Goal: Transaction & Acquisition: Purchase product/service

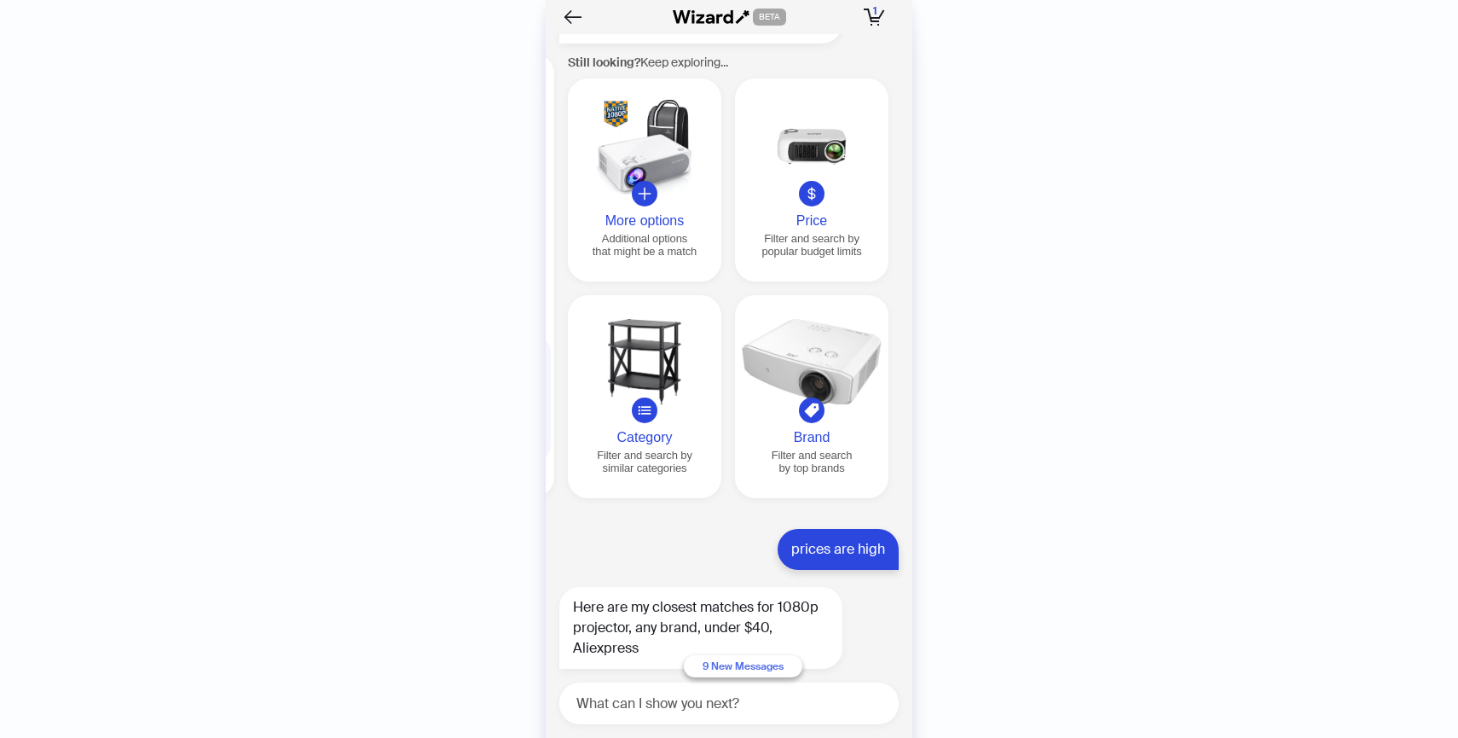
click at [772, 677] on button "9 New Messages" at bounding box center [743, 666] width 119 height 22
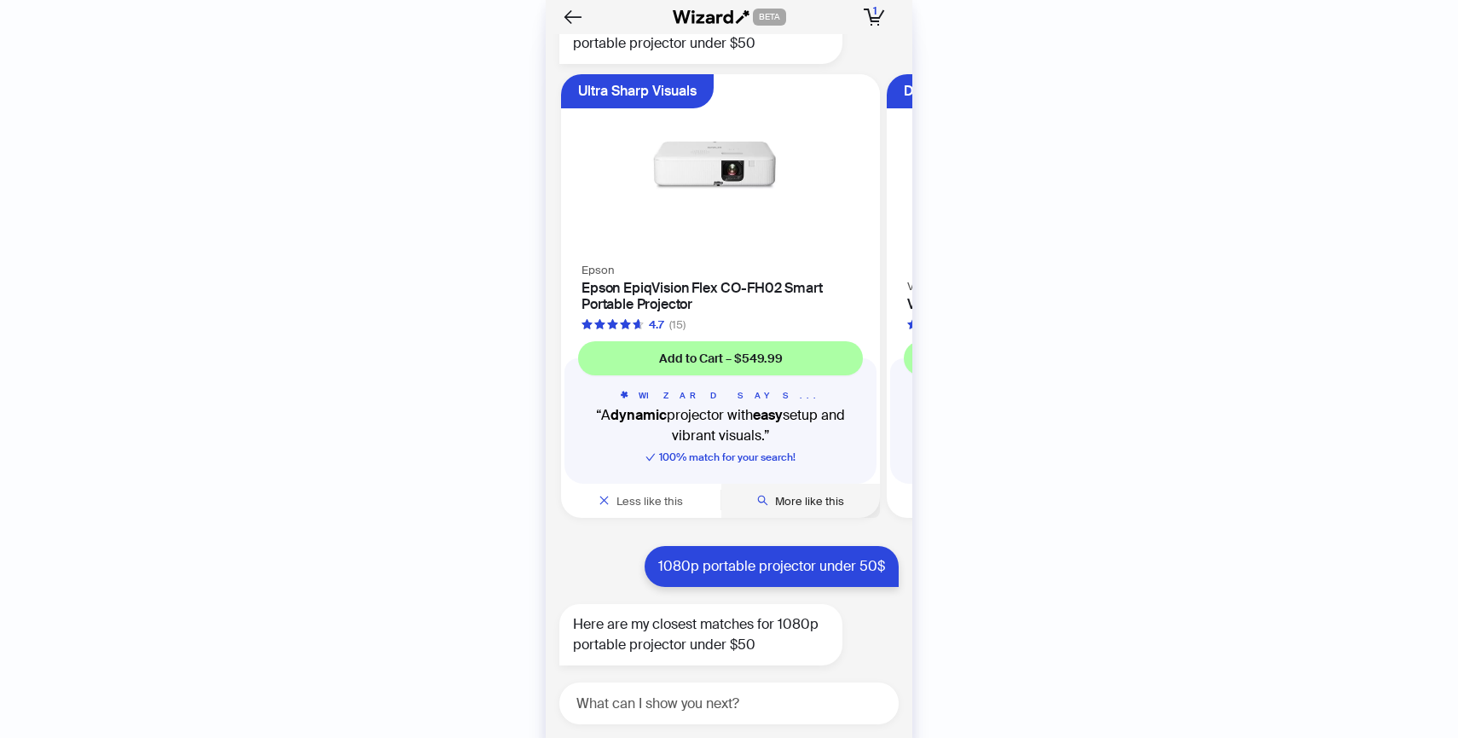
scroll to position [10049, 0]
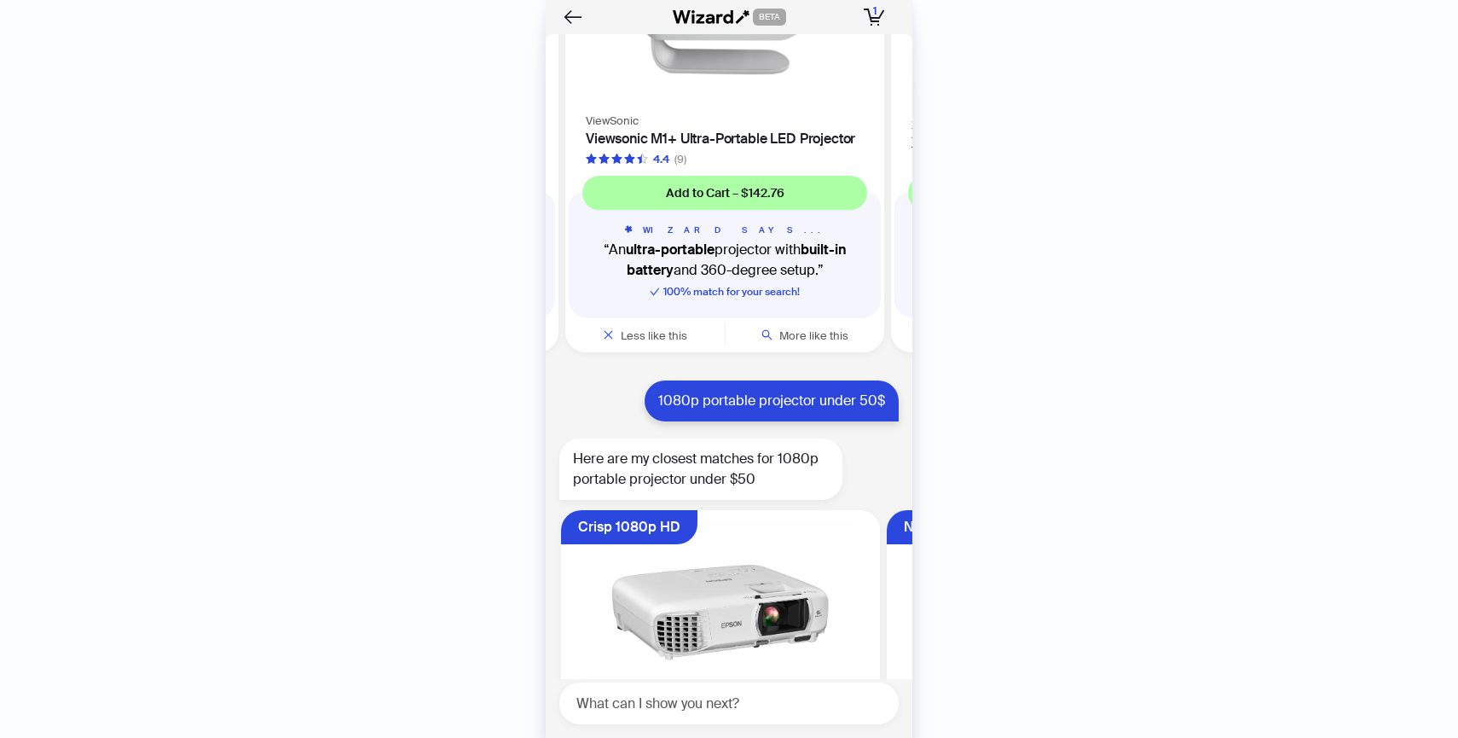
scroll to position [0, 409]
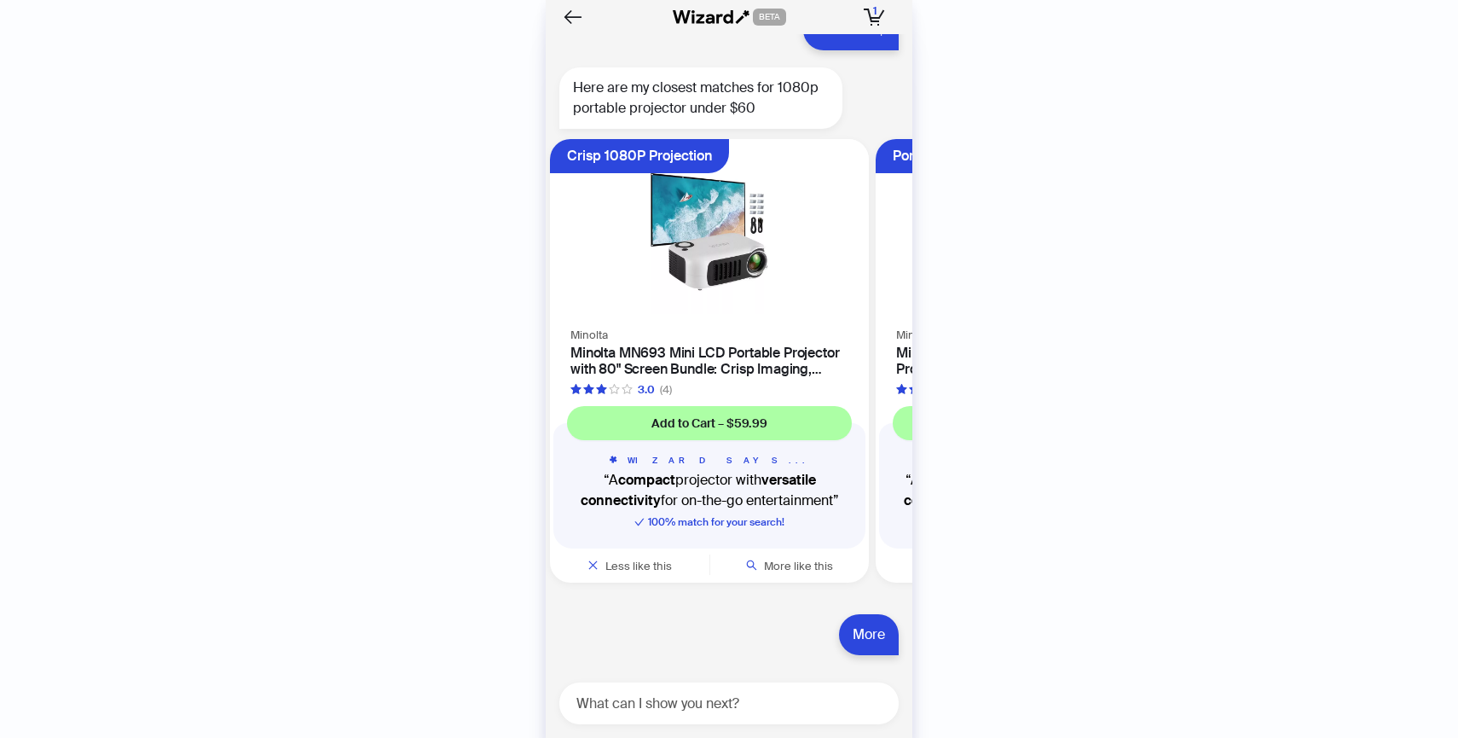
scroll to position [0, 35]
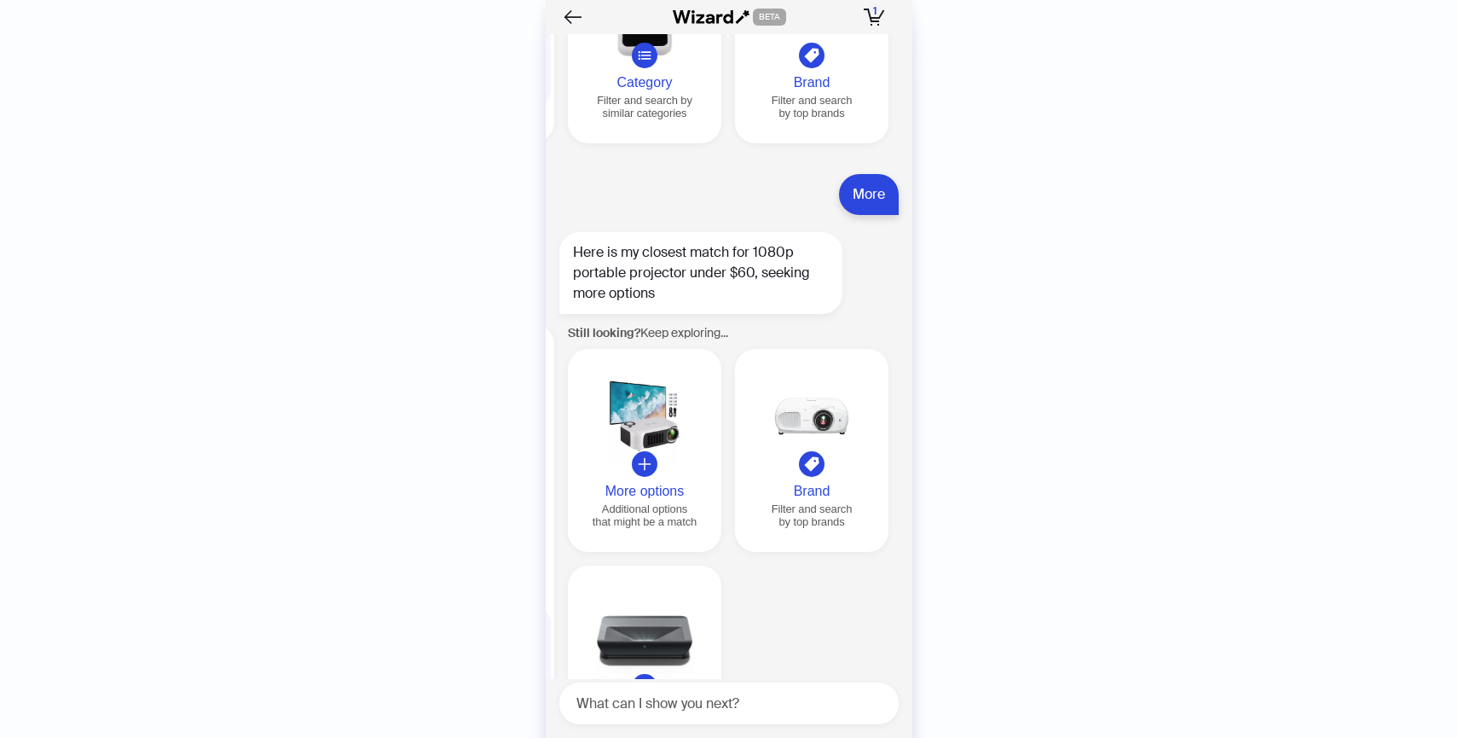
scroll to position [11748, 0]
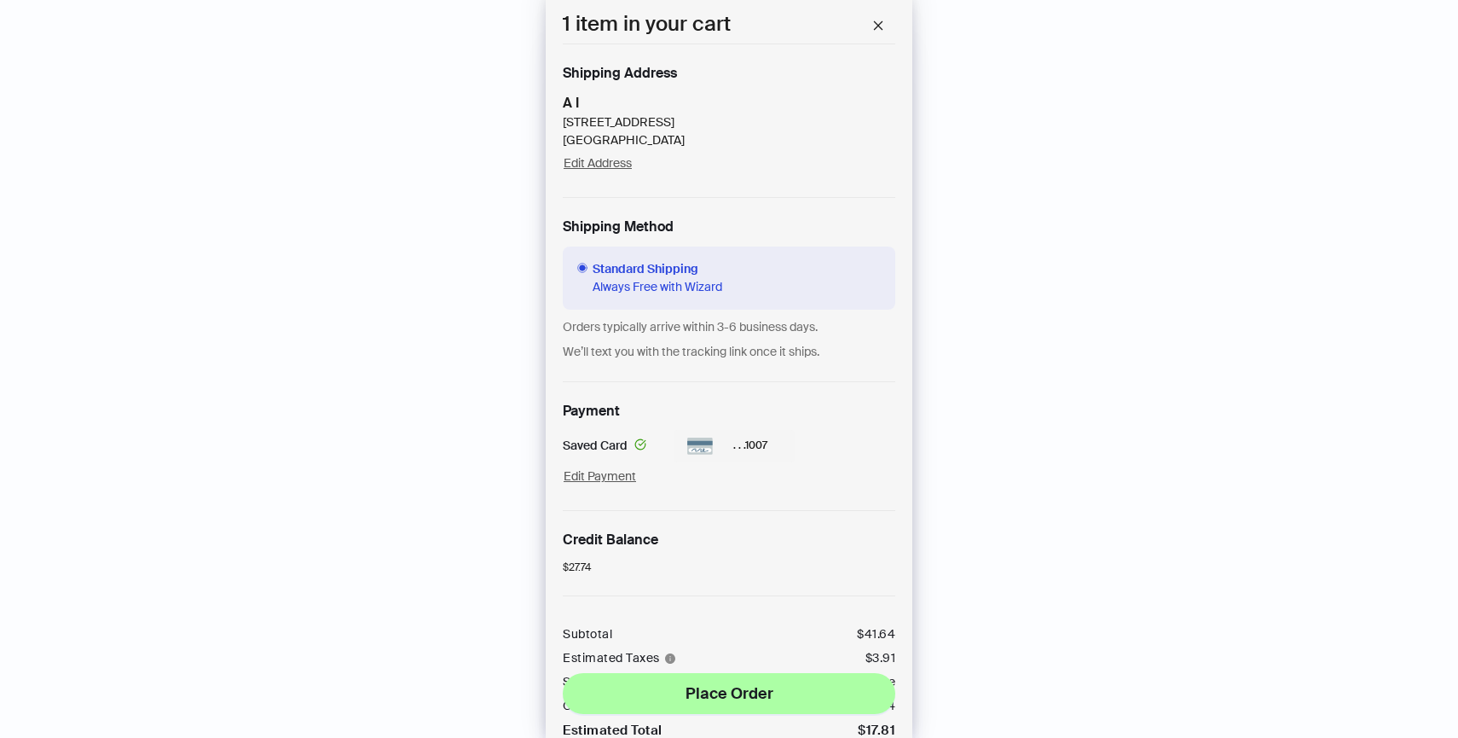
scroll to position [266, 0]
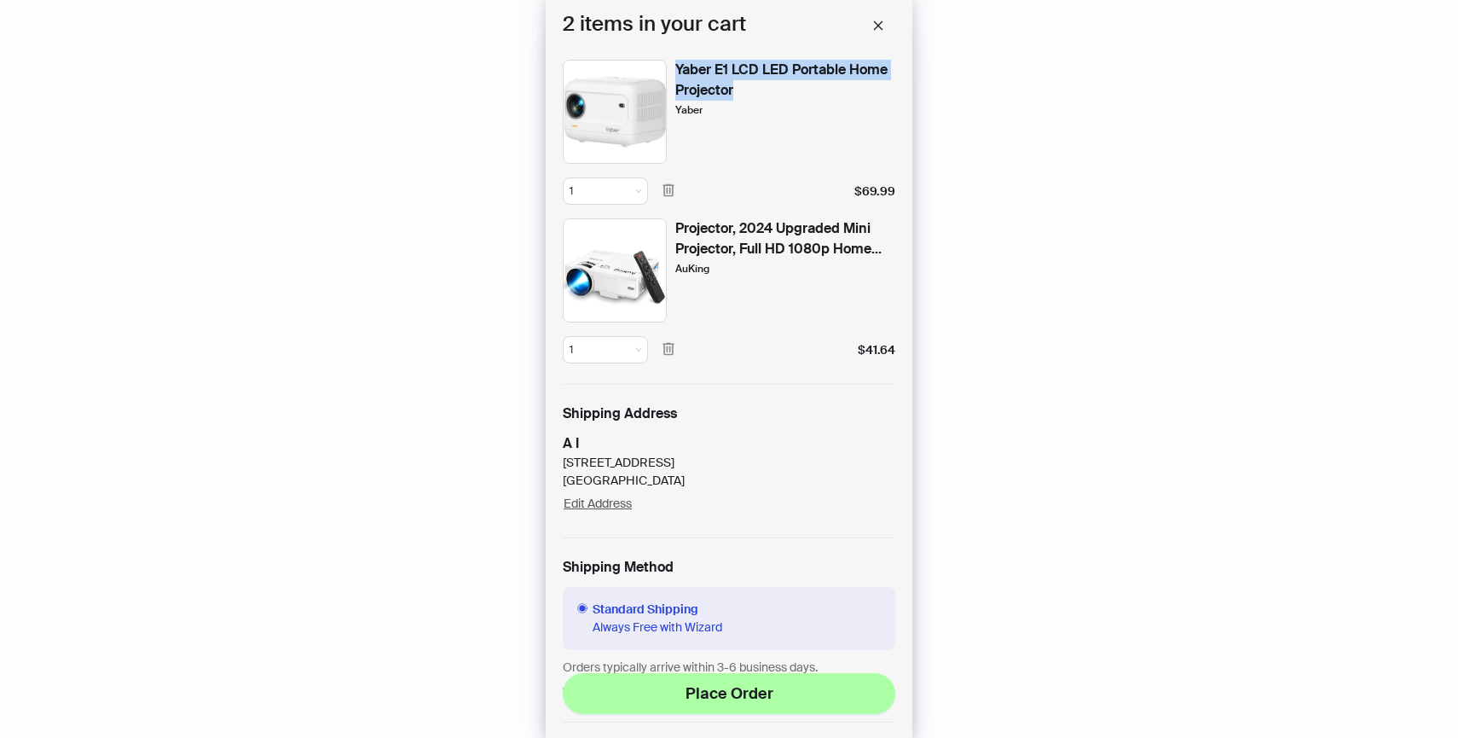
drag, startPoint x: 674, startPoint y: 68, endPoint x: 751, endPoint y: 94, distance: 81.7
click at [751, 94] on div "Yaber E1 LCD LED Portable Home Projector Yaber" at bounding box center [729, 112] width 333 height 104
copy div "Yaber E1 LCD LED Portable Home Projector"
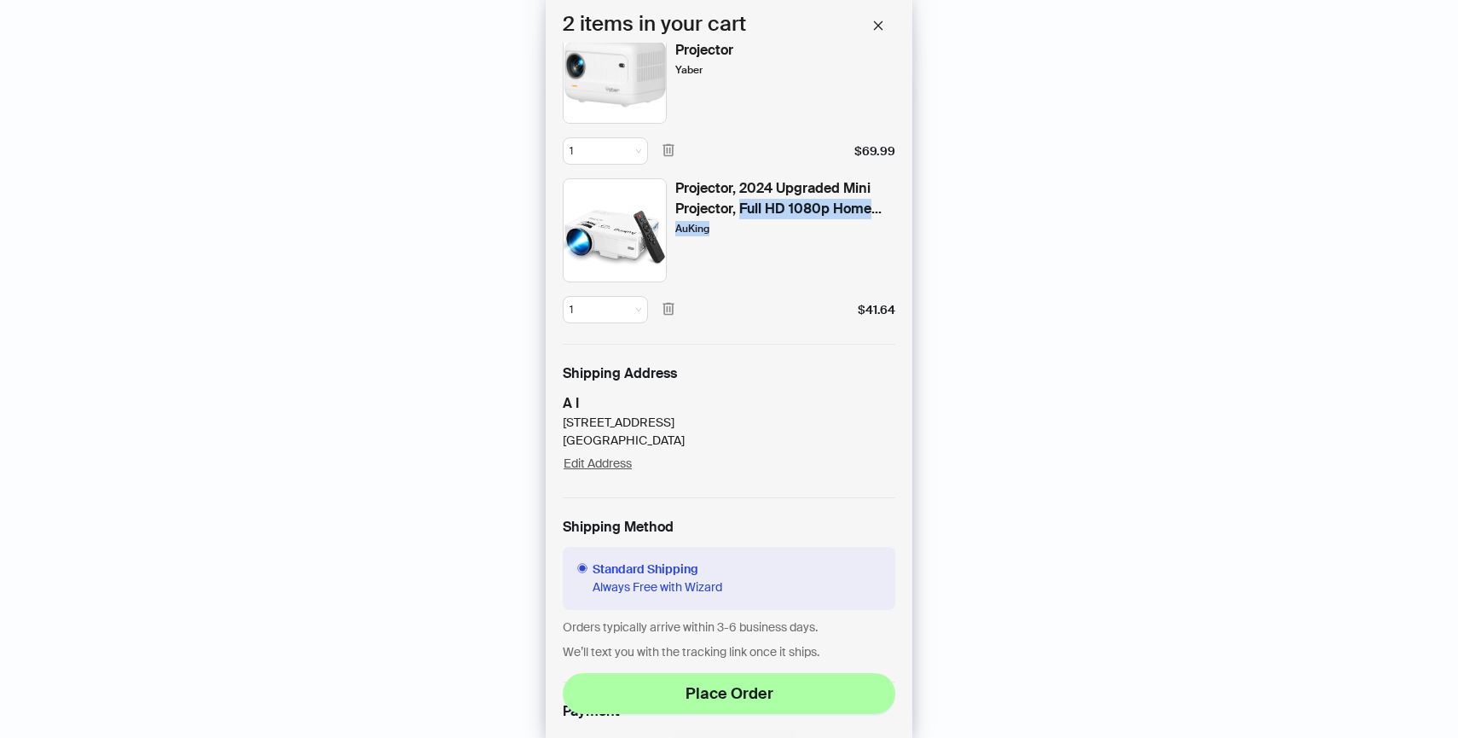
drag, startPoint x: 741, startPoint y: 209, endPoint x: 714, endPoint y: 243, distance: 43.7
click at [714, 243] on div "Projector, 2024 Upgraded Mini Projector, Full HD 1080p Home Theater Video AuKing" at bounding box center [785, 230] width 220 height 104
copy div "Full HD 1080p Home Theater Video AuKing"
click at [729, 461] on div "A I 1242 S 211th St Des Moines, WA 98198 Edit Address" at bounding box center [729, 435] width 333 height 84
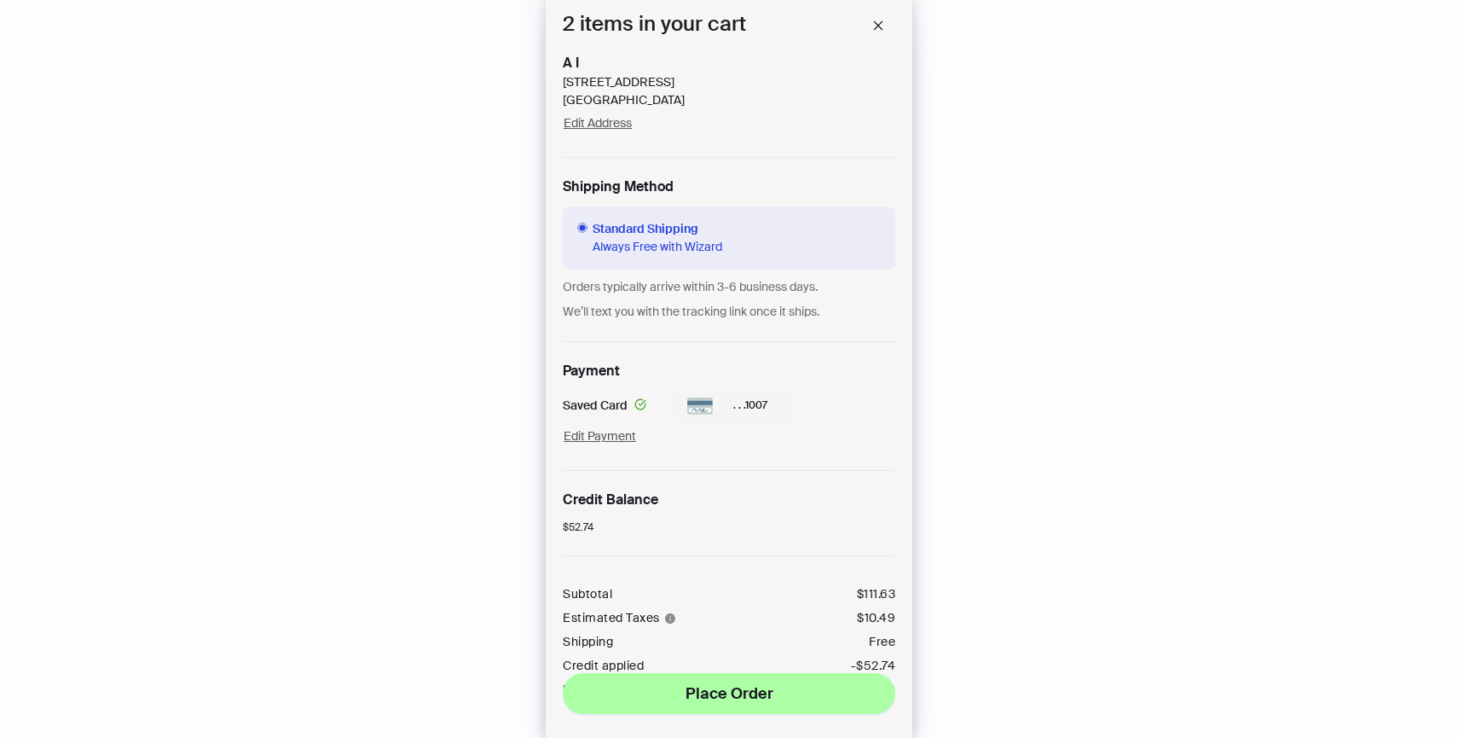
scroll to position [0, 0]
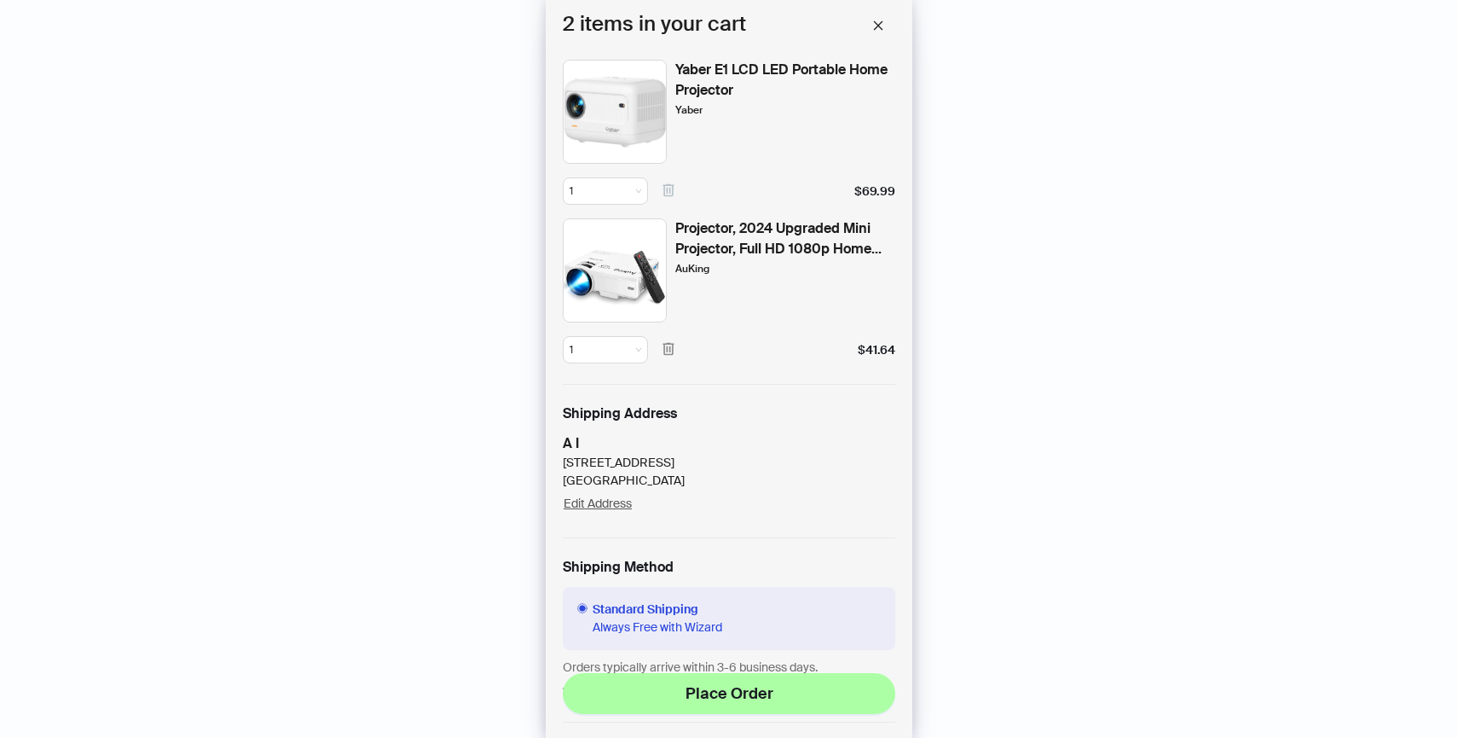
click at [675, 188] on icon "button" at bounding box center [668, 190] width 15 height 15
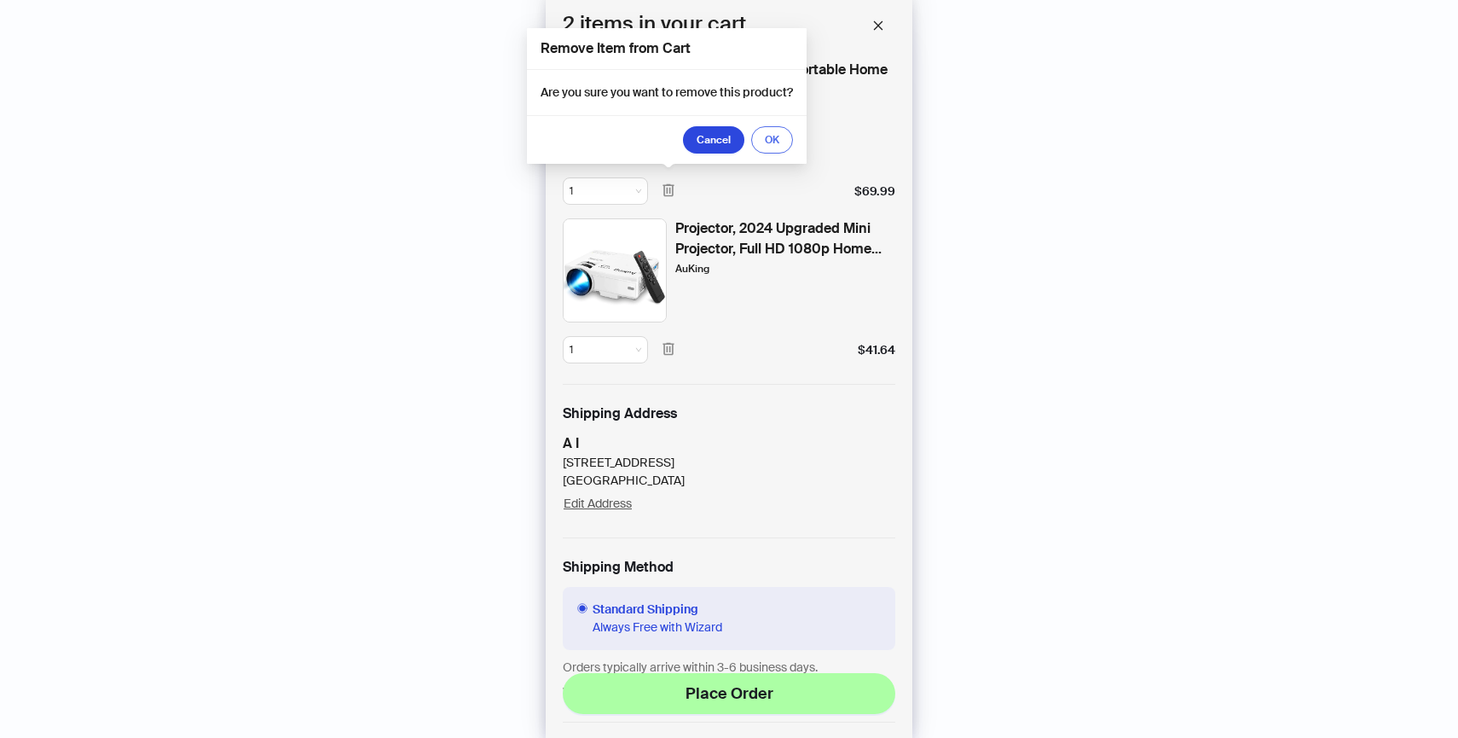
click at [765, 144] on button "OK" at bounding box center [772, 139] width 42 height 27
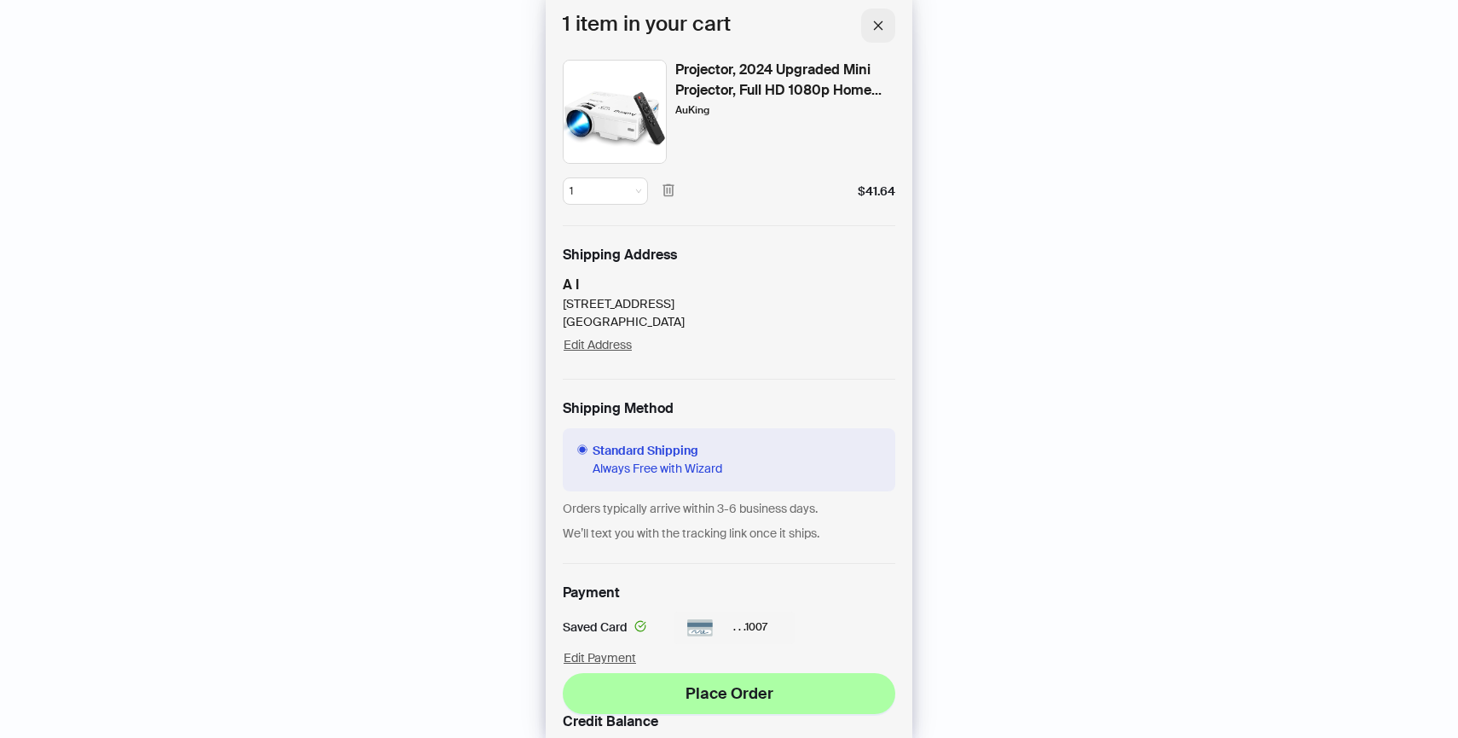
click at [884, 21] on button "button" at bounding box center [878, 26] width 34 height 34
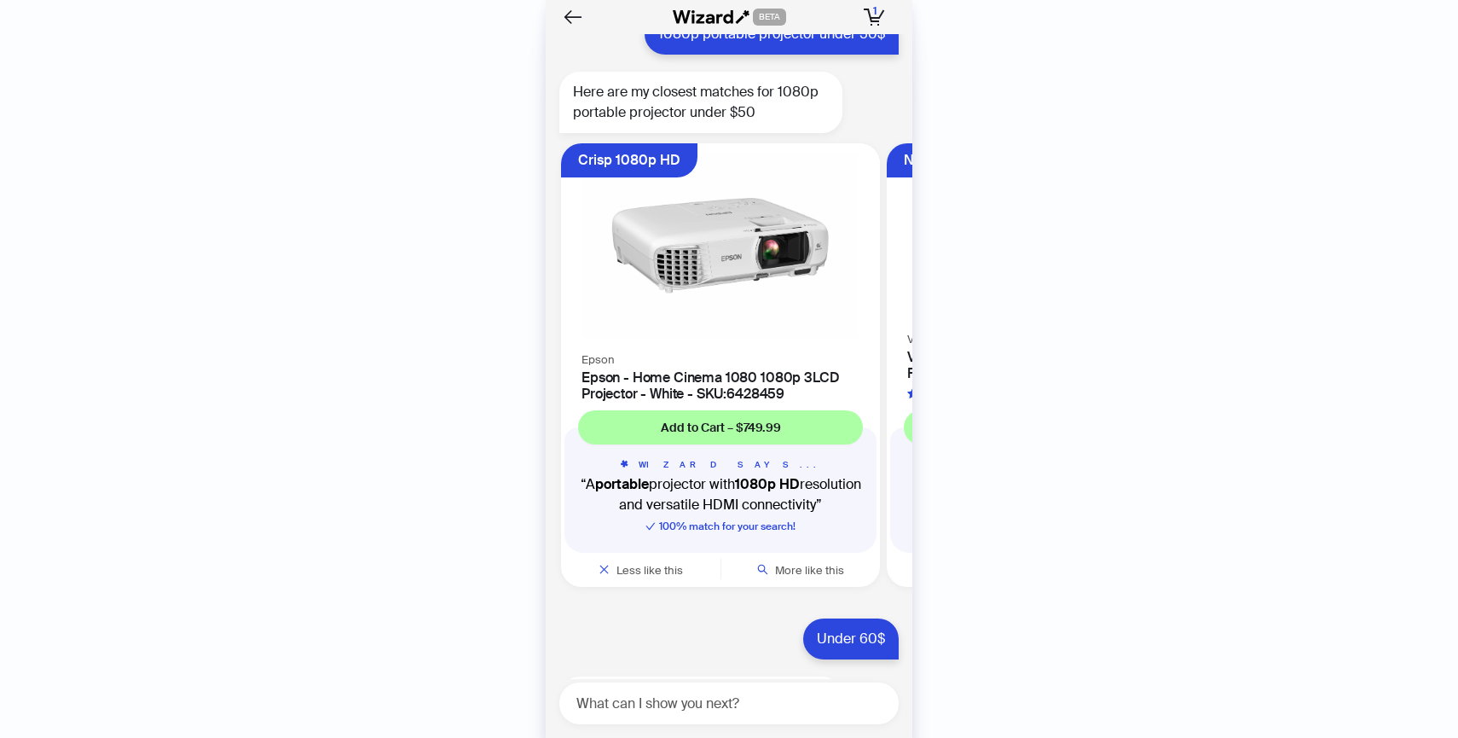
scroll to position [3263, 0]
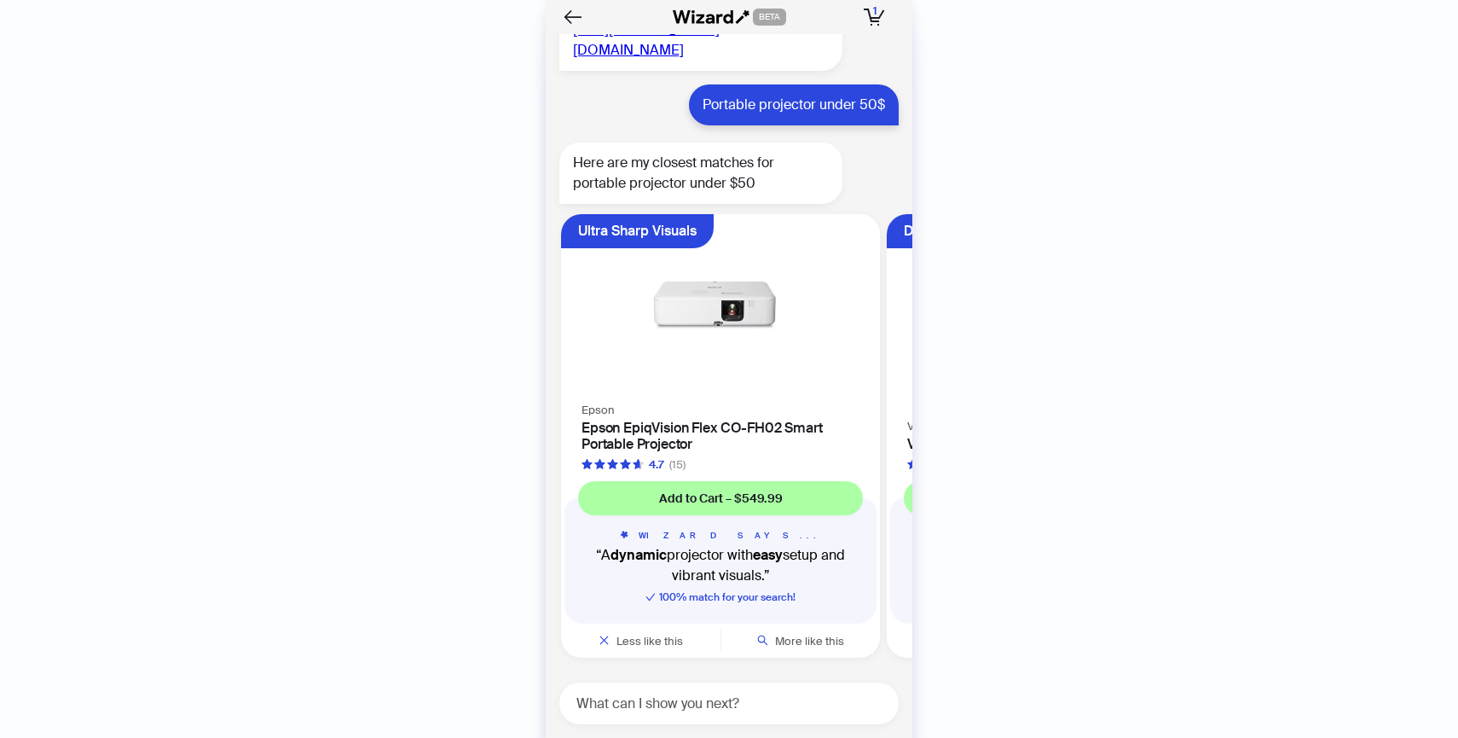
scroll to position [2595, 0]
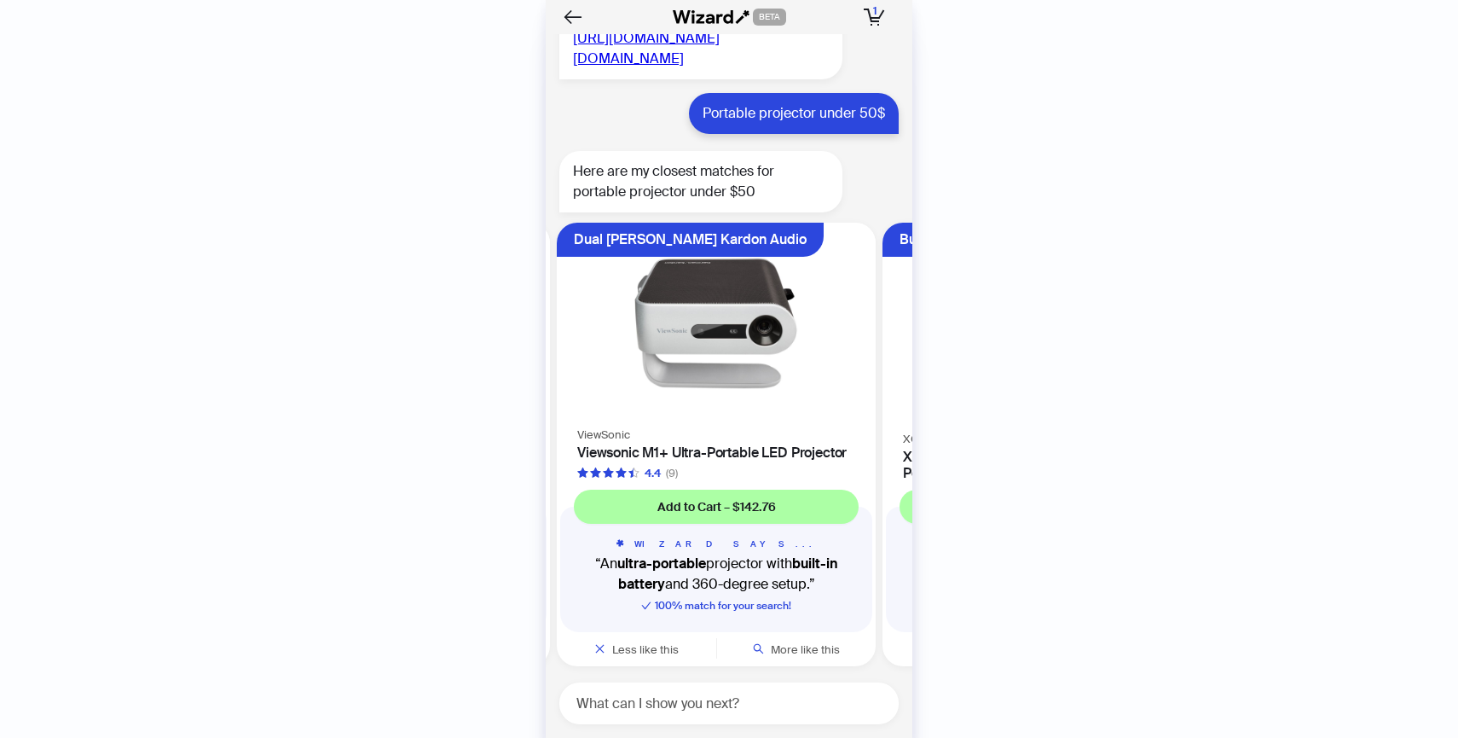
scroll to position [0, 322]
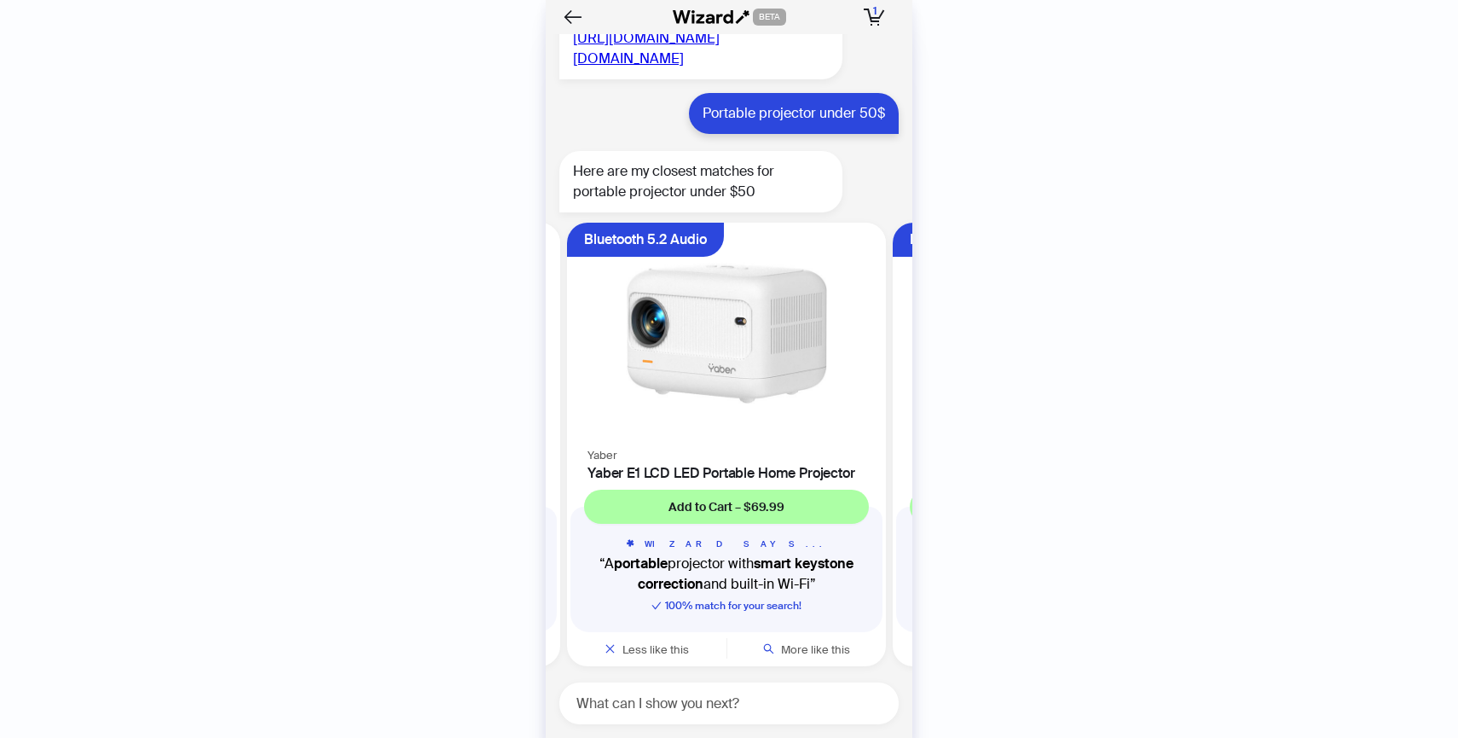
scroll to position [0, 1299]
click at [700, 402] on img at bounding box center [725, 333] width 299 height 201
click at [729, 481] on h4 "Yaber E1 LCD LED Portable Home Projector" at bounding box center [725, 473] width 278 height 16
click at [760, 514] on span "Add to Cart – $69.99" at bounding box center [725, 506] width 116 height 15
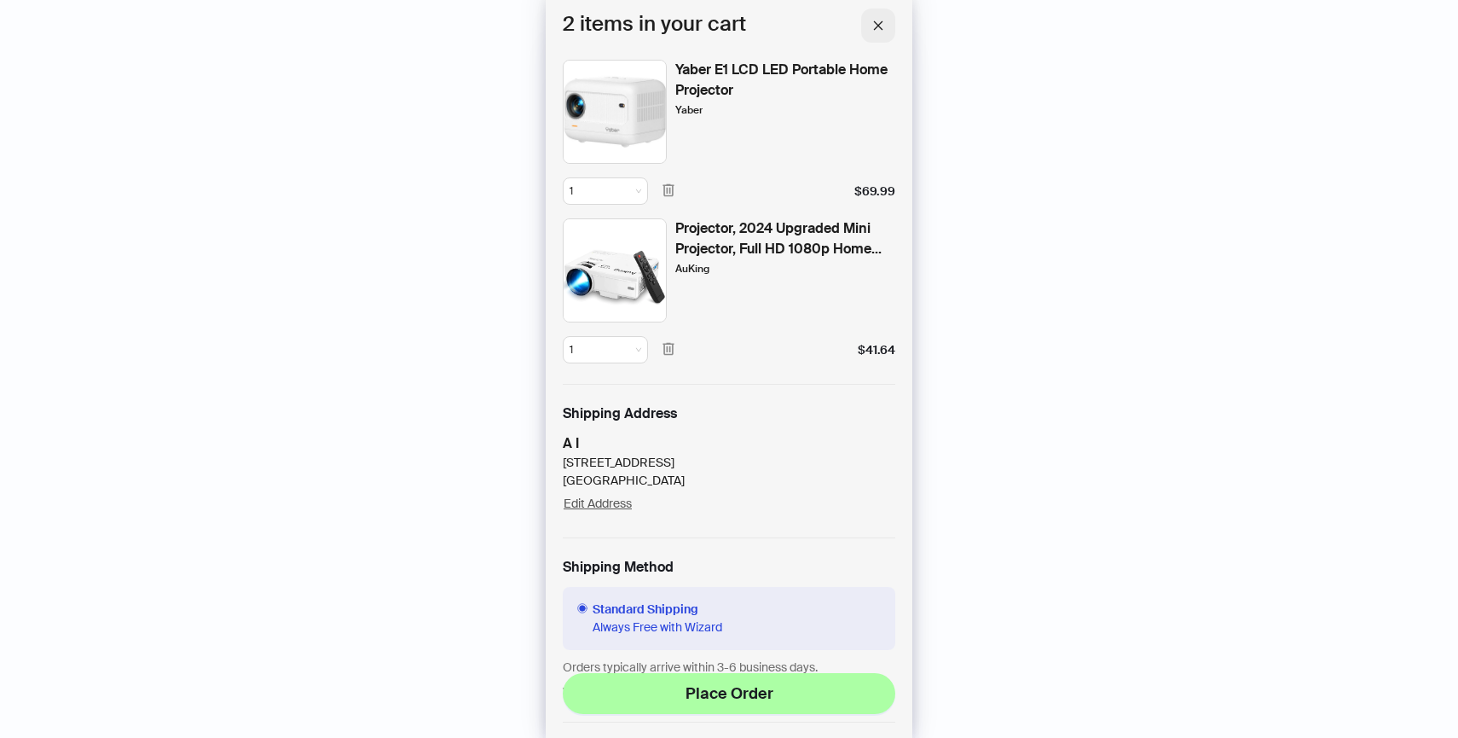
click at [881, 29] on icon "close" at bounding box center [878, 26] width 12 height 12
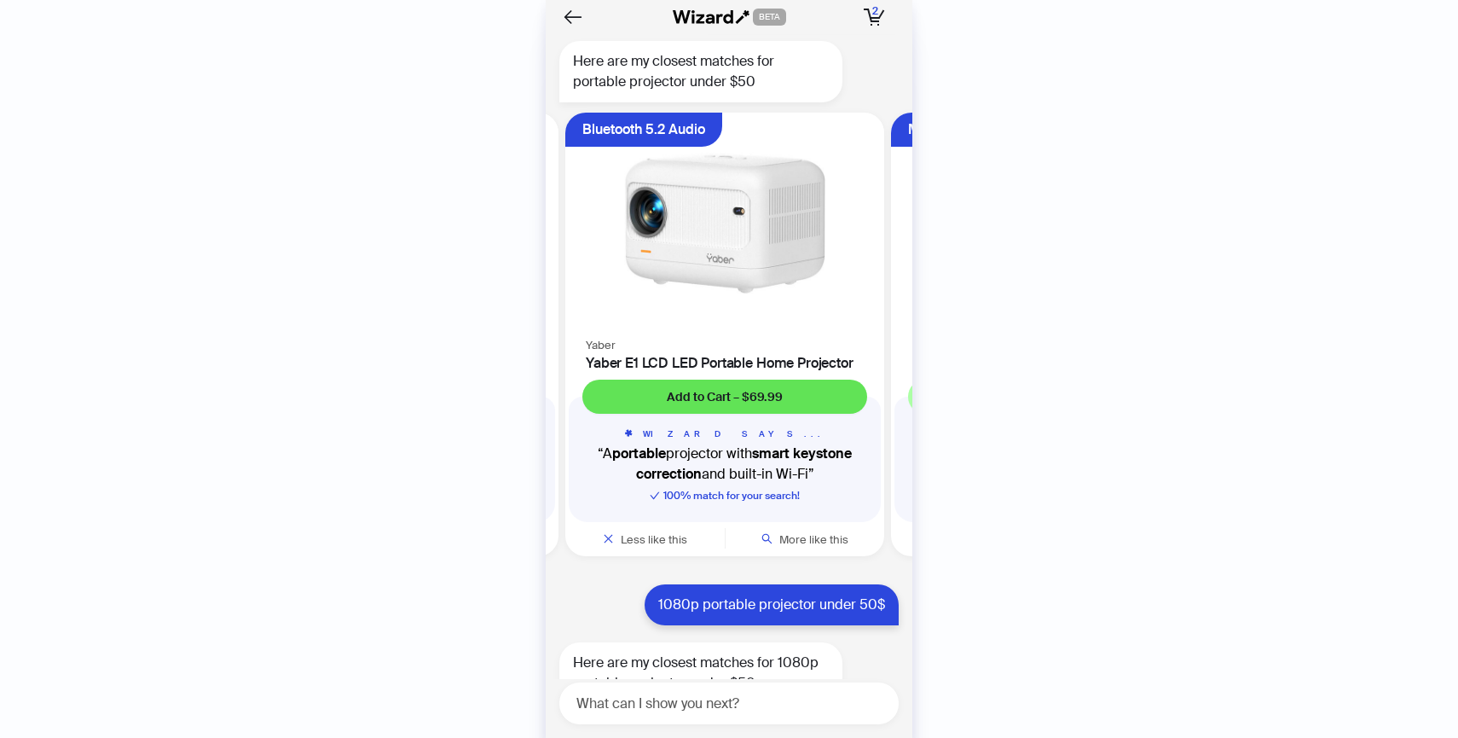
scroll to position [2728, 0]
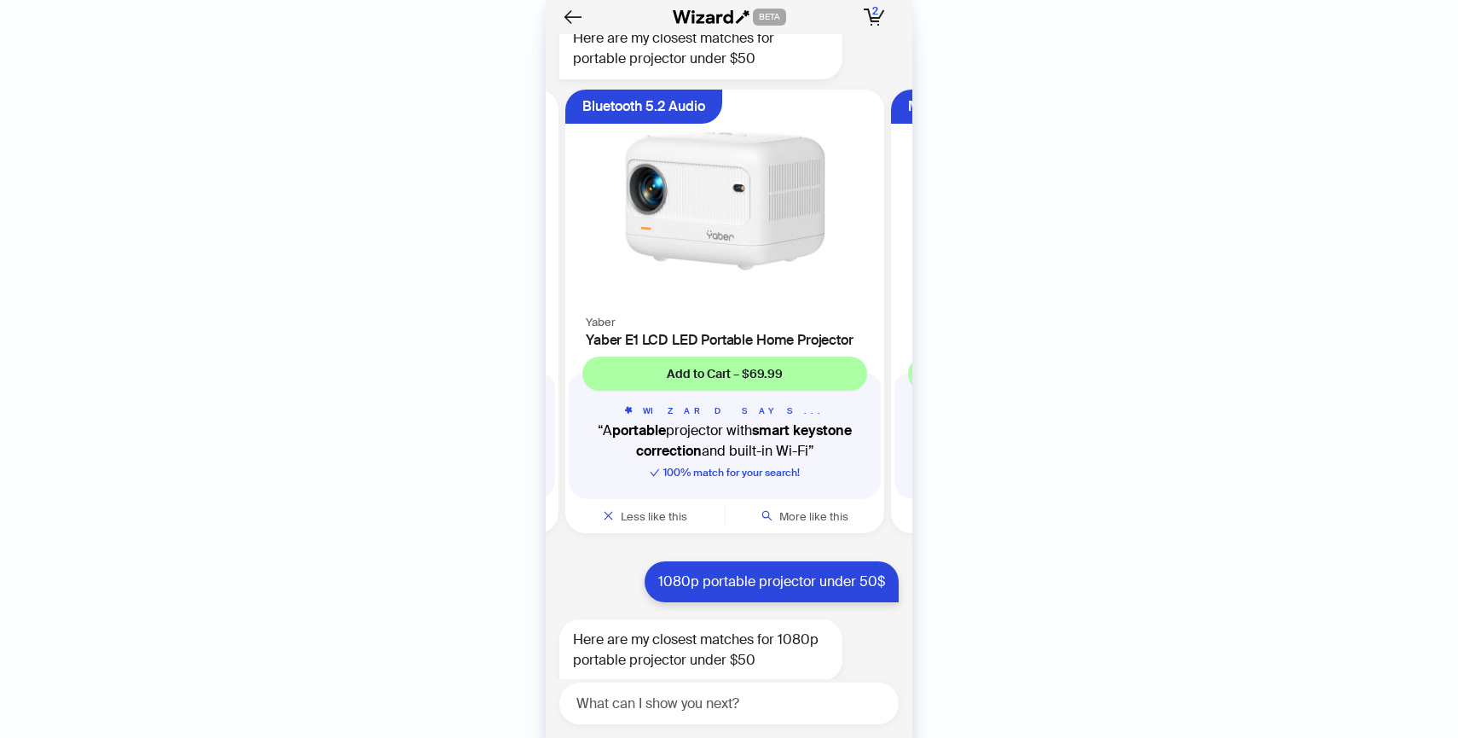
click at [787, 348] on div "Yaber Yaber E1 LCD LED Portable Home Projector" at bounding box center [724, 329] width 319 height 37
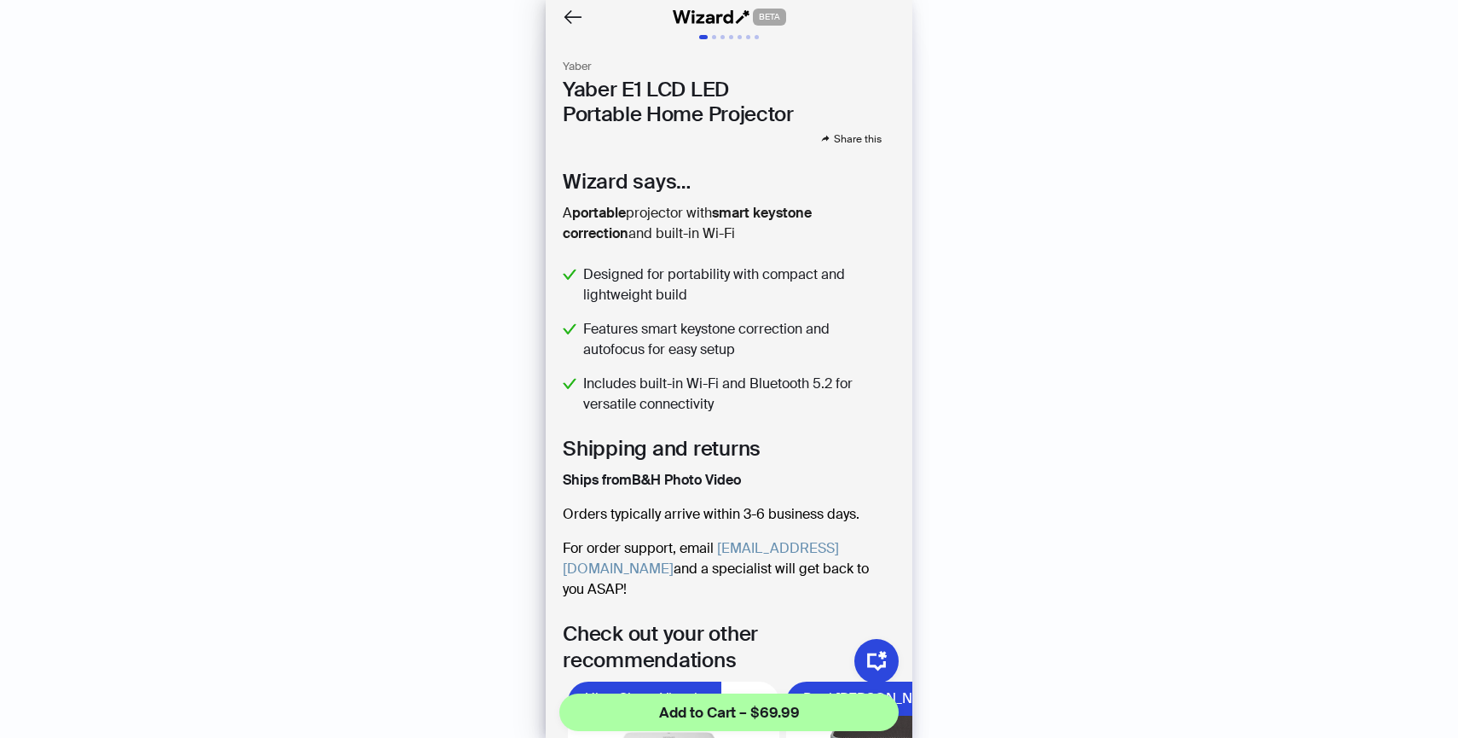
scroll to position [345, 0]
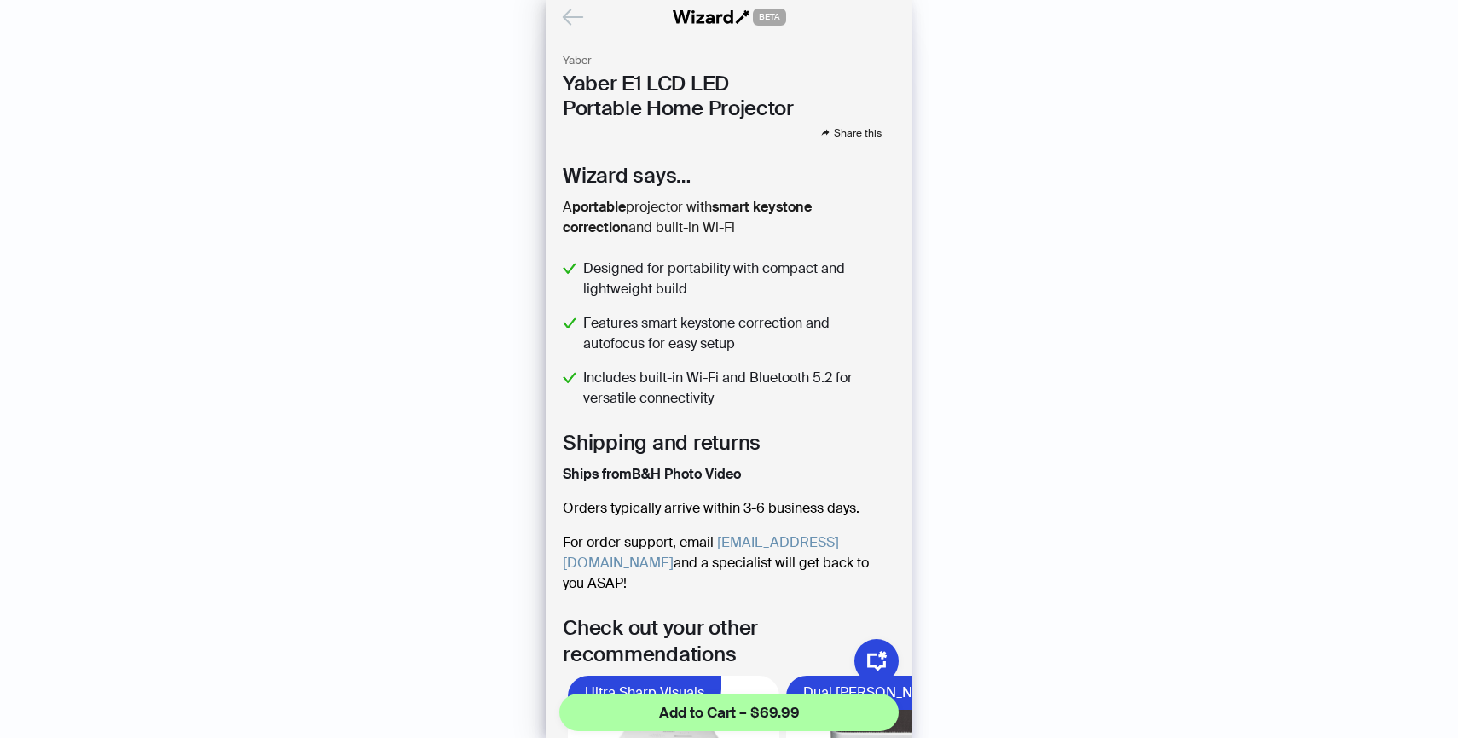
click at [571, 3] on icon "Back" at bounding box center [573, 17] width 29 height 29
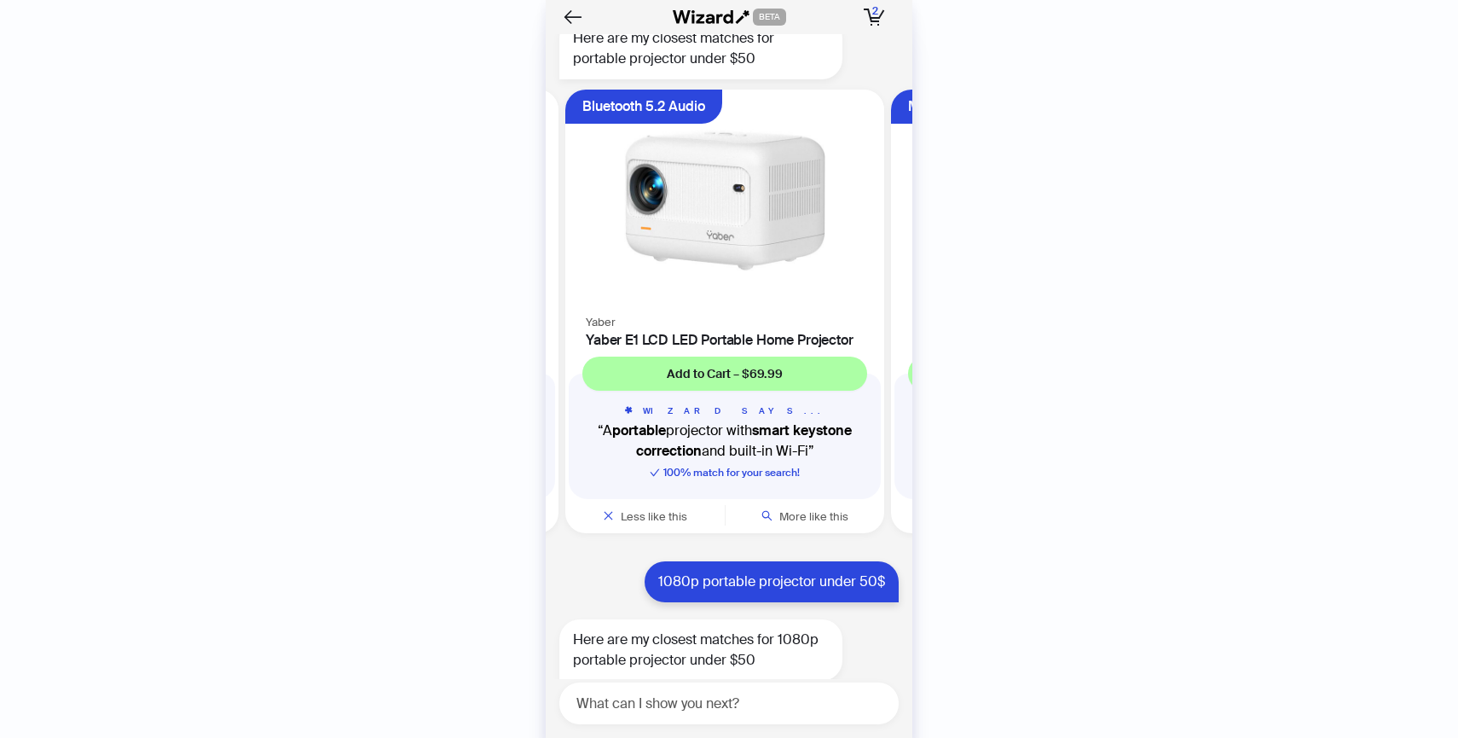
click at [744, 682] on div "What can I show you next?" at bounding box center [728, 703] width 339 height 42
click at [741, 704] on textarea at bounding box center [736, 703] width 326 height 21
paste textarea "**********"
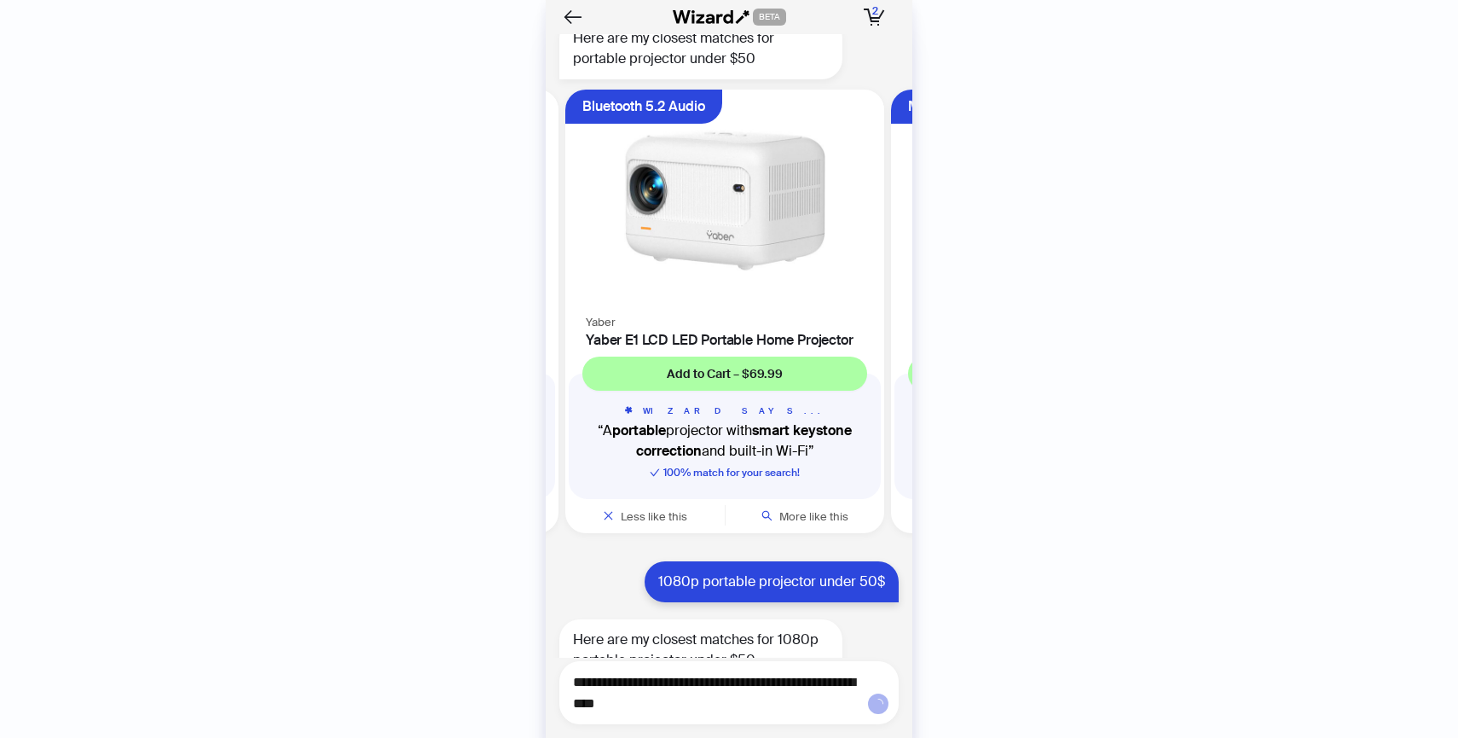
type textarea "**********"
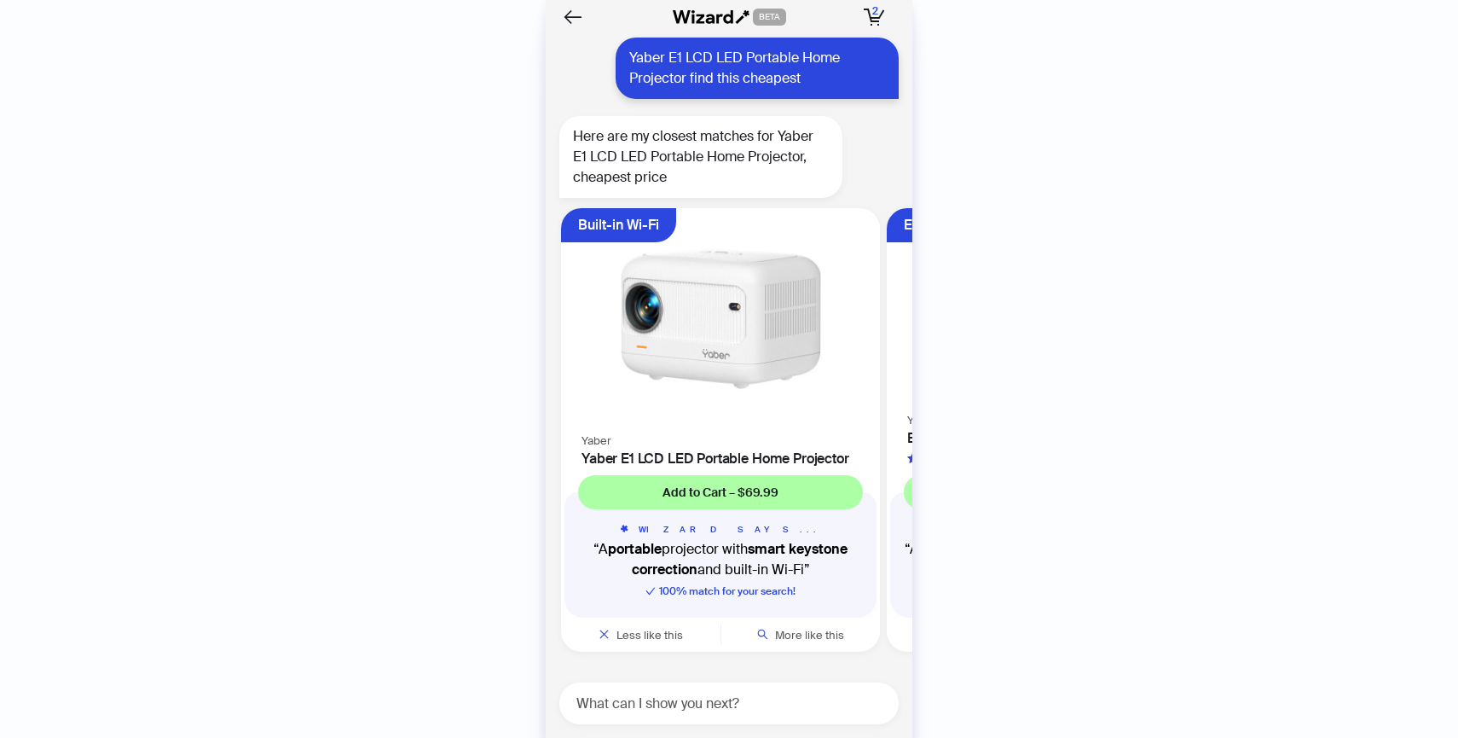
scroll to position [5148, 0]
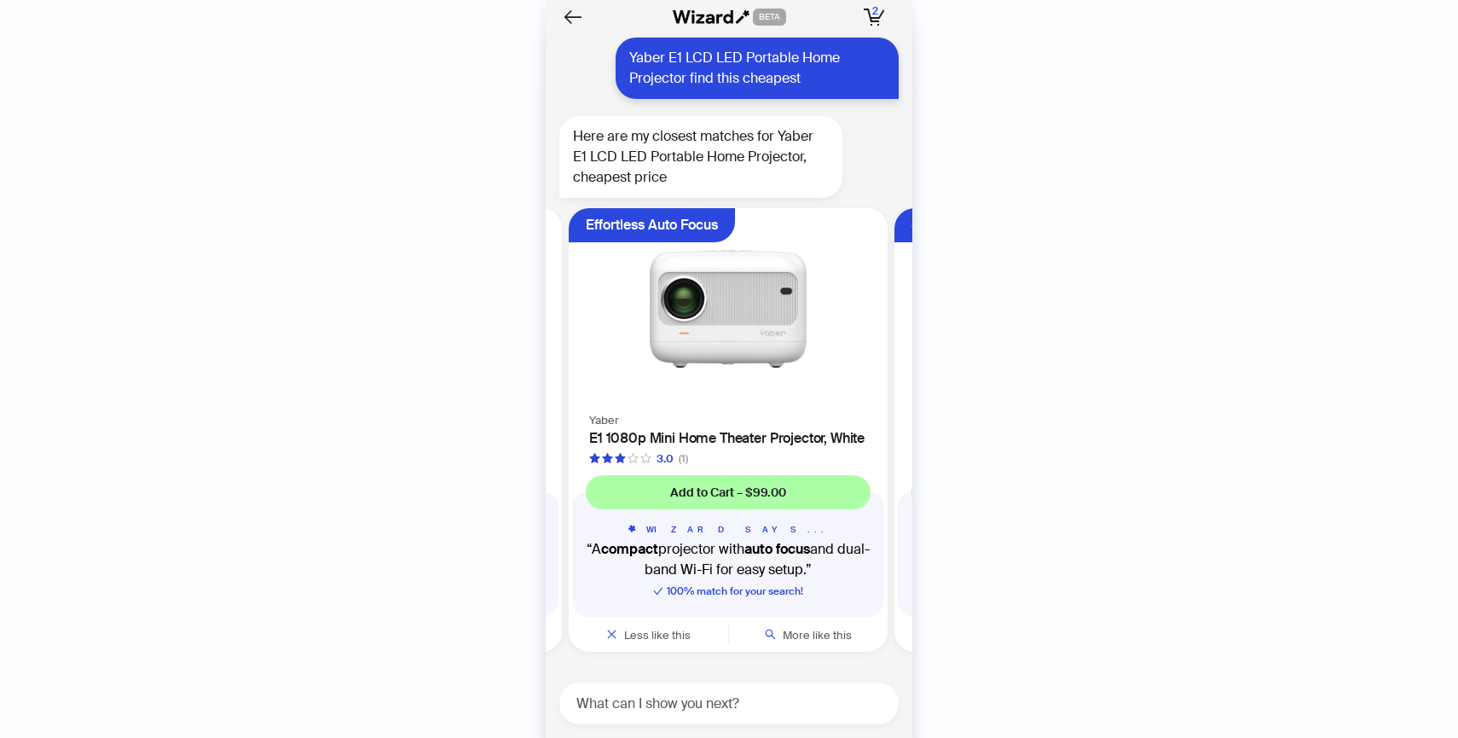
scroll to position [0, 322]
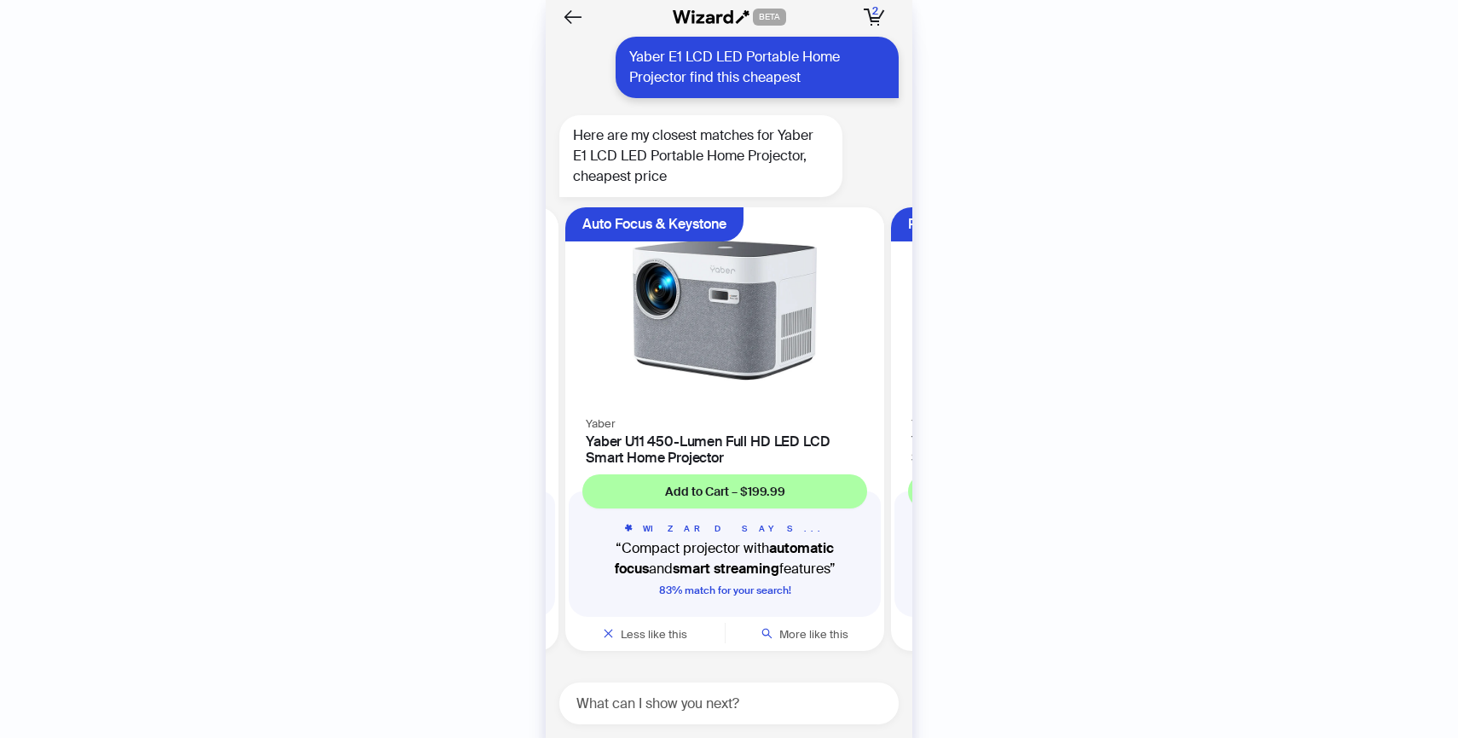
scroll to position [5149, 0]
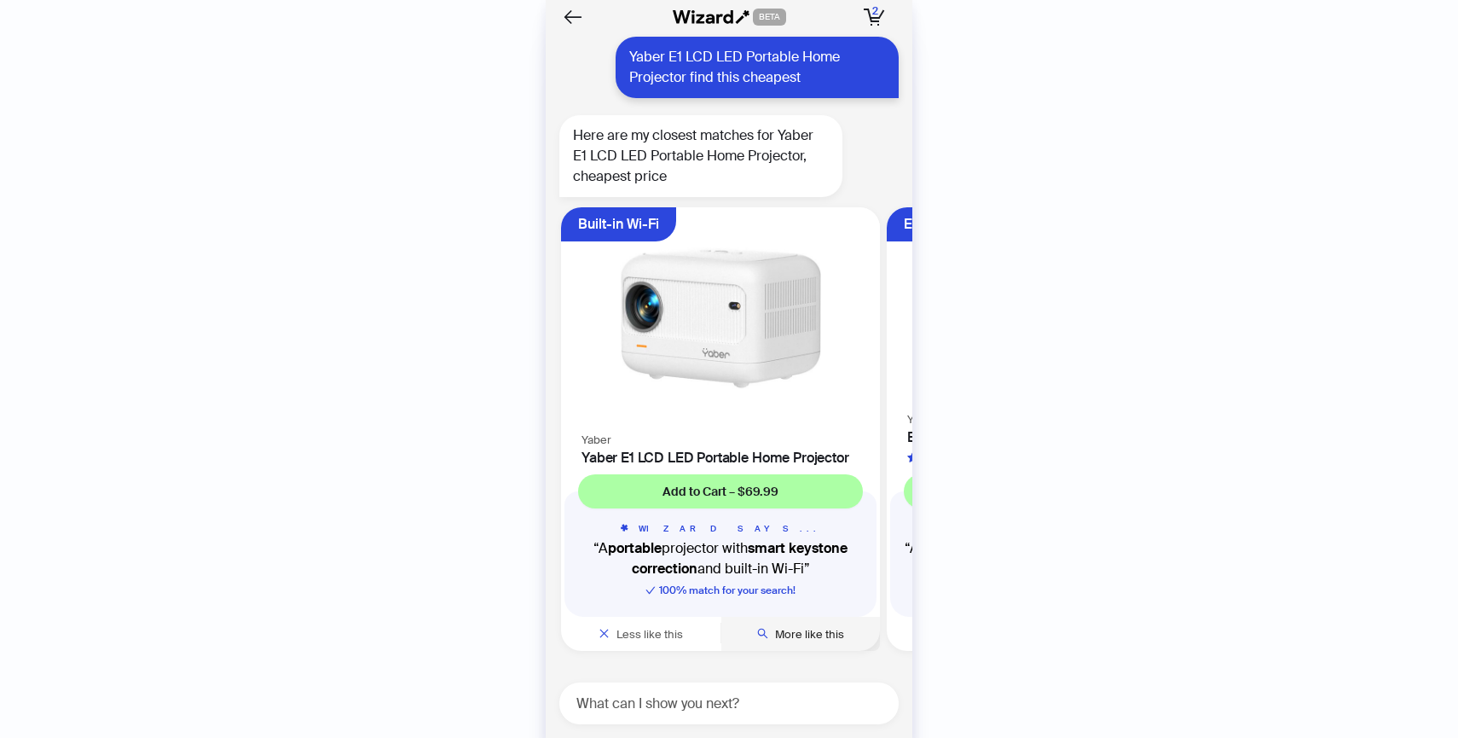
click at [754, 628] on button "More like this" at bounding box center [801, 634] width 159 height 34
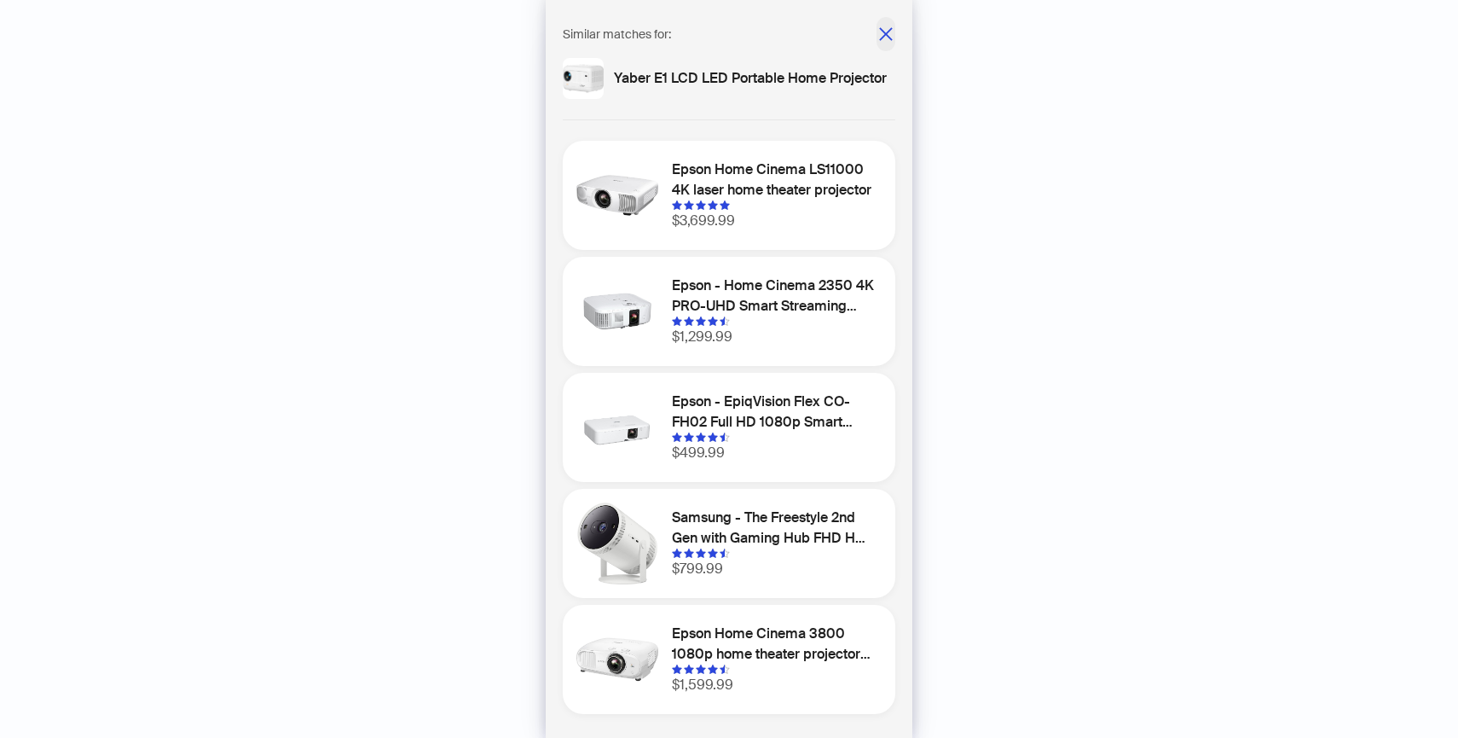
click at [880, 29] on icon "close" at bounding box center [886, 34] width 17 height 17
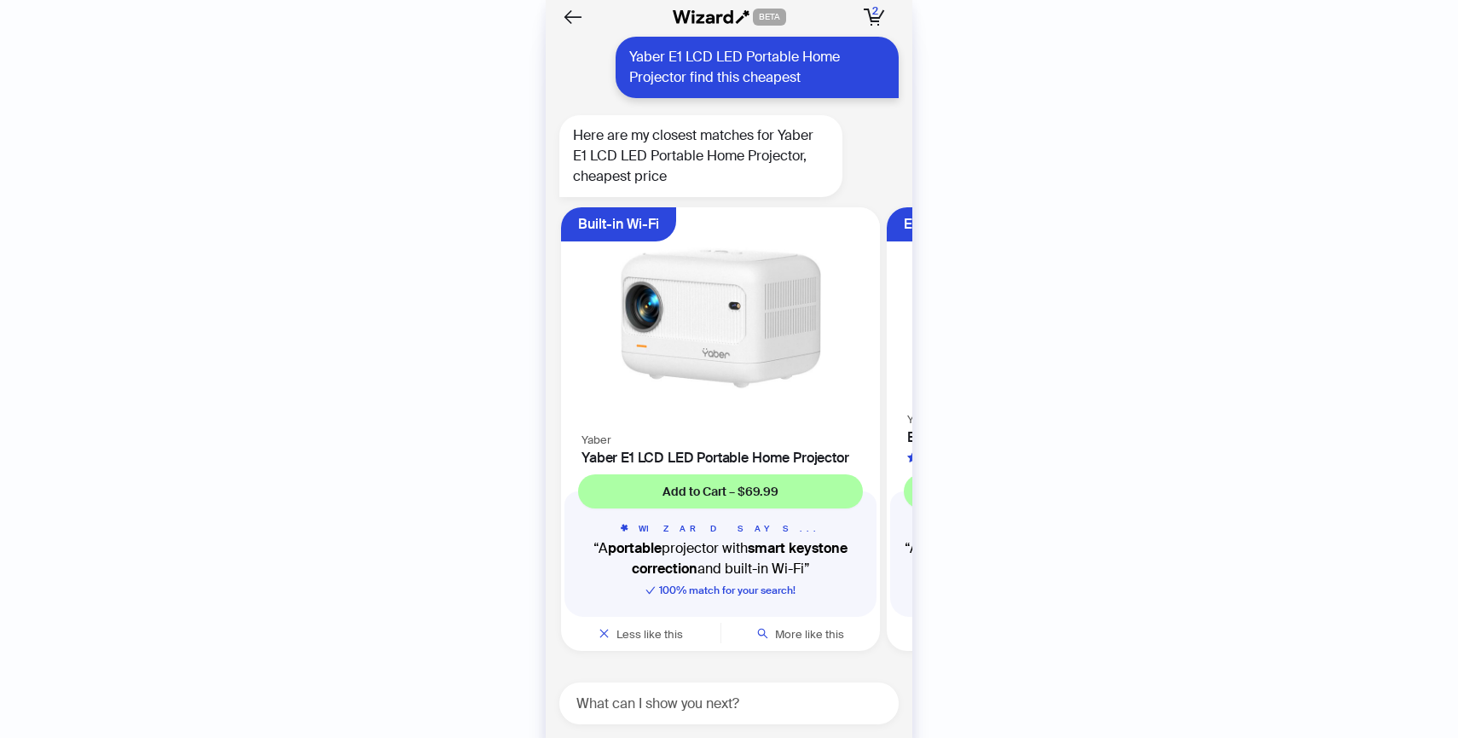
click at [684, 689] on div "What can I show you next?" at bounding box center [728, 703] width 339 height 42
click at [691, 698] on textarea at bounding box center [736, 703] width 326 height 21
type textarea "**********"
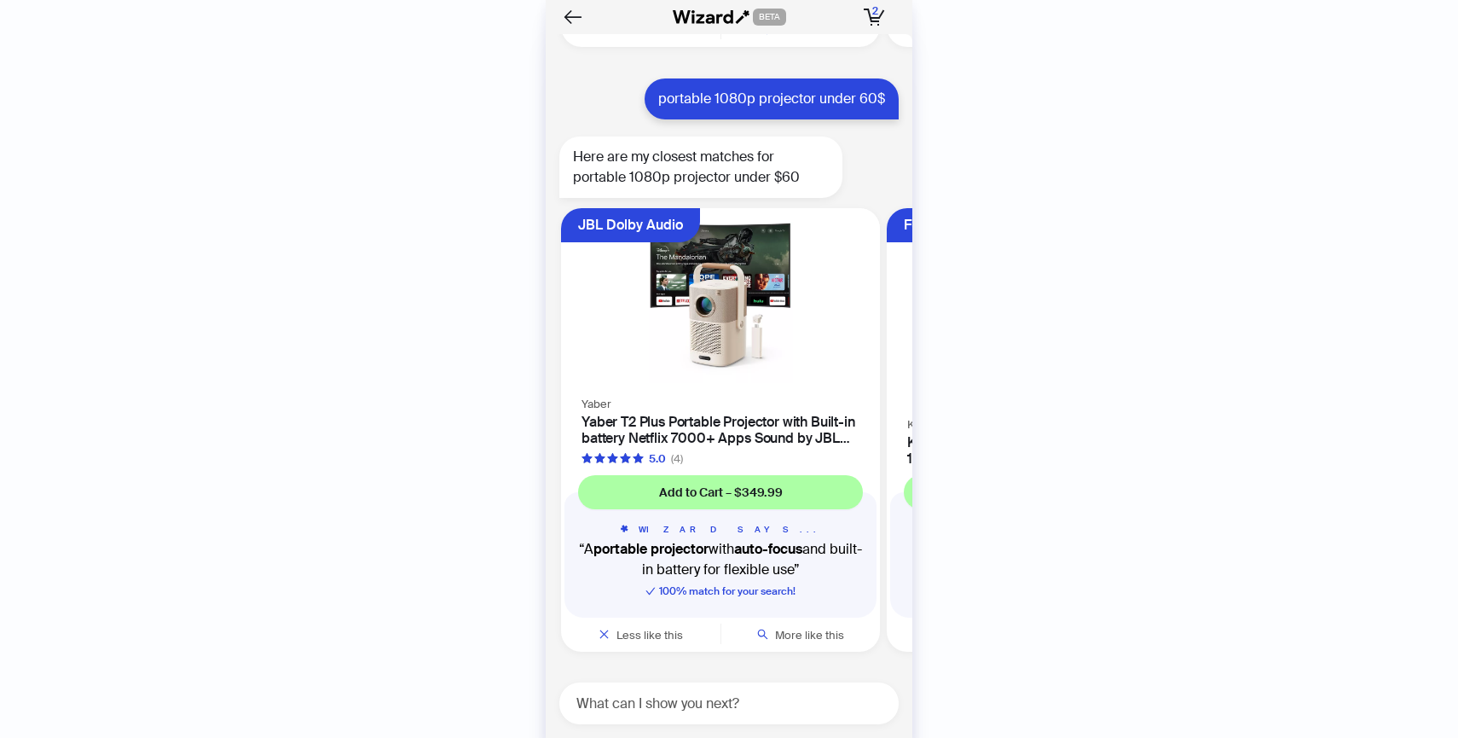
scroll to position [5753, 0]
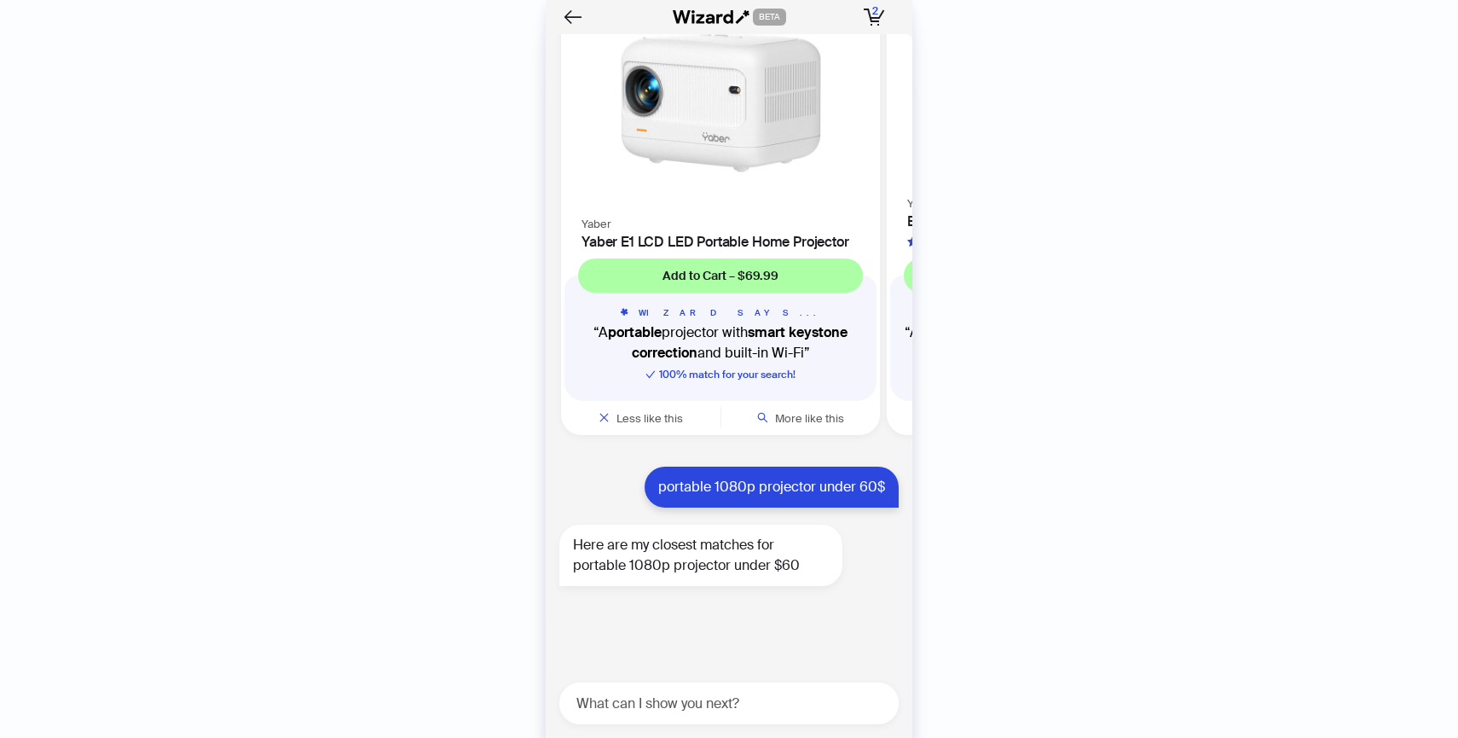
scroll to position [5300, 0]
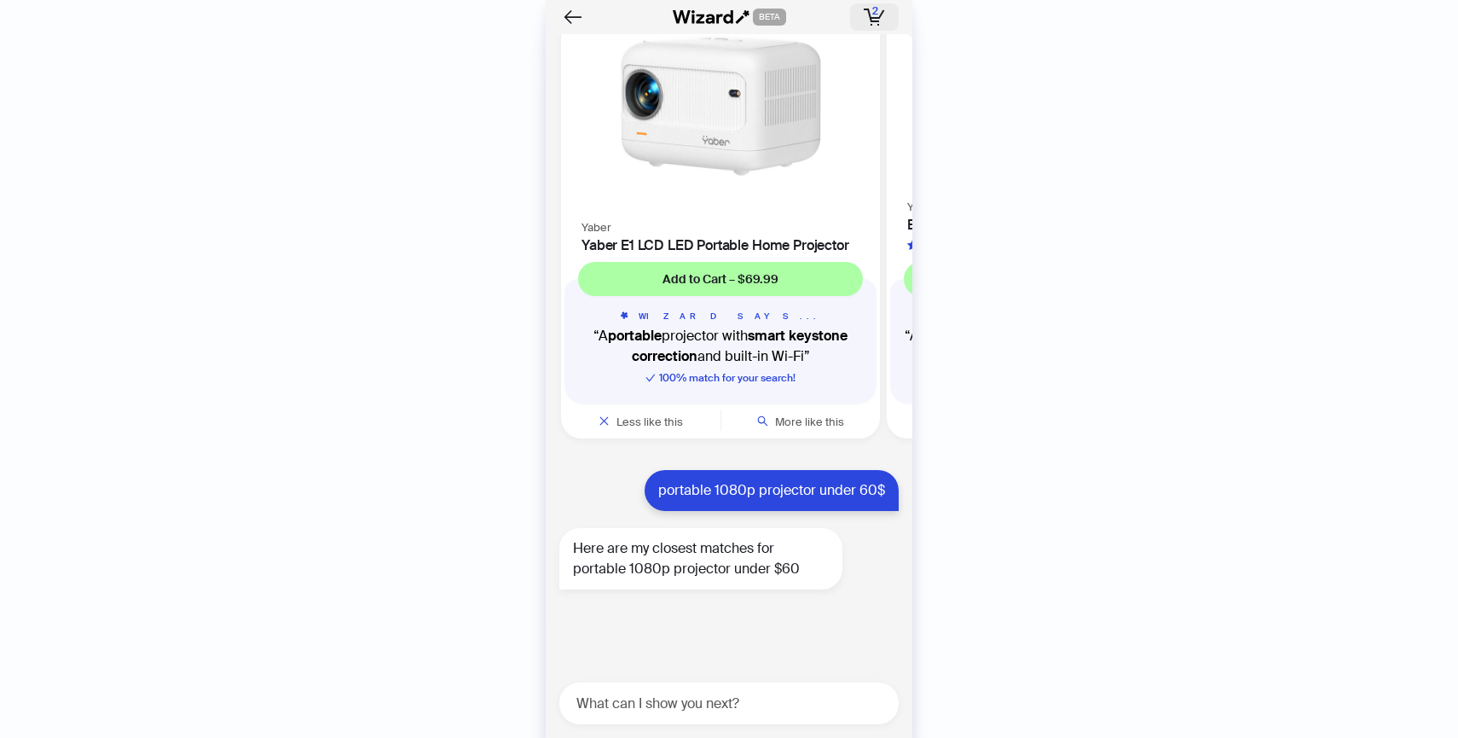
click at [872, 13] on span "2" at bounding box center [875, 11] width 6 height 14
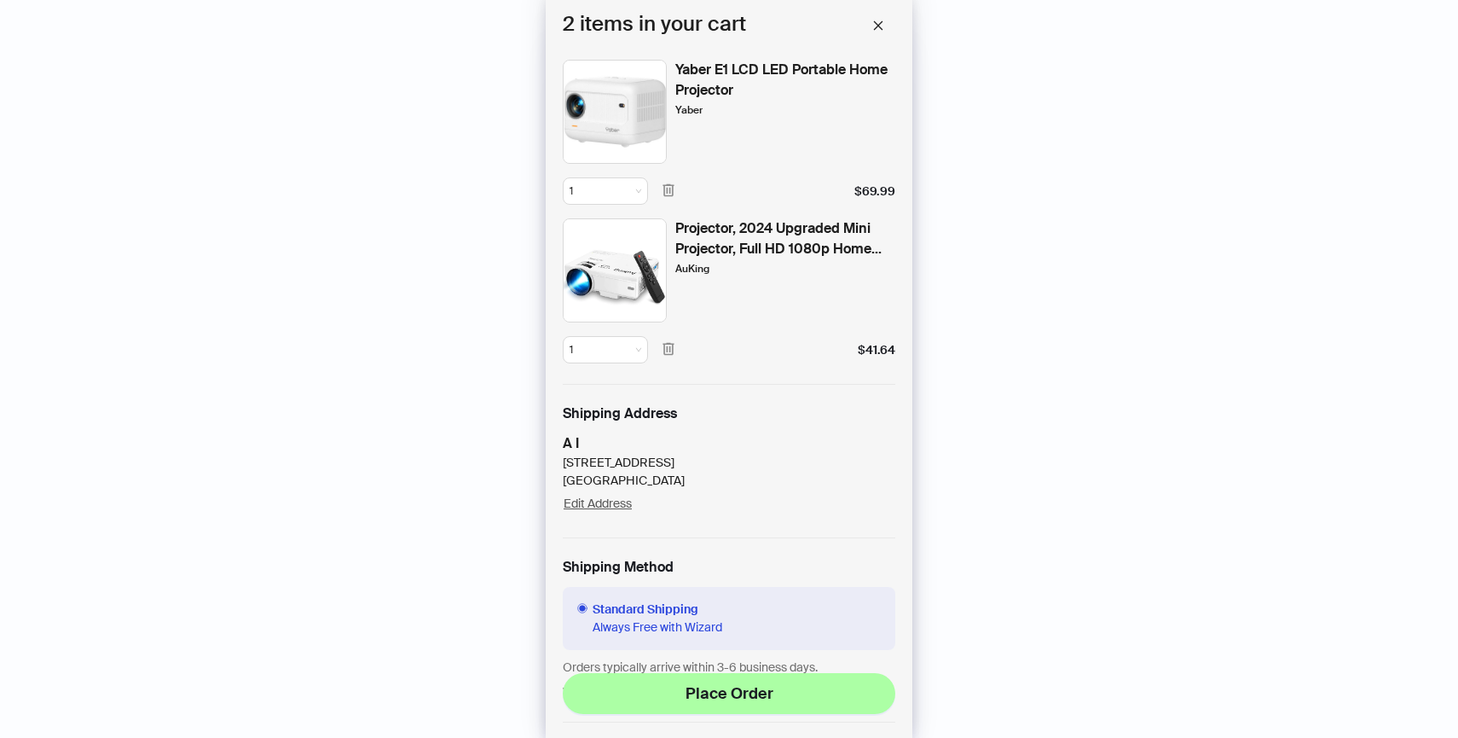
scroll to position [0, 973]
click at [667, 347] on icon "button" at bounding box center [668, 349] width 11 height 13
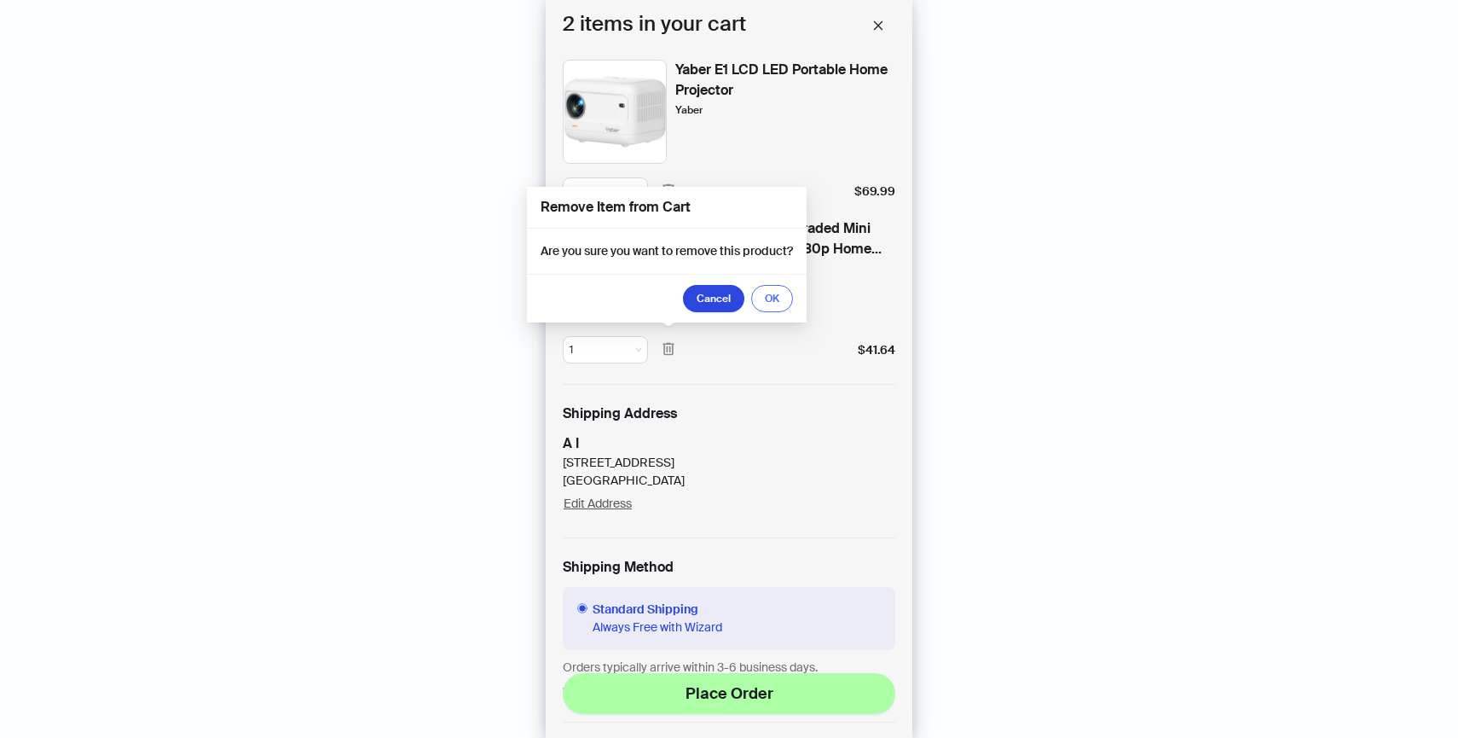
click at [767, 303] on button "OK" at bounding box center [772, 298] width 42 height 27
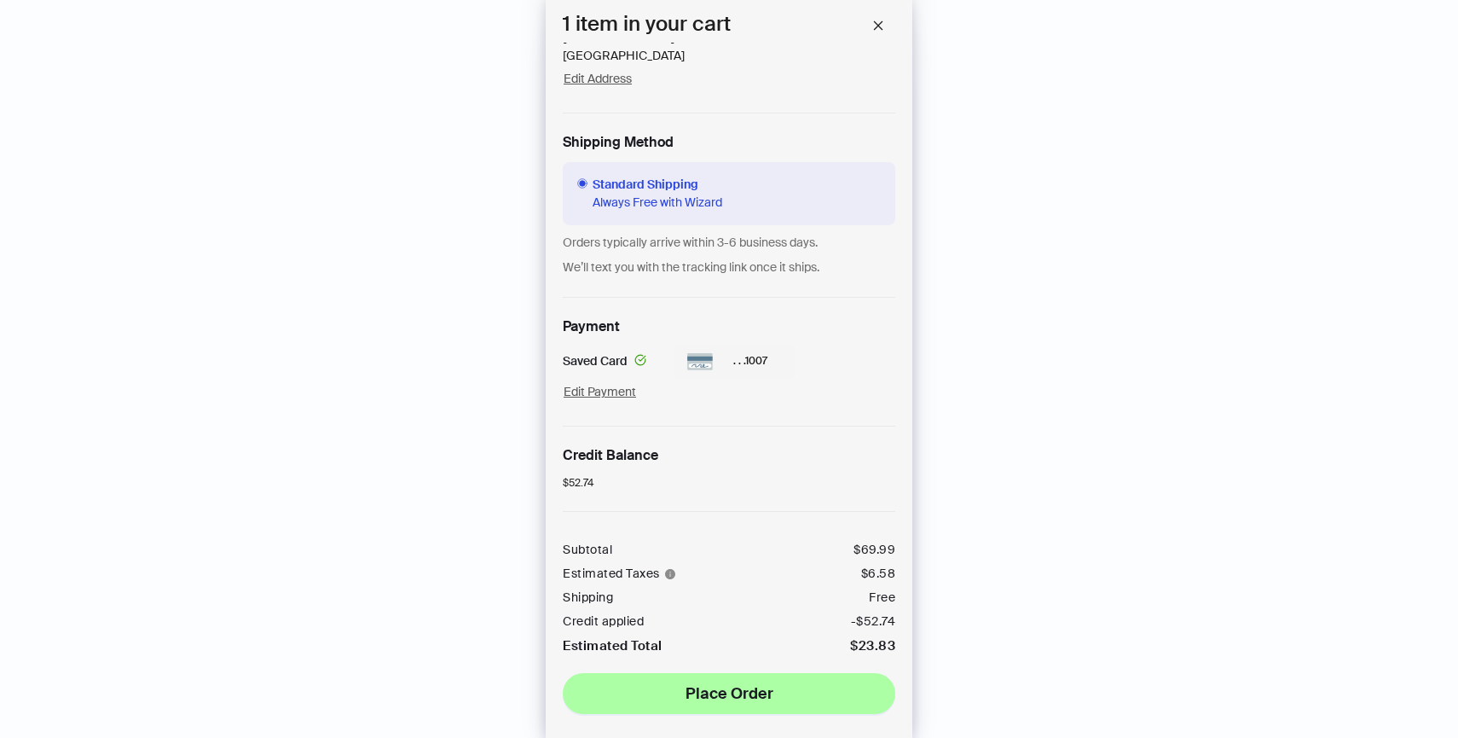
scroll to position [0, 0]
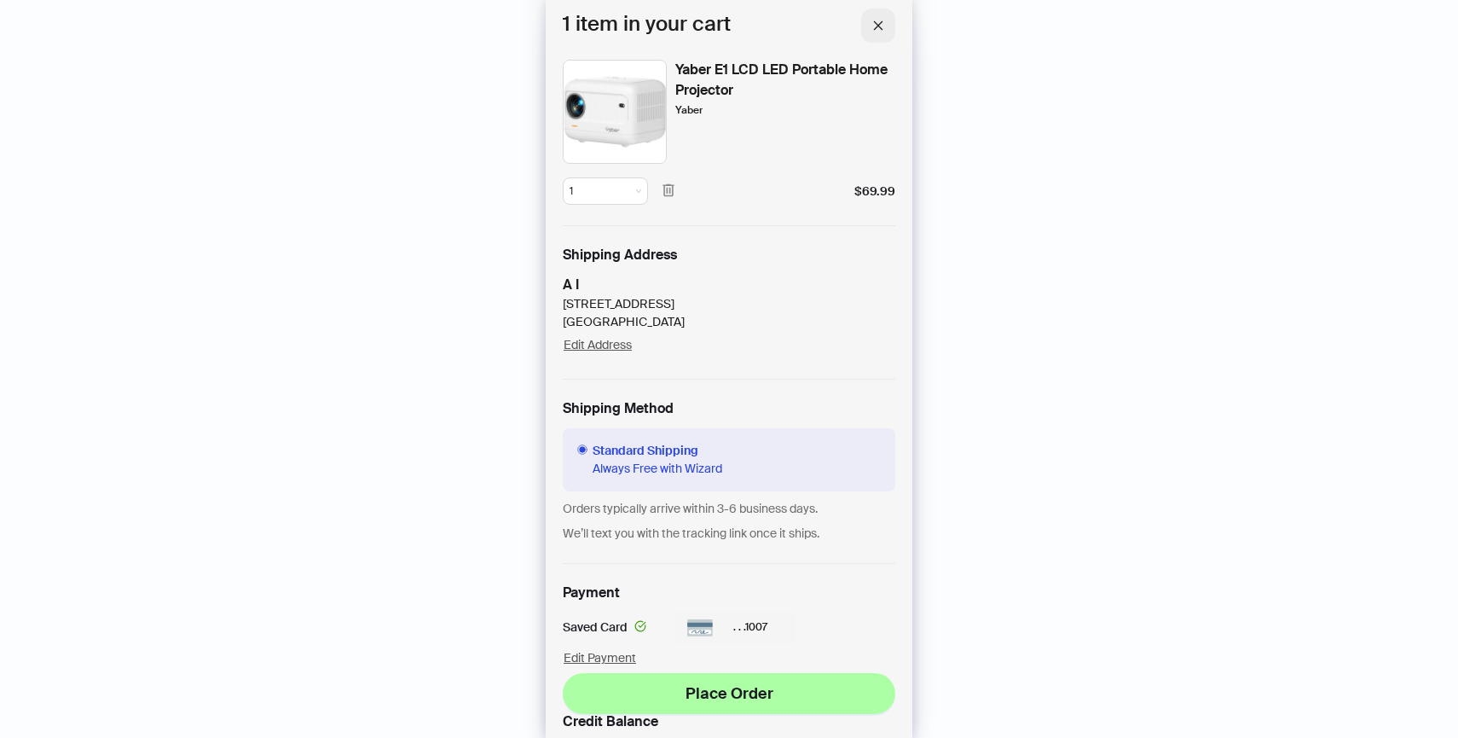
click at [877, 20] on icon "close" at bounding box center [878, 26] width 12 height 12
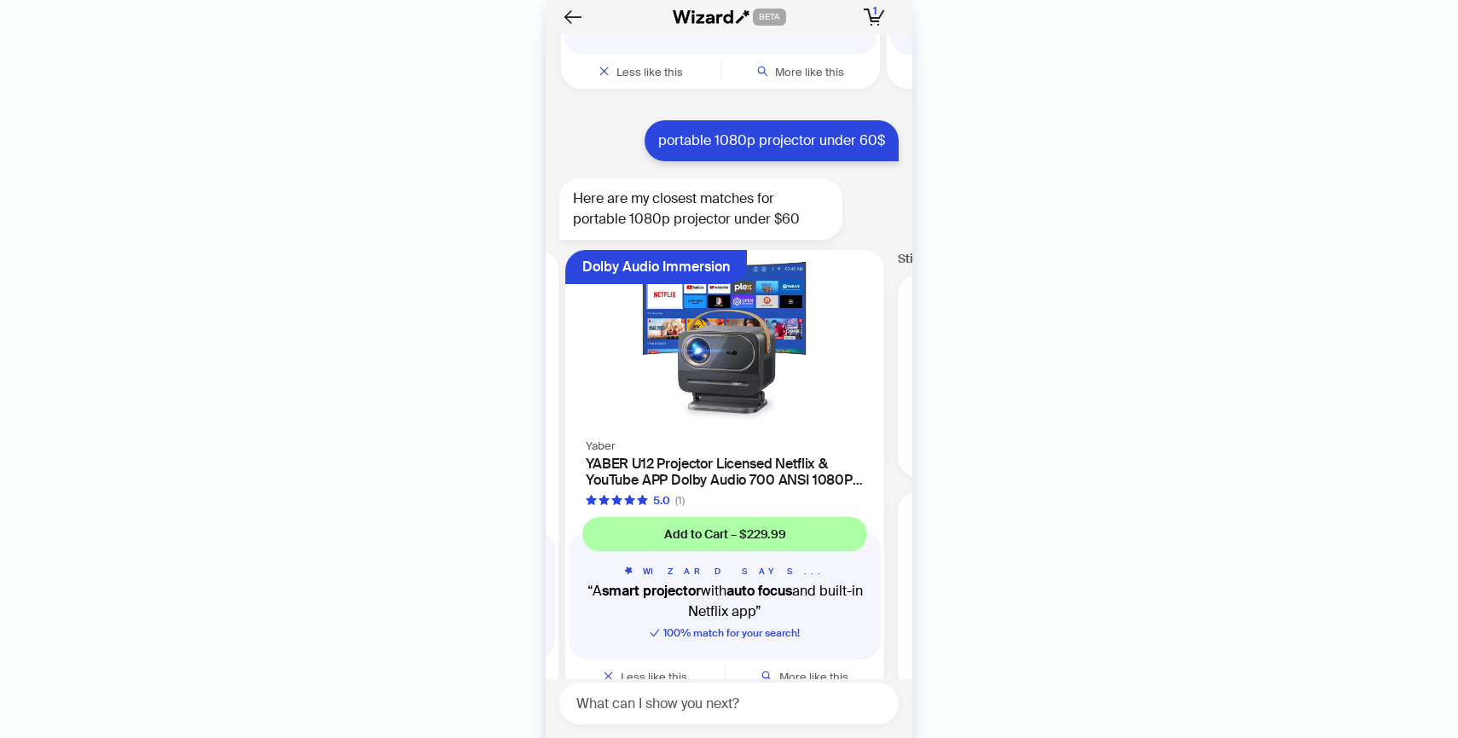
scroll to position [5754, 0]
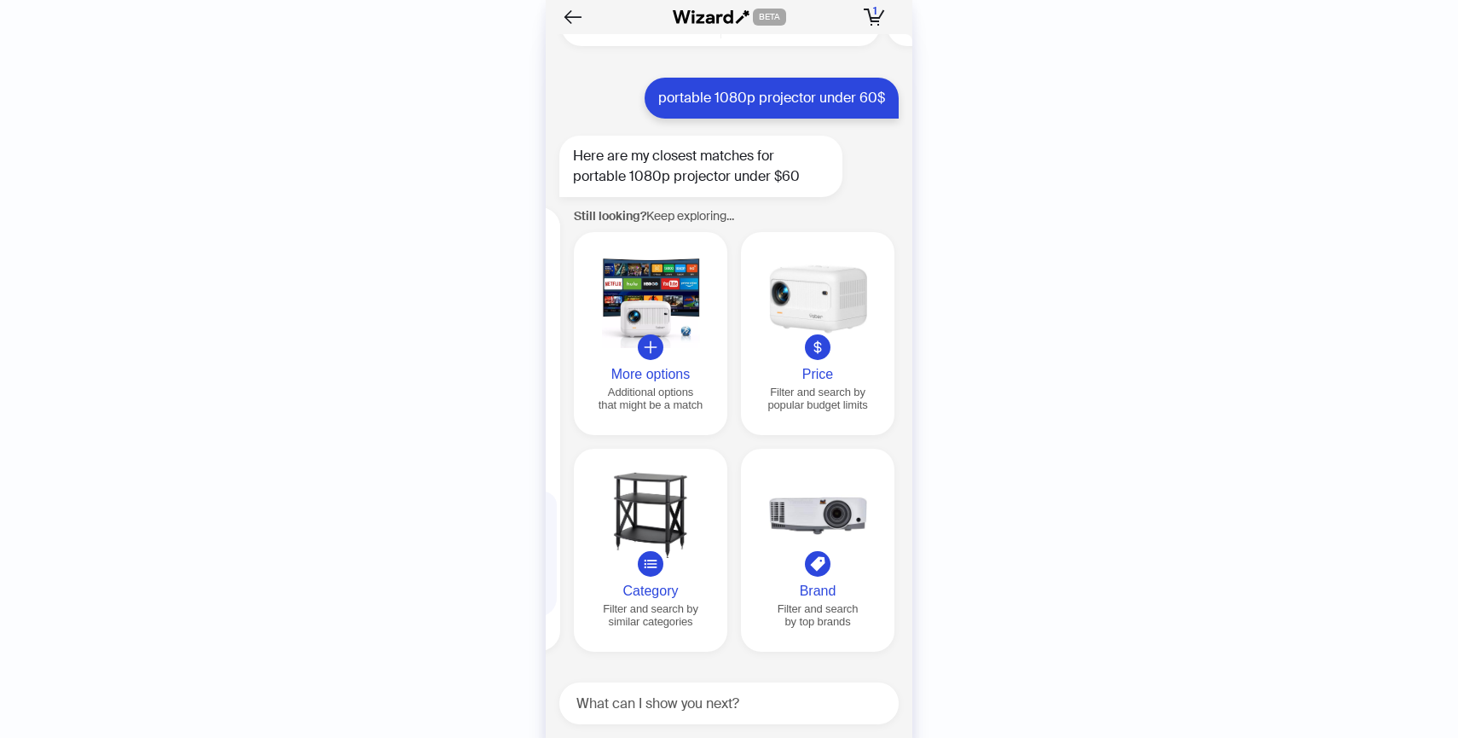
scroll to position [0, 1303]
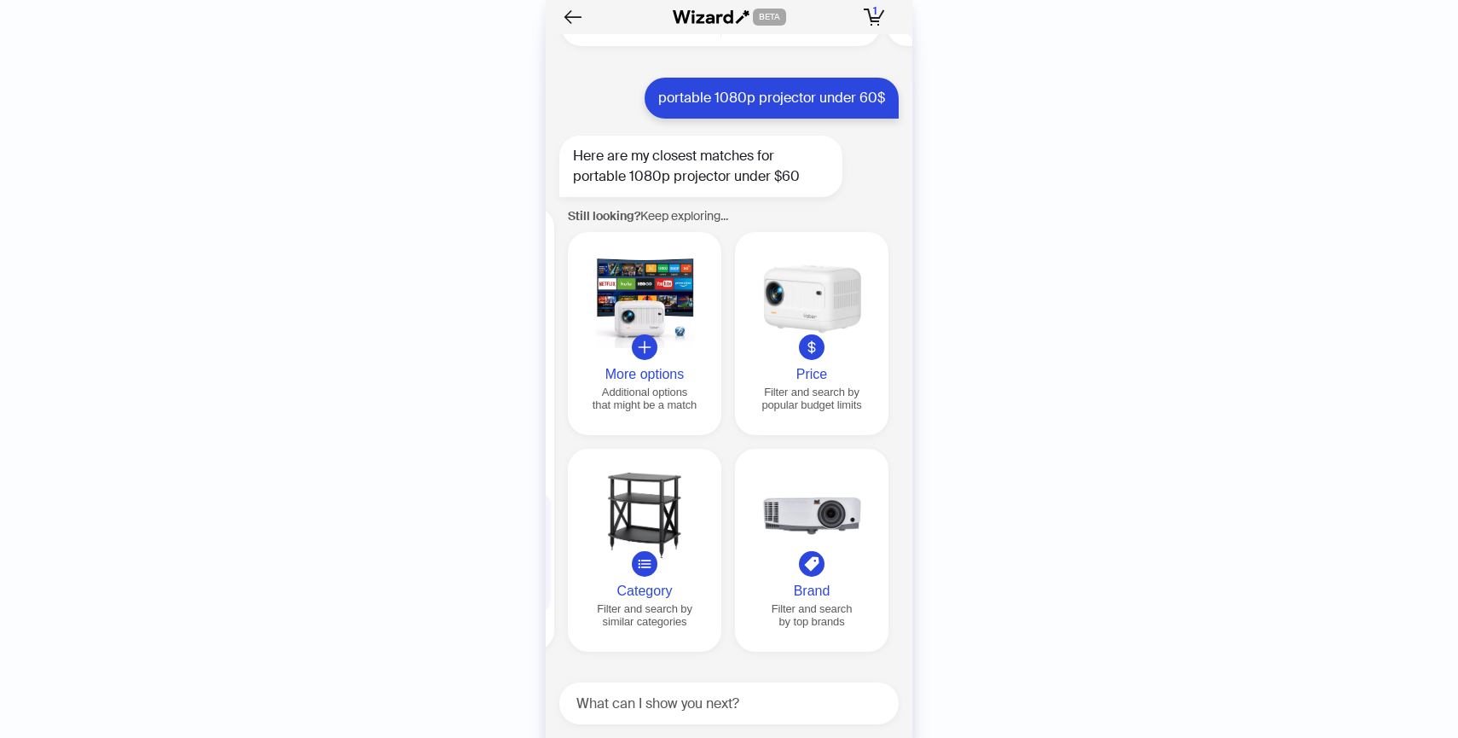
click at [823, 358] on button "Price Filter and search by popular budget limits" at bounding box center [812, 333] width 154 height 203
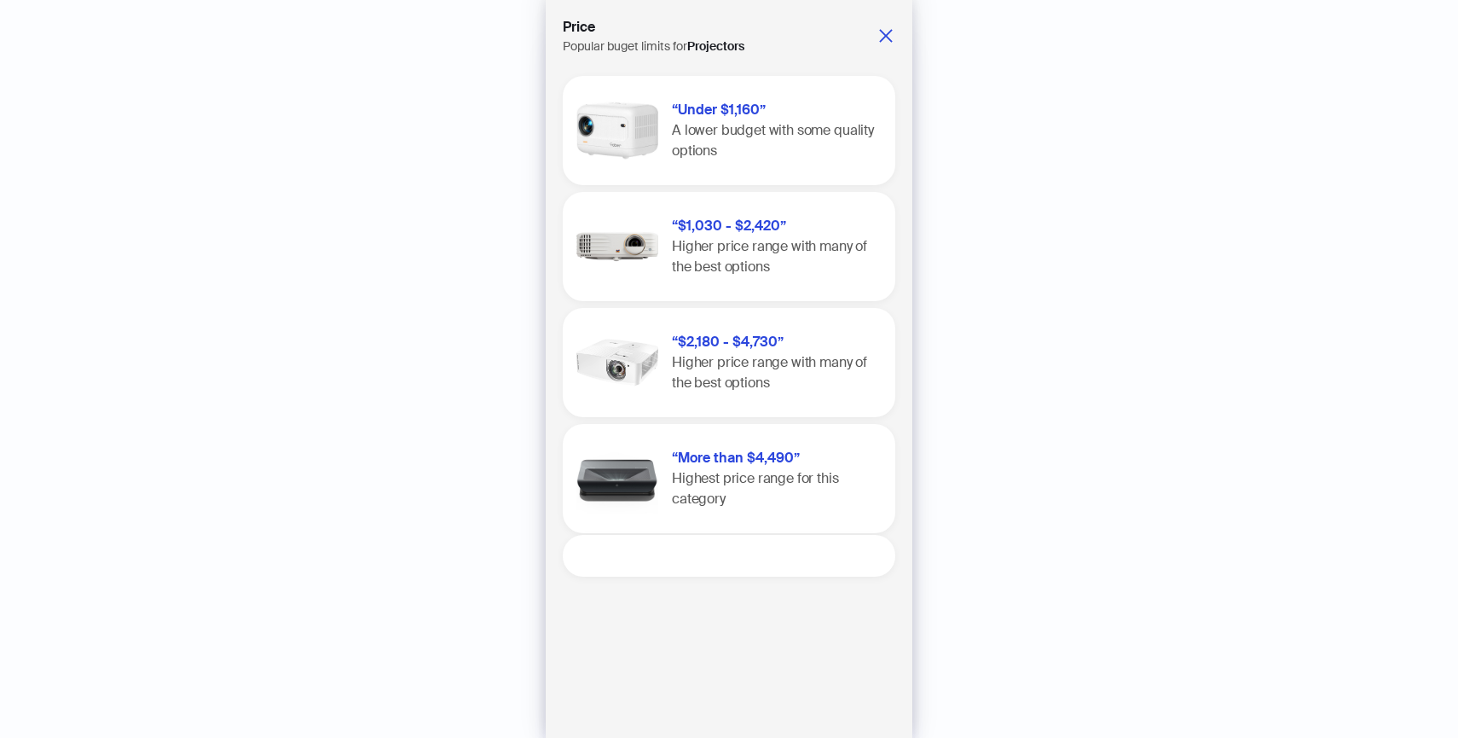
click at [726, 552] on textarea at bounding box center [736, 555] width 319 height 21
type textarea "*"
type textarea "**"
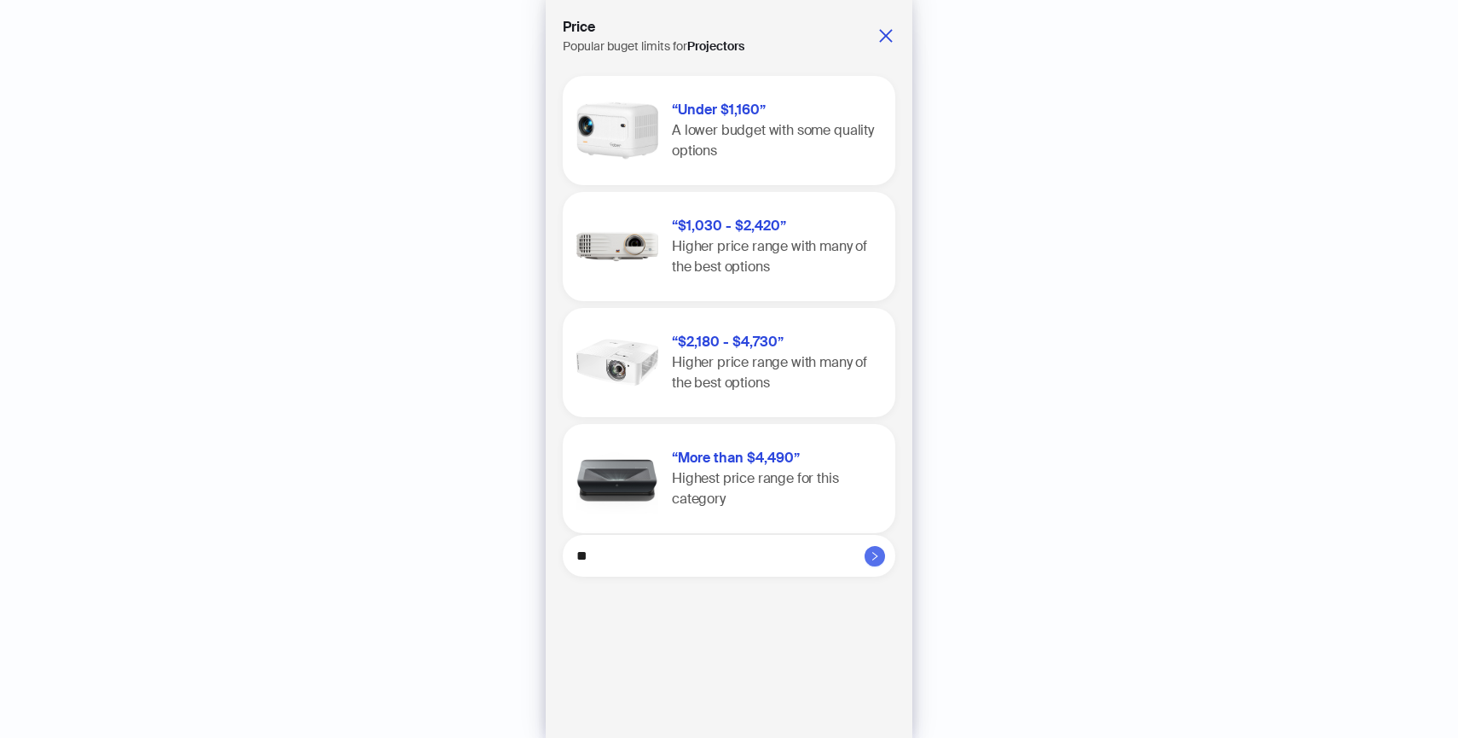
click at [877, 551] on icon "right" at bounding box center [875, 556] width 10 height 10
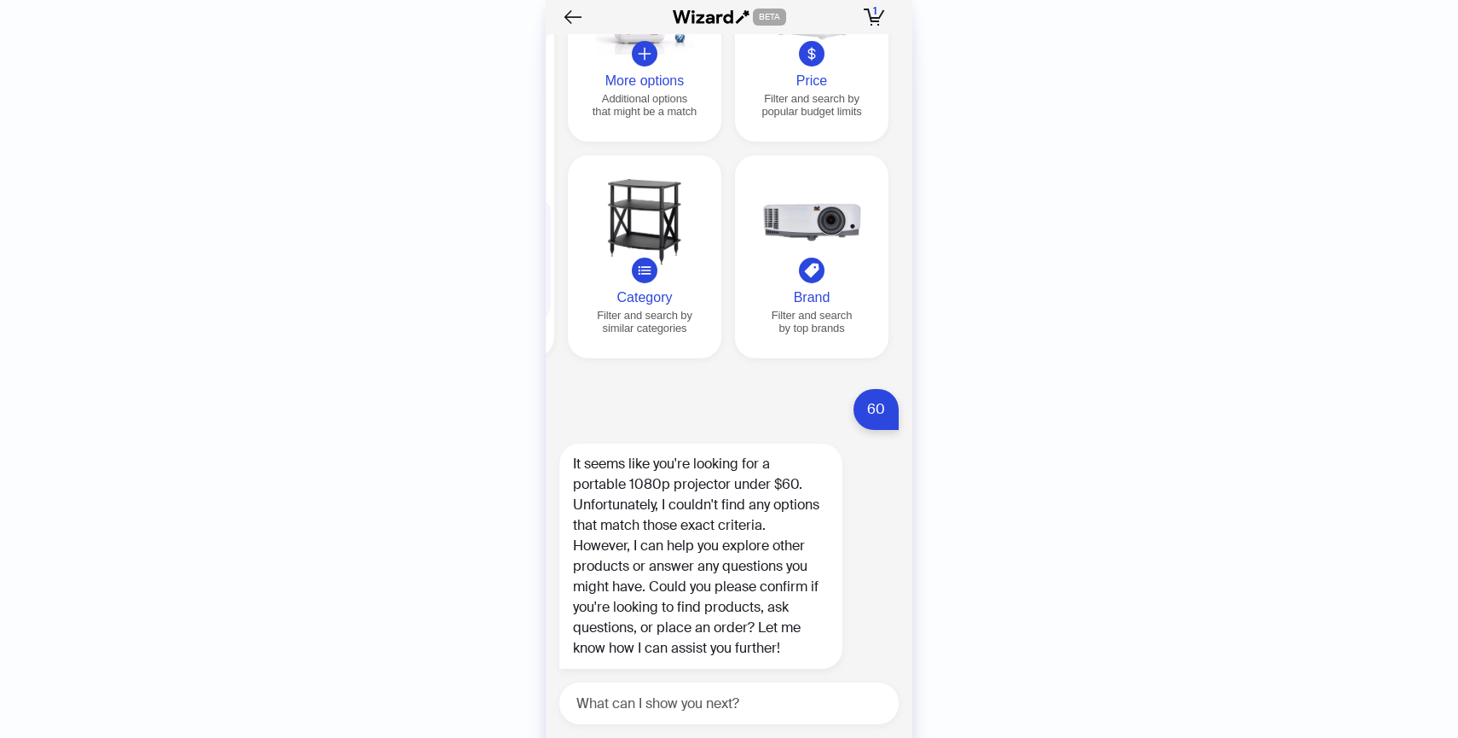
scroll to position [6047, 0]
click at [784, 702] on textarea at bounding box center [736, 703] width 326 height 21
type textarea "***"
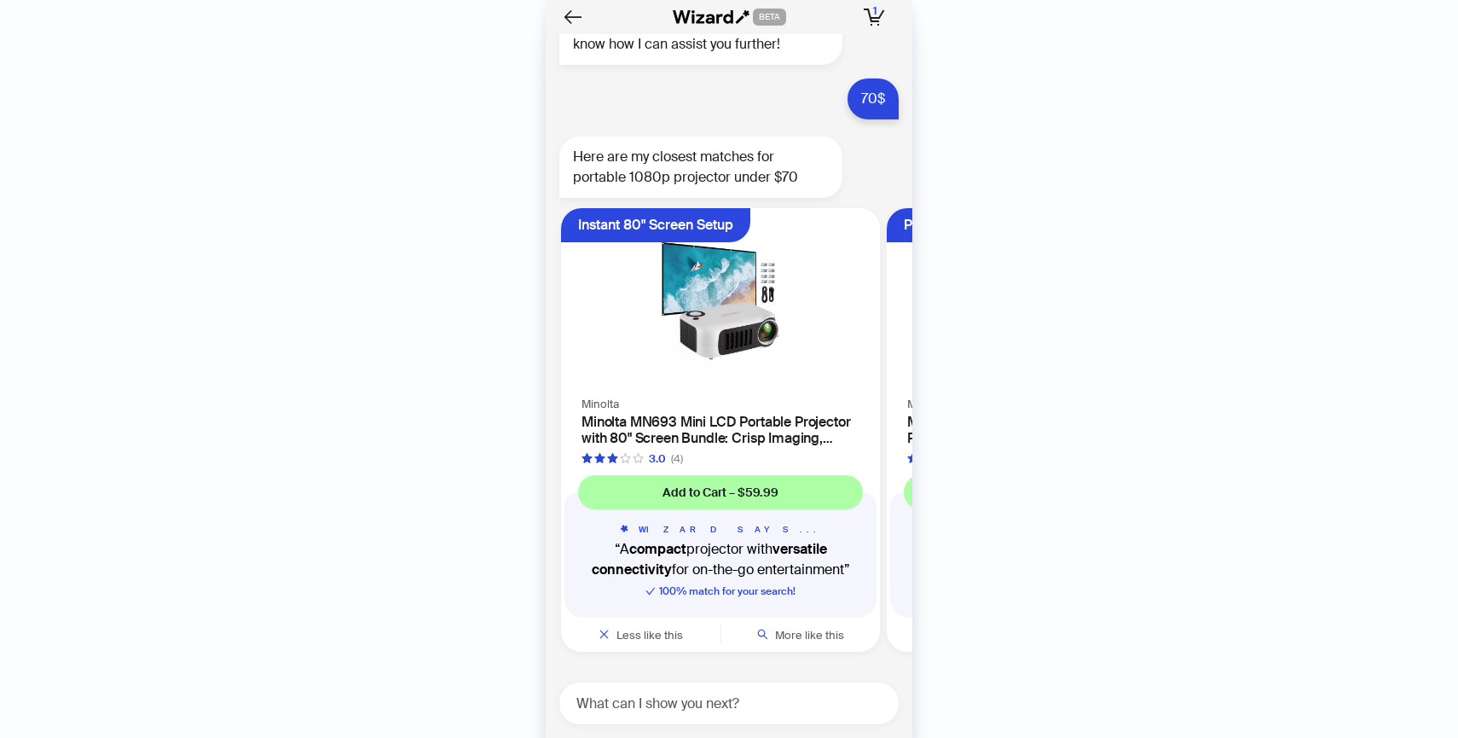
scroll to position [6651, 0]
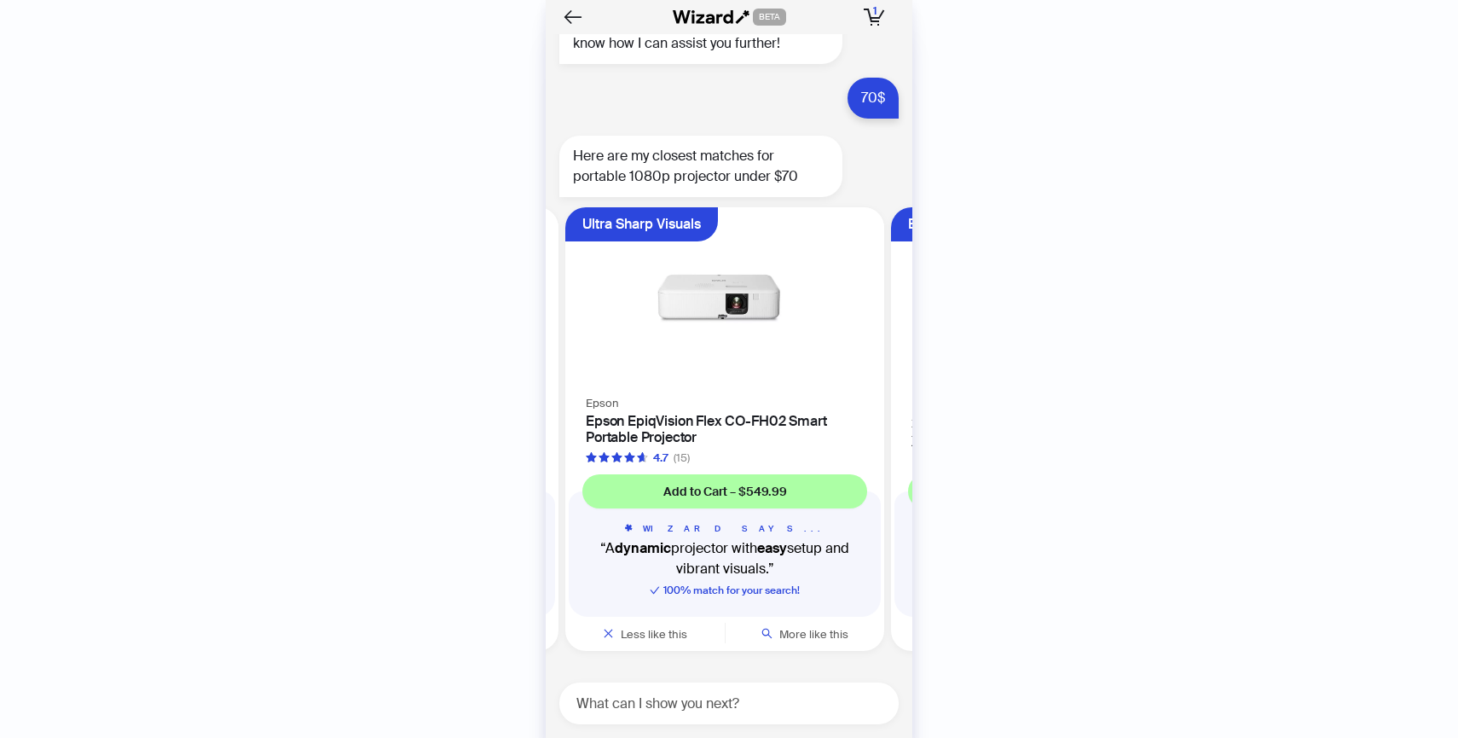
scroll to position [0, 1179]
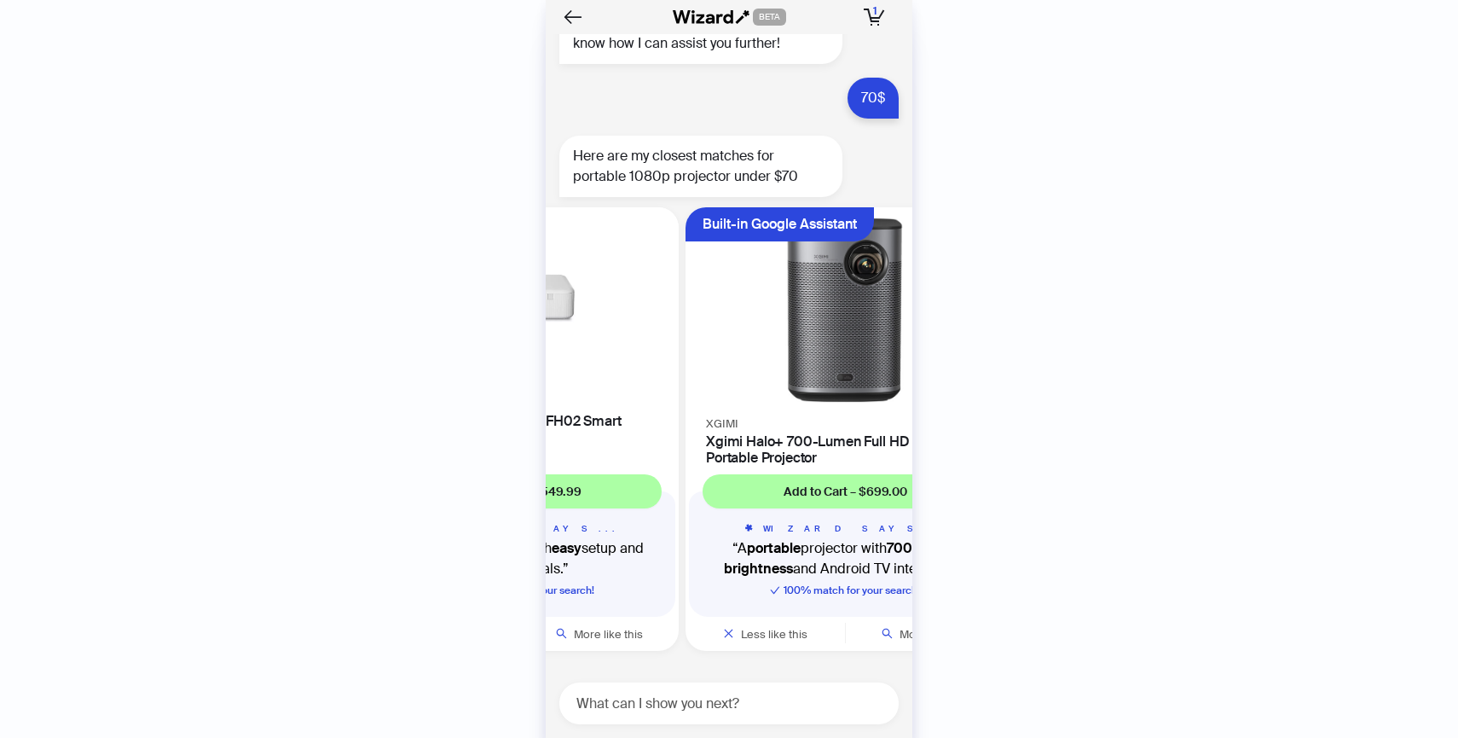
scroll to position [6652, 0]
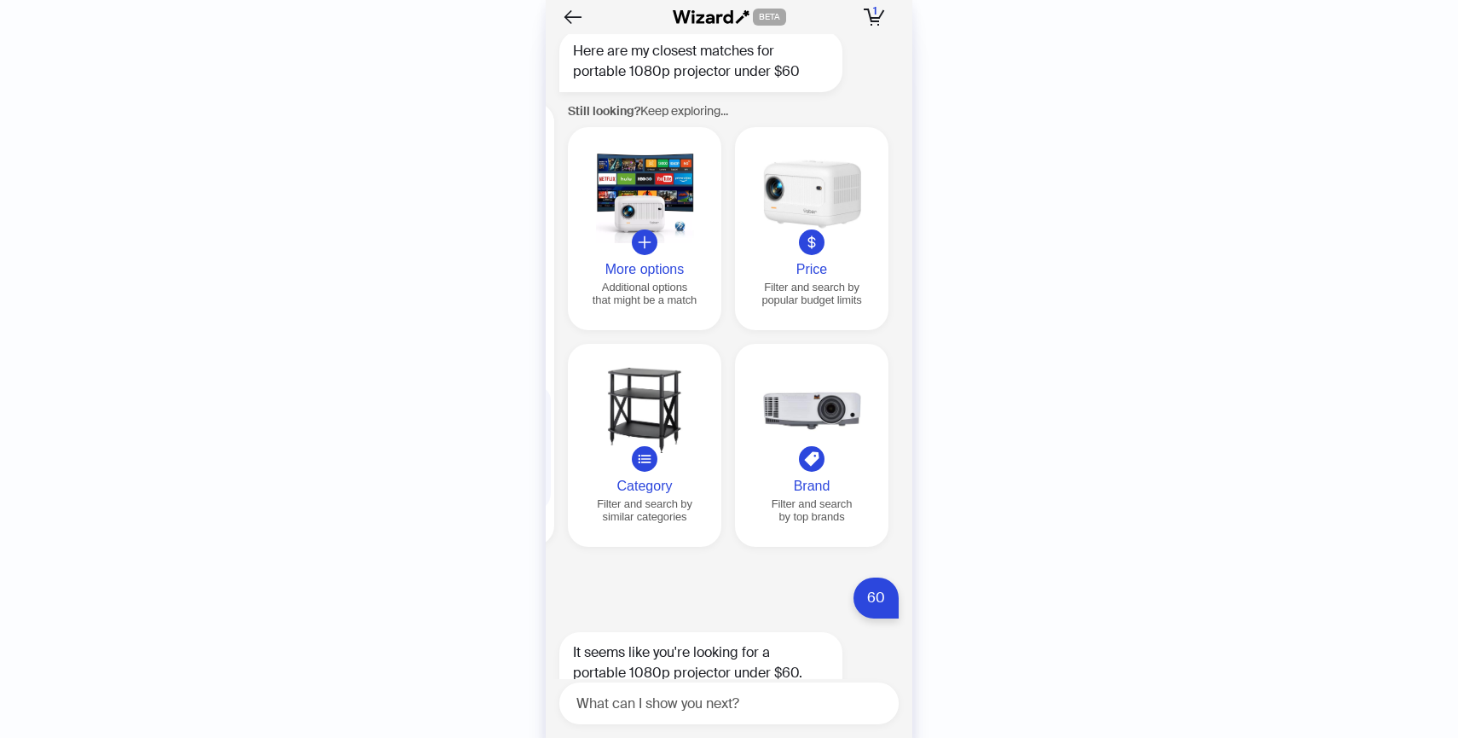
scroll to position [5803, 0]
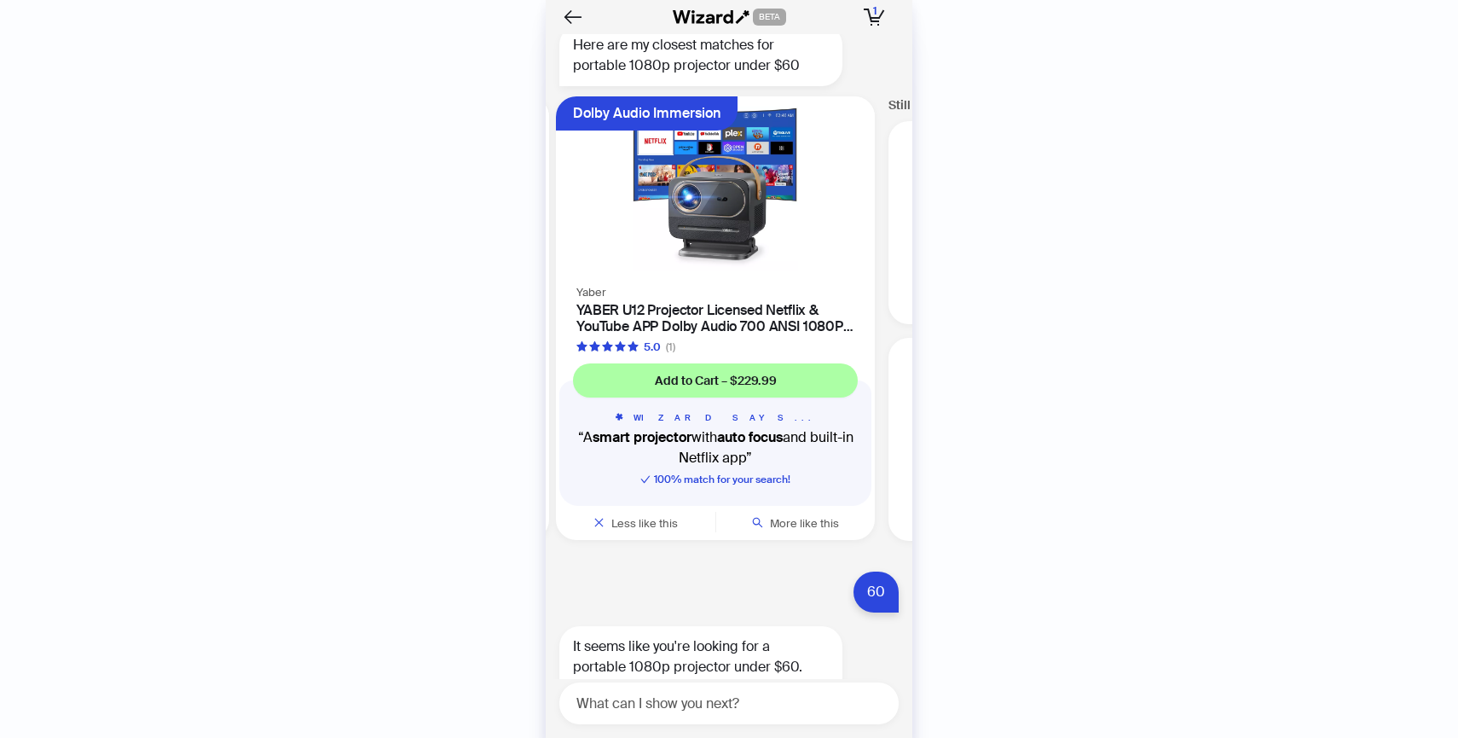
scroll to position [5807, 0]
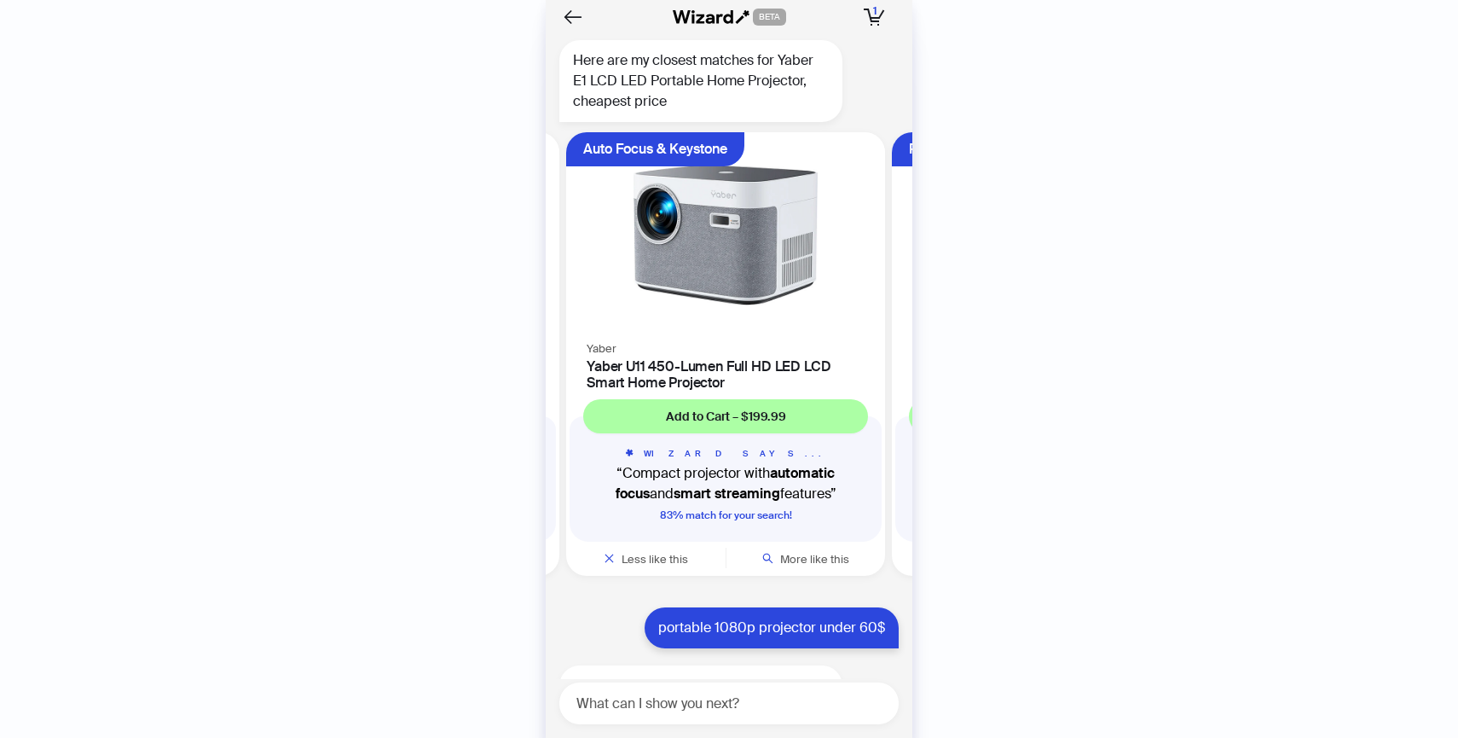
scroll to position [5161, 0]
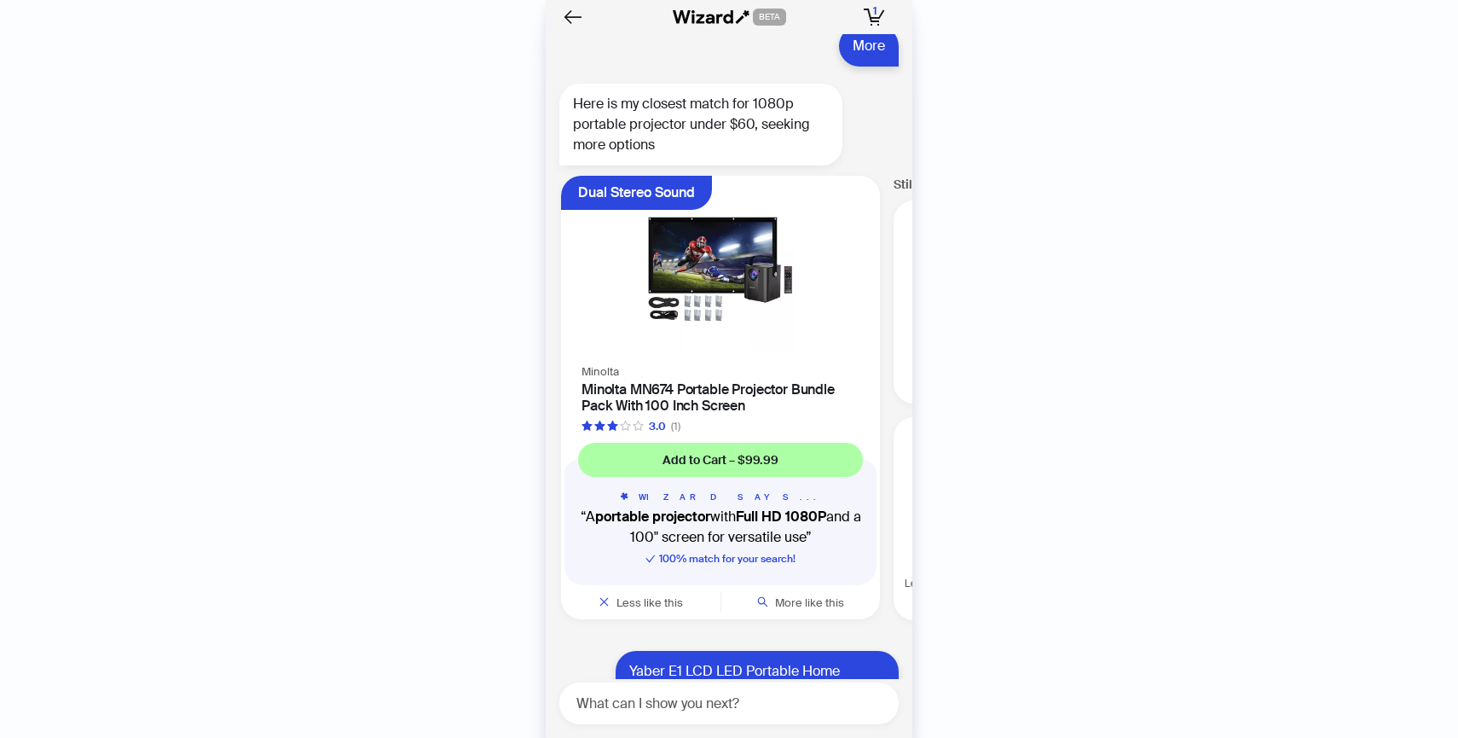
scroll to position [4484, 0]
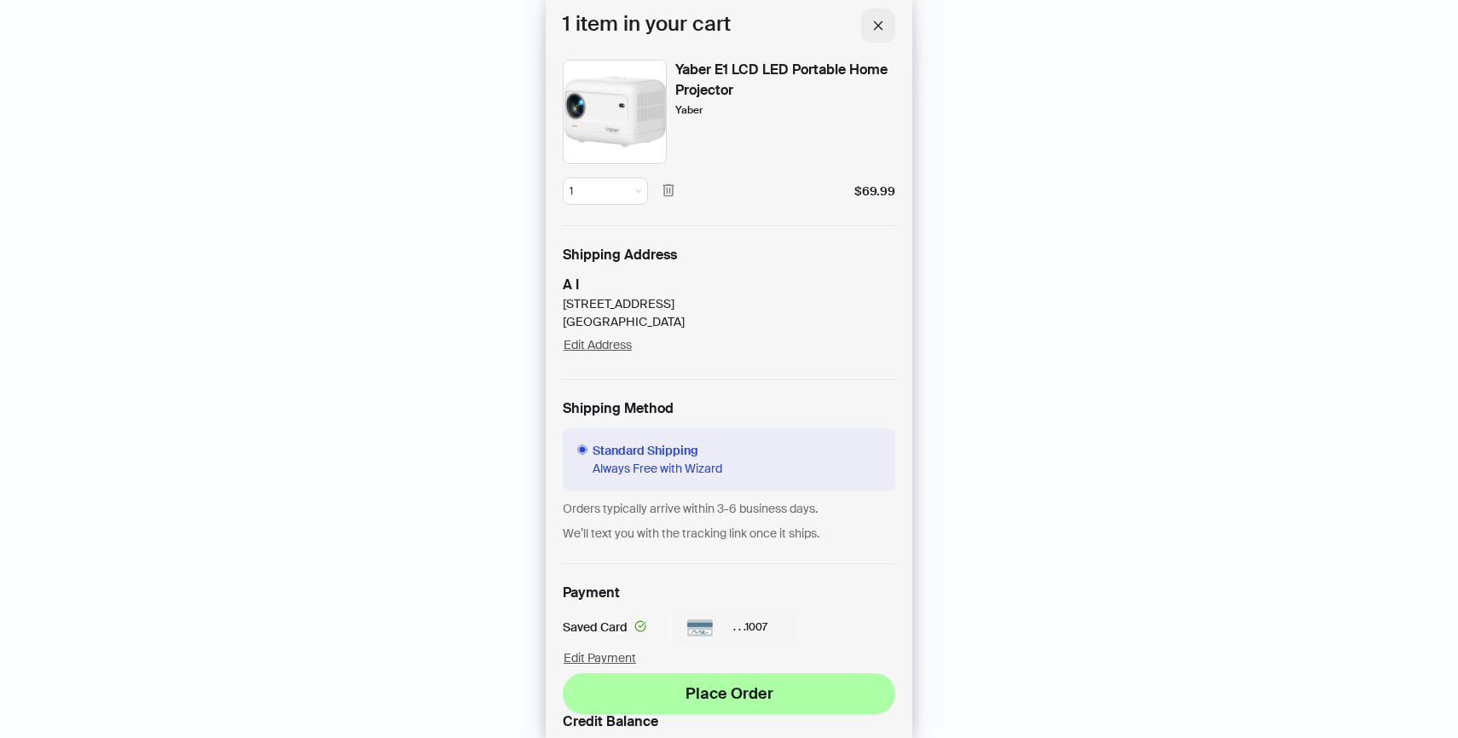
click at [879, 31] on icon "close" at bounding box center [878, 26] width 12 height 12
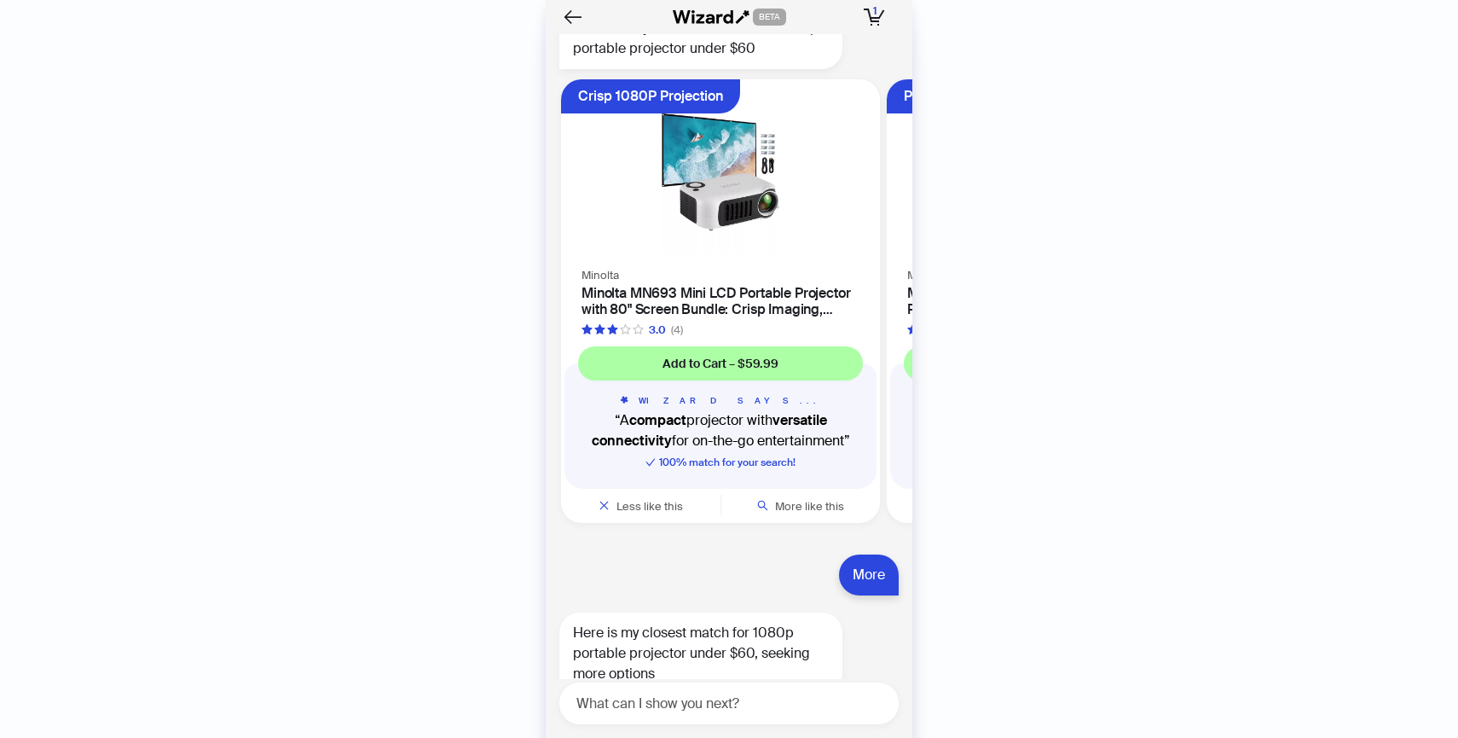
scroll to position [3940, 0]
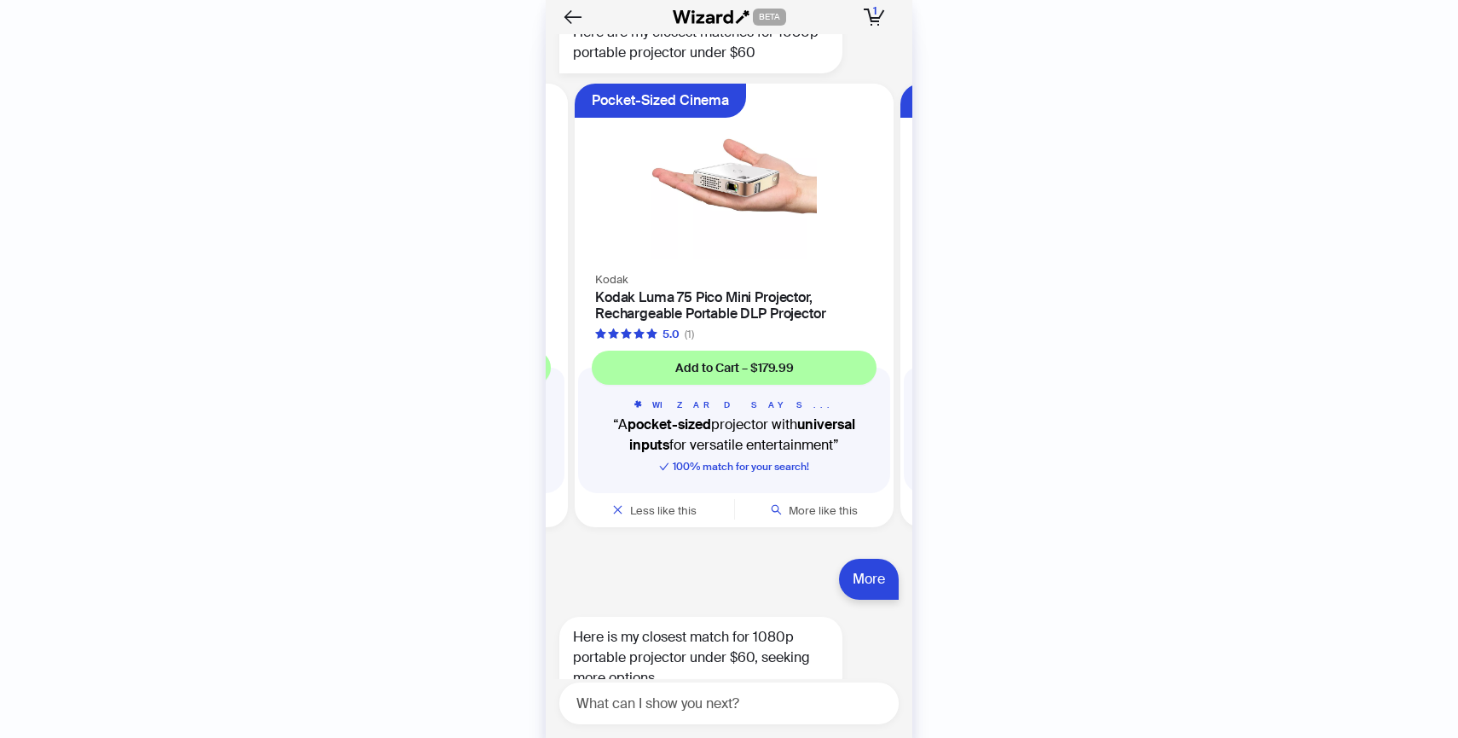
scroll to position [0, 647]
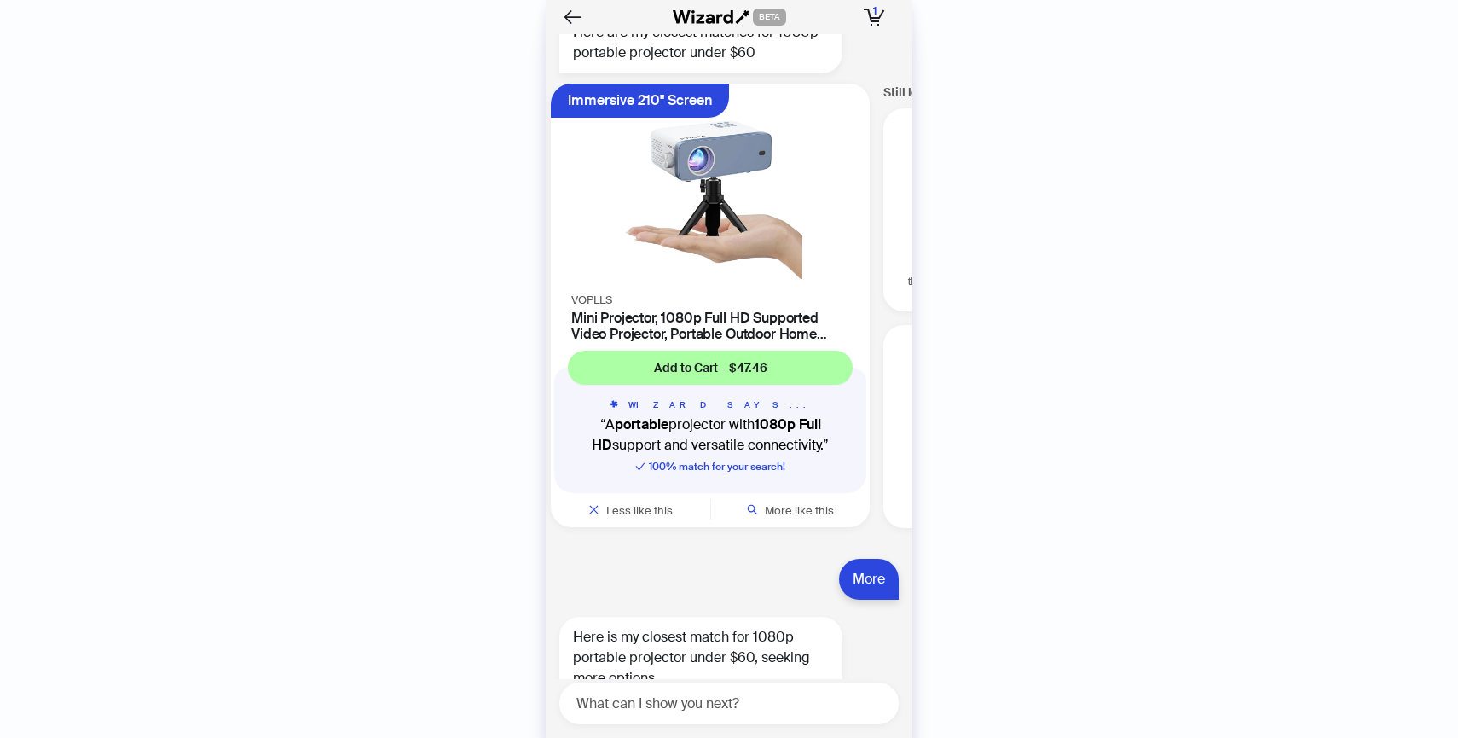
scroll to position [0, 1299]
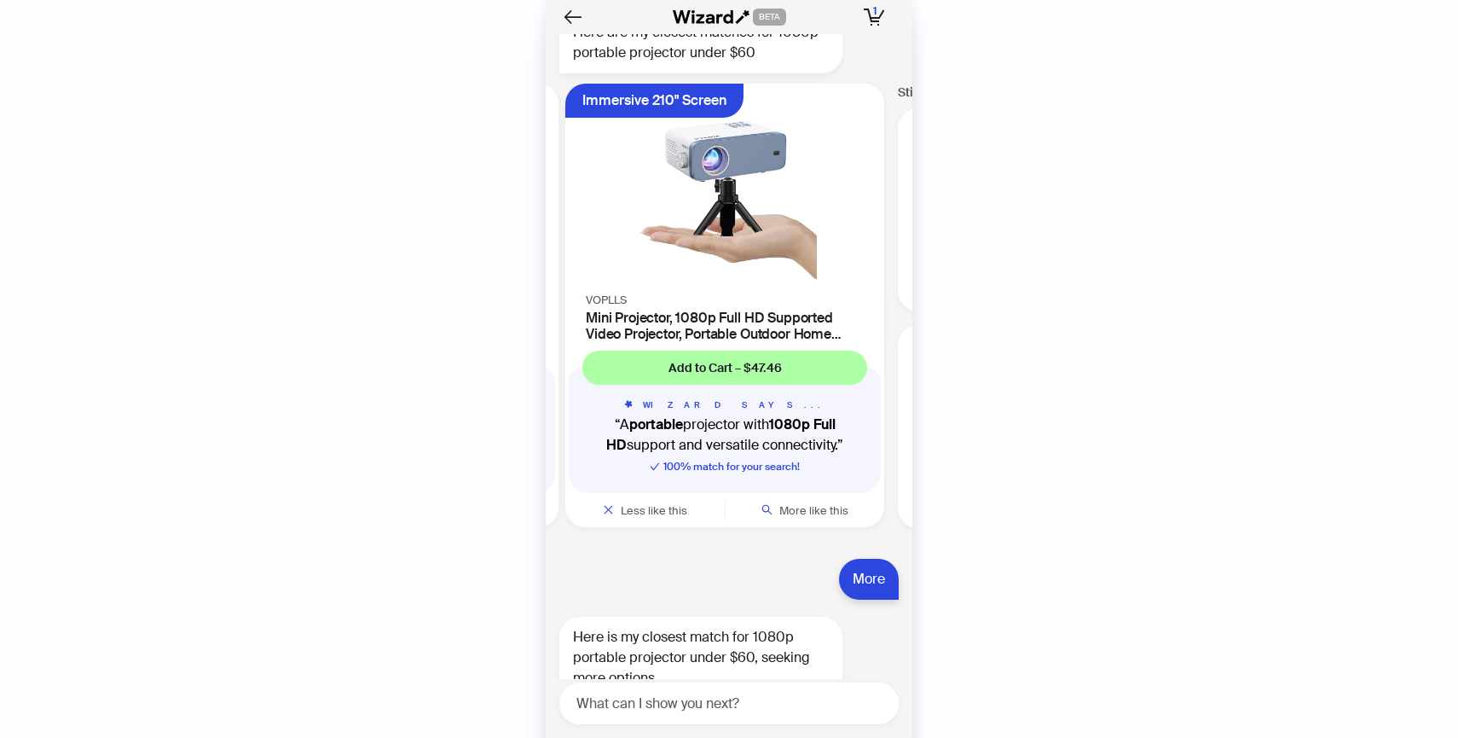
click at [738, 342] on h4 "Mini Projector, 1080p Full HD Supported Video Projector, Portable Outdoor Home …" at bounding box center [725, 326] width 278 height 32
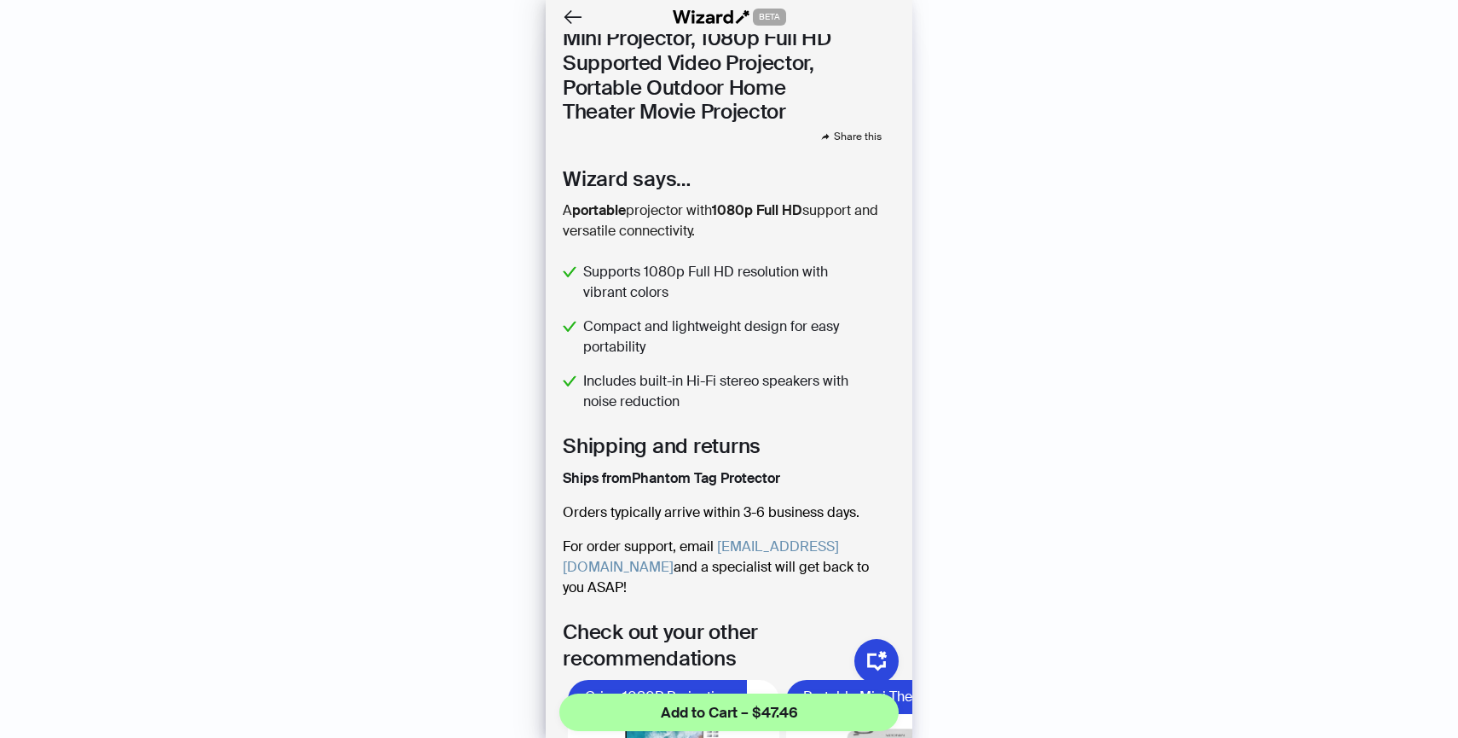
scroll to position [391, 0]
drag, startPoint x: 636, startPoint y: 480, endPoint x: 797, endPoint y: 480, distance: 160.3
click at [797, 480] on div "Ships from Phantom Tag Protector" at bounding box center [729, 478] width 333 height 20
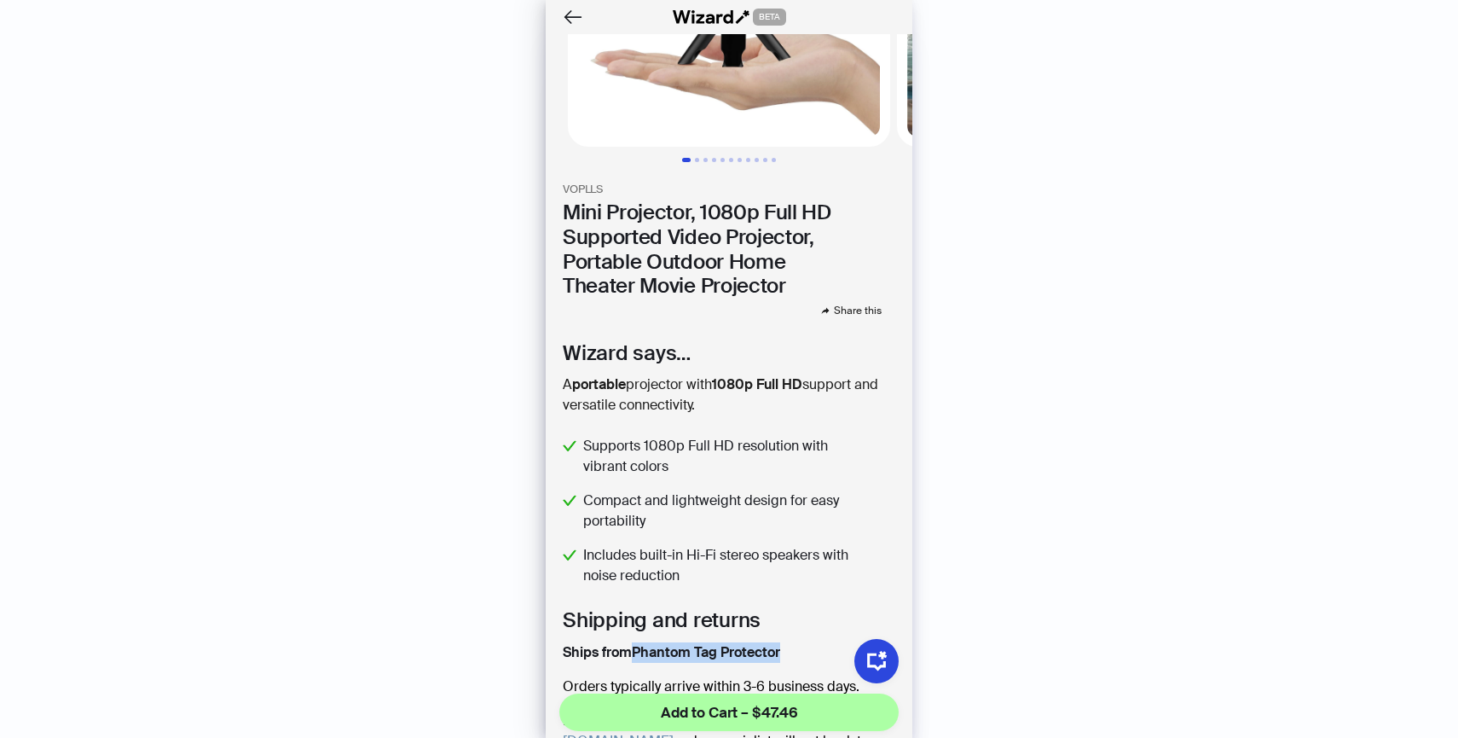
scroll to position [0, 0]
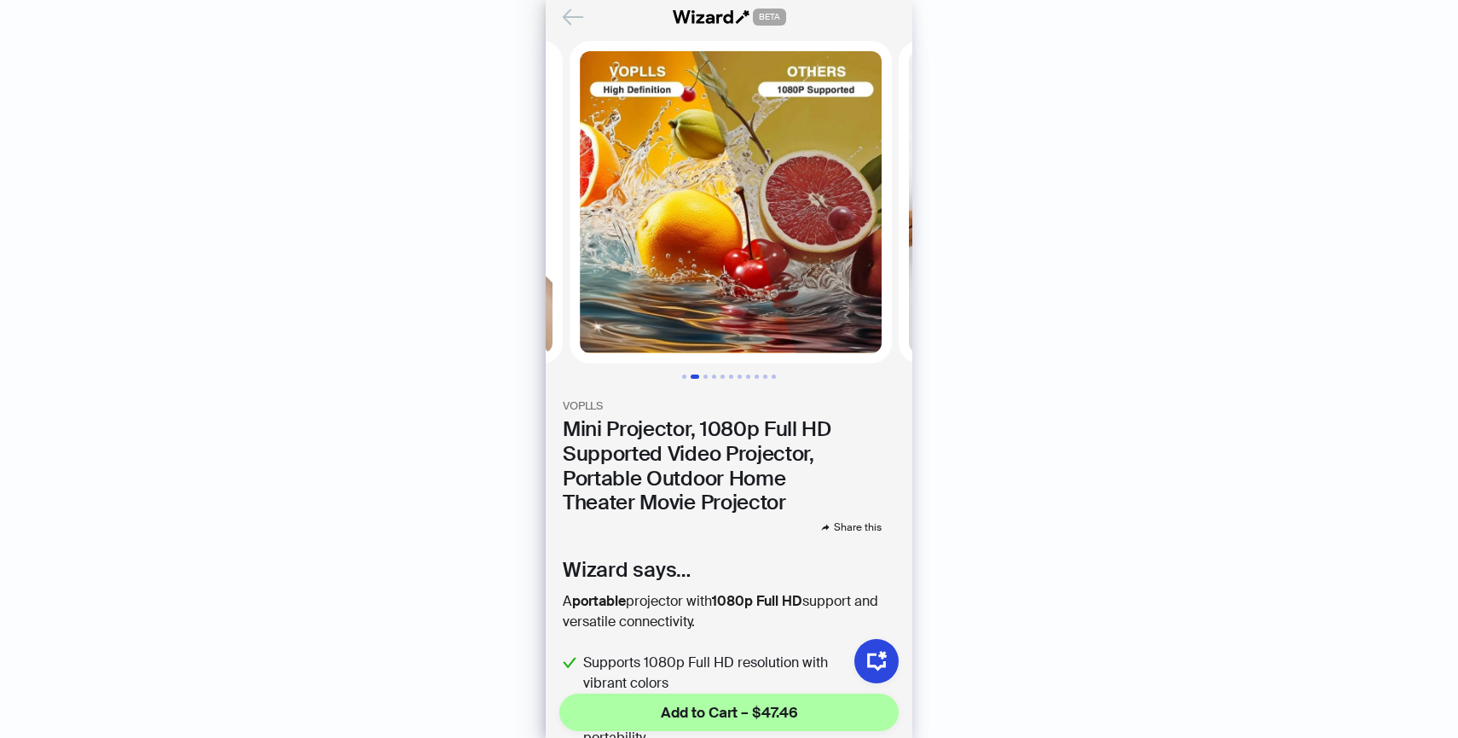
scroll to position [0, 329]
click at [572, 23] on icon "Back" at bounding box center [573, 17] width 29 height 29
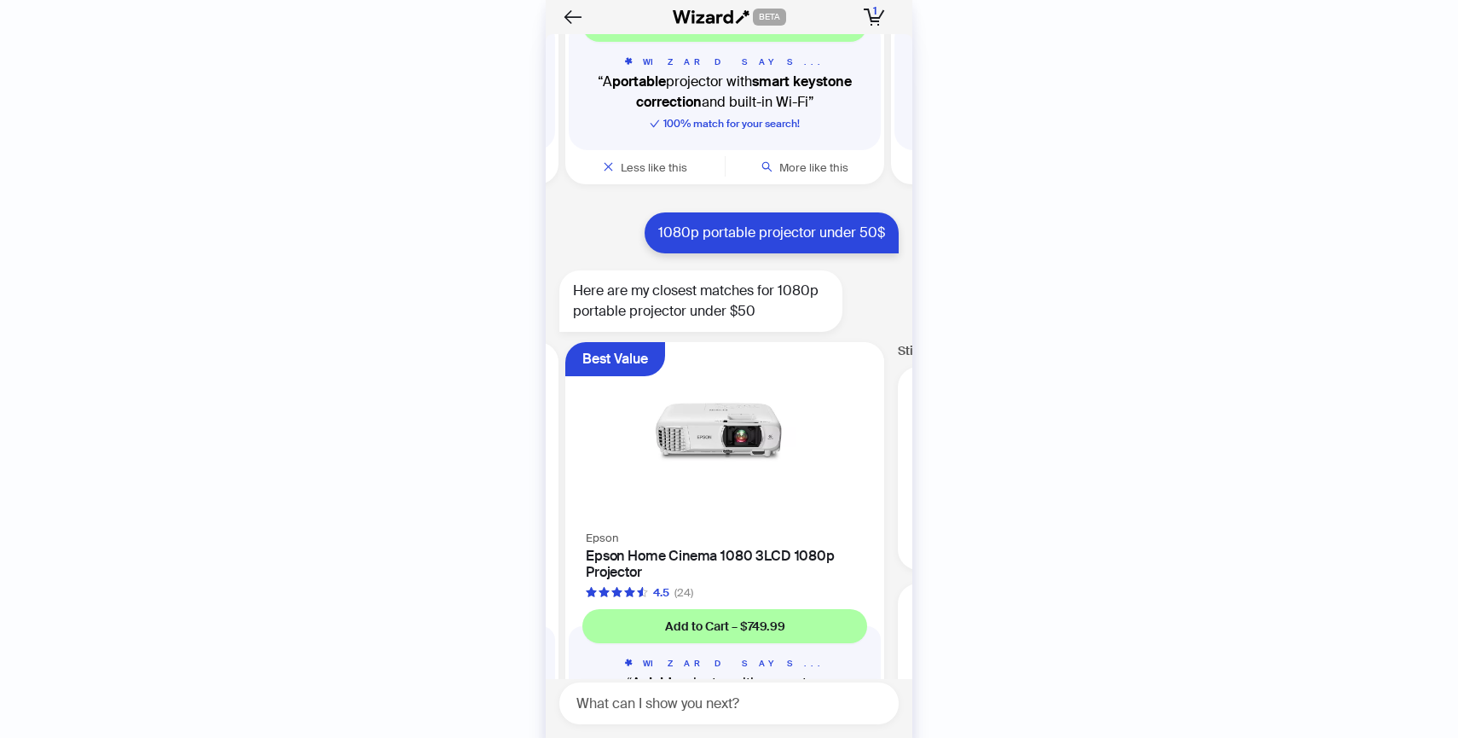
scroll to position [3080, 0]
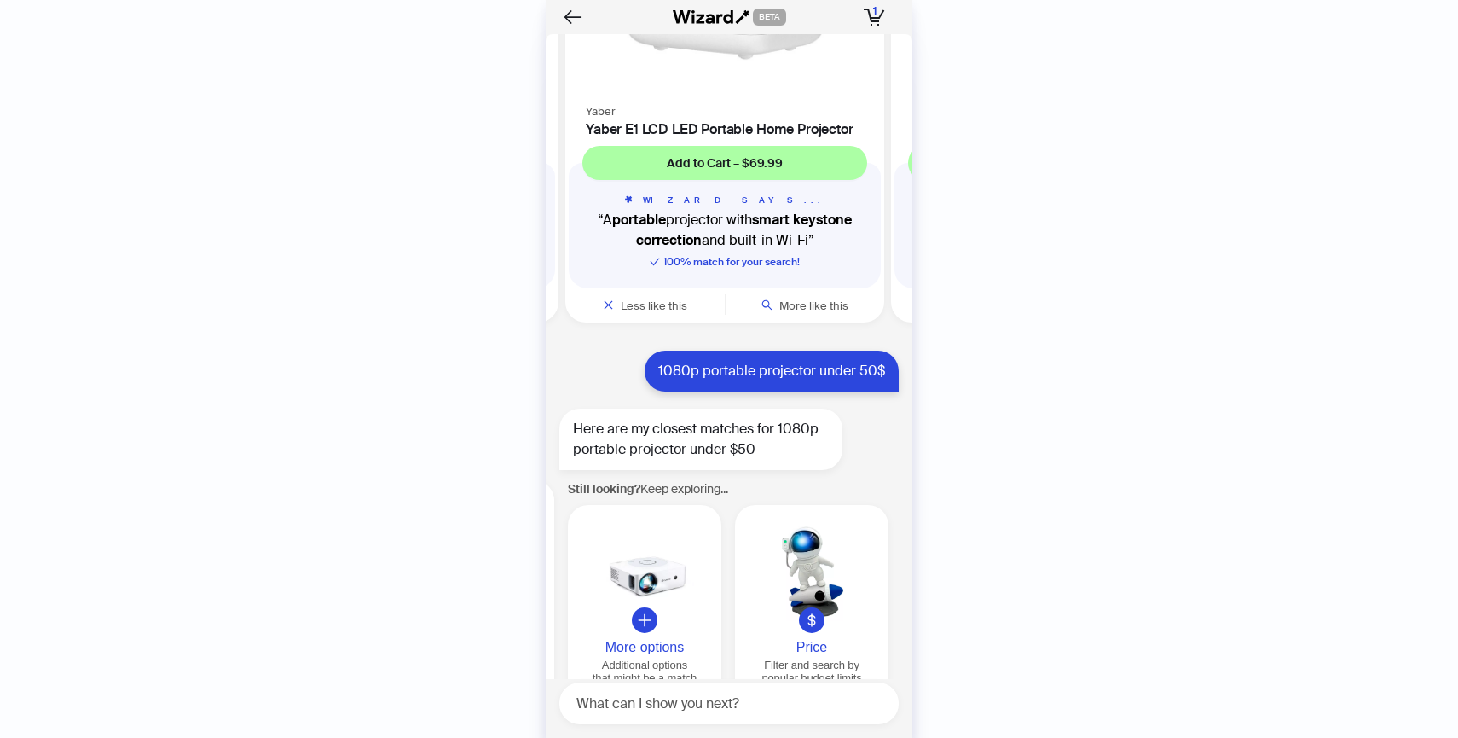
scroll to position [2927, 0]
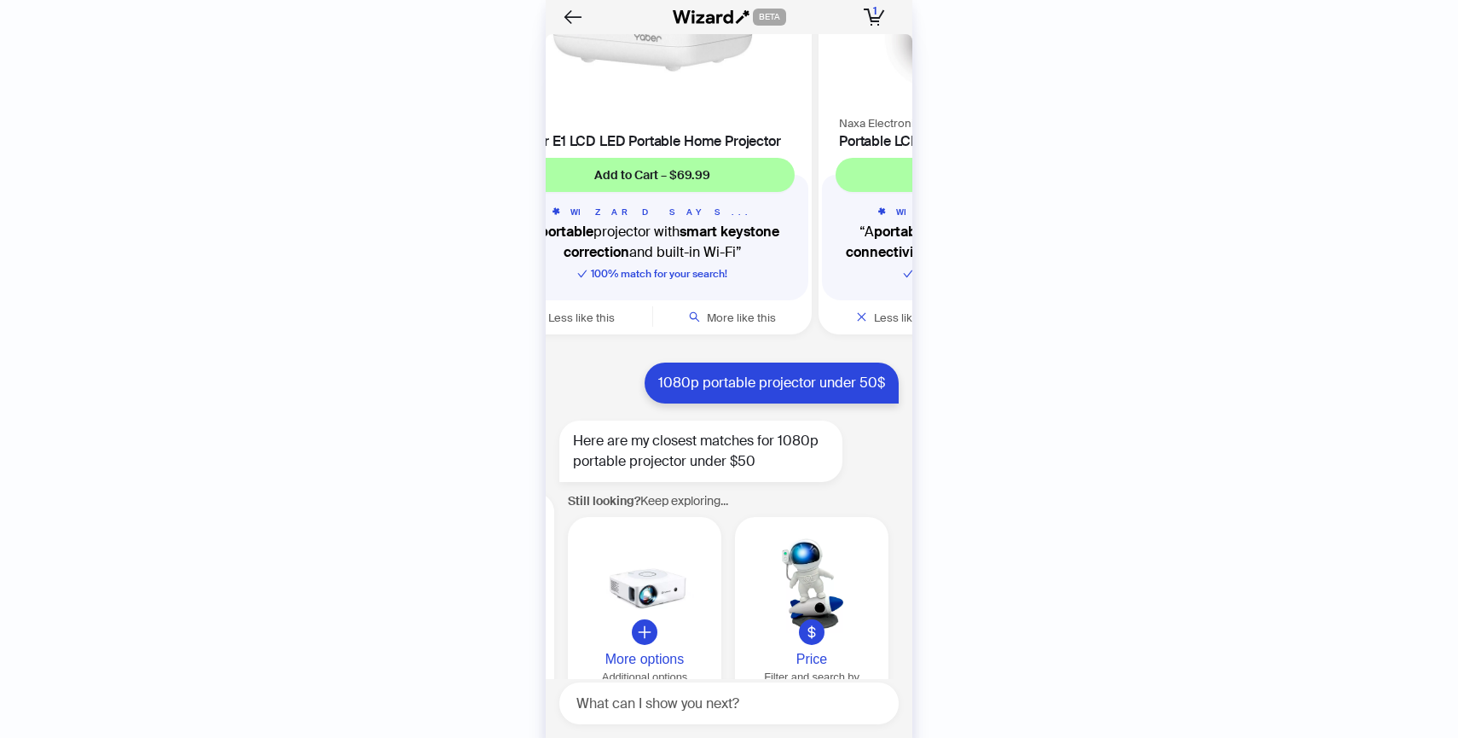
drag, startPoint x: 852, startPoint y: 204, endPoint x: 831, endPoint y: 214, distance: 23.7
click at [812, 214] on div "Bluetooth 5.2 Audio Yaber Yaber E1 LCD LED Portable Home Projector Add to Cart …" at bounding box center [652, 112] width 319 height 443
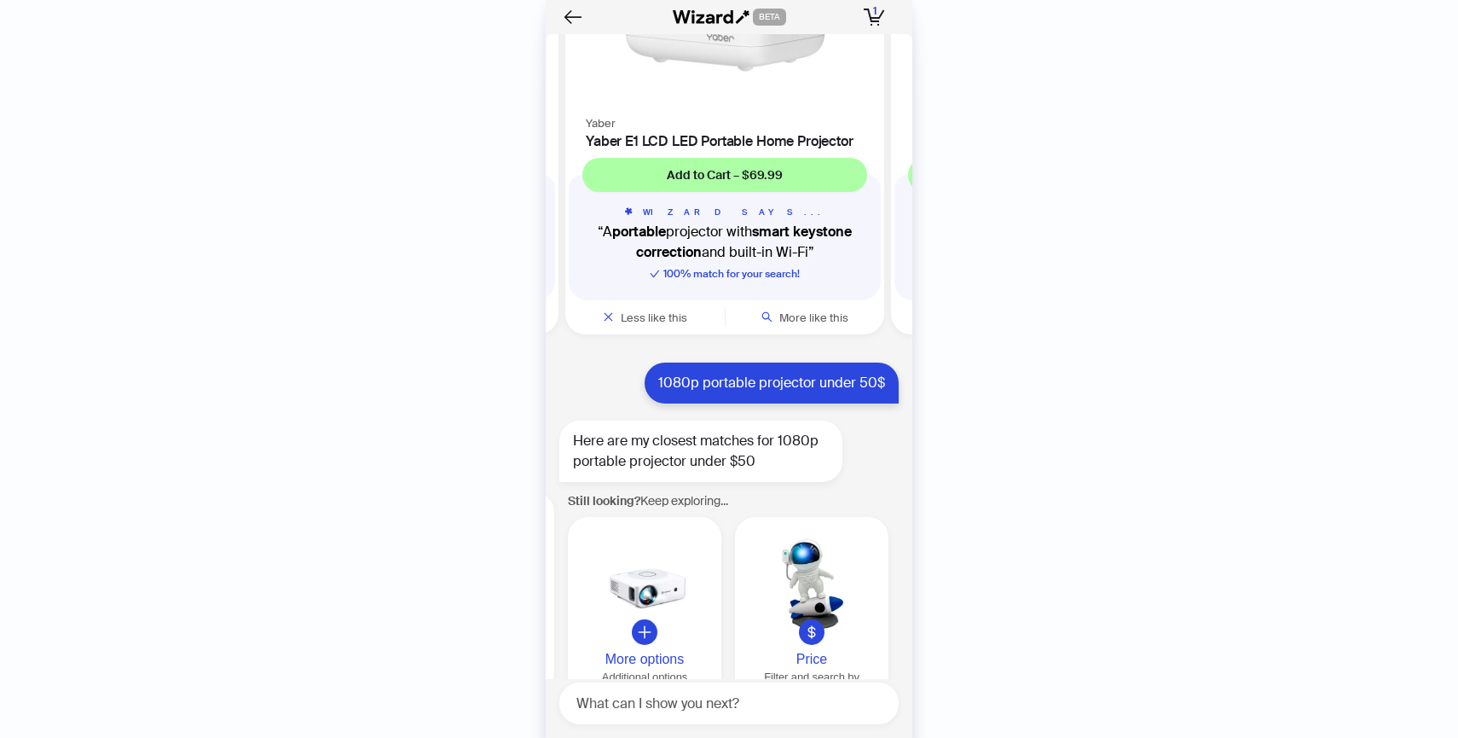
click at [829, 149] on h4 "Yaber E1 LCD LED Portable Home Projector" at bounding box center [725, 141] width 278 height 16
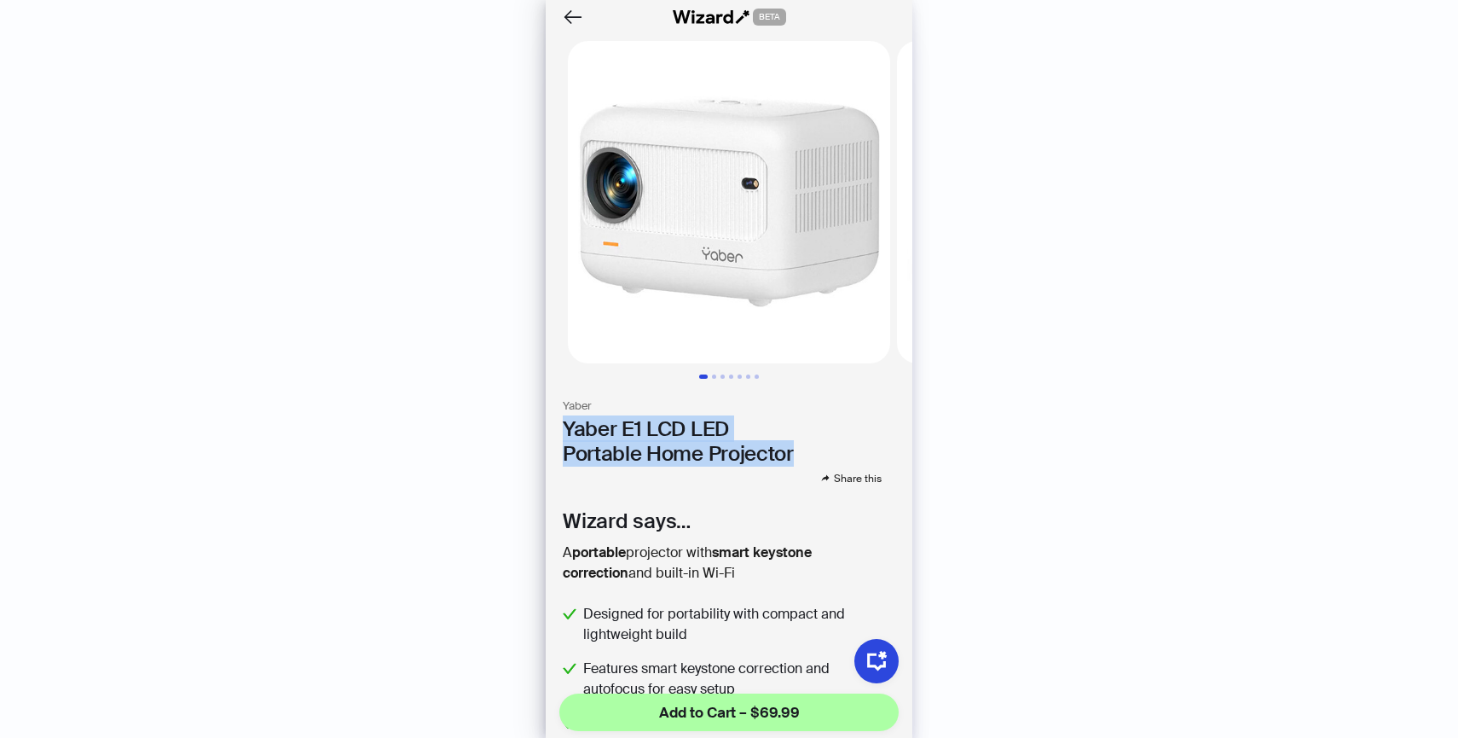
drag, startPoint x: 567, startPoint y: 425, endPoint x: 797, endPoint y: 454, distance: 231.2
click at [797, 454] on h1 "Yaber E1 LCD LED Portable Home Projector" at bounding box center [729, 441] width 333 height 49
copy h1 "Yaber E1 LCD LED Portable Home Projector"
click at [776, 294] on img at bounding box center [729, 202] width 322 height 322
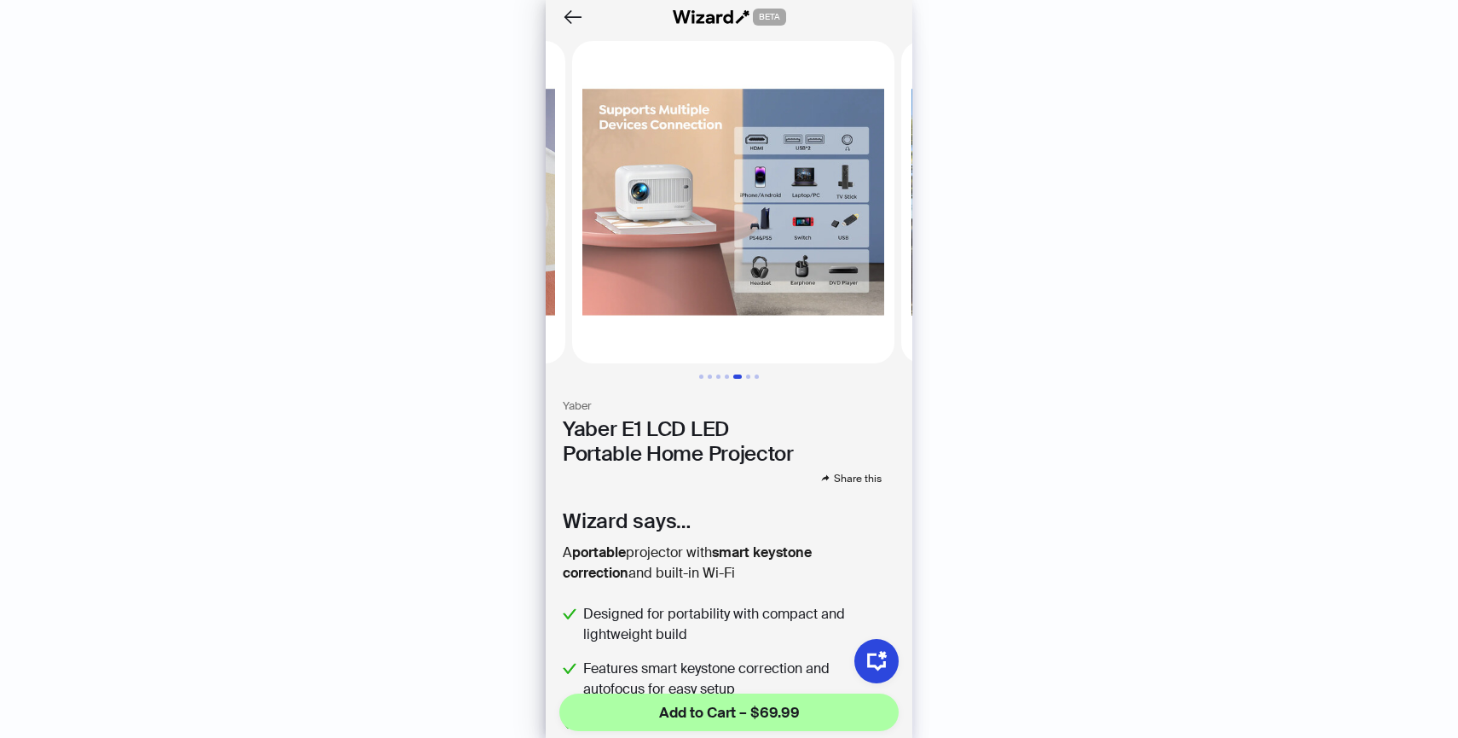
scroll to position [0, 1317]
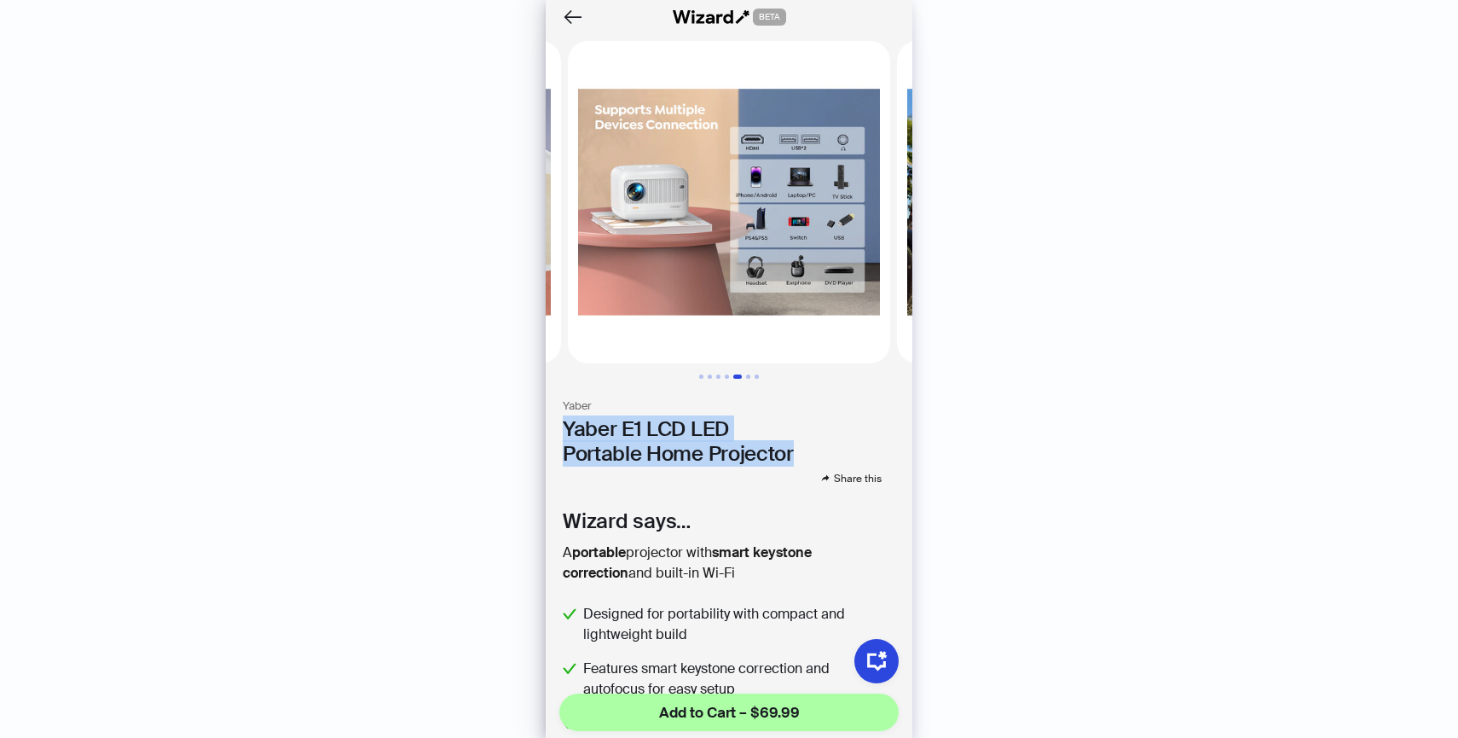
drag, startPoint x: 556, startPoint y: 427, endPoint x: 801, endPoint y: 463, distance: 247.4
click at [801, 463] on section "Yaber Yaber E1 LCD LED Portable Home Projector Share this" at bounding box center [729, 443] width 367 height 88
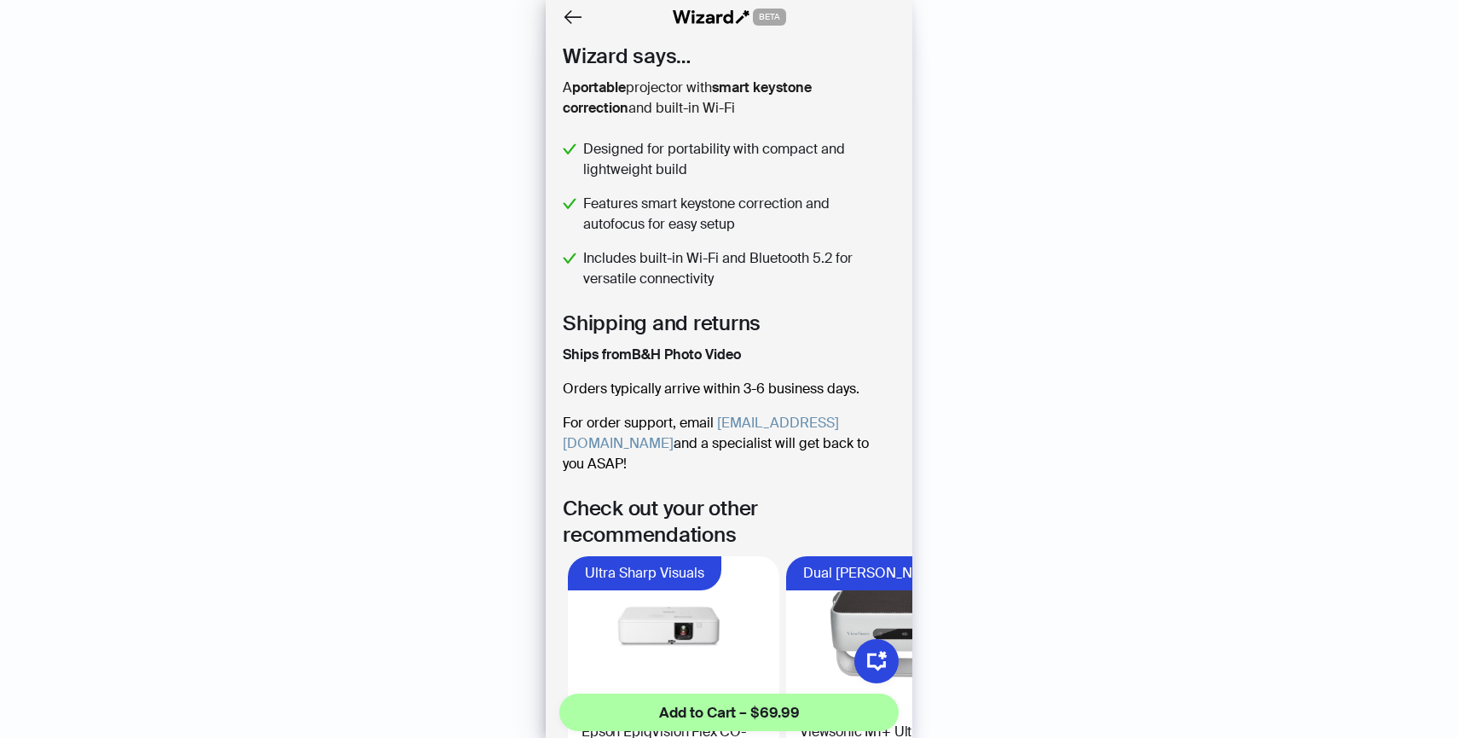
scroll to position [491, 0]
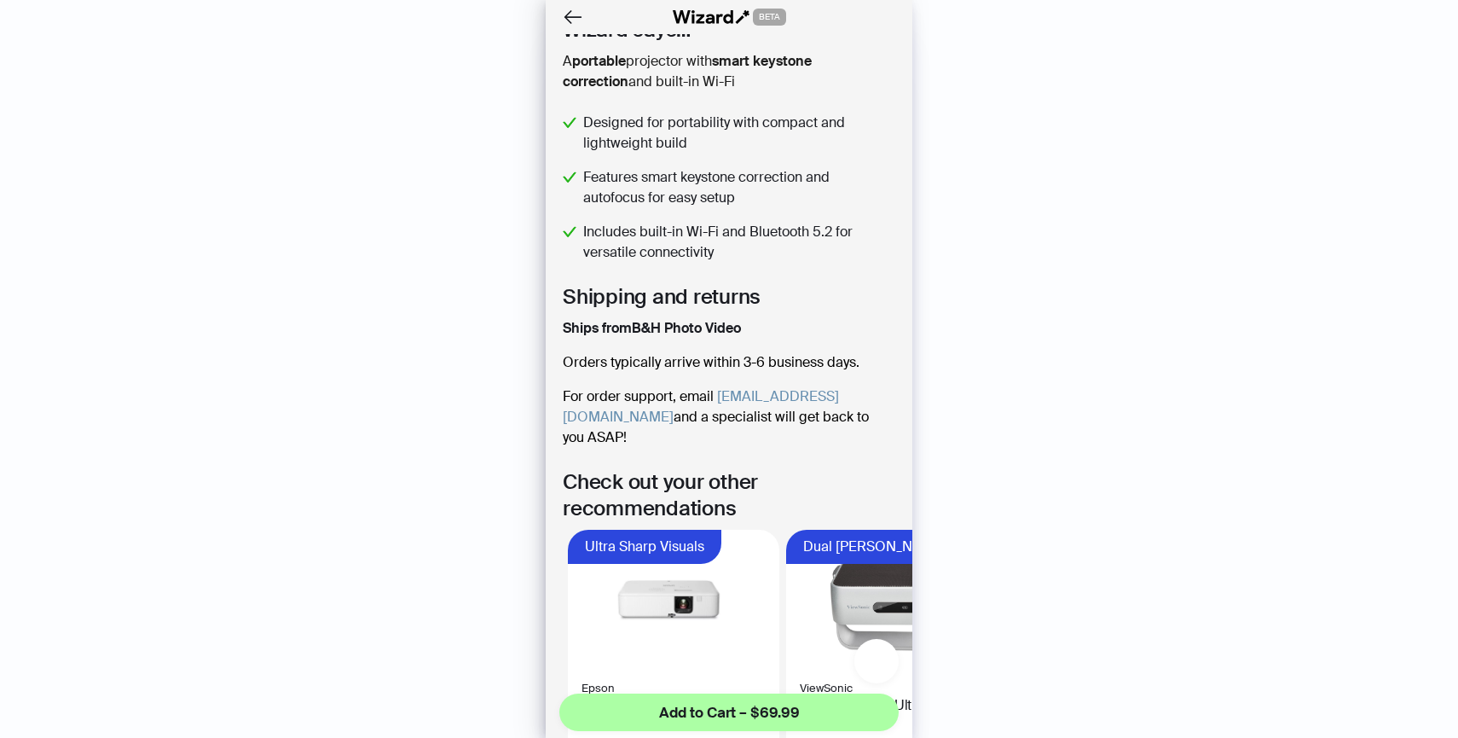
click at [884, 664] on icon "button" at bounding box center [877, 661] width 16 height 14
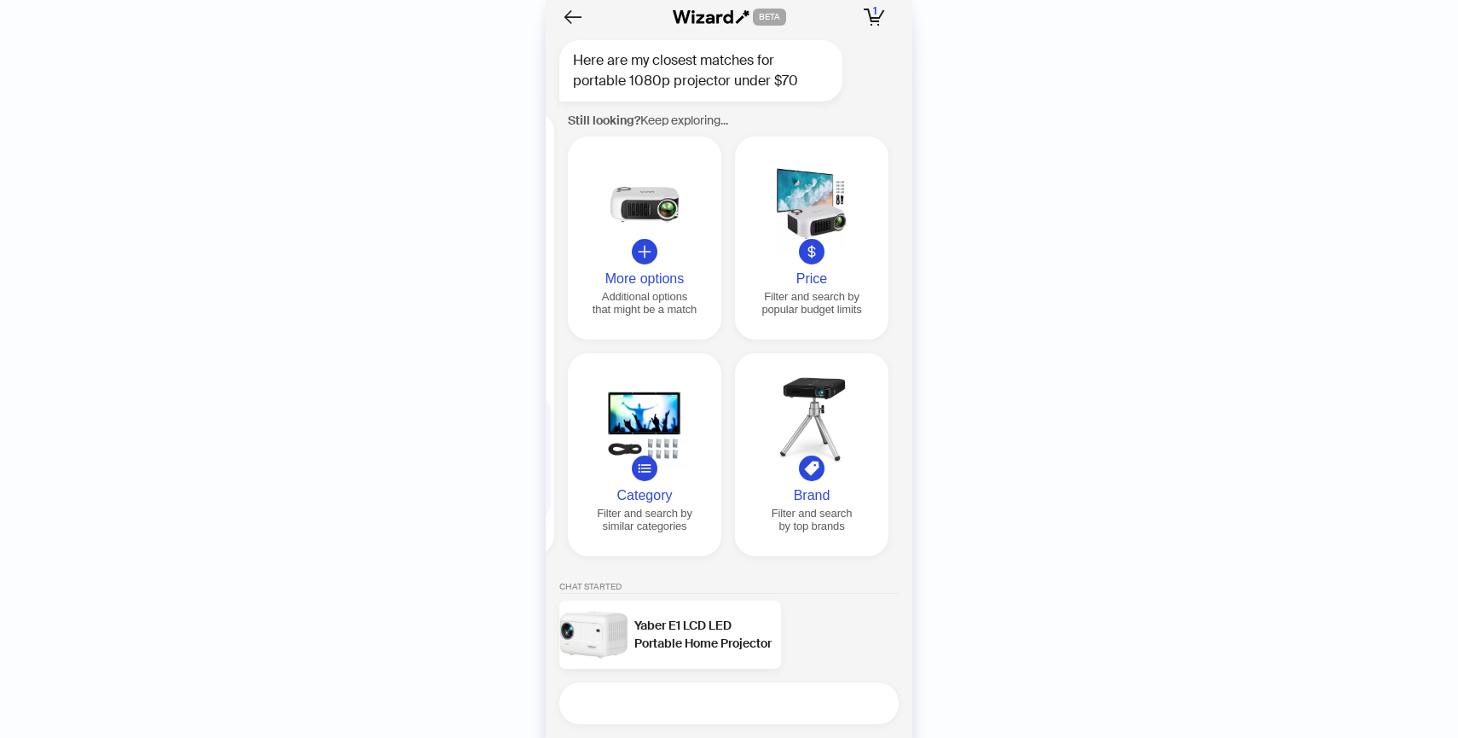
click at [827, 704] on textarea at bounding box center [736, 703] width 326 height 21
type textarea "**********"
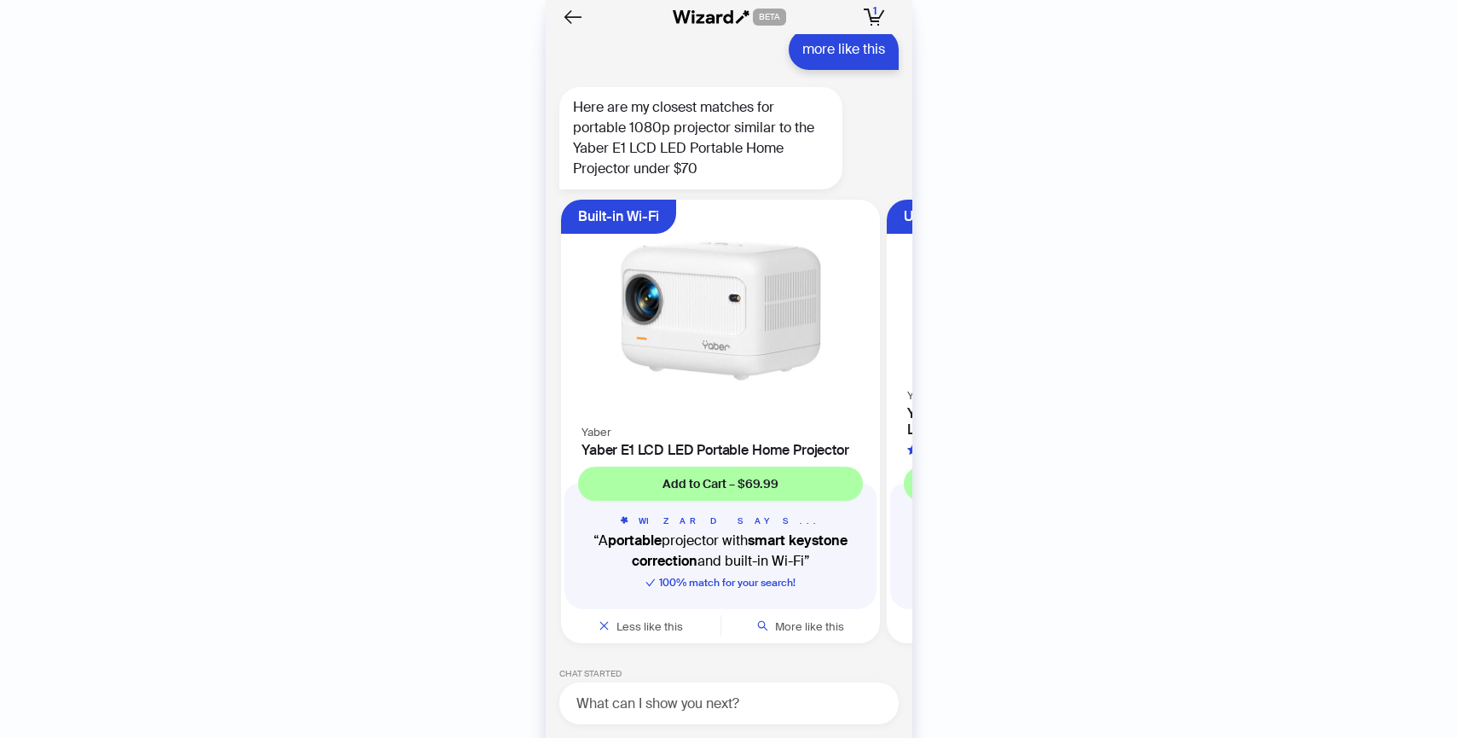
scroll to position [0, 201]
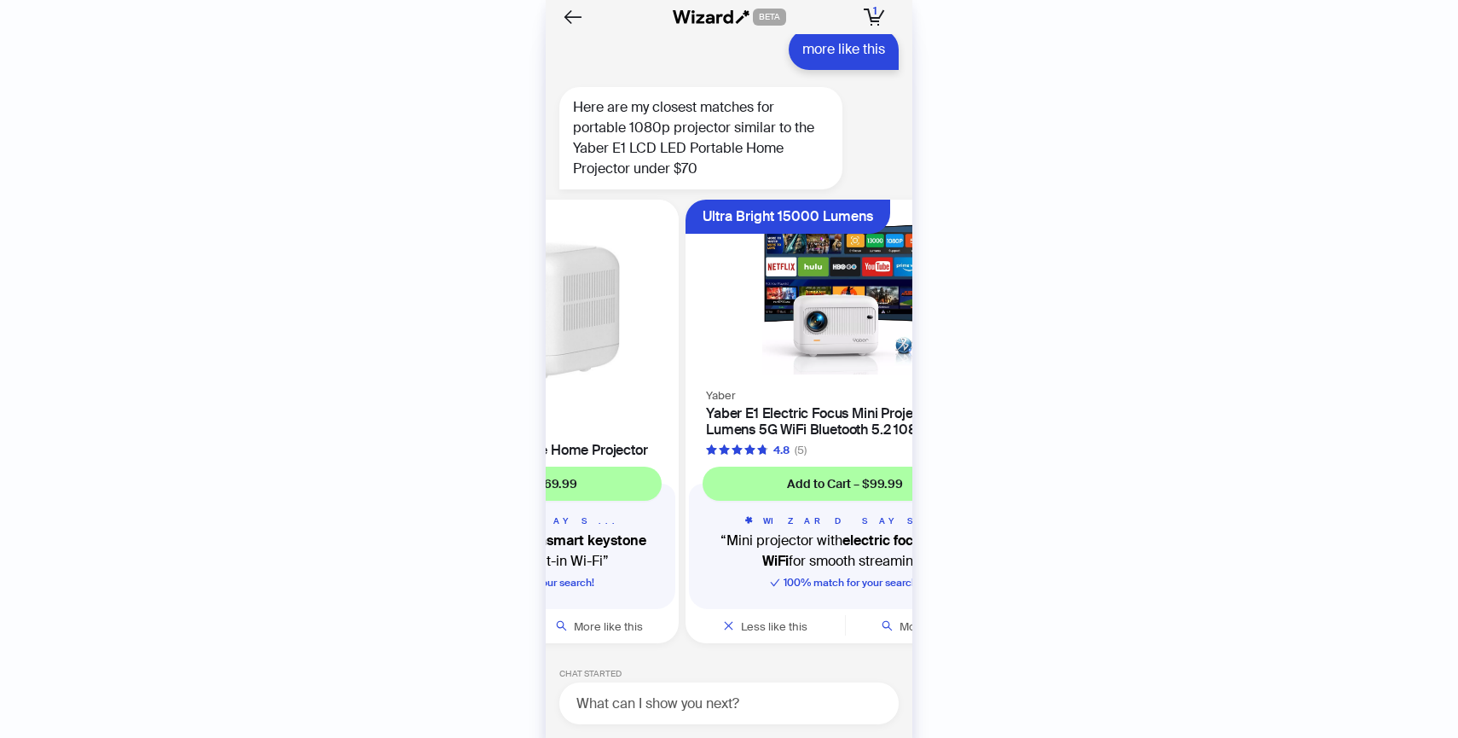
scroll to position [7487, 0]
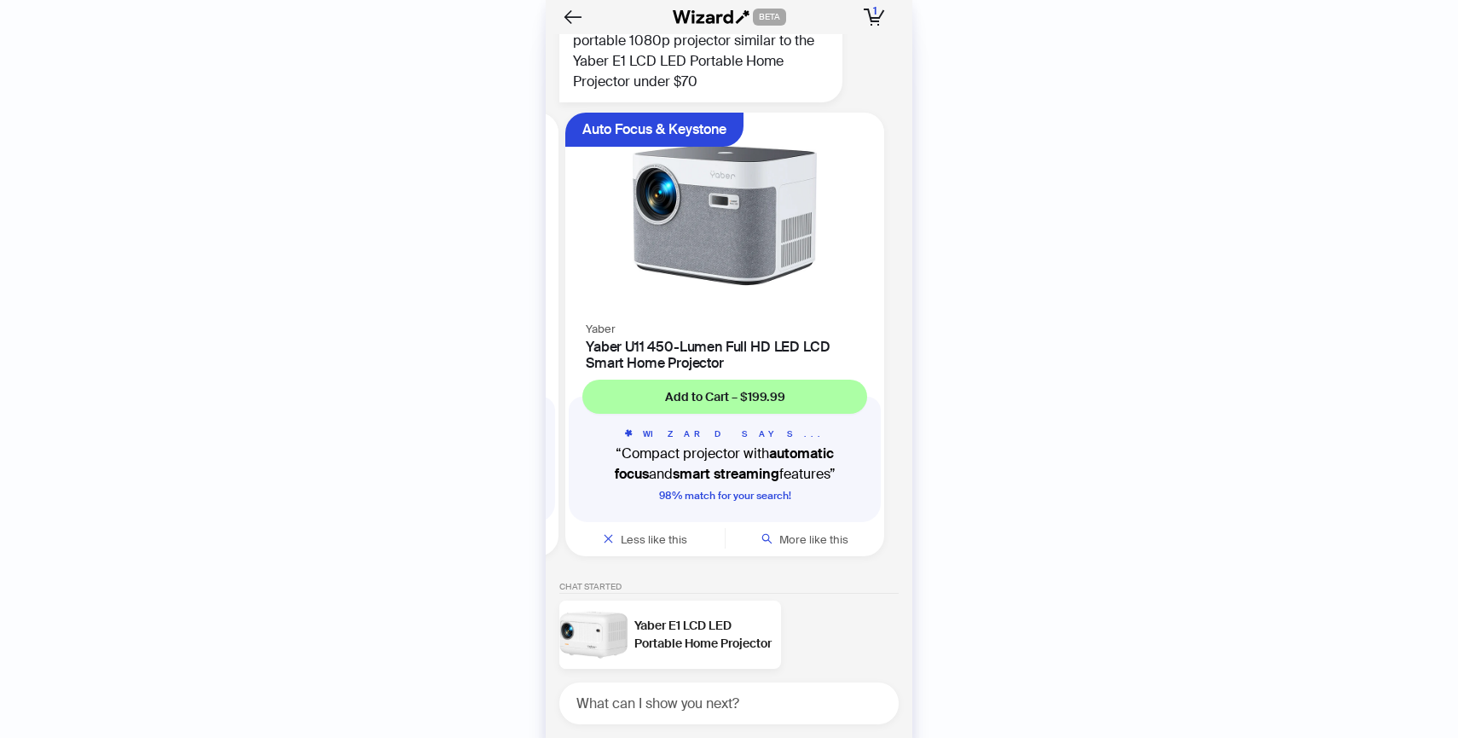
scroll to position [0, 847]
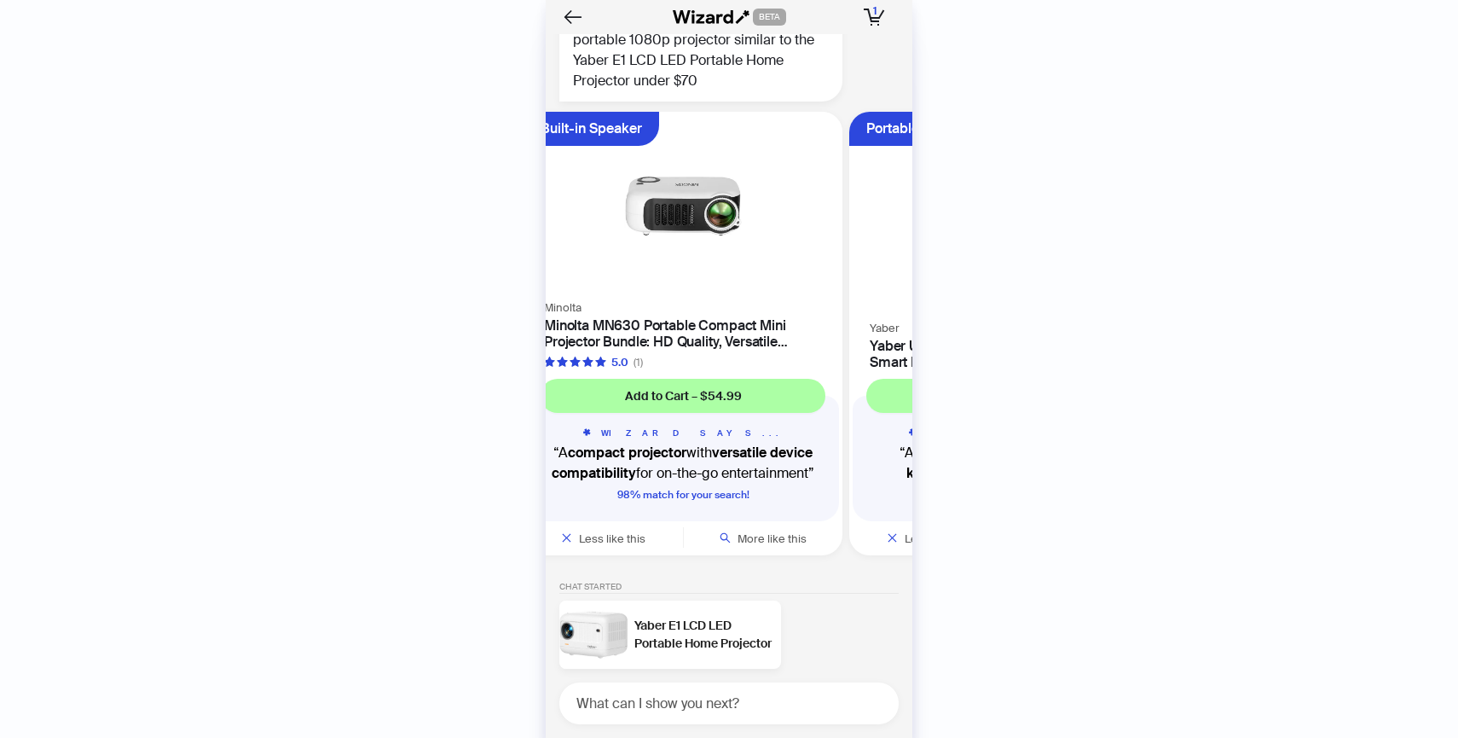
scroll to position [0, 1179]
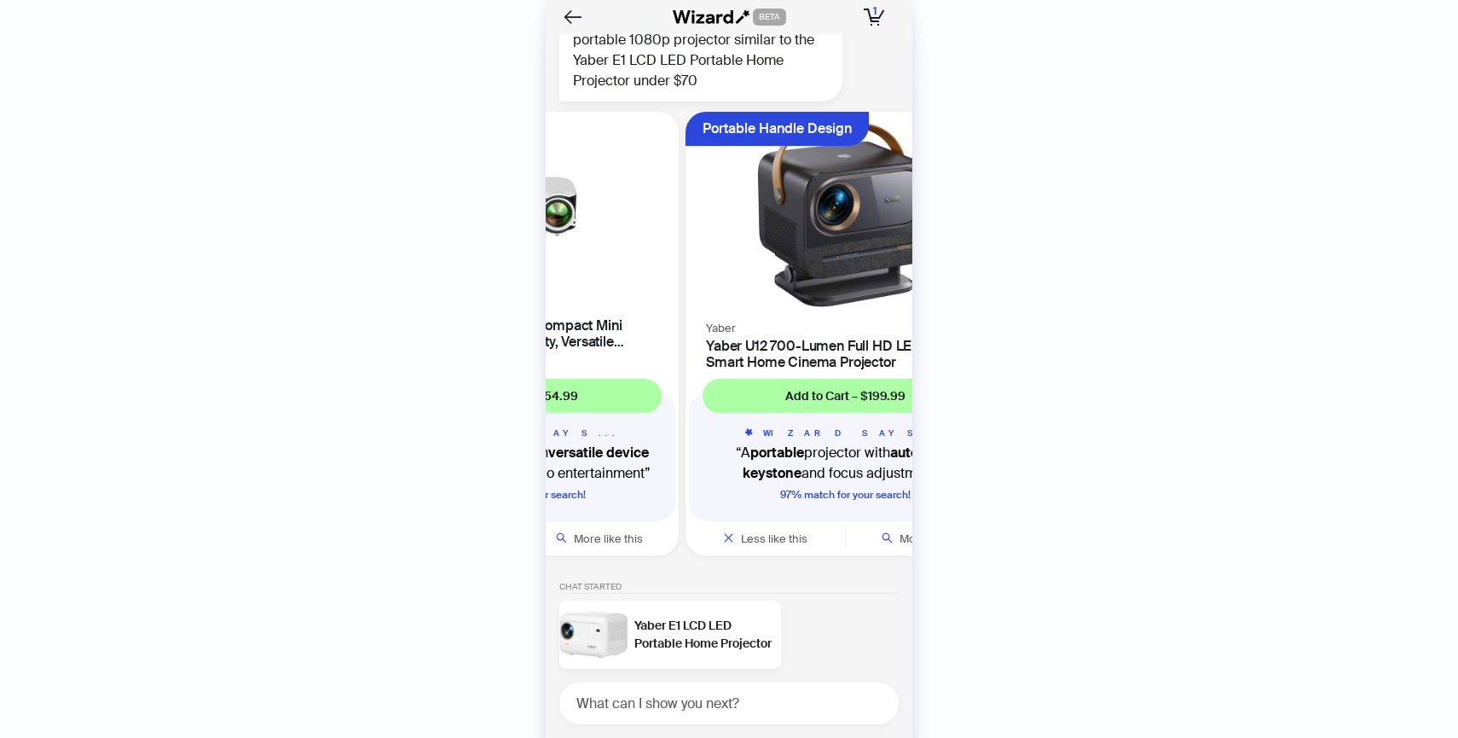
scroll to position [7488, 0]
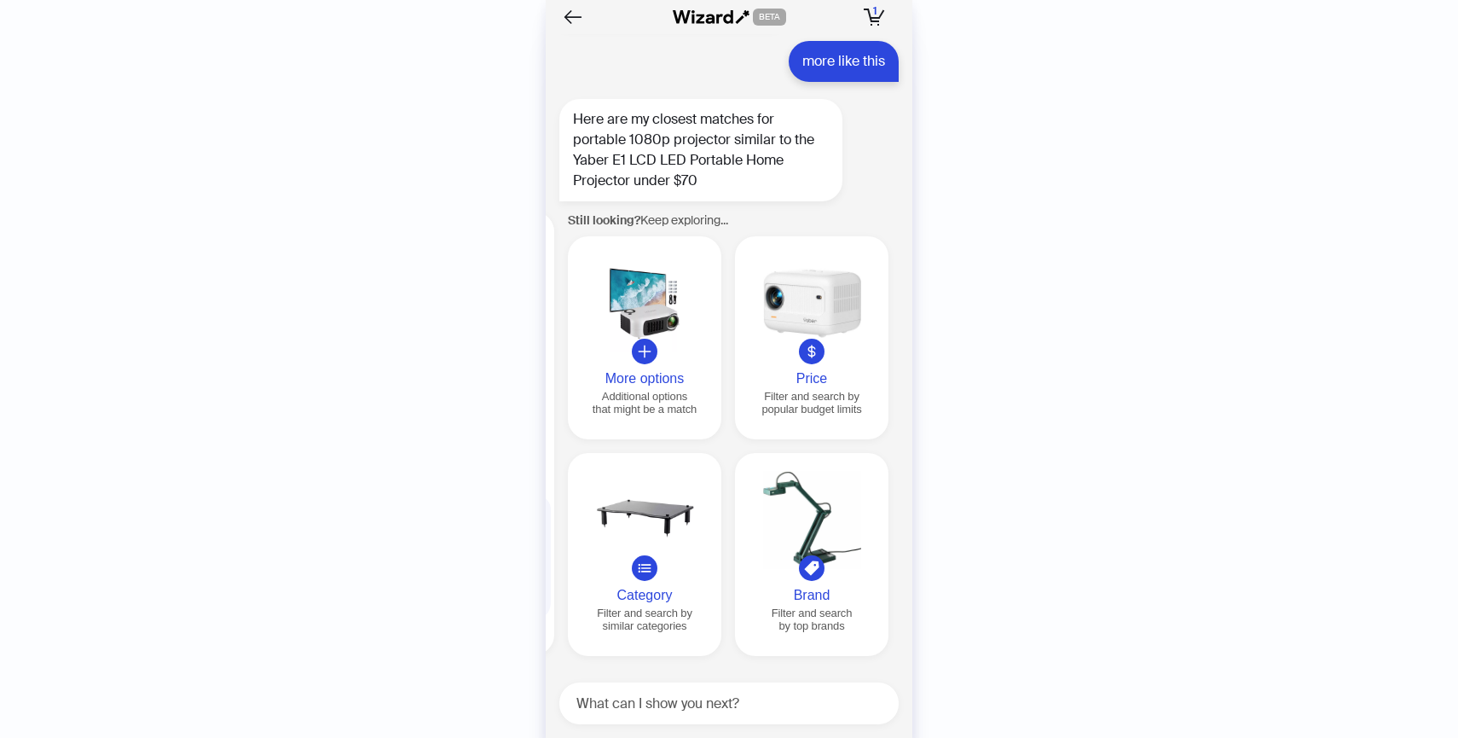
scroll to position [7330, 0]
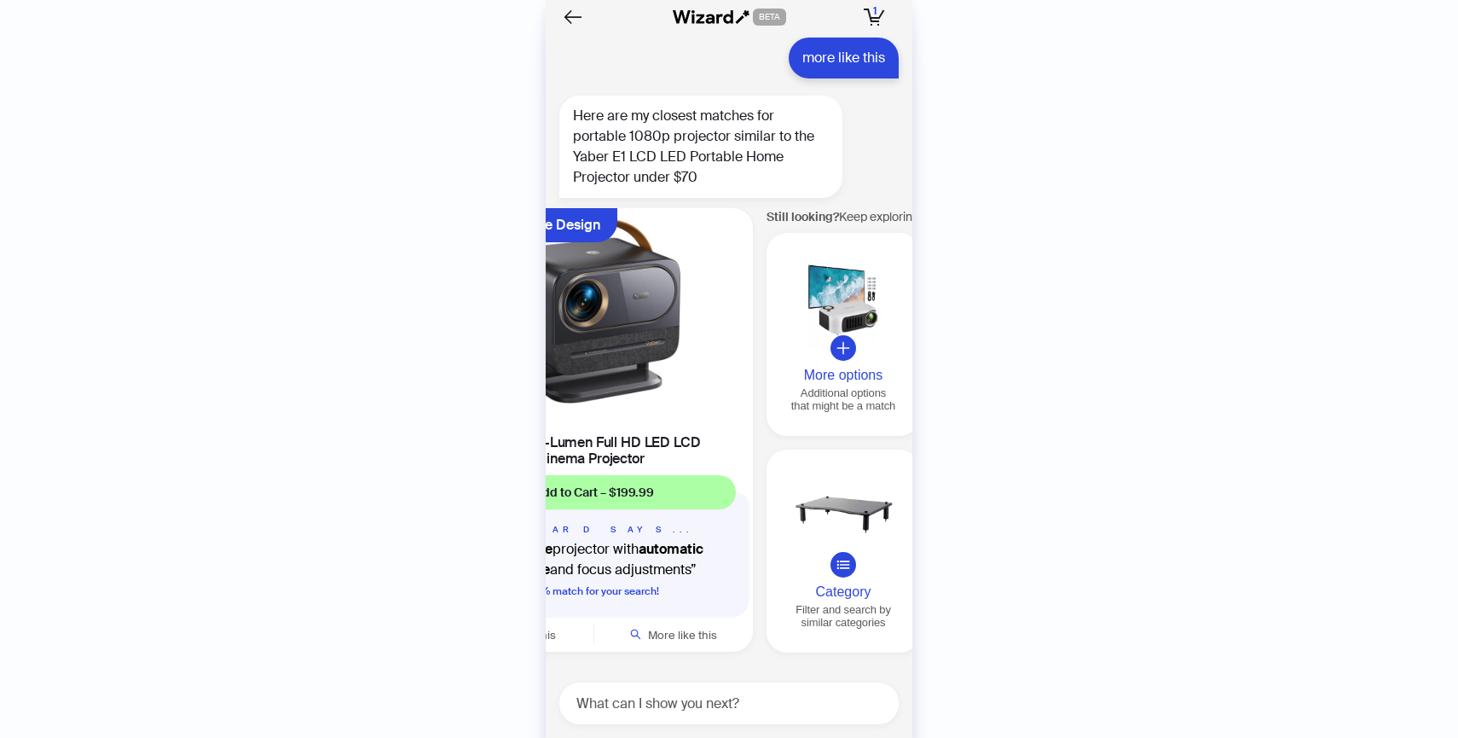
scroll to position [7488, 0]
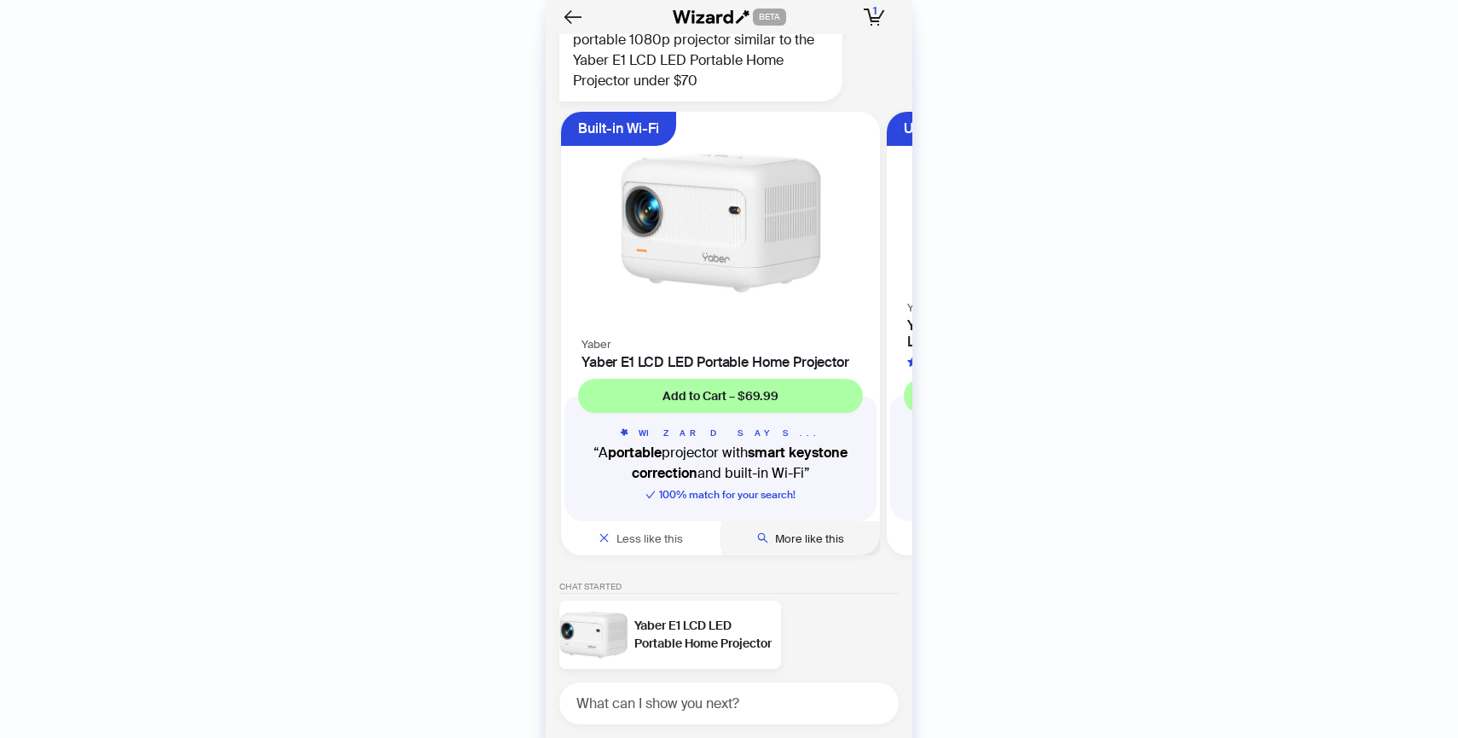
click at [778, 541] on span "More like this" at bounding box center [809, 538] width 69 height 14
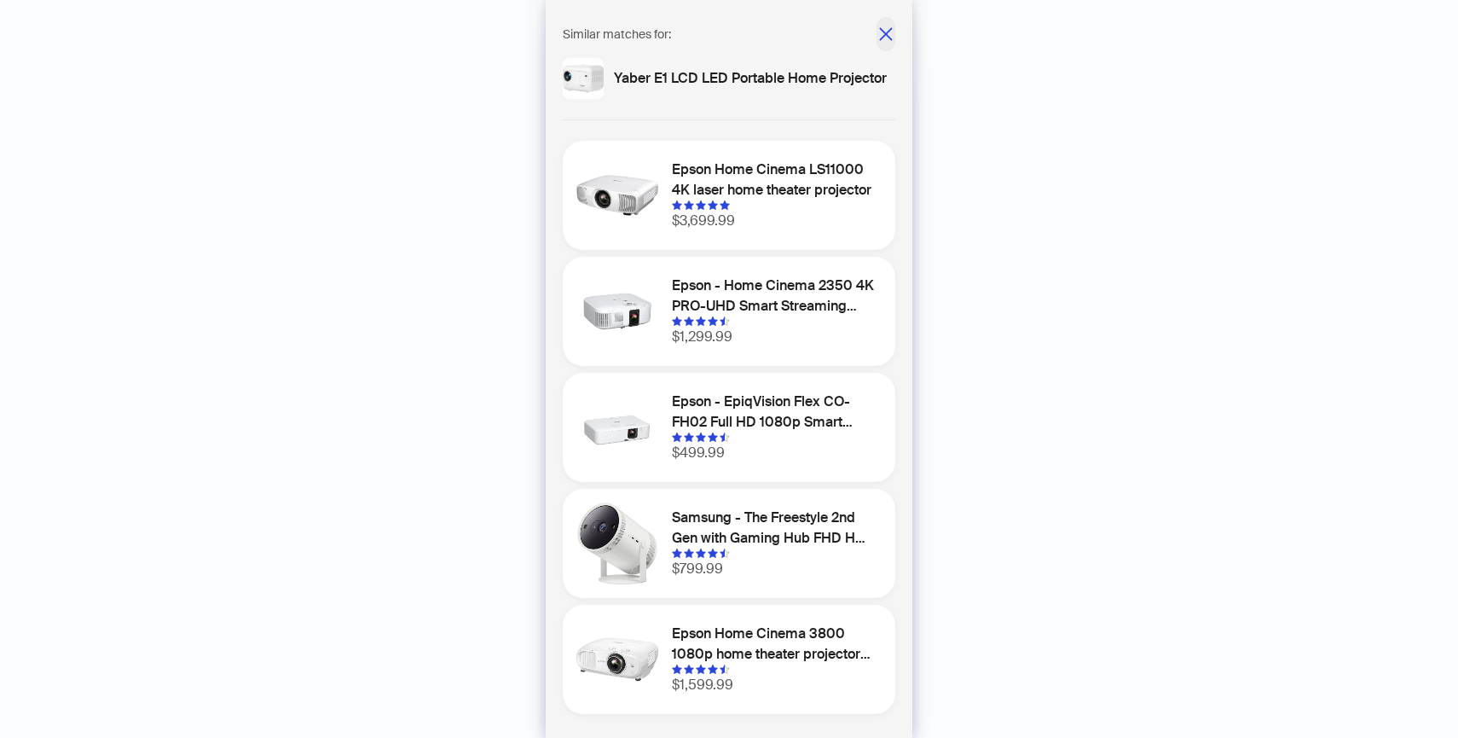
click at [884, 34] on icon "close" at bounding box center [885, 33] width 13 height 13
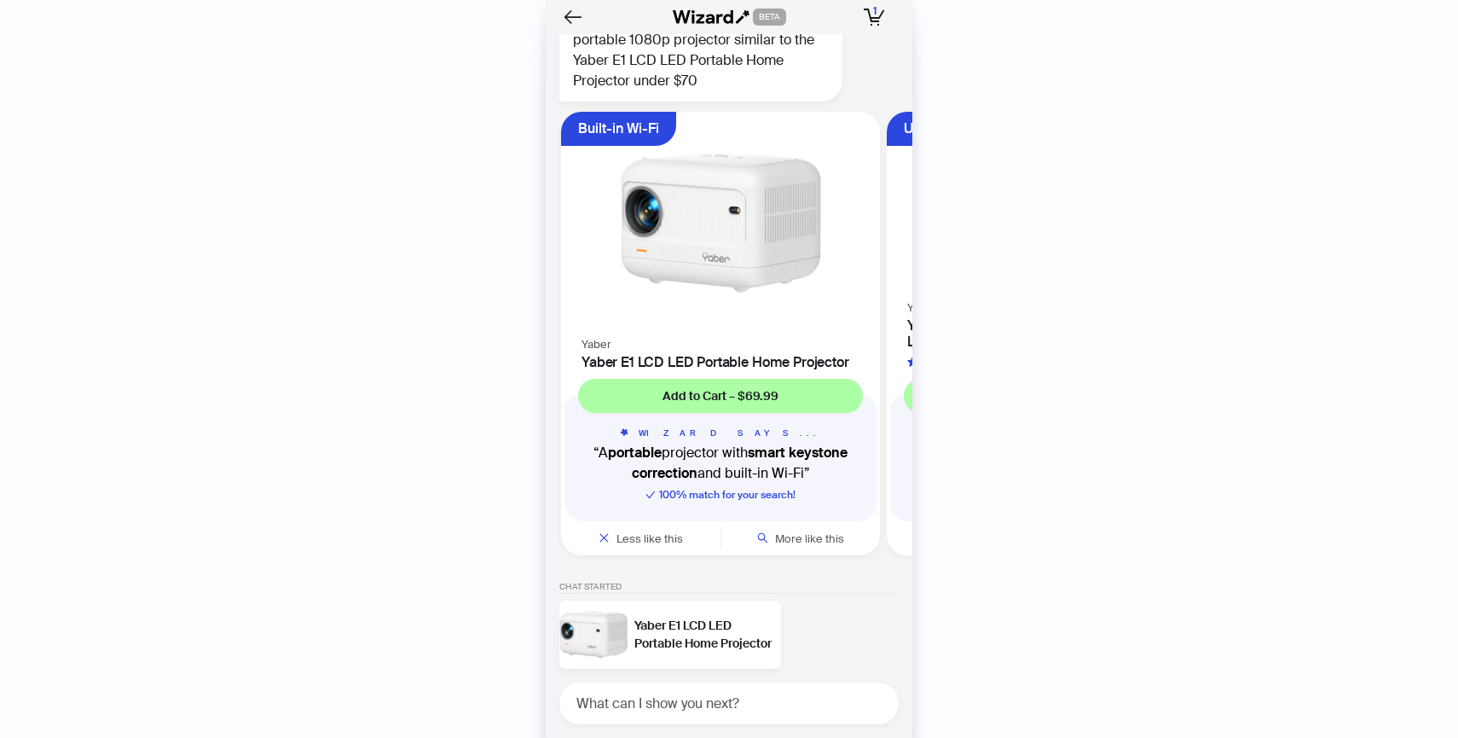
drag, startPoint x: 700, startPoint y: 670, endPoint x: 693, endPoint y: 620, distance: 50.9
click at [693, 620] on div "Yaber E1 LCD LED Portable Home Projector" at bounding box center [705, 635] width 140 height 36
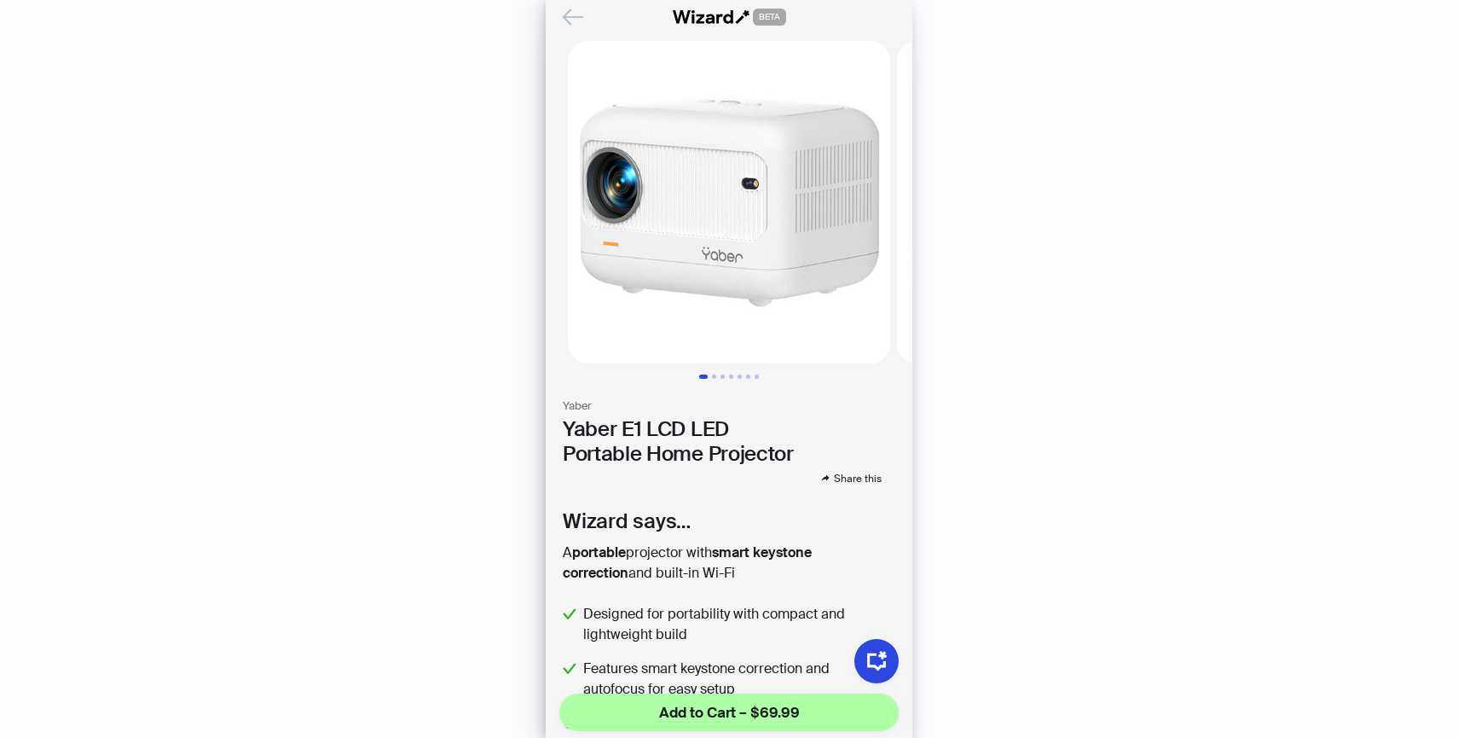
click at [577, 13] on icon "Back" at bounding box center [573, 17] width 29 height 29
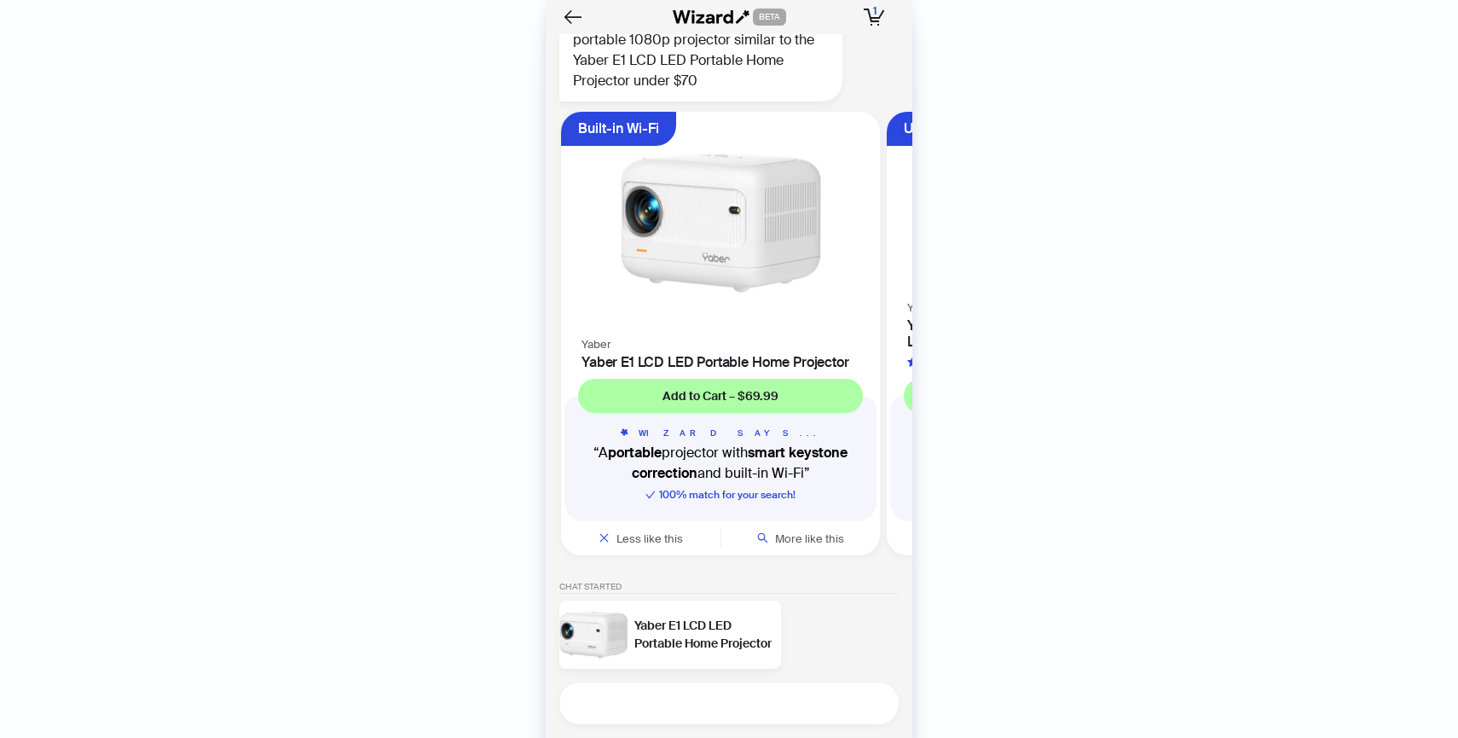
click at [751, 693] on textarea at bounding box center [736, 703] width 326 height 21
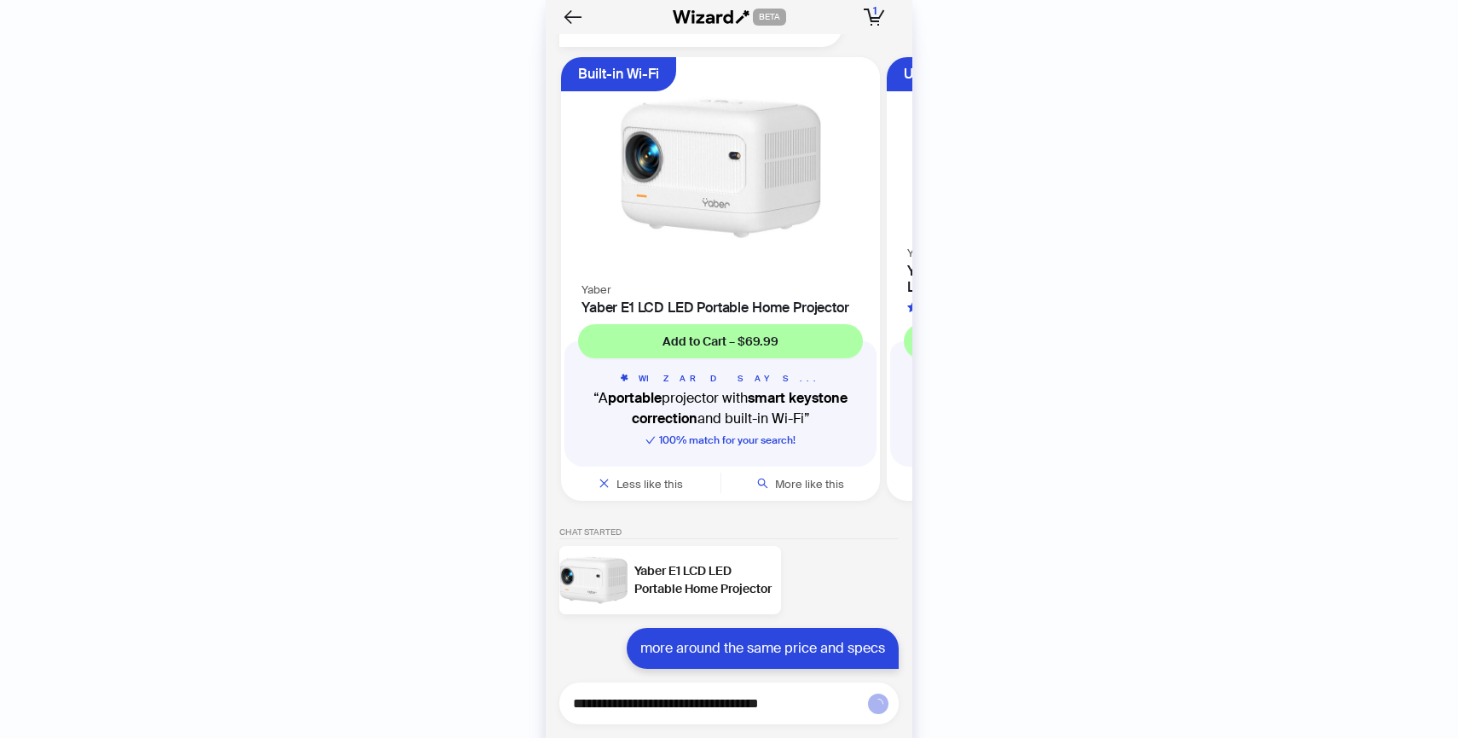
scroll to position [7543, 0]
type textarea "**********"
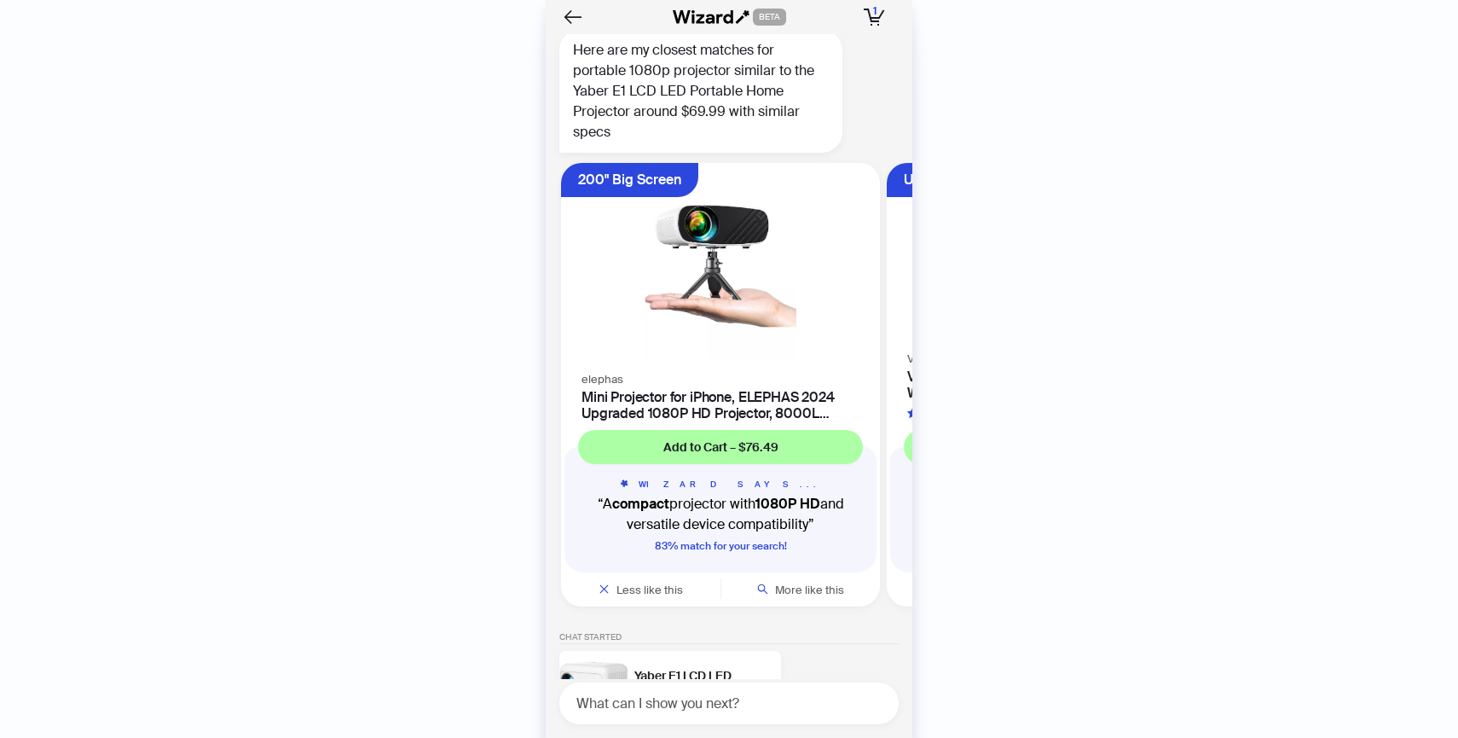
scroll to position [8142, 0]
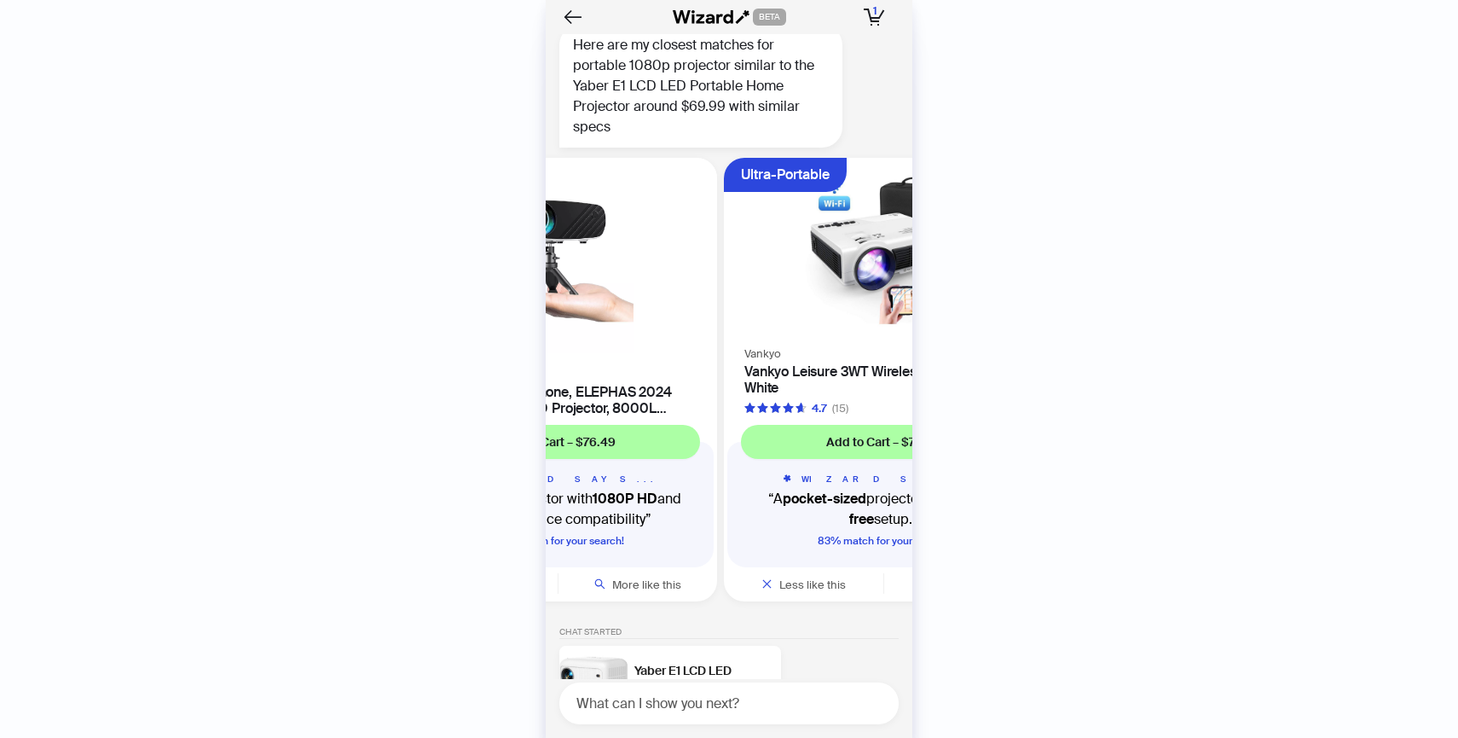
scroll to position [8249, 0]
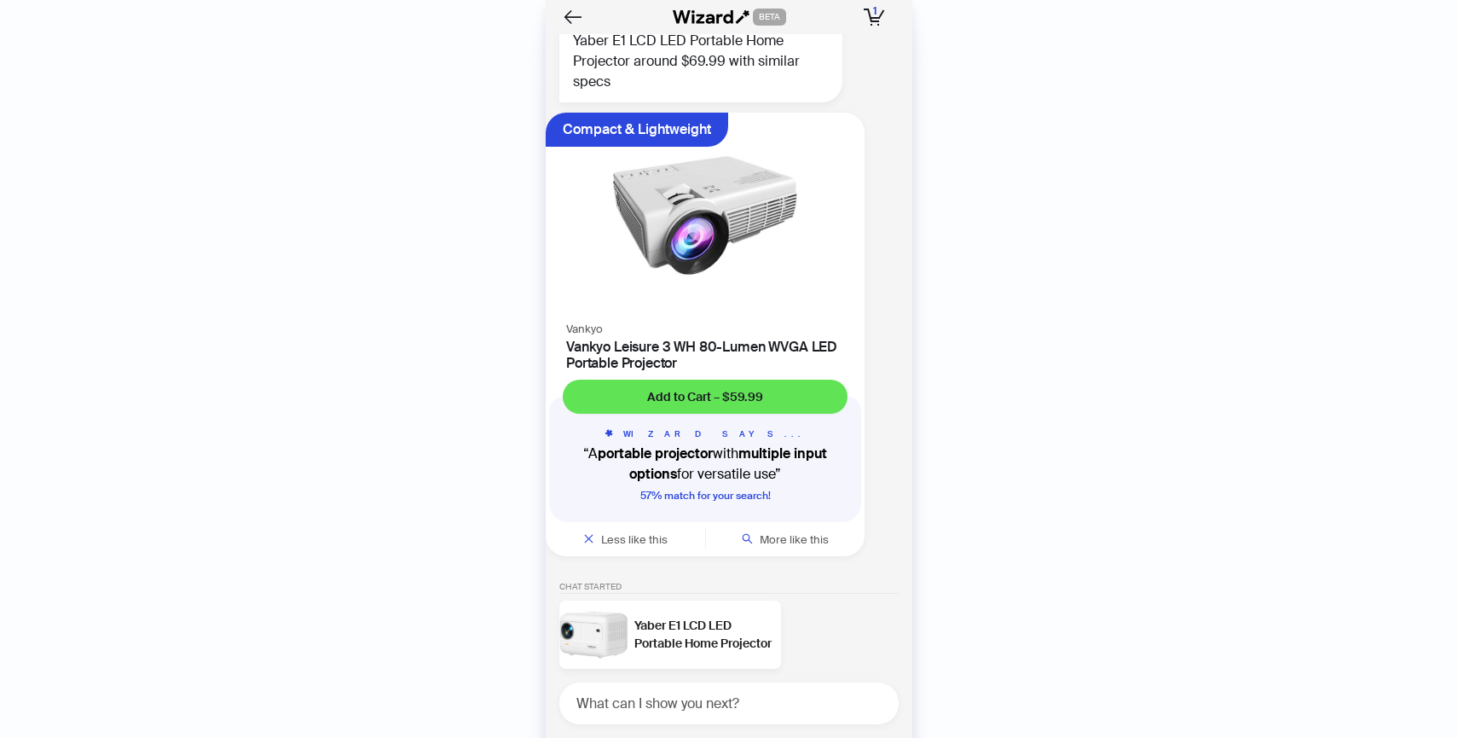
scroll to position [0, 647]
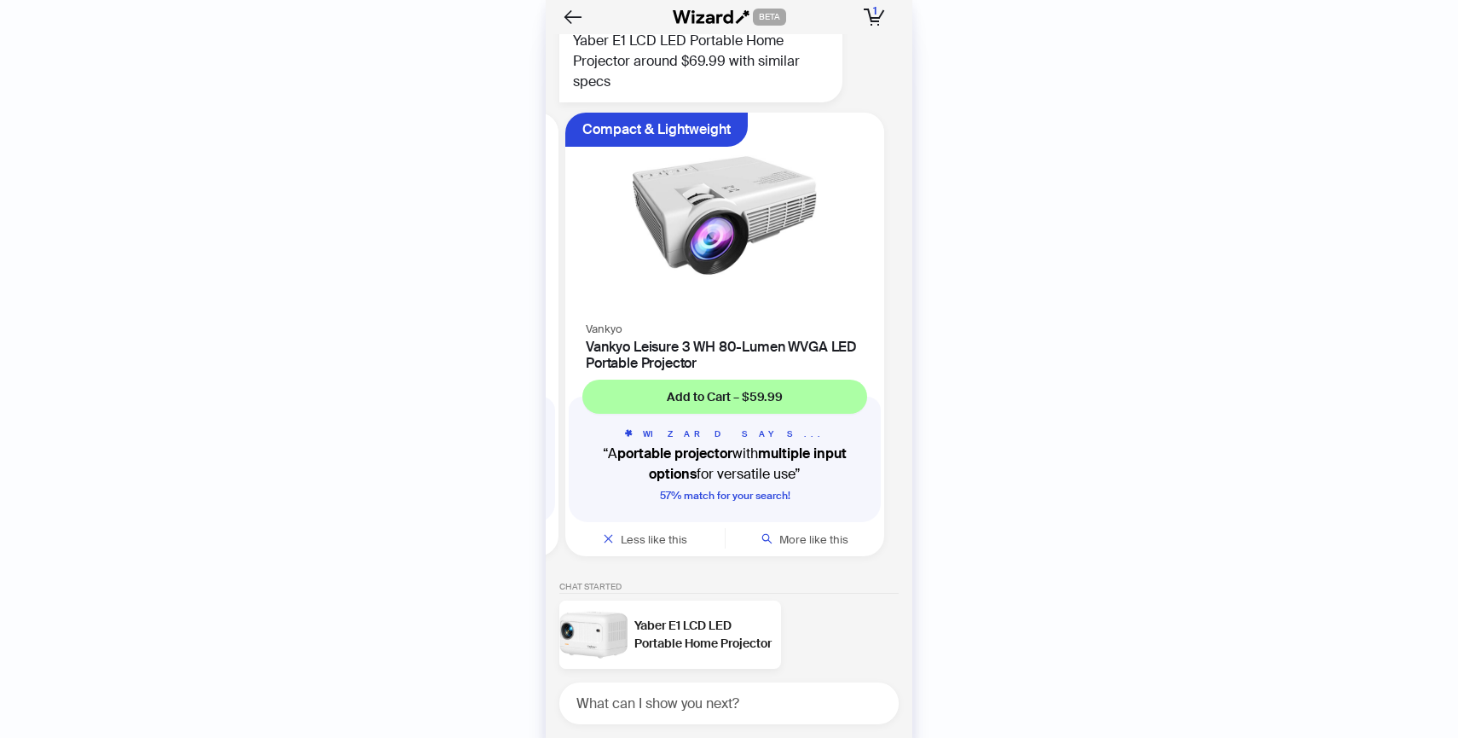
click at [718, 345] on h4 "Vankyo Leisure 3 WH 80-Lumen WVGA LED Portable Projector" at bounding box center [725, 355] width 278 height 32
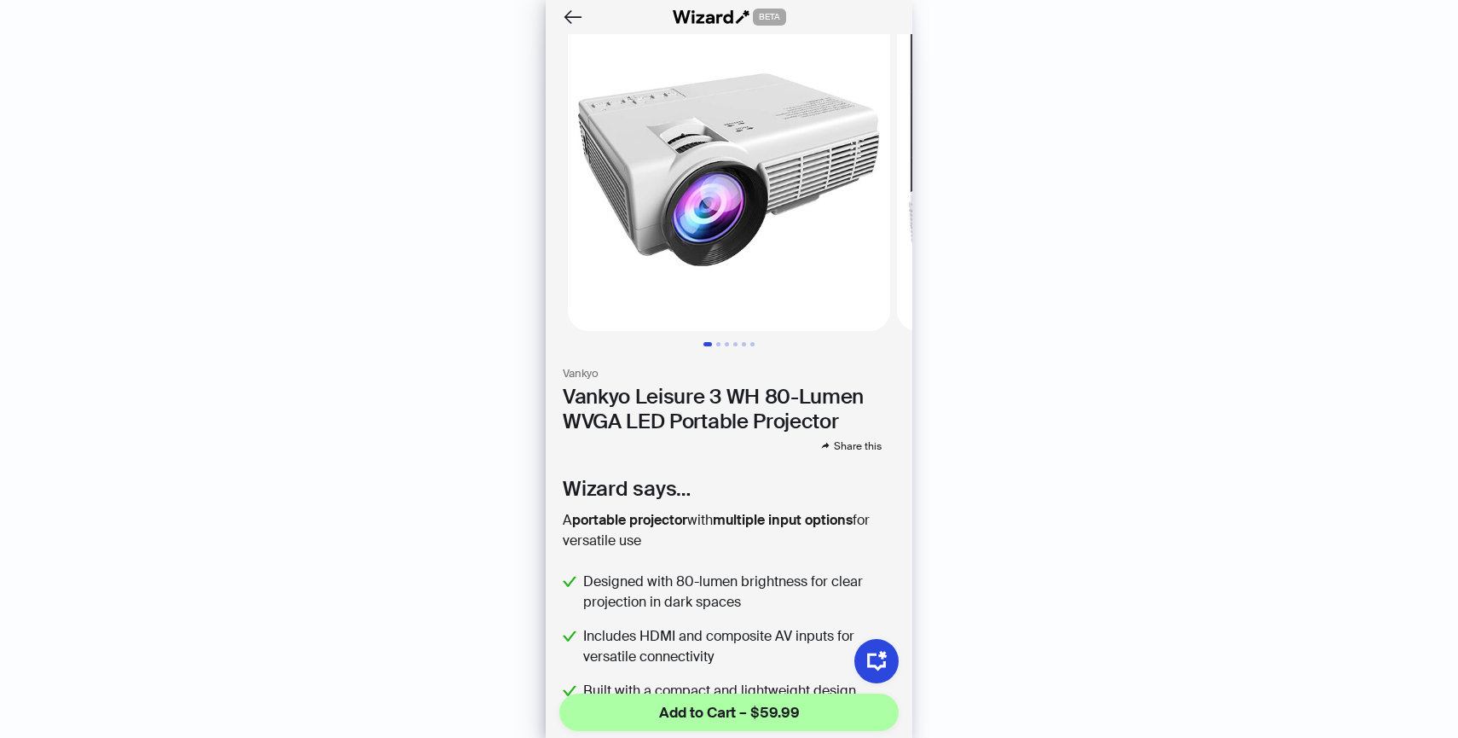
scroll to position [43, 0]
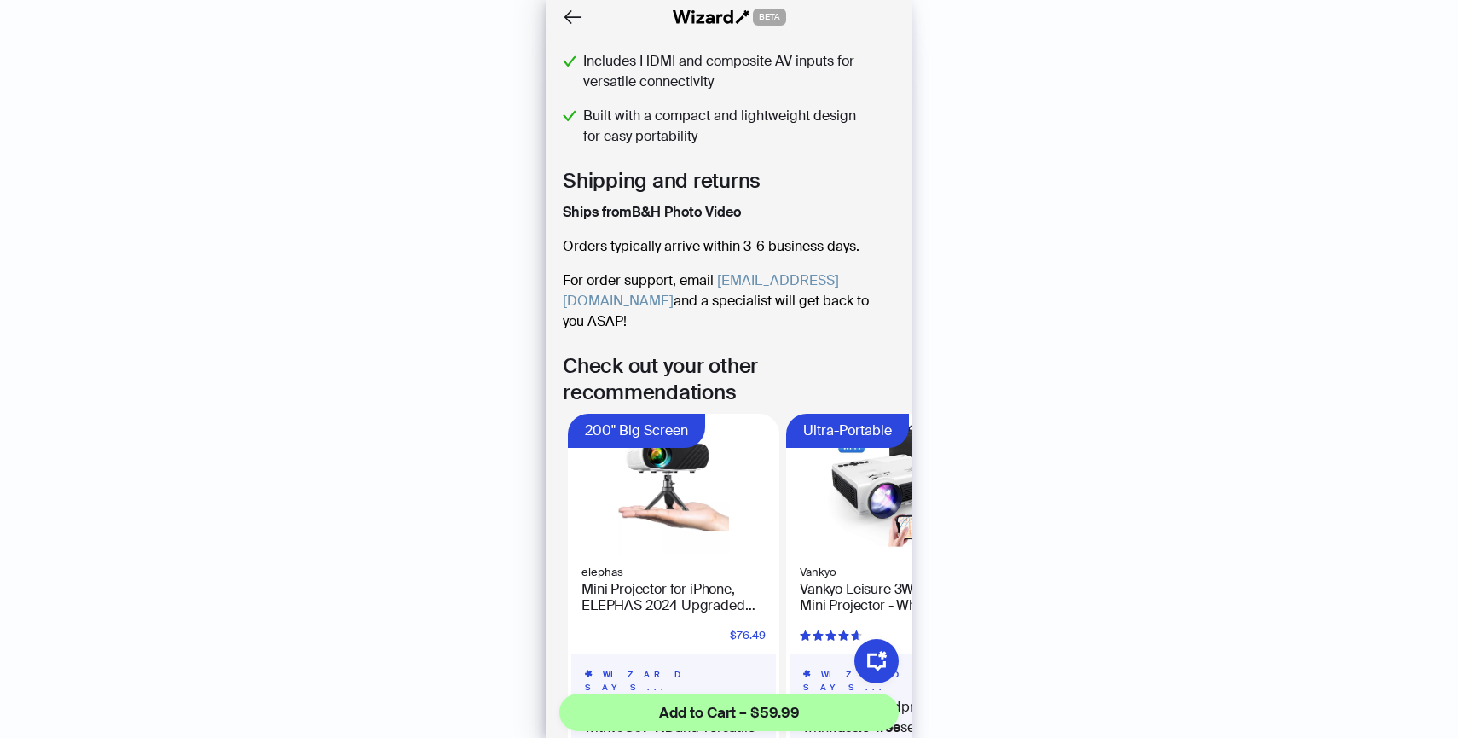
scroll to position [687, 0]
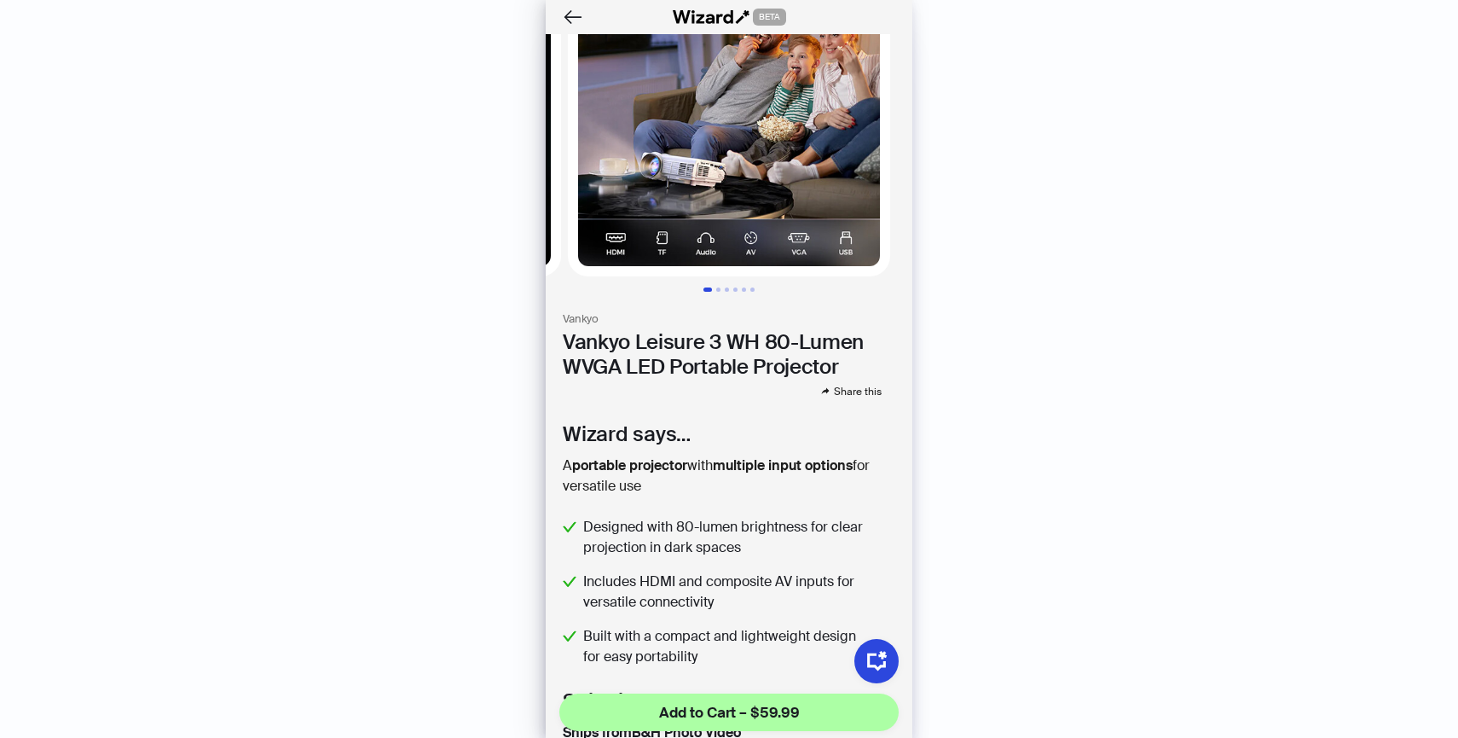
scroll to position [68, 0]
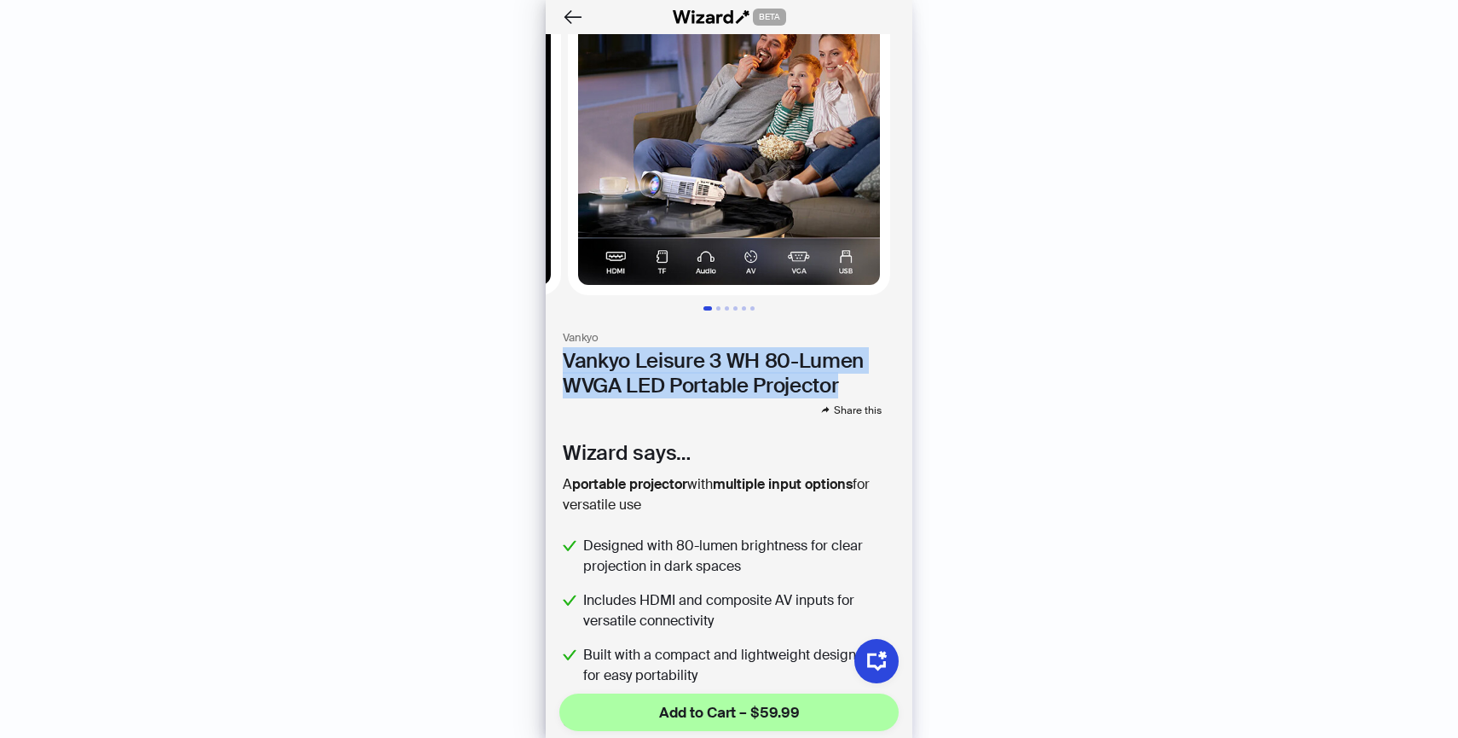
drag, startPoint x: 562, startPoint y: 360, endPoint x: 843, endPoint y: 381, distance: 282.3
click at [843, 381] on h1 "Vankyo Leisure 3 WH 80-Lumen WVGA LED Portable Projector" at bounding box center [729, 373] width 333 height 49
copy h1 "Vankyo Leisure 3 WH 80-Lumen WVGA LED Portable Projector"
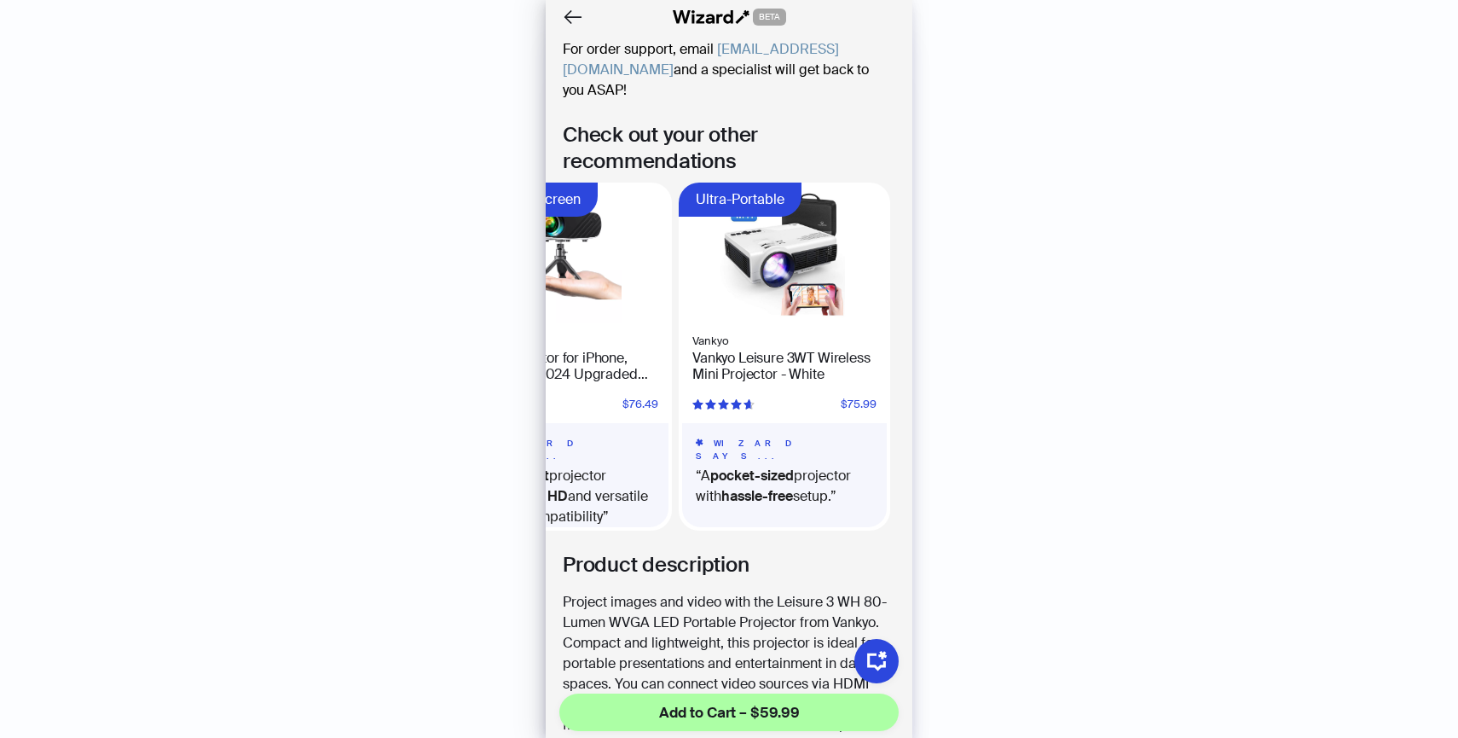
scroll to position [994, 0]
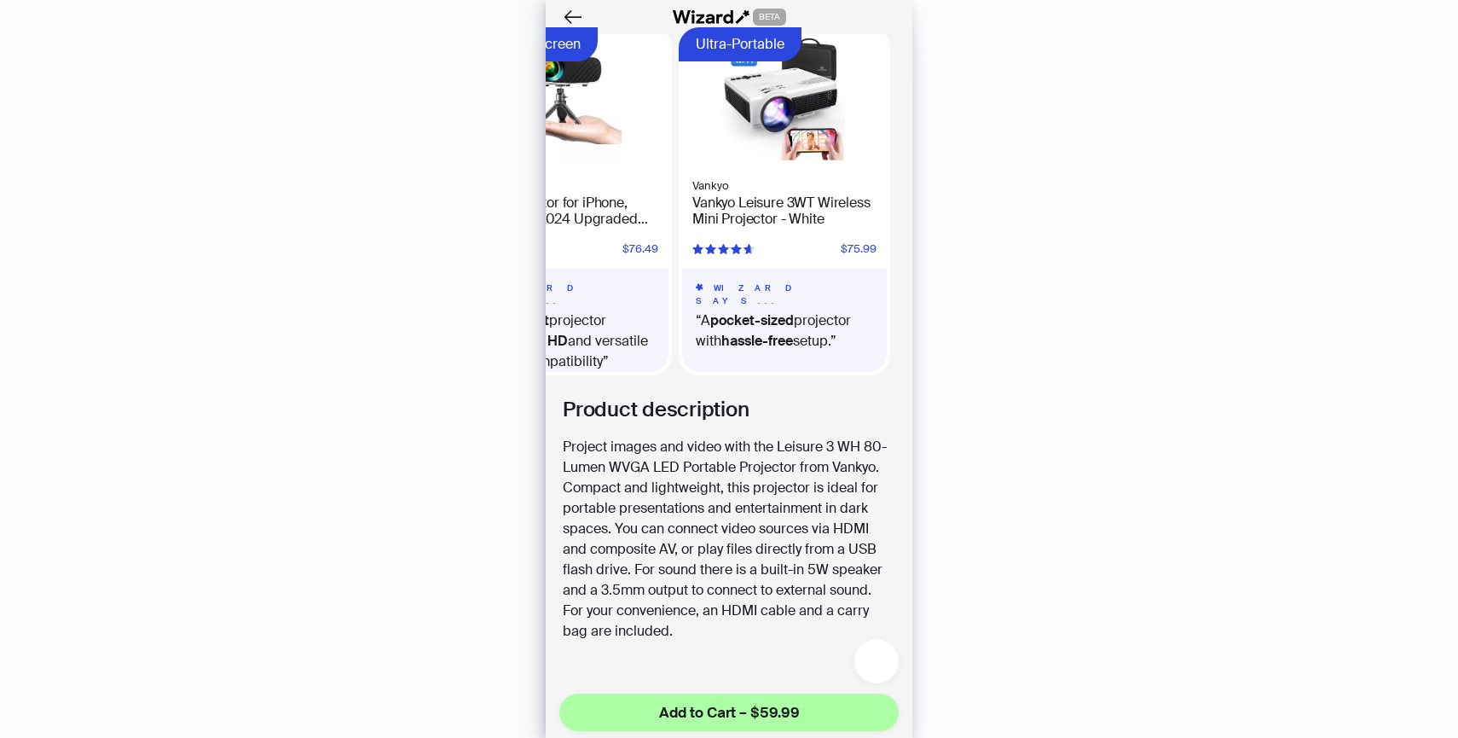
click at [876, 645] on button "button" at bounding box center [877, 661] width 44 height 44
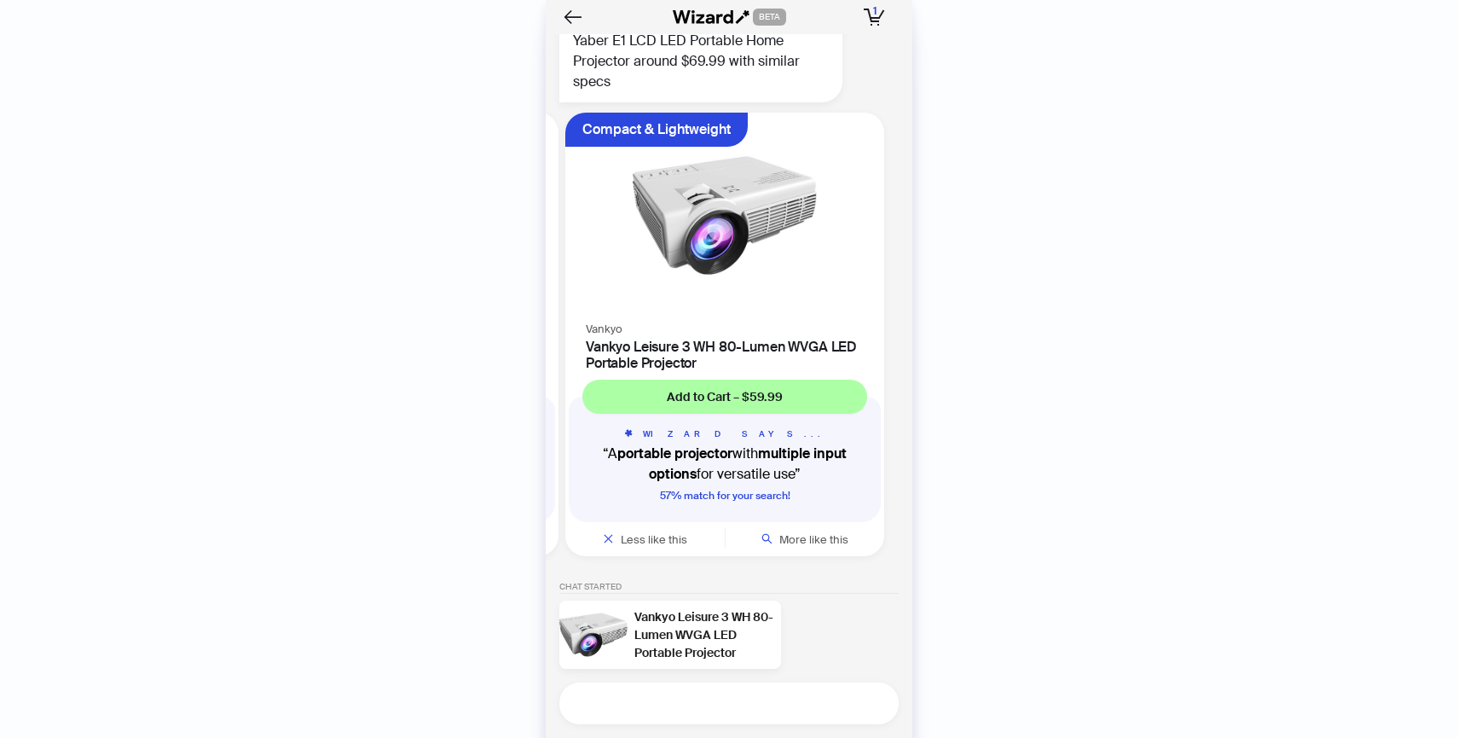
click at [777, 695] on textarea at bounding box center [736, 703] width 326 height 21
click at [742, 623] on div "Vankyo Leisure 3 WH 80-Lumen WVGA LED Portable Projector" at bounding box center [705, 635] width 140 height 54
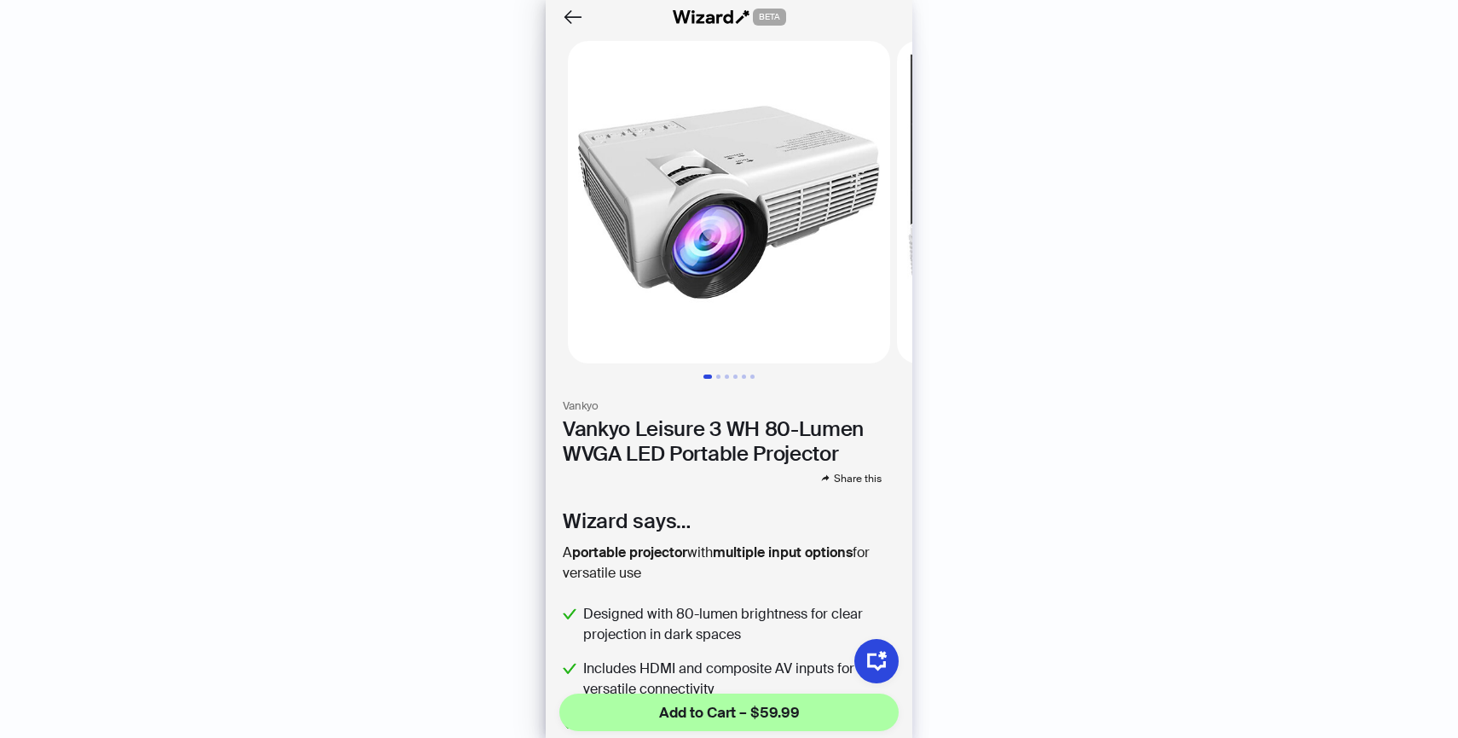
click at [592, 23] on div at bounding box center [615, 16] width 113 height 27
click at [577, 21] on icon "Back" at bounding box center [573, 17] width 29 height 29
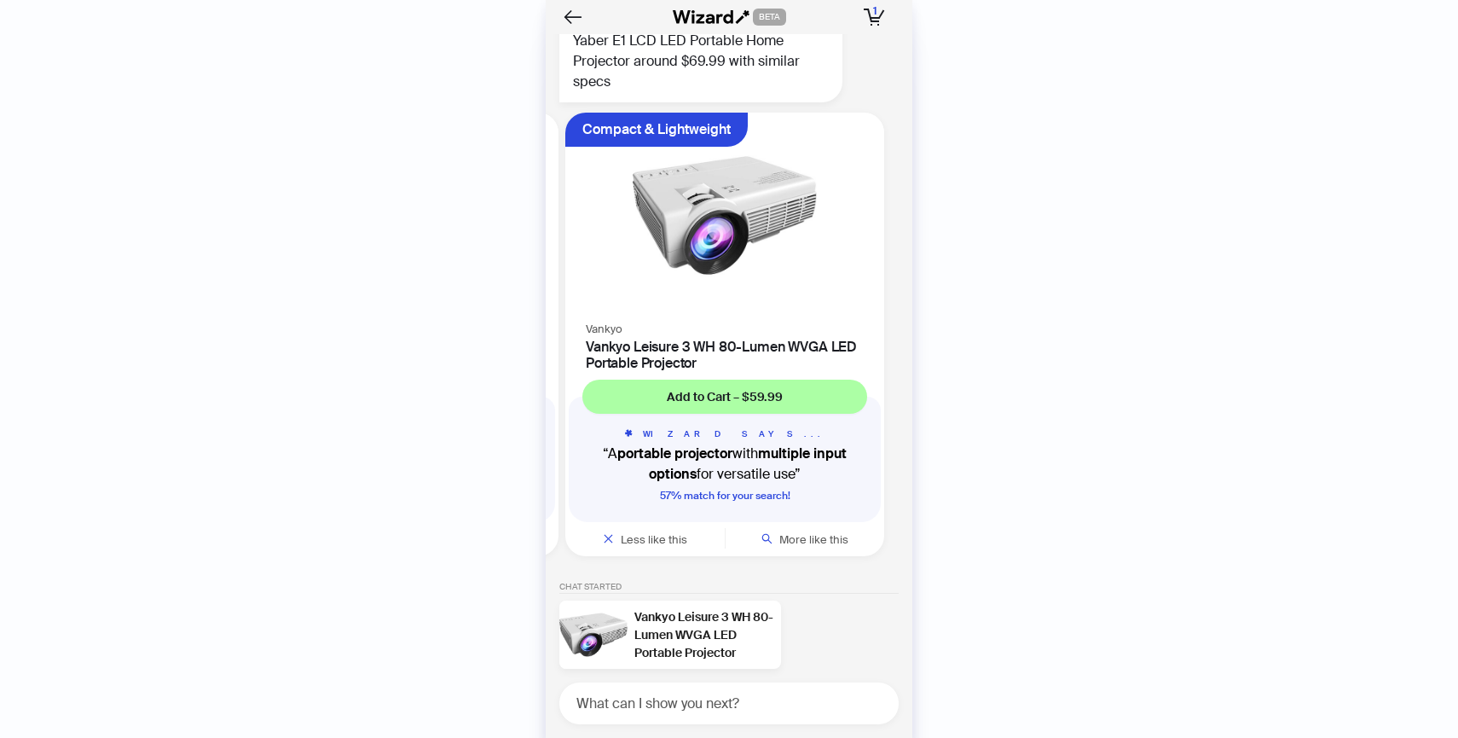
click at [577, 21] on icon "Back" at bounding box center [573, 17] width 24 height 24
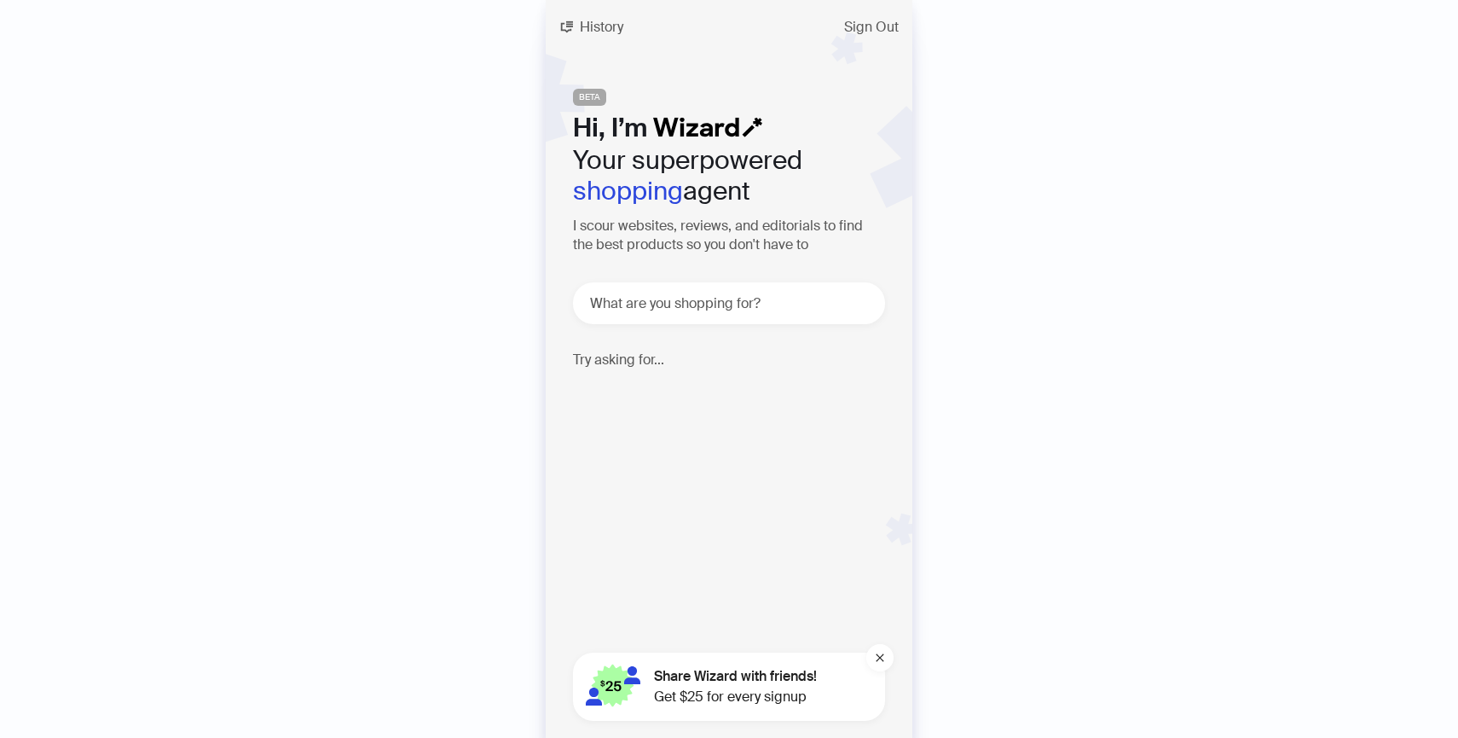
scroll to position [8154, 0]
click at [664, 277] on div "History Sign Out BETA Hi, I’m Your superpowered shopping agent I scour websites…" at bounding box center [729, 369] width 367 height 738
click at [664, 303] on textarea at bounding box center [736, 303] width 299 height 21
click at [608, 8] on div "History Sign Out BETA Hi, I’m Your superpowered shopping agent I scour websites…" at bounding box center [729, 369] width 367 height 738
click at [608, 21] on span "History" at bounding box center [601, 27] width 43 height 14
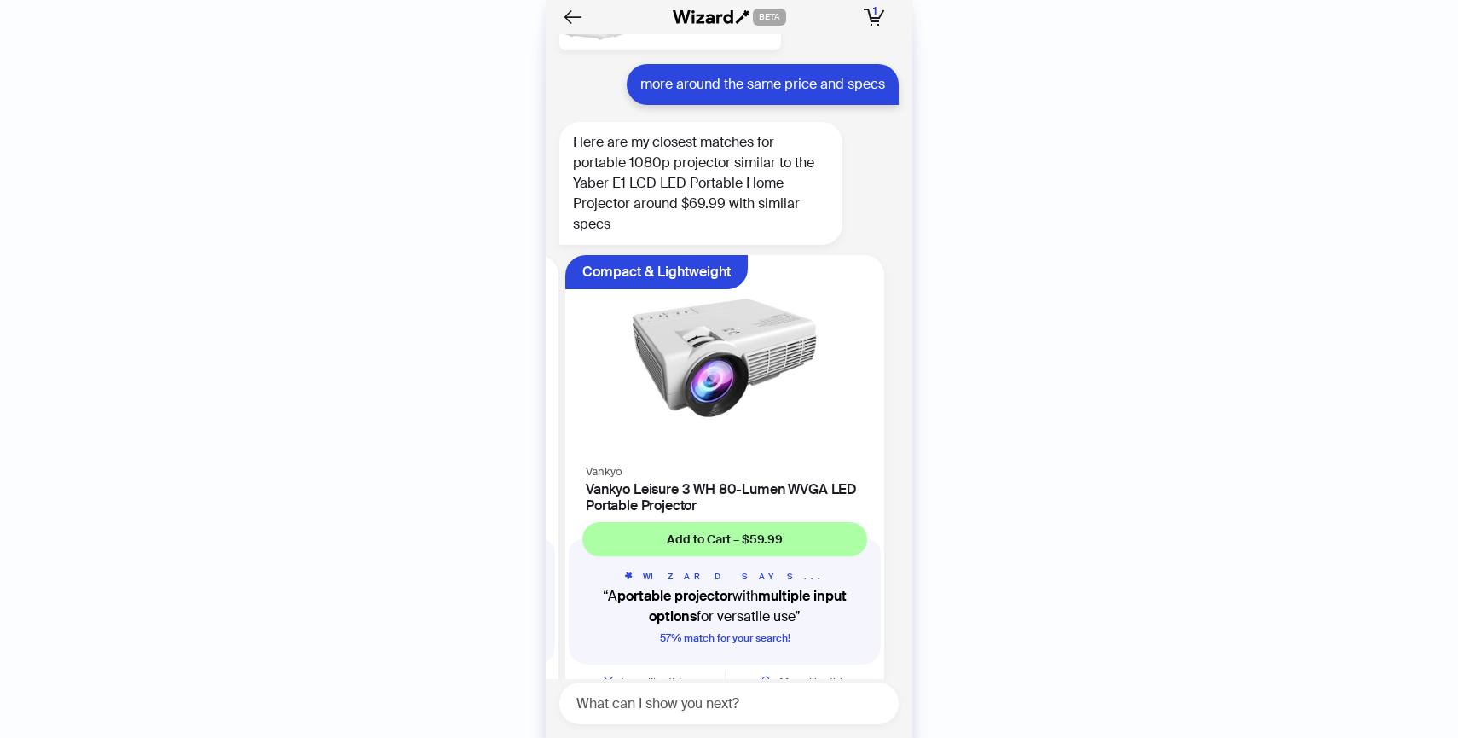
scroll to position [8049, 0]
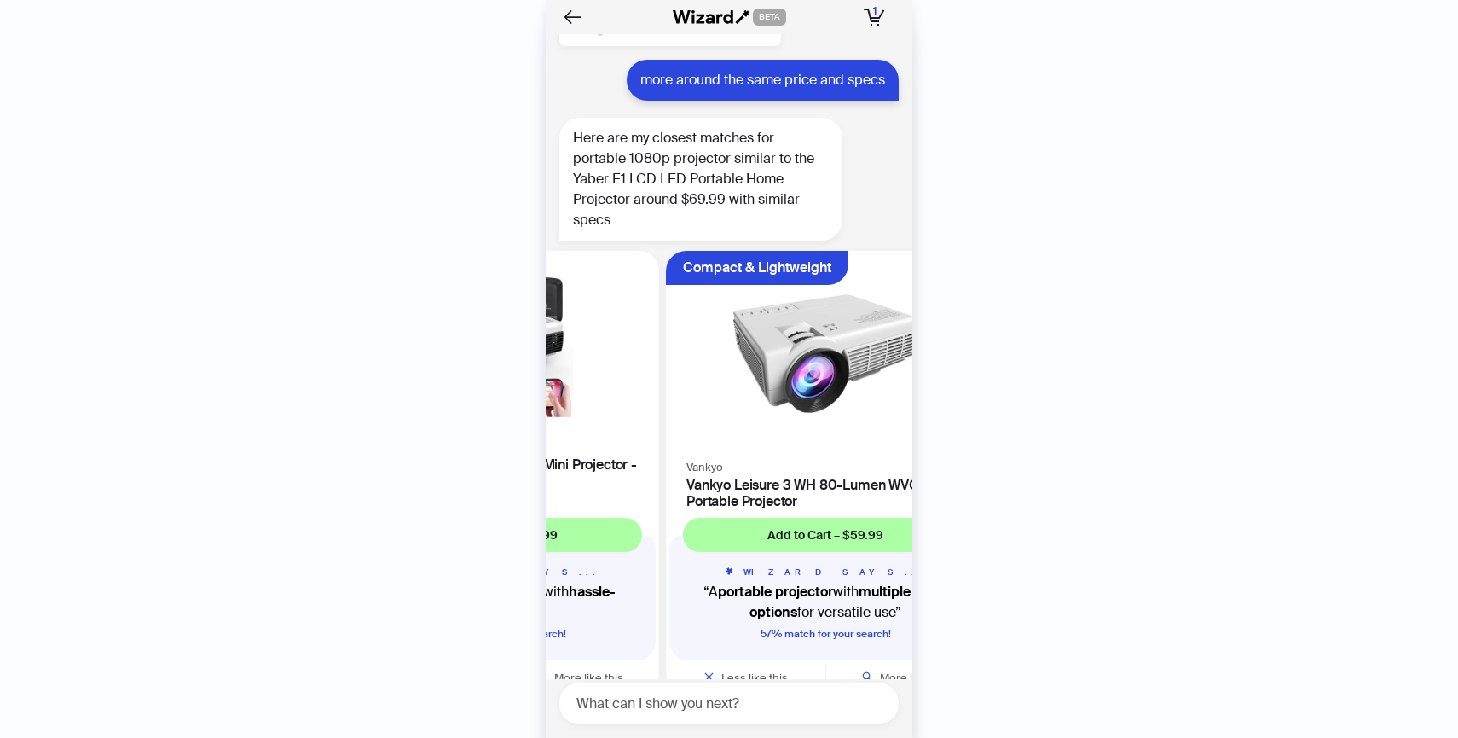
scroll to position [8154, 0]
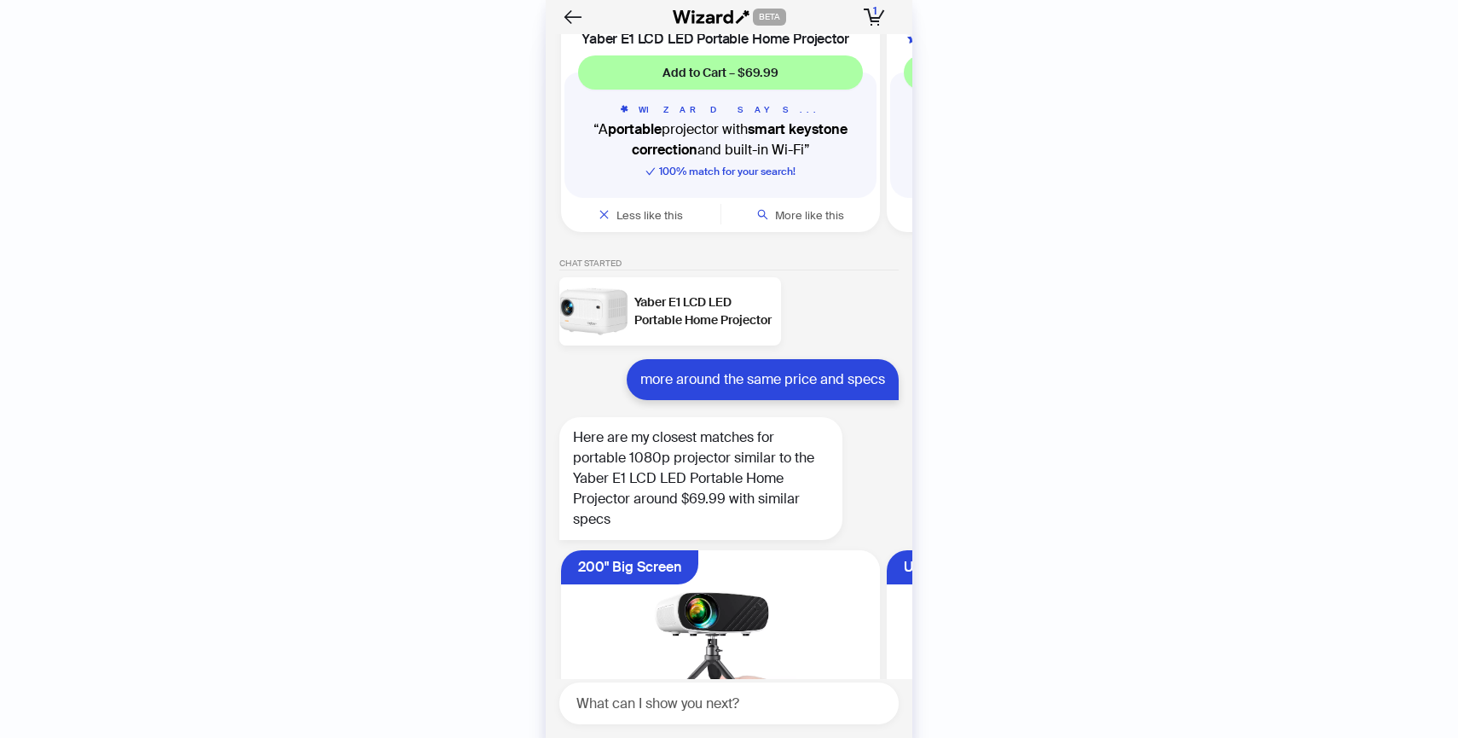
scroll to position [7662, 0]
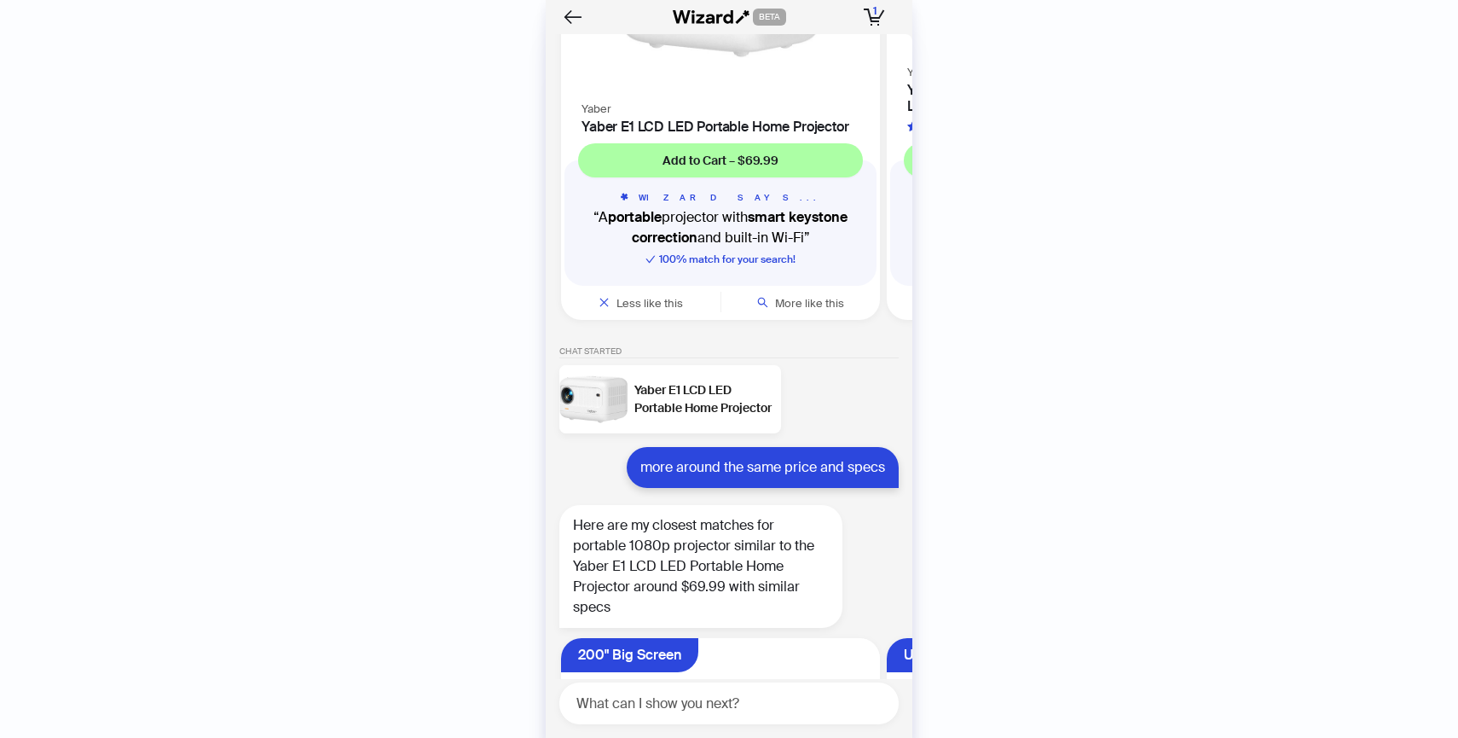
click at [729, 417] on div "Yaber E1 LCD LED Portable Home Projector" at bounding box center [705, 399] width 140 height 36
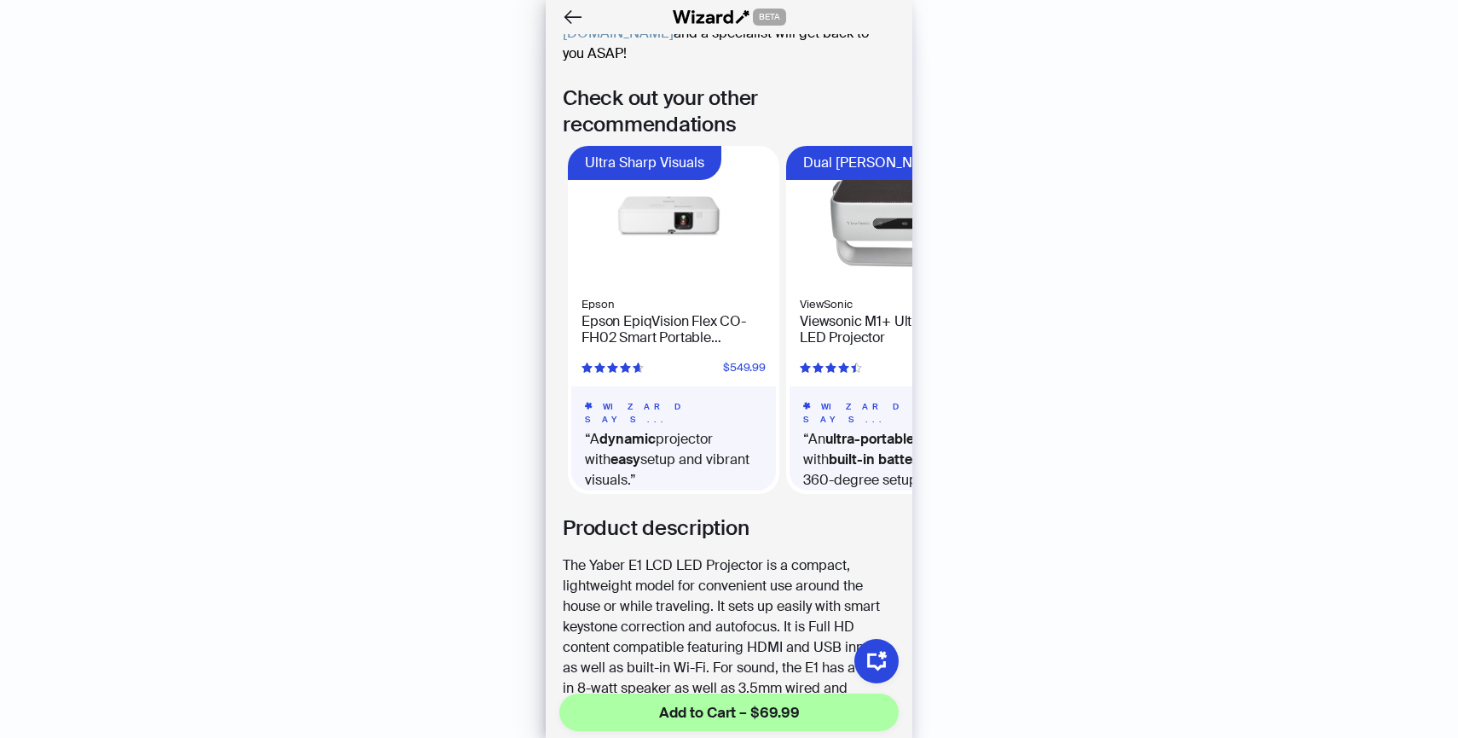
scroll to position [874, 0]
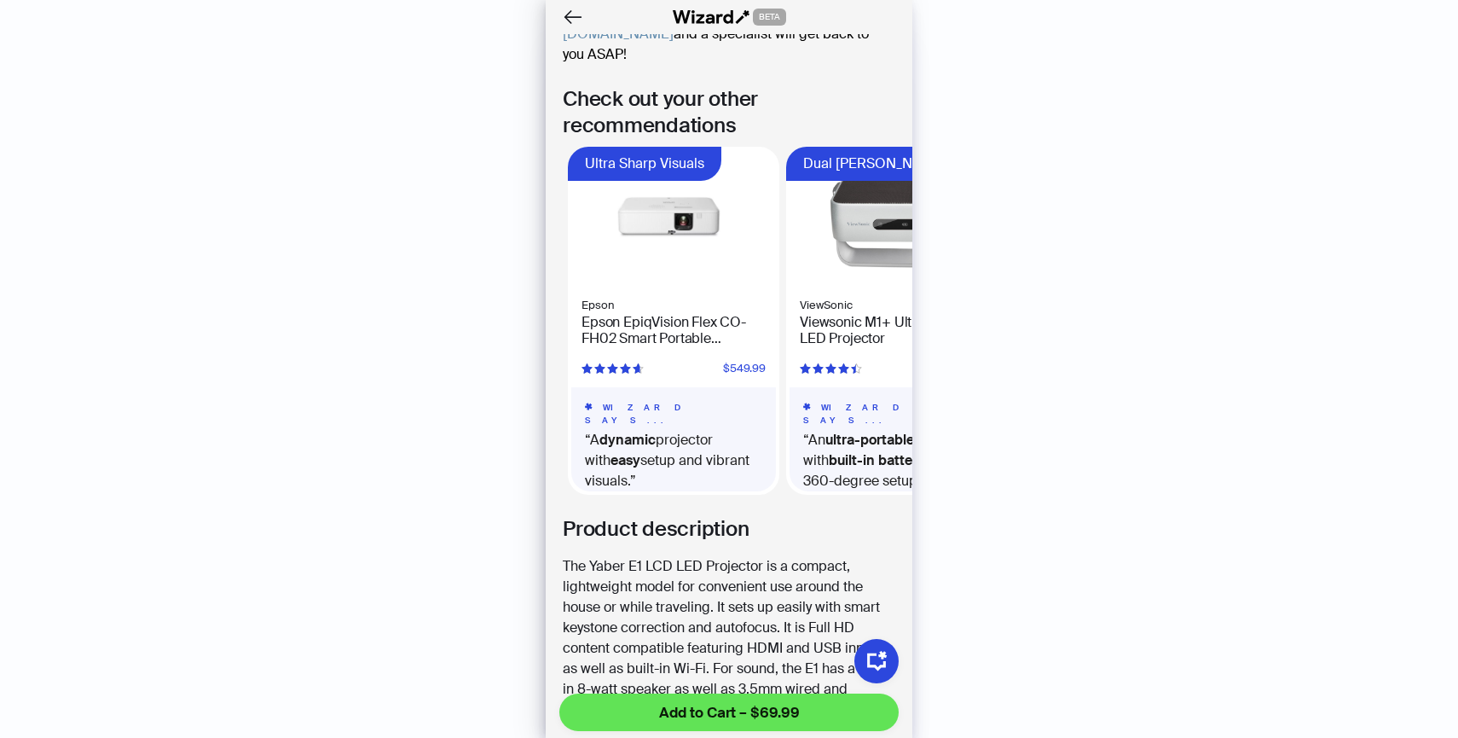
click at [697, 716] on span "Add to Cart – $69.99" at bounding box center [729, 712] width 141 height 20
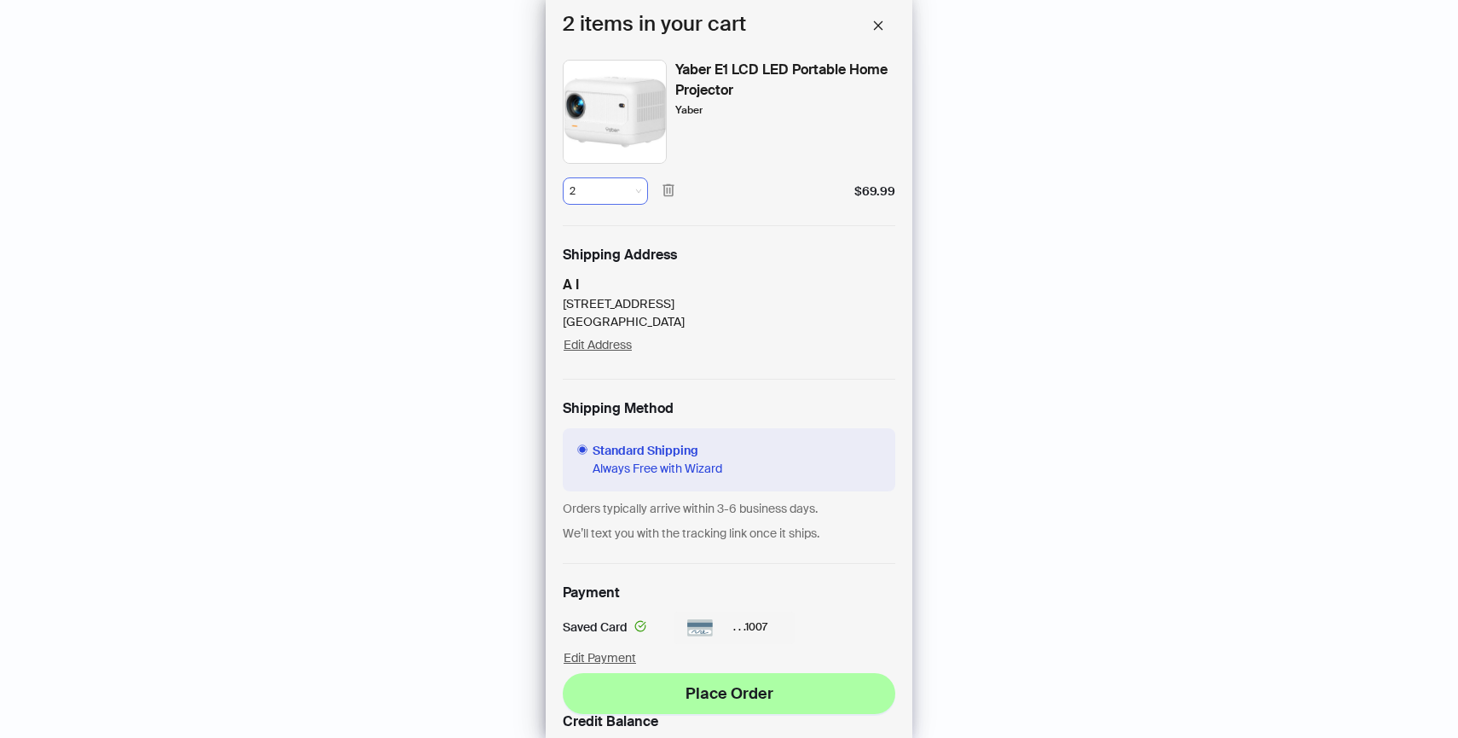
click at [600, 181] on span "2" at bounding box center [606, 191] width 72 height 26
click at [612, 223] on div "1" at bounding box center [605, 228] width 51 height 15
click at [670, 191] on icon "button" at bounding box center [668, 190] width 15 height 15
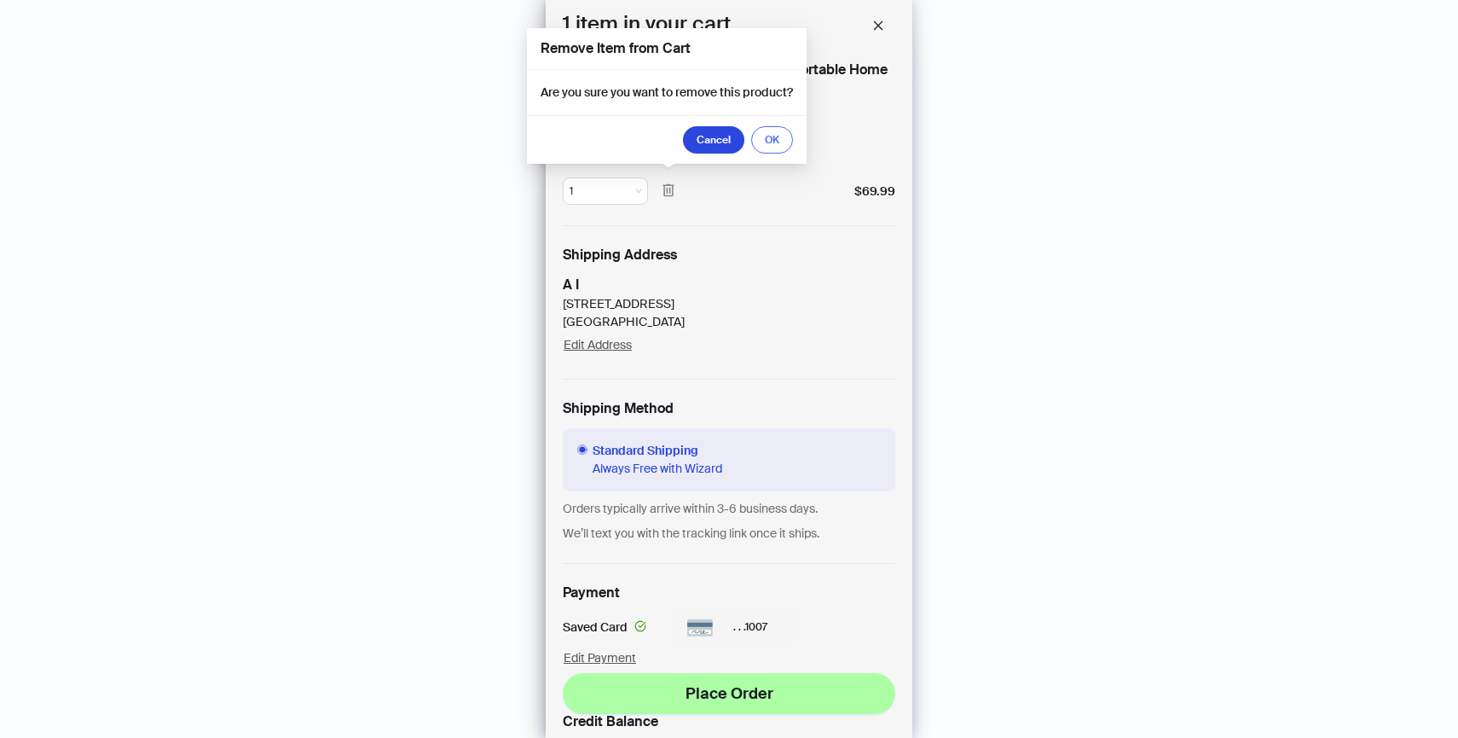
click at [771, 144] on span "OK" at bounding box center [772, 140] width 14 height 14
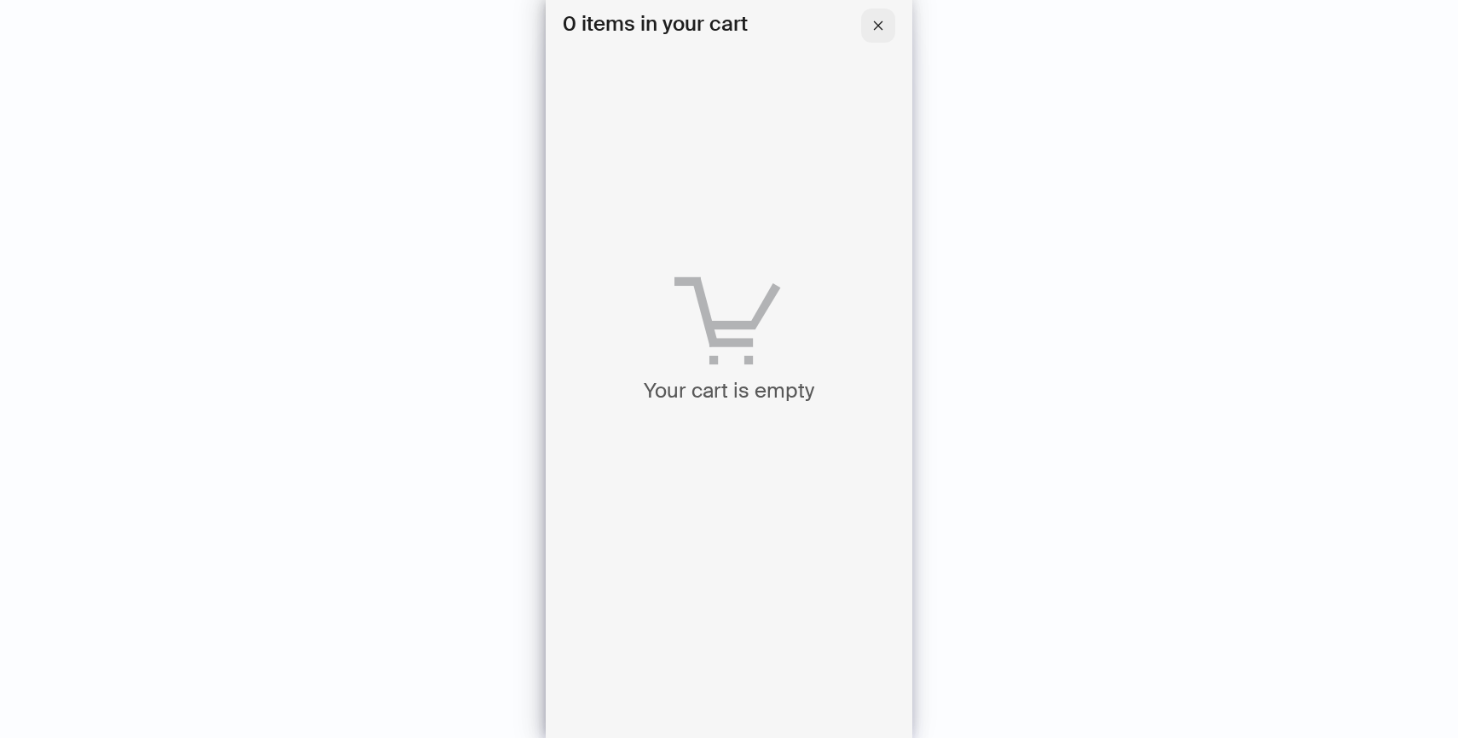
click at [872, 26] on button "button" at bounding box center [878, 26] width 34 height 34
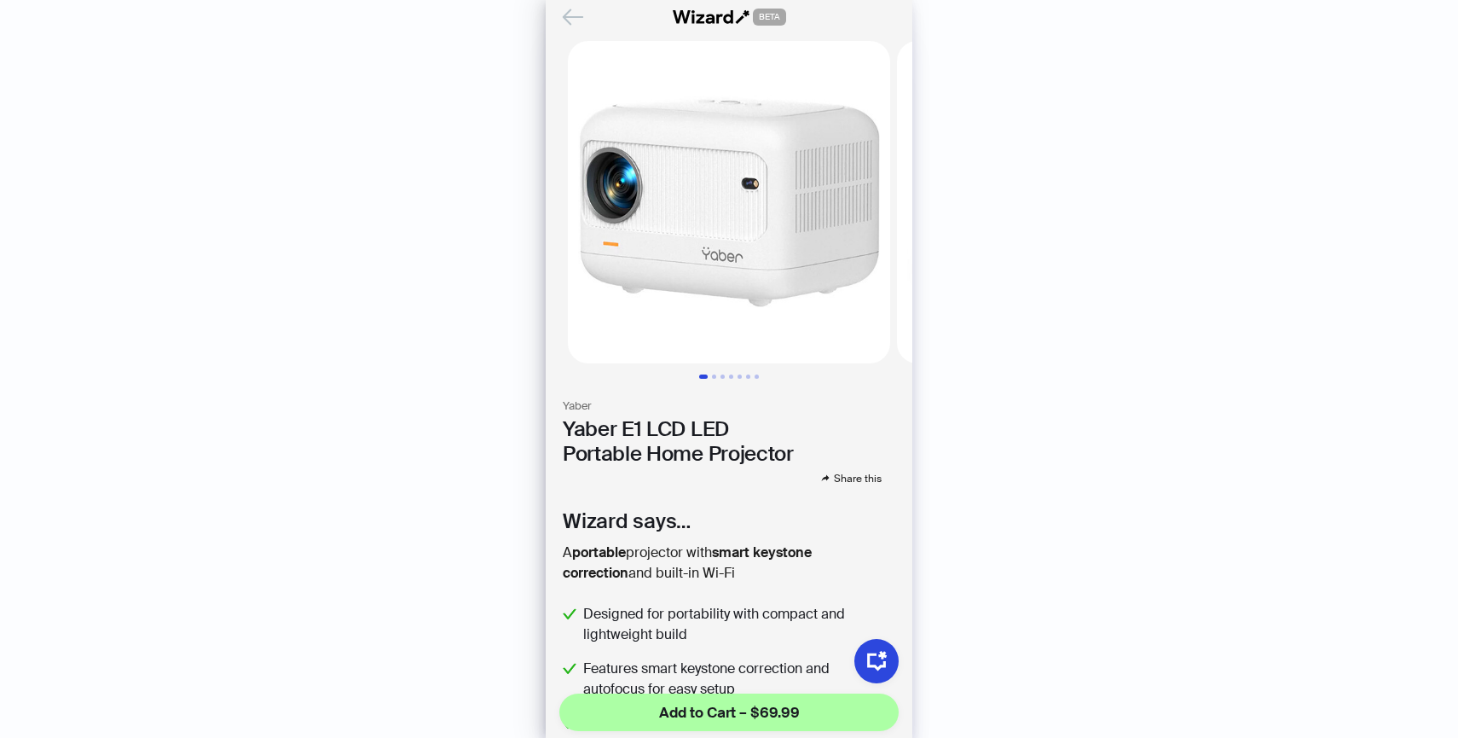
click at [576, 17] on icon "Back" at bounding box center [573, 16] width 19 height 14
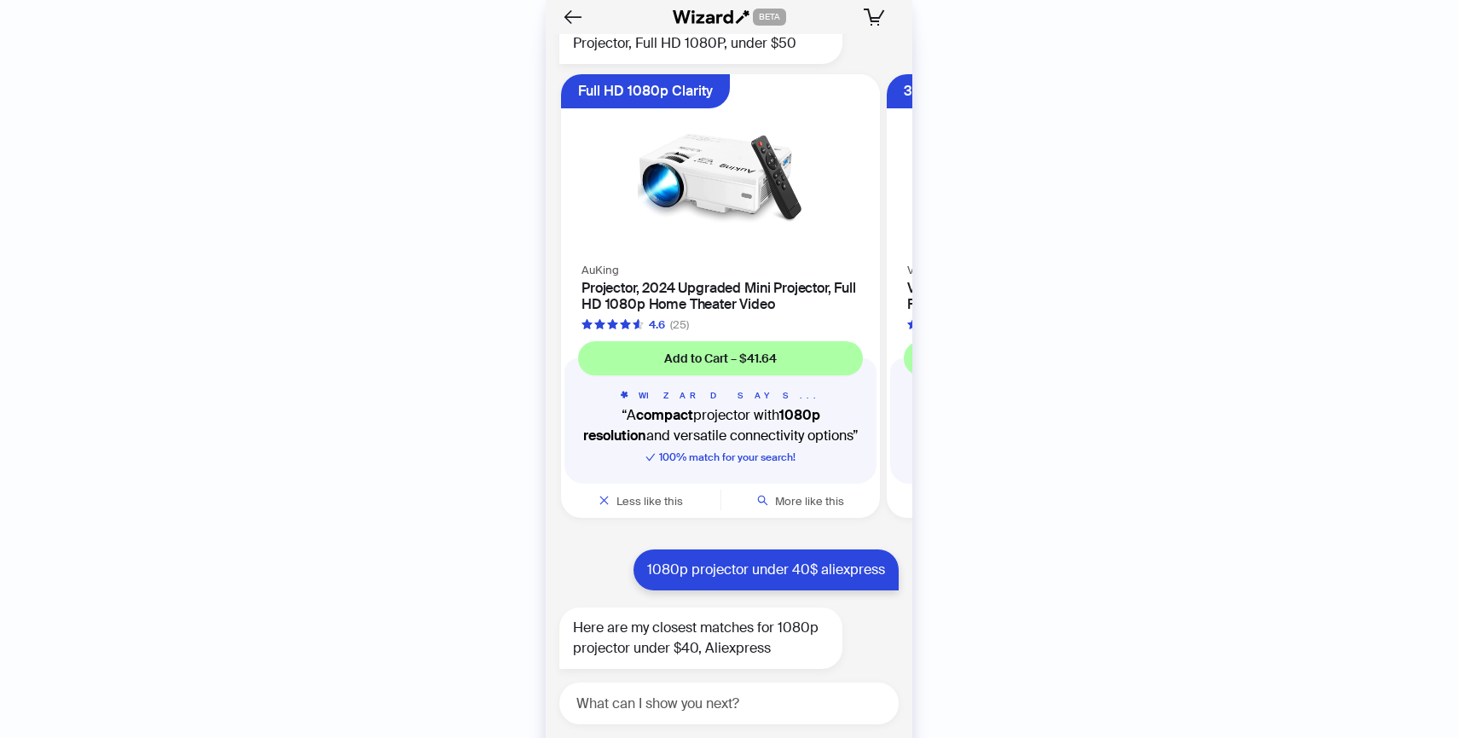
scroll to position [3547, 0]
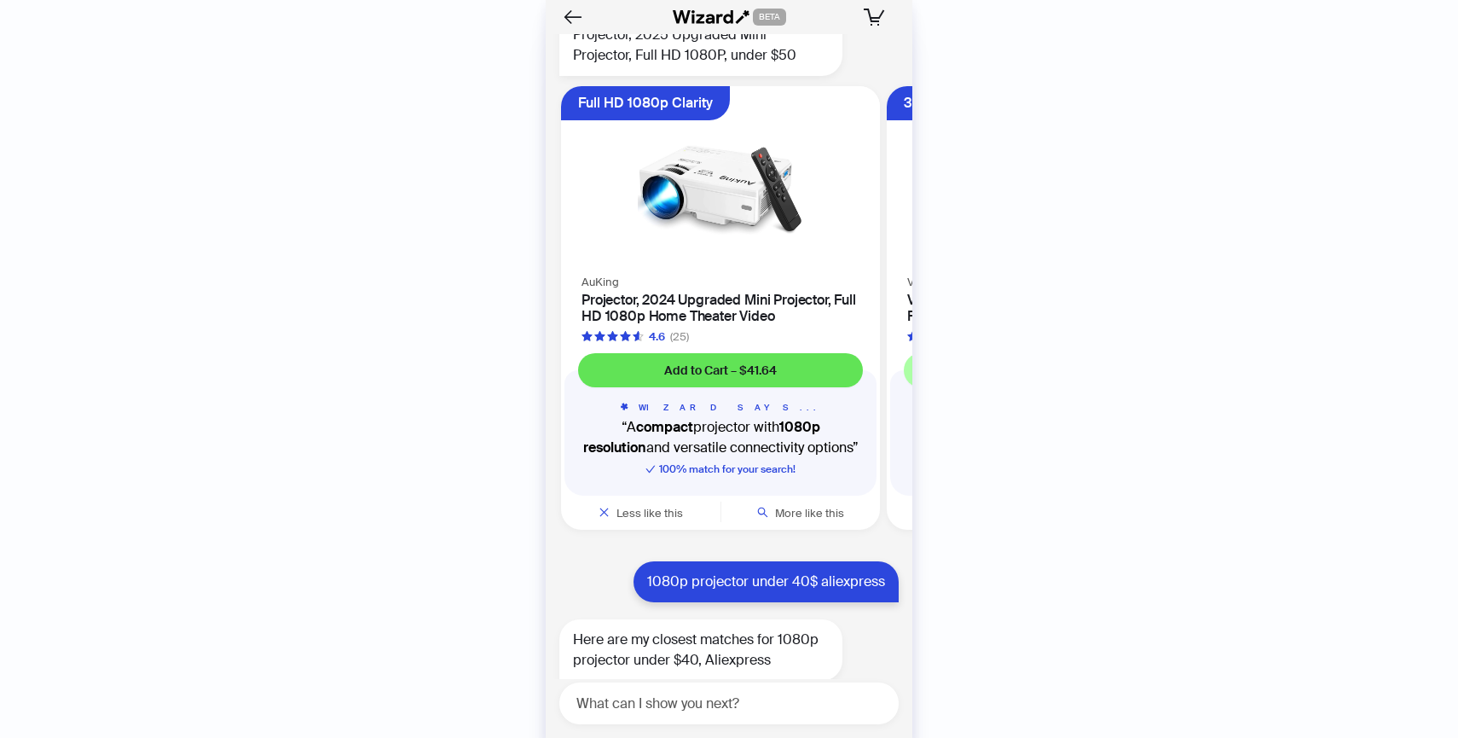
click at [784, 368] on button "Add to Cart – $41.64" at bounding box center [720, 370] width 285 height 34
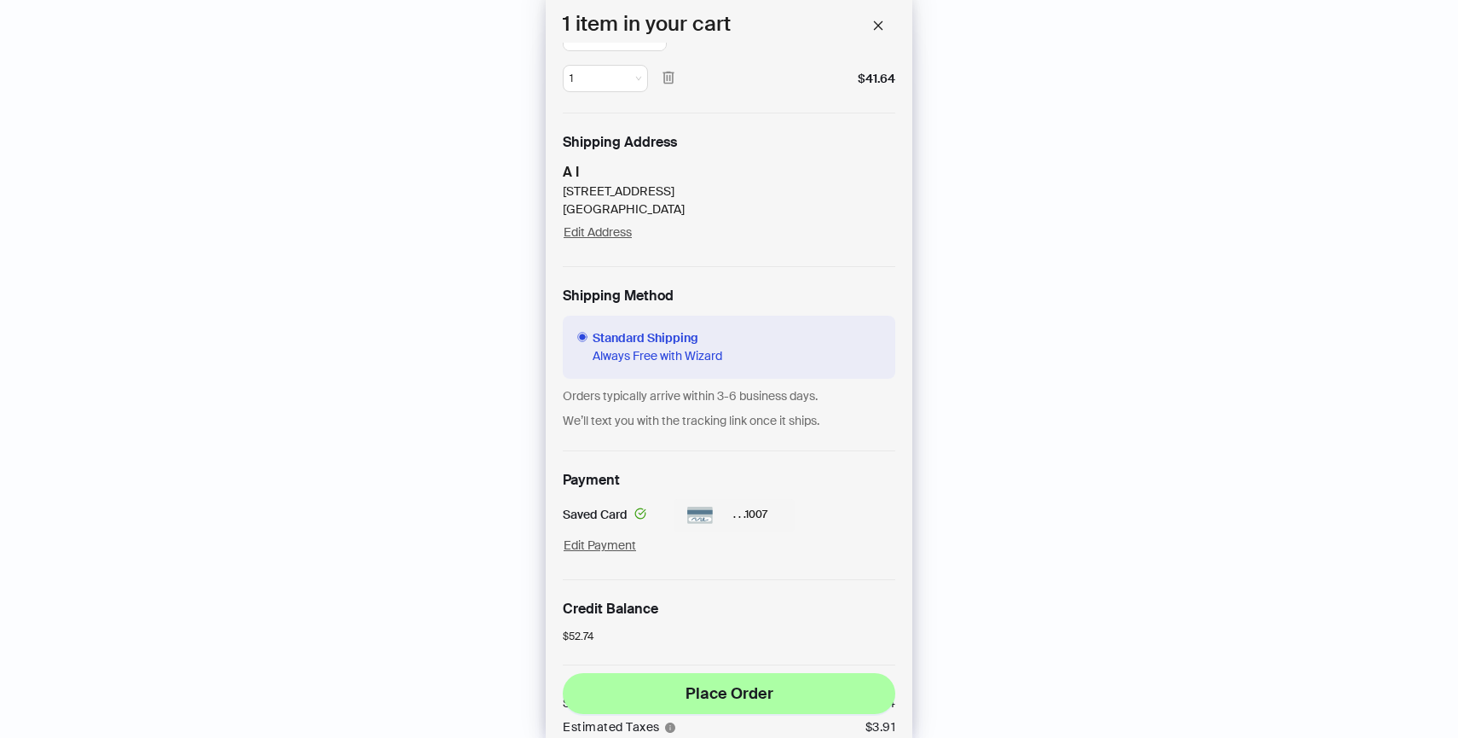
scroll to position [104, 0]
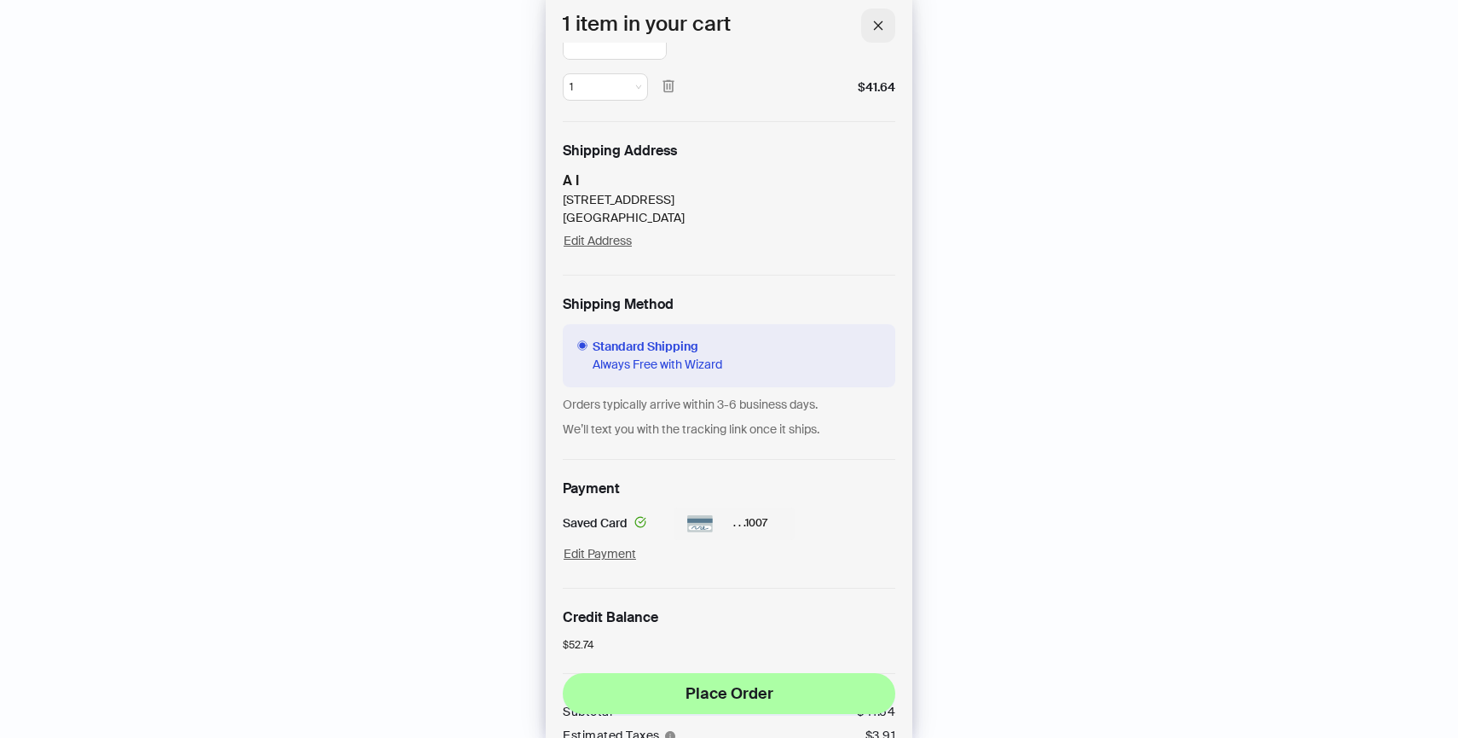
click at [882, 9] on button "button" at bounding box center [878, 26] width 34 height 34
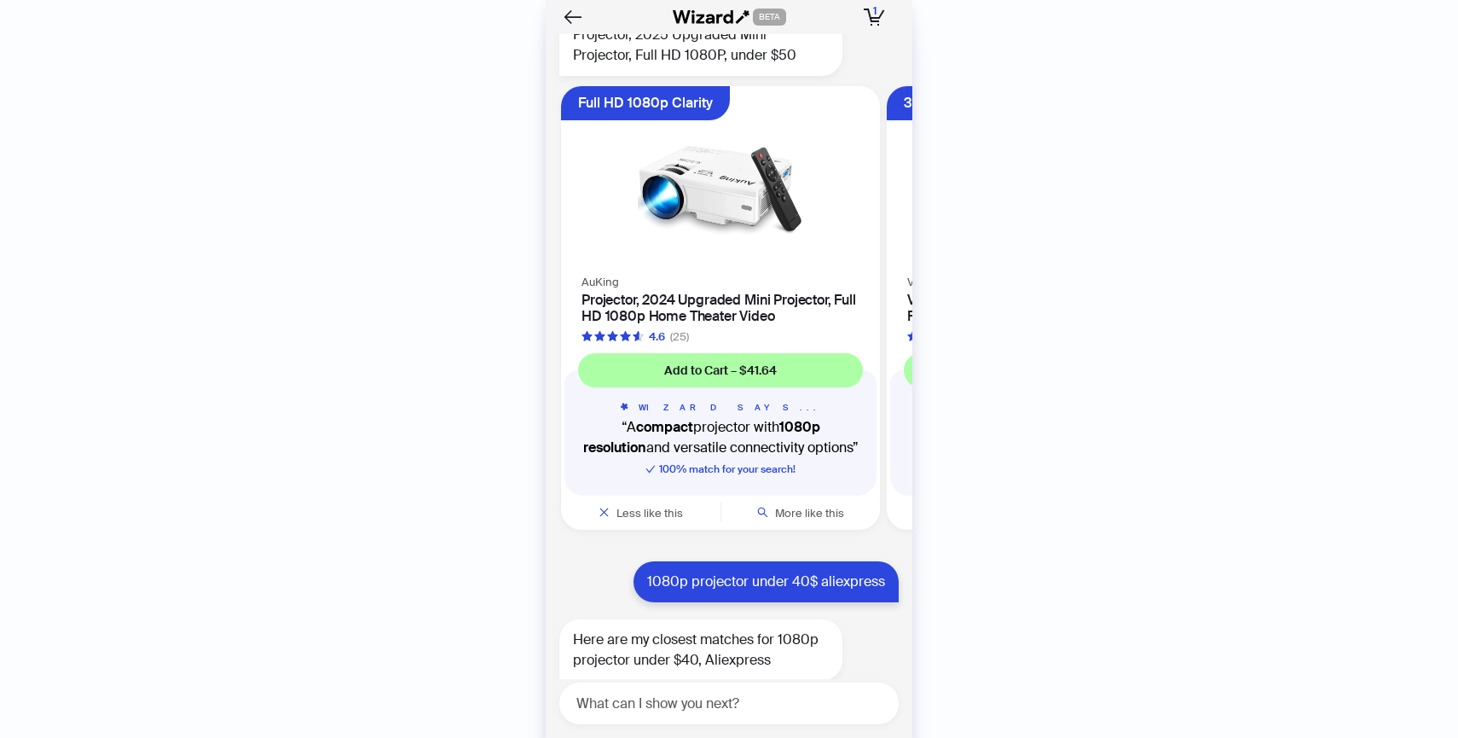
click at [700, 305] on h4 "Projector, 2024 Upgraded Mini Projector, Full HD 1080p Home Theater Video" at bounding box center [721, 308] width 278 height 32
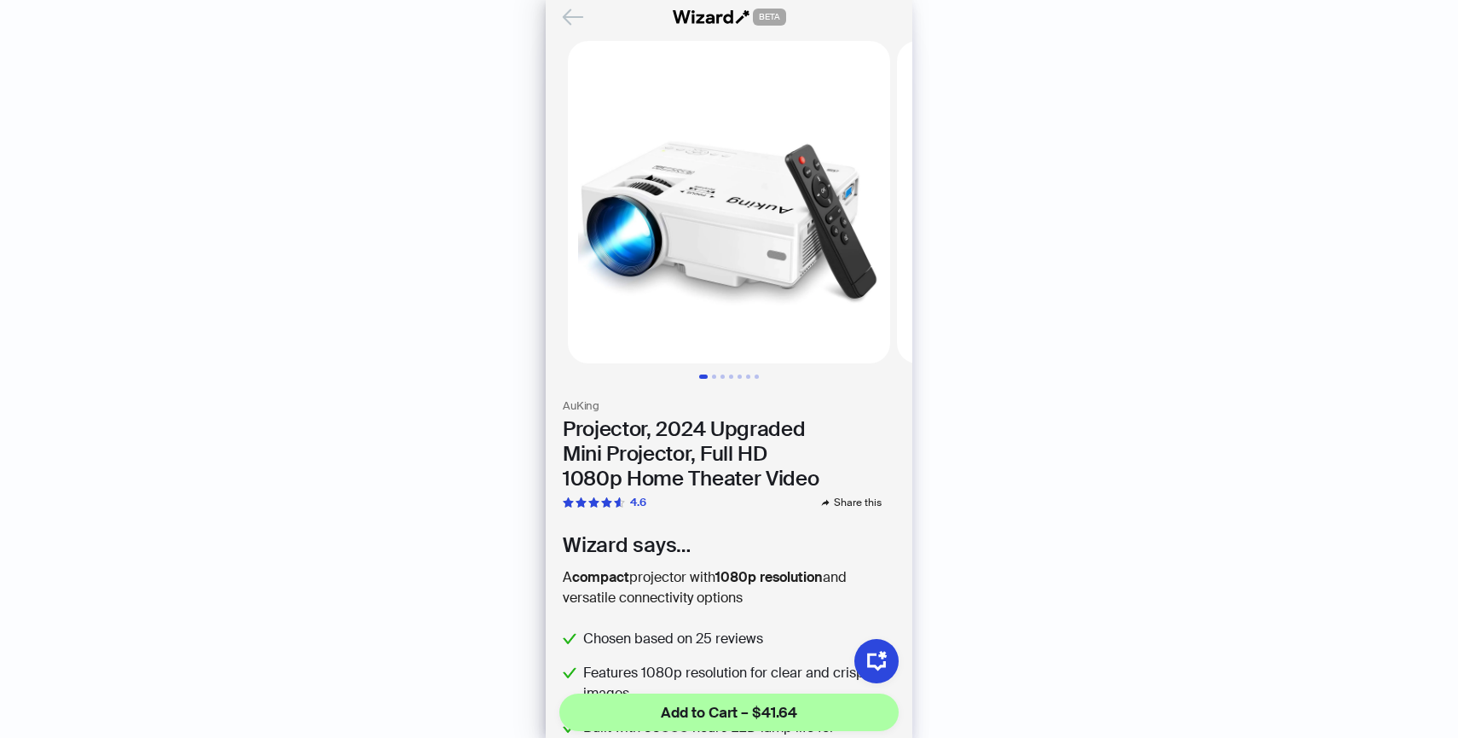
click at [571, 20] on icon "Back" at bounding box center [573, 17] width 29 height 29
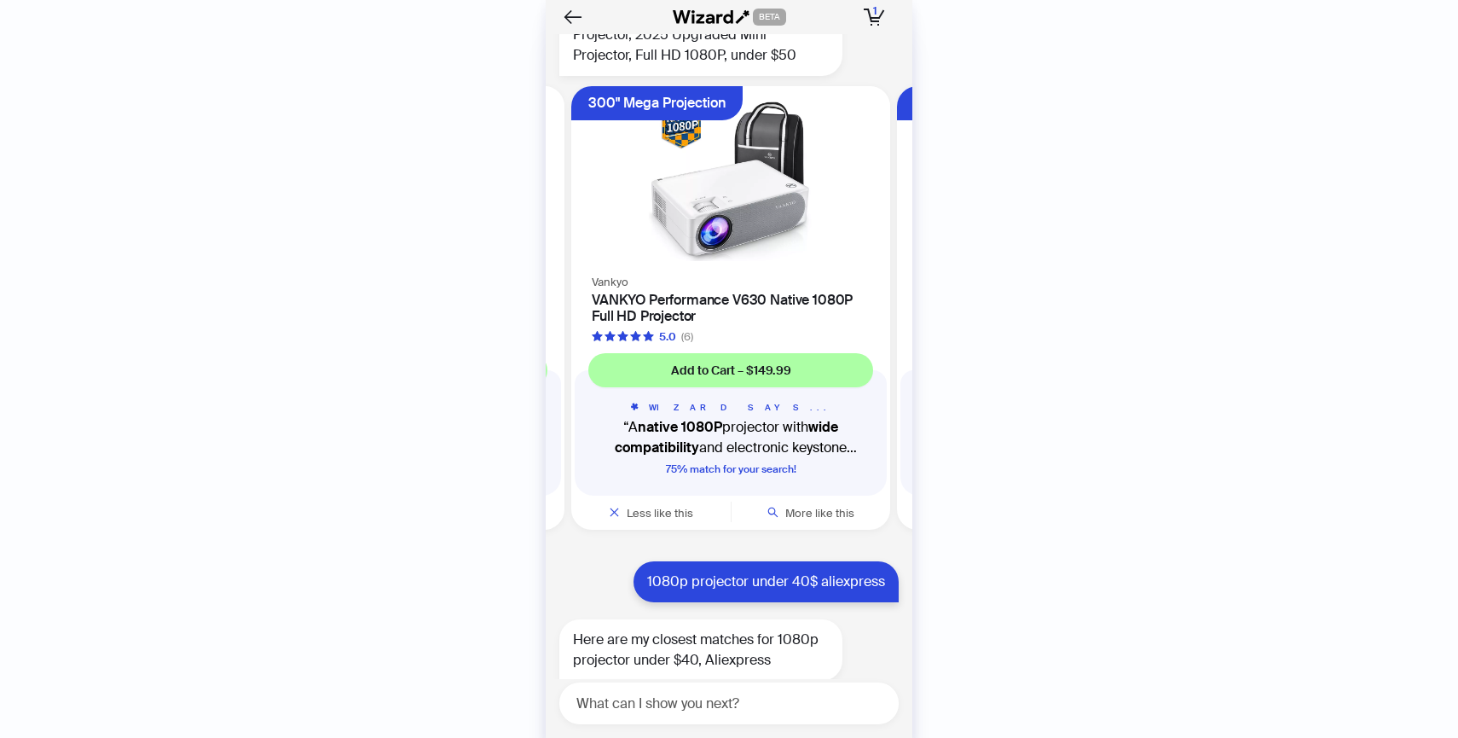
scroll to position [0, 322]
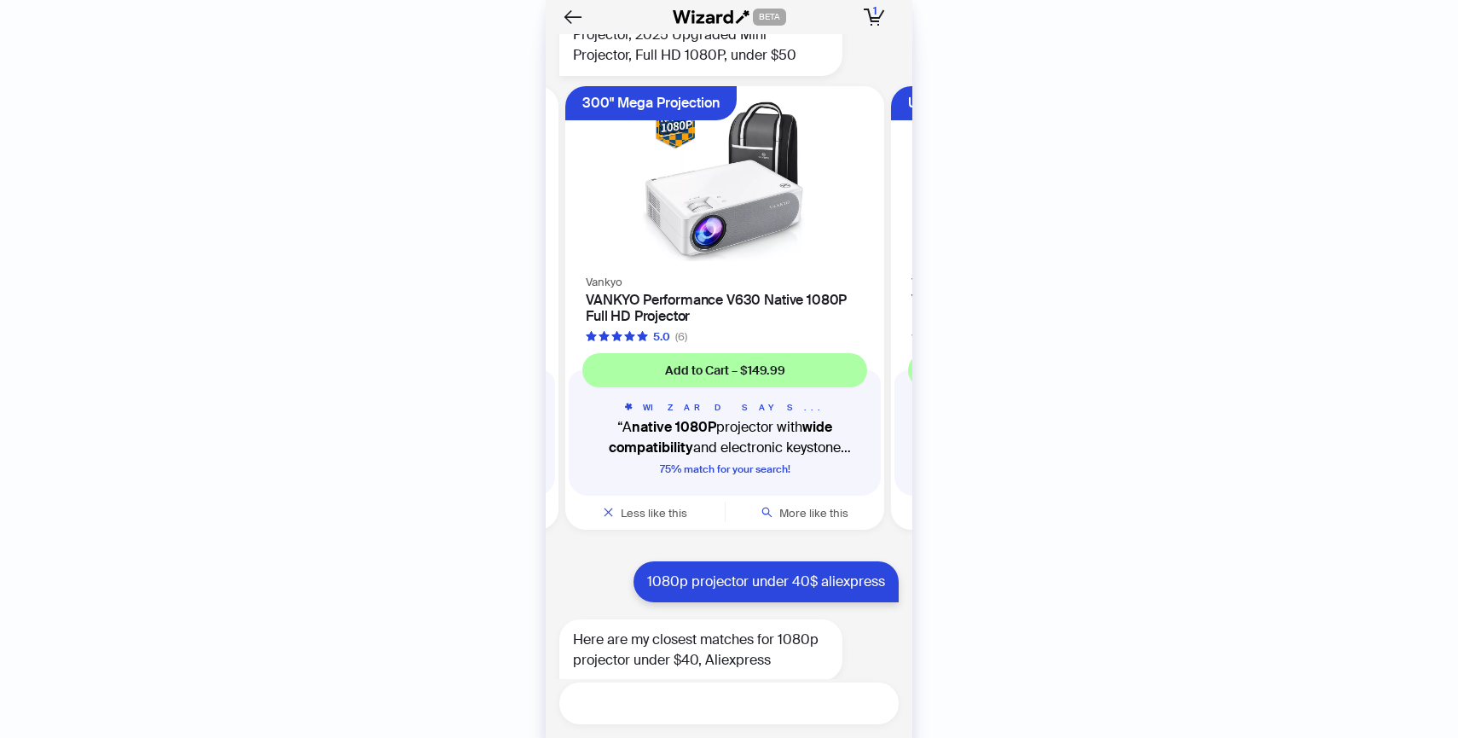
click at [728, 698] on textarea at bounding box center [736, 703] width 326 height 21
paste textarea "**********"
type textarea "**********"
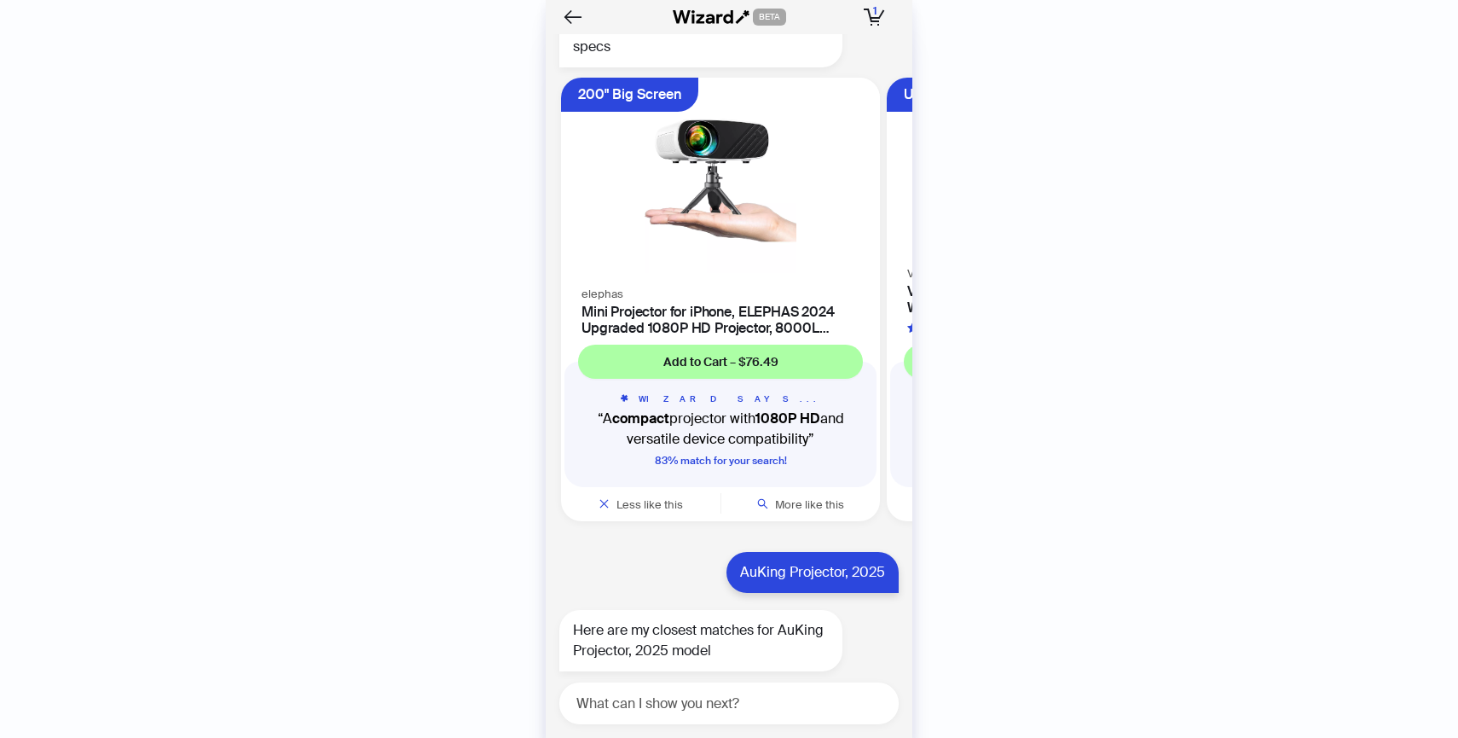
scroll to position [12919, 0]
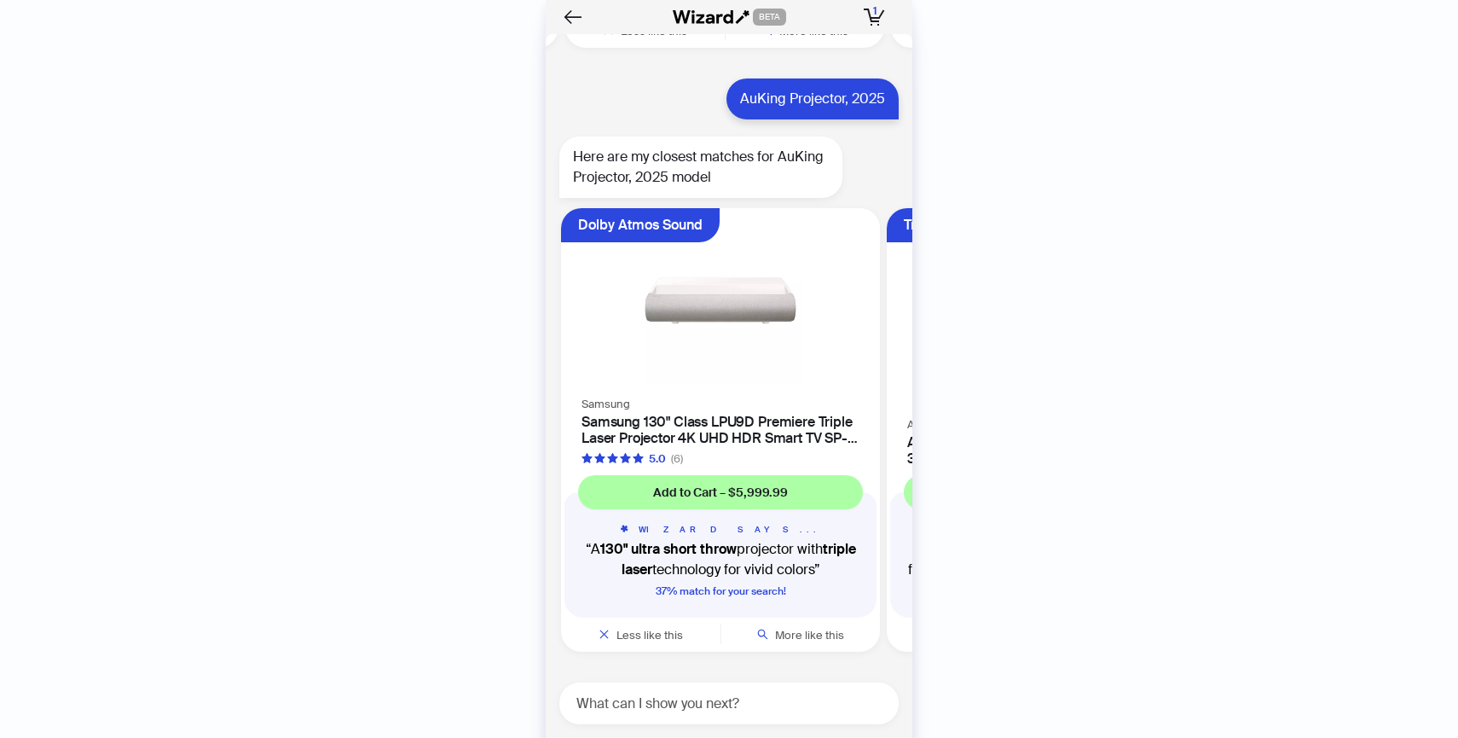
scroll to position [13453, 0]
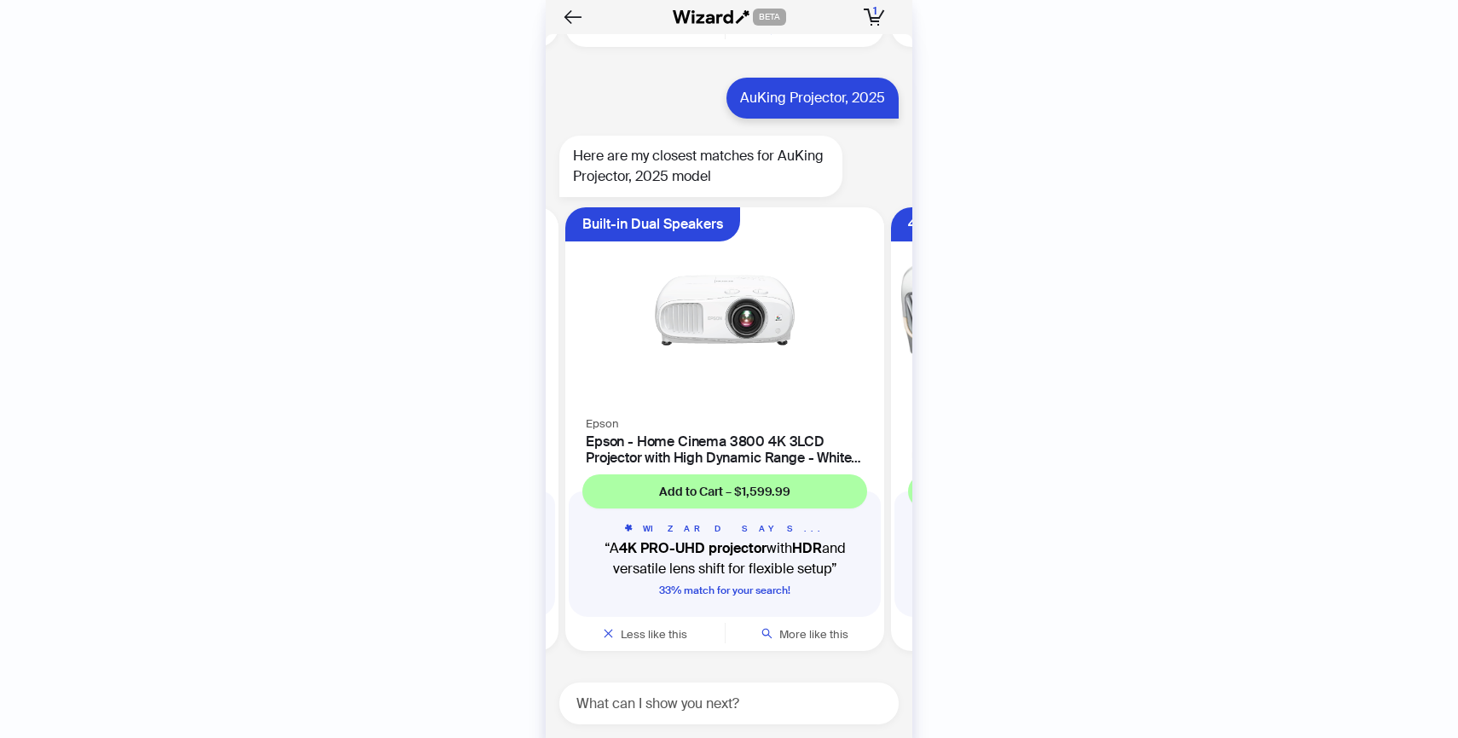
scroll to position [0, 1179]
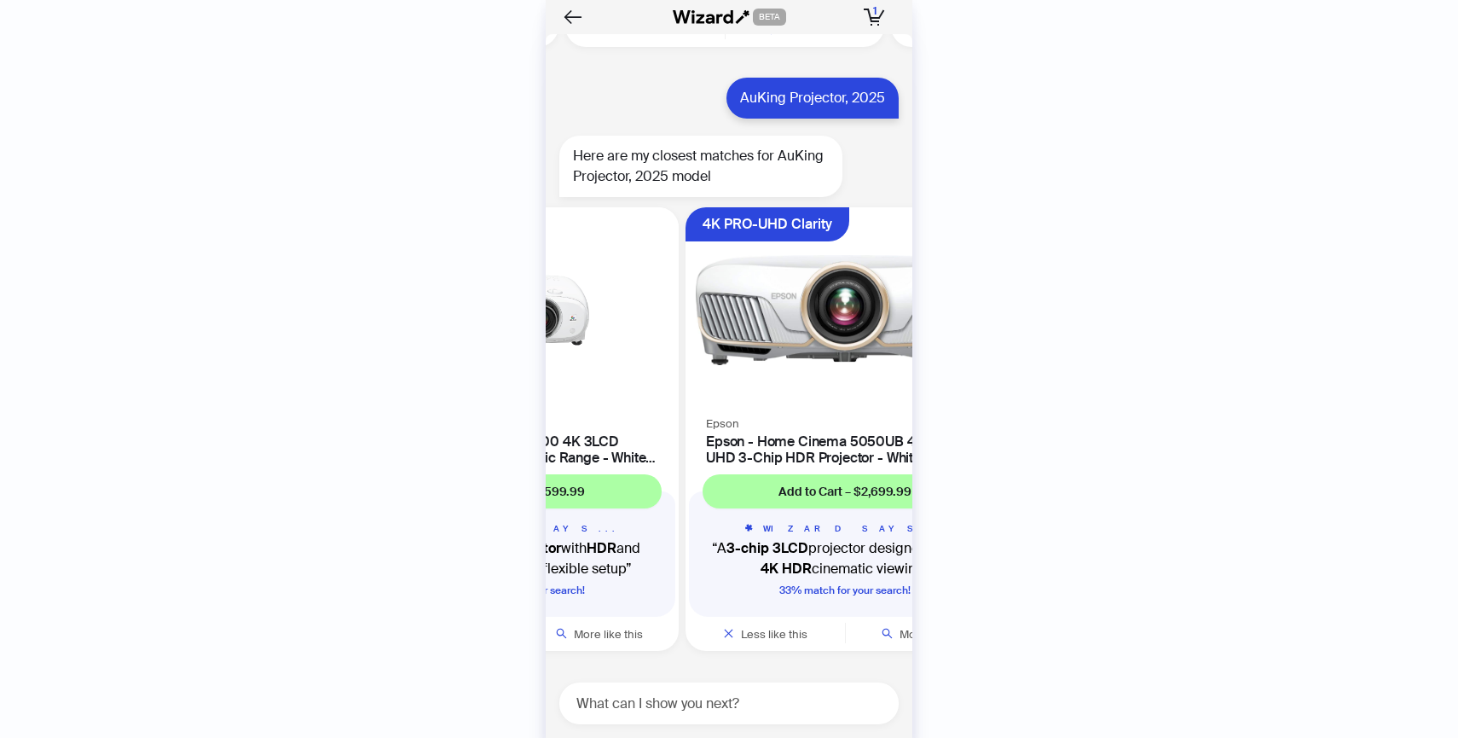
scroll to position [13454, 0]
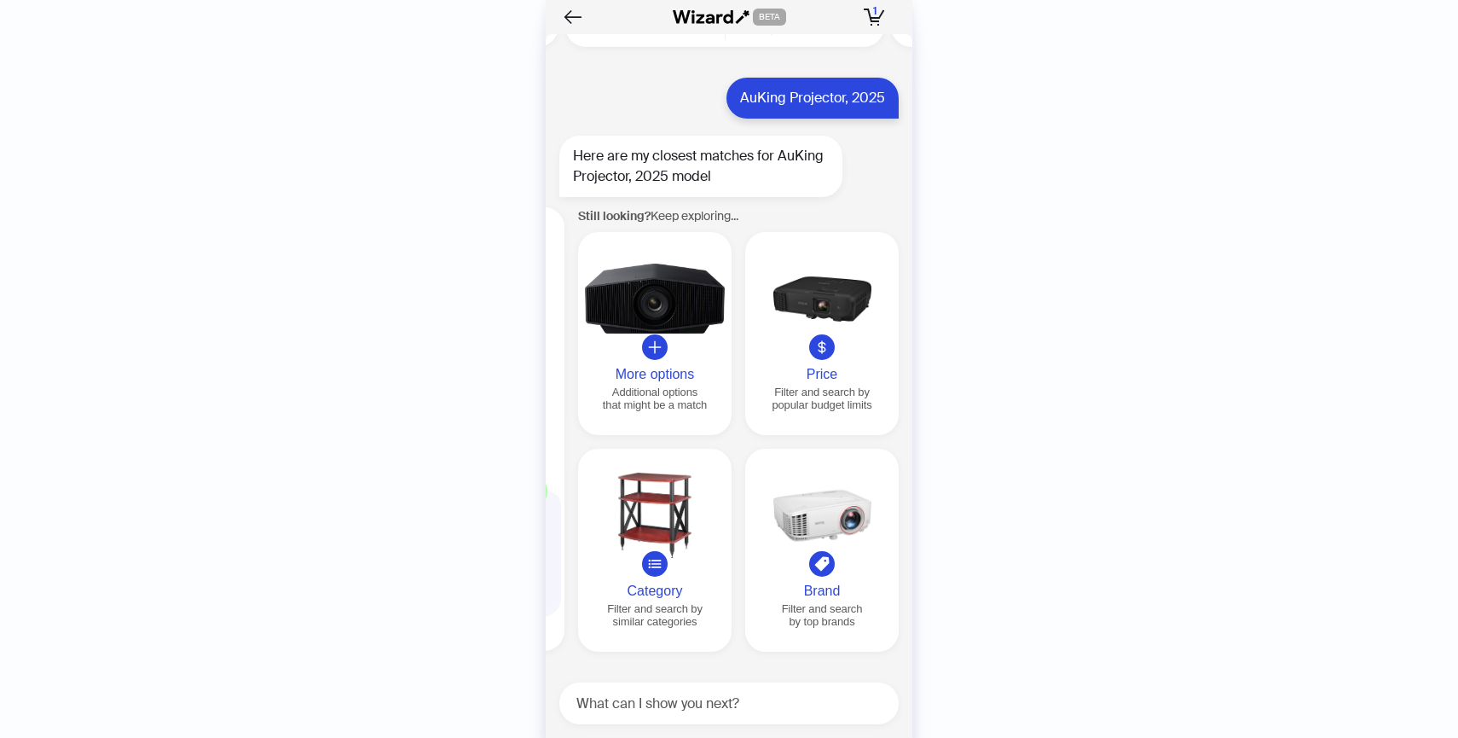
scroll to position [0, 1955]
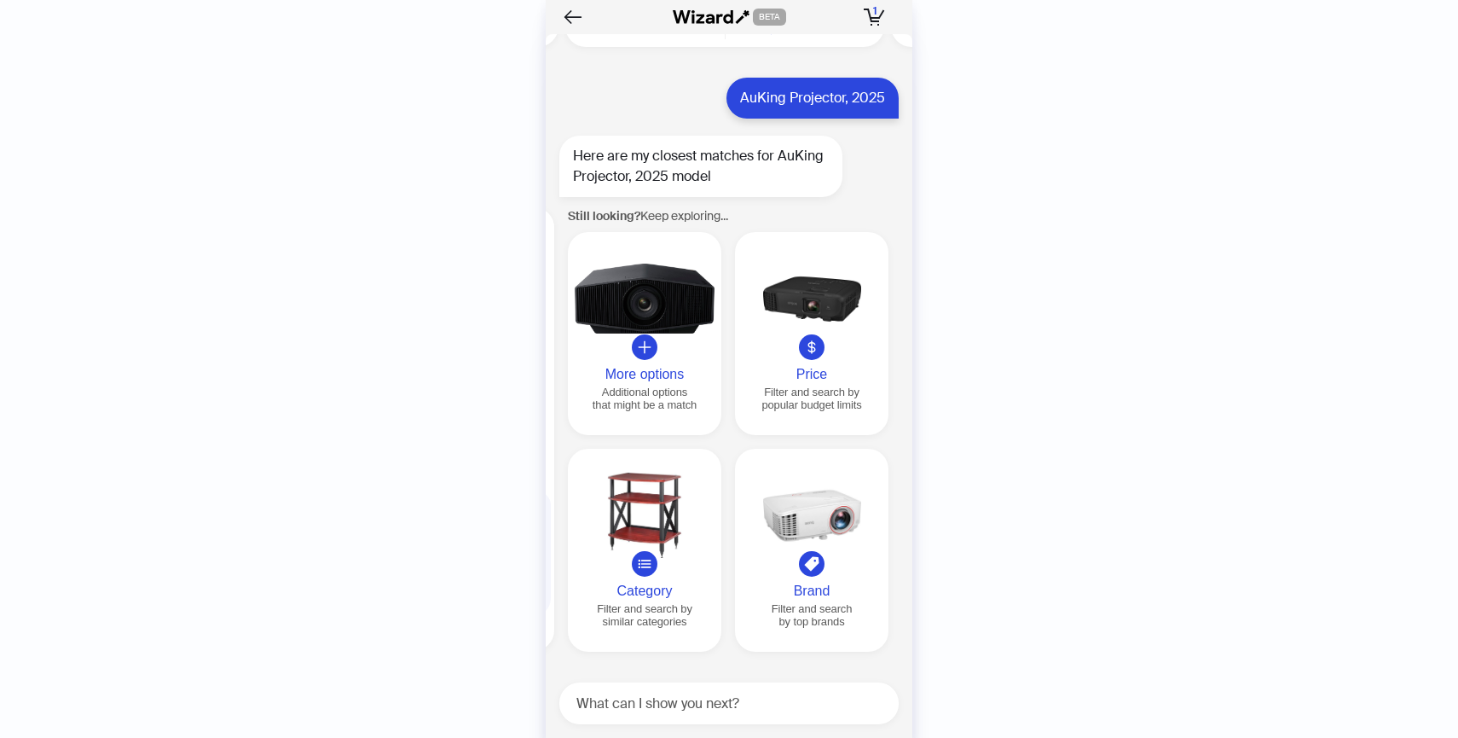
click at [806, 351] on icon at bounding box center [811, 346] width 15 height 15
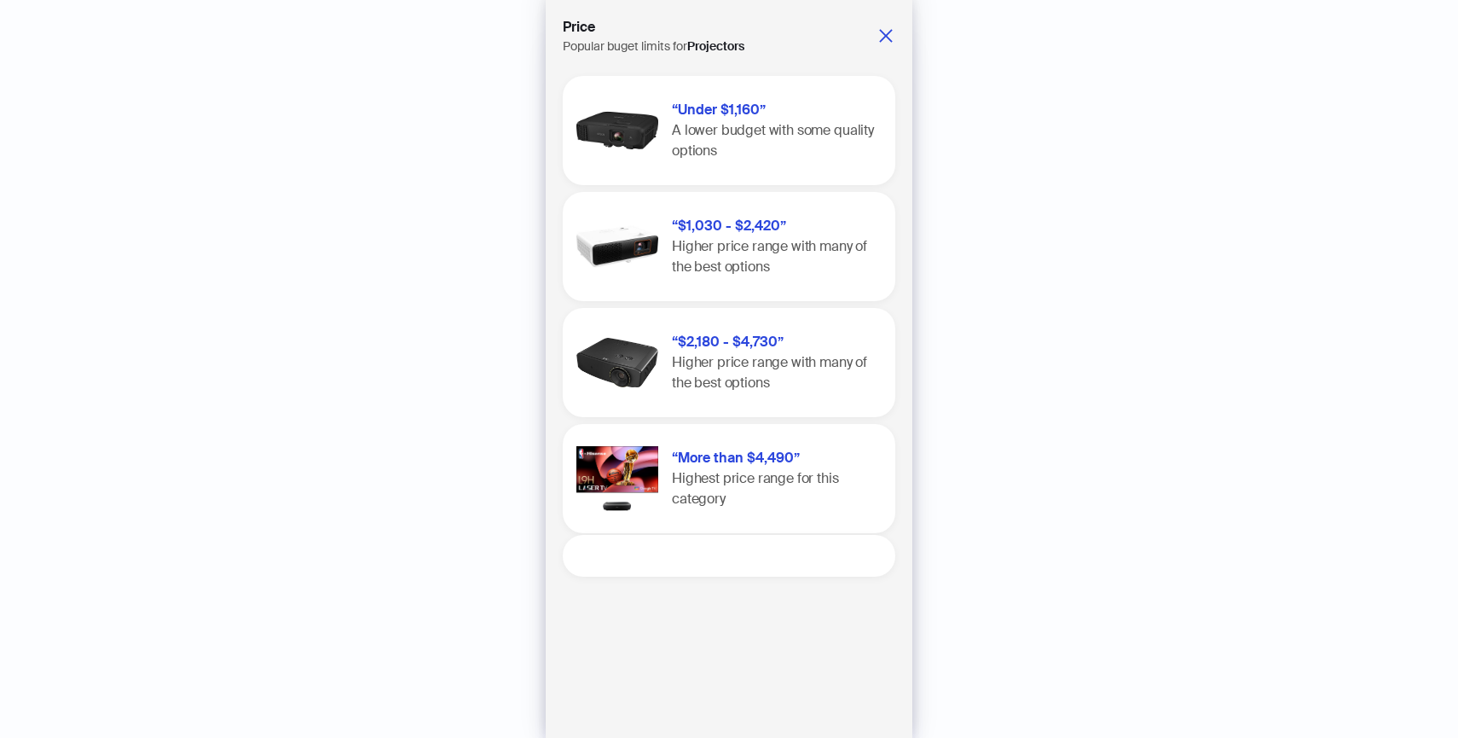
click at [768, 556] on textarea at bounding box center [736, 555] width 319 height 21
type textarea "*"
type textarea "**"
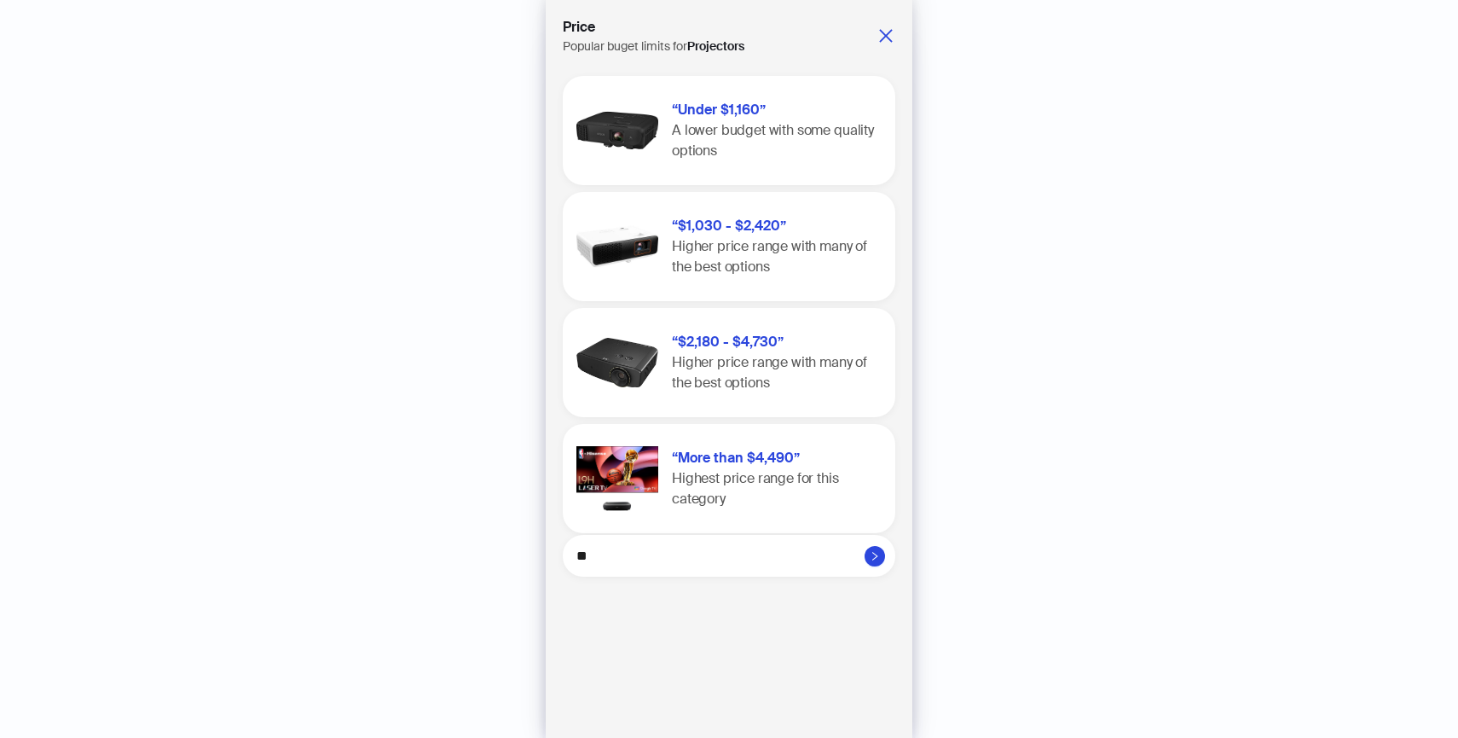
type textarea "***"
type textarea "**"
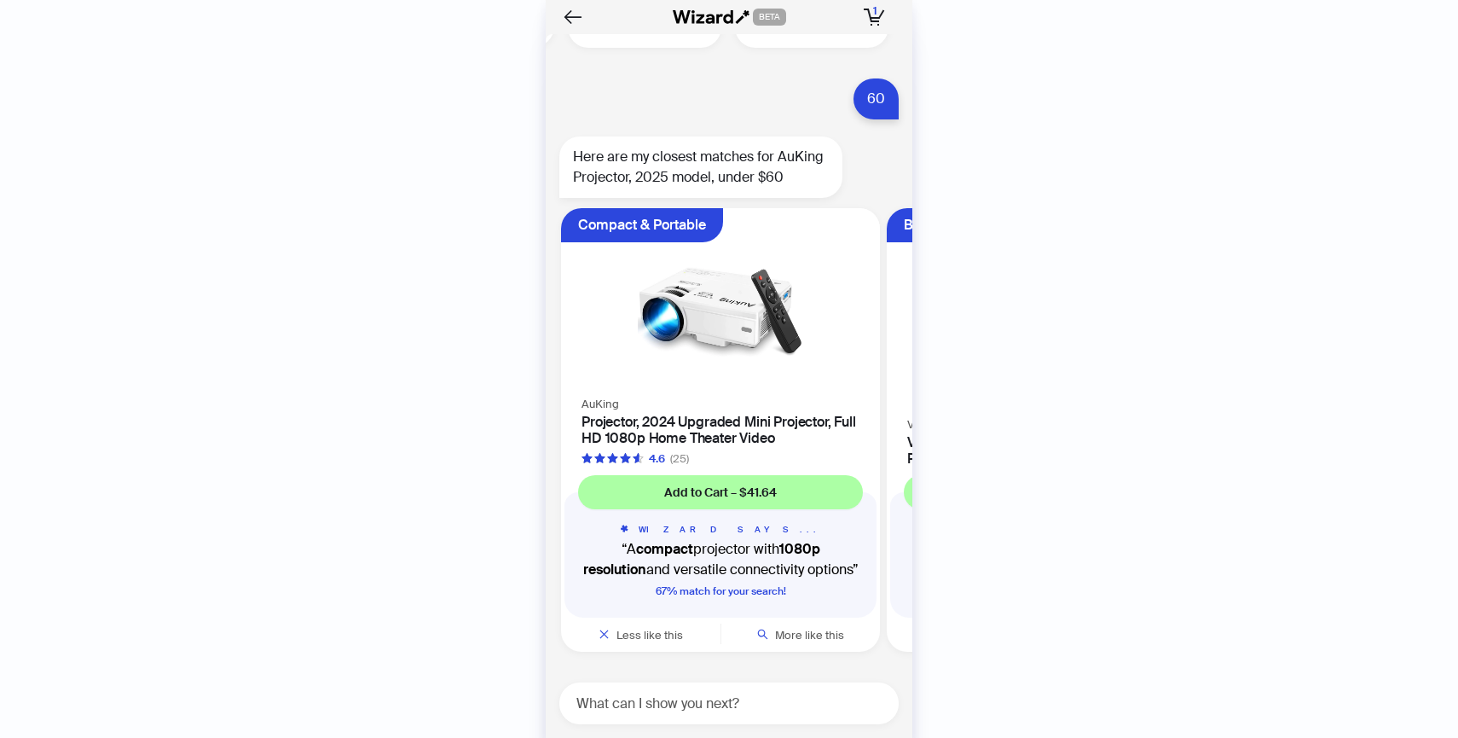
scroll to position [14058, 0]
click at [664, 405] on div "AuKing Projector, 2024 Upgraded Mini Projector, Full HD 1080p Home Theater Vide…" at bounding box center [720, 429] width 319 height 73
click at [663, 439] on h4 "Projector, 2024 Upgraded Mini Projector, Full HD 1080p Home Theater Video" at bounding box center [721, 430] width 278 height 32
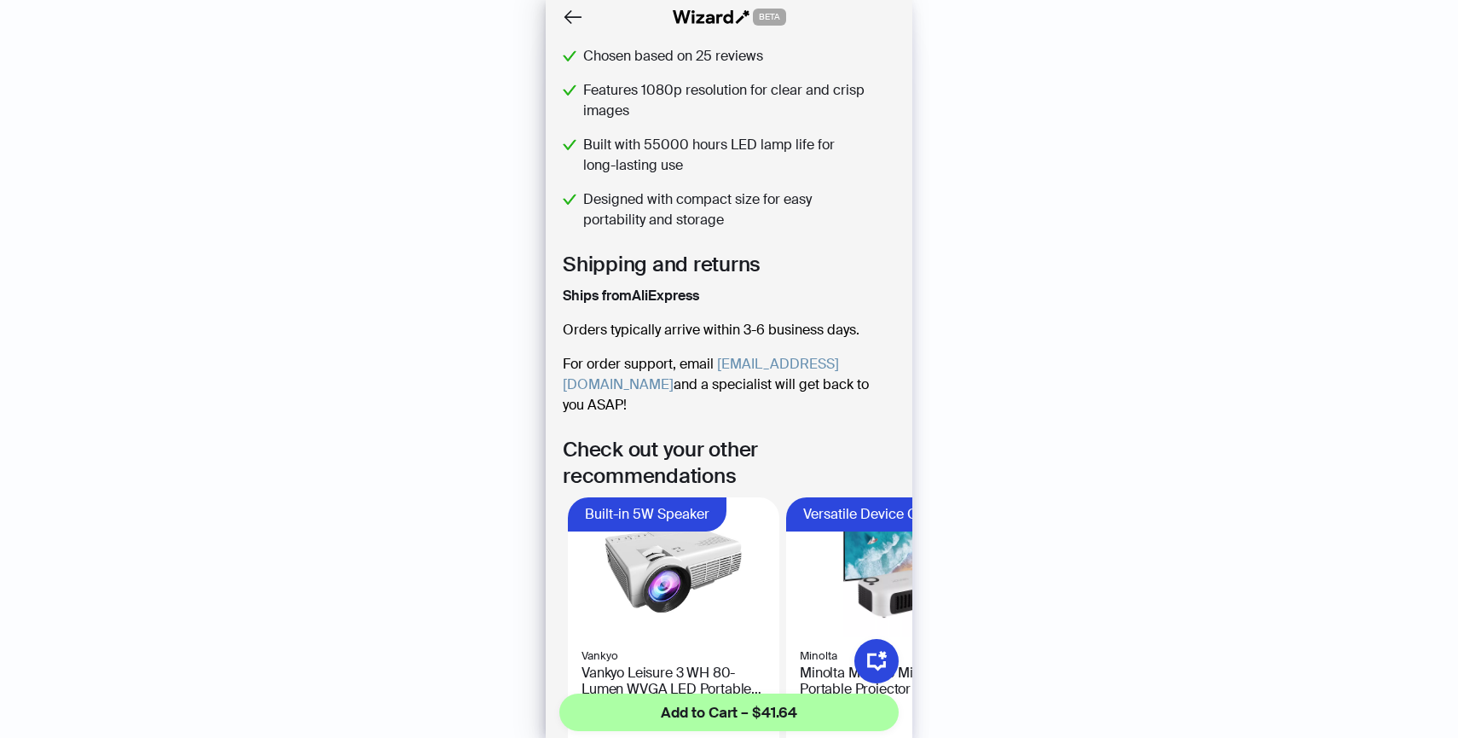
scroll to position [618, 0]
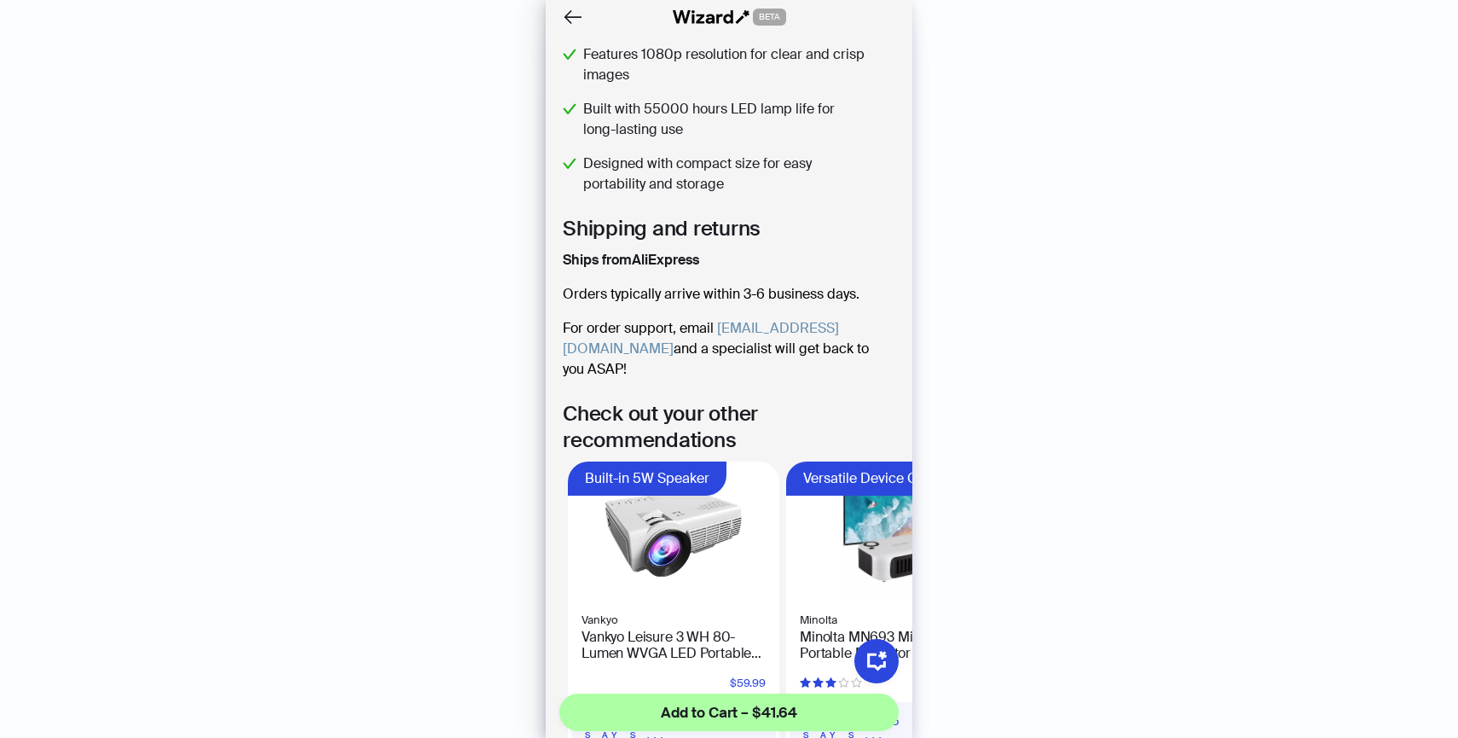
click at [653, 612] on span "Vankyo" at bounding box center [674, 620] width 184 height 17
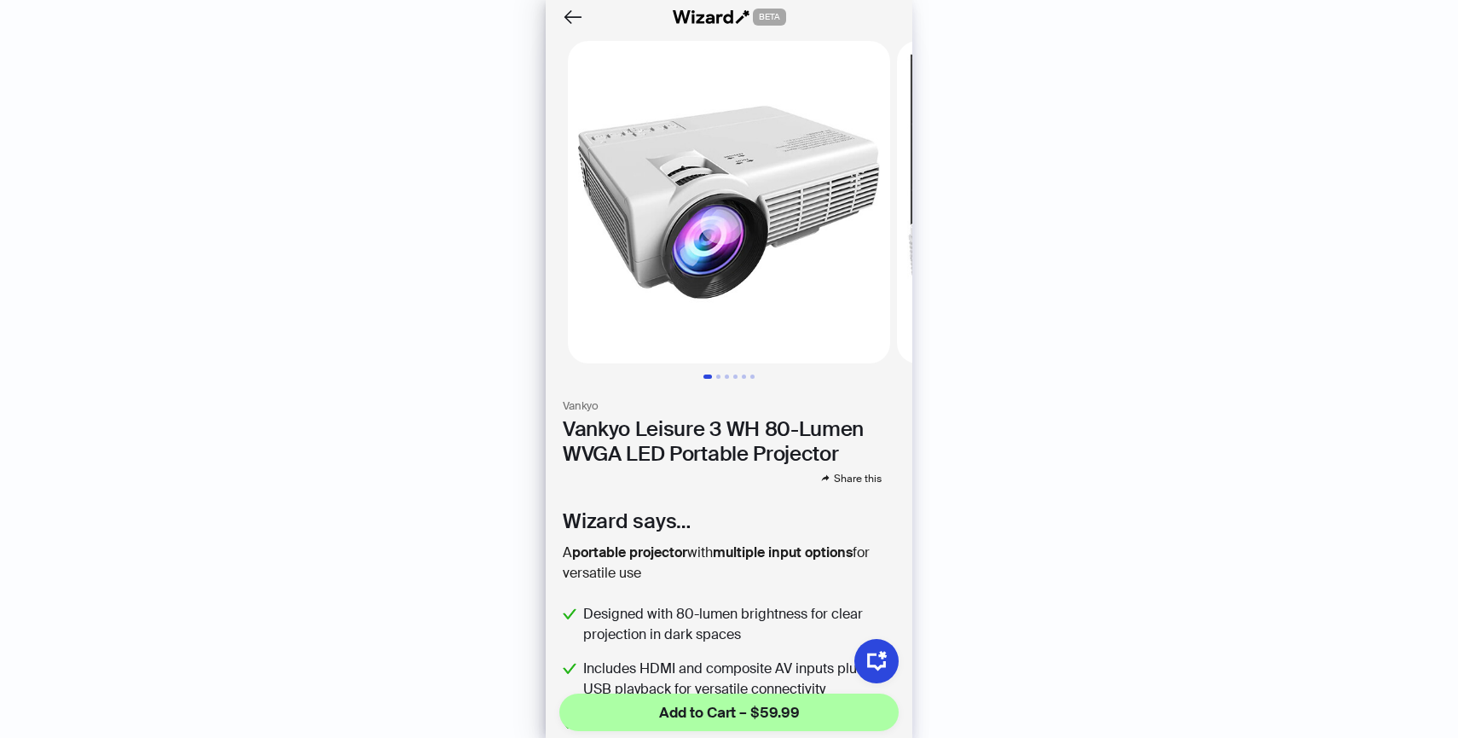
click at [687, 409] on h3 "Vankyo" at bounding box center [729, 406] width 333 height 14
click at [687, 419] on h1 "Vankyo Leisure 3 WH 80-Lumen WVGA LED Portable Projector" at bounding box center [729, 441] width 333 height 49
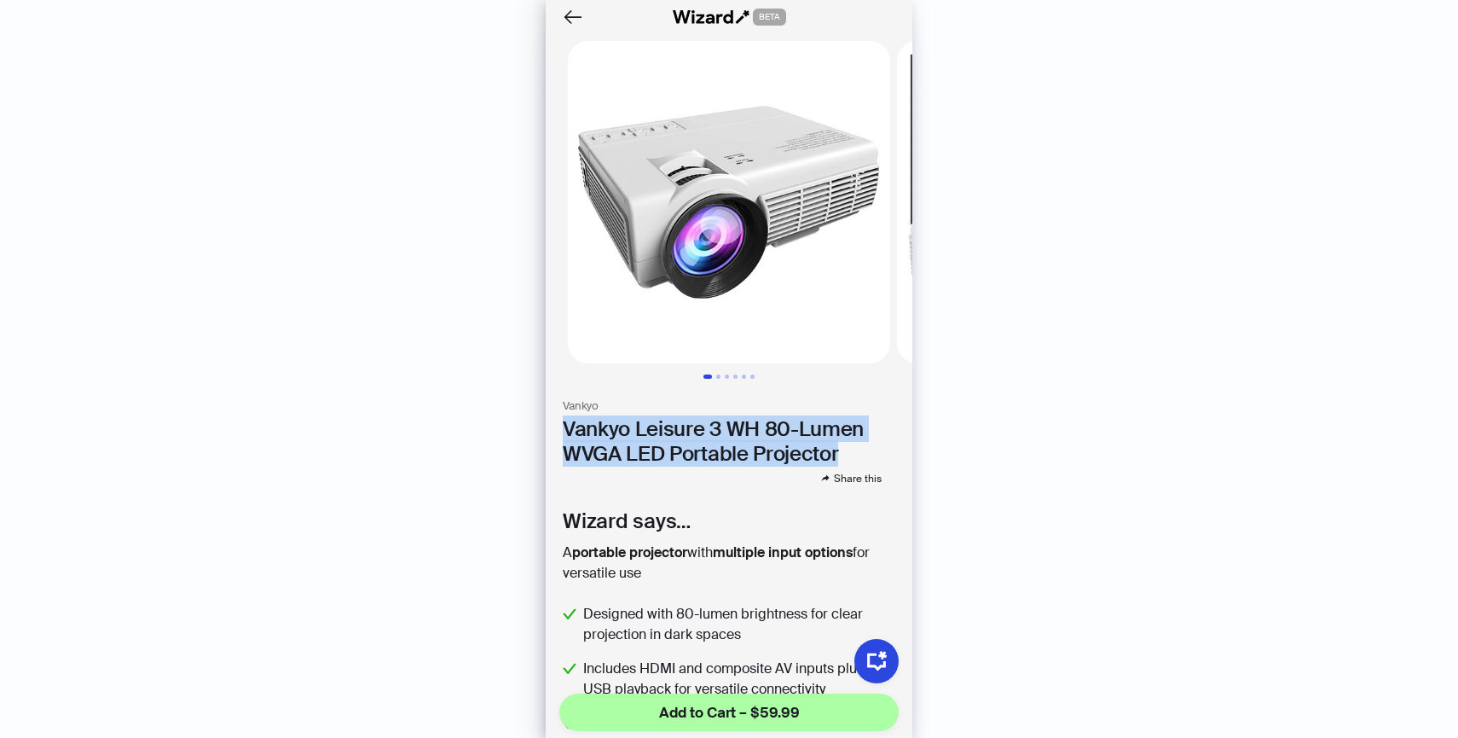
click at [687, 419] on h1 "Vankyo Leisure 3 WH 80-Lumen WVGA LED Portable Projector" at bounding box center [729, 441] width 333 height 49
copy h1 "Vankyo Leisure 3 WH 80-Lumen WVGA LED Portable Projector"
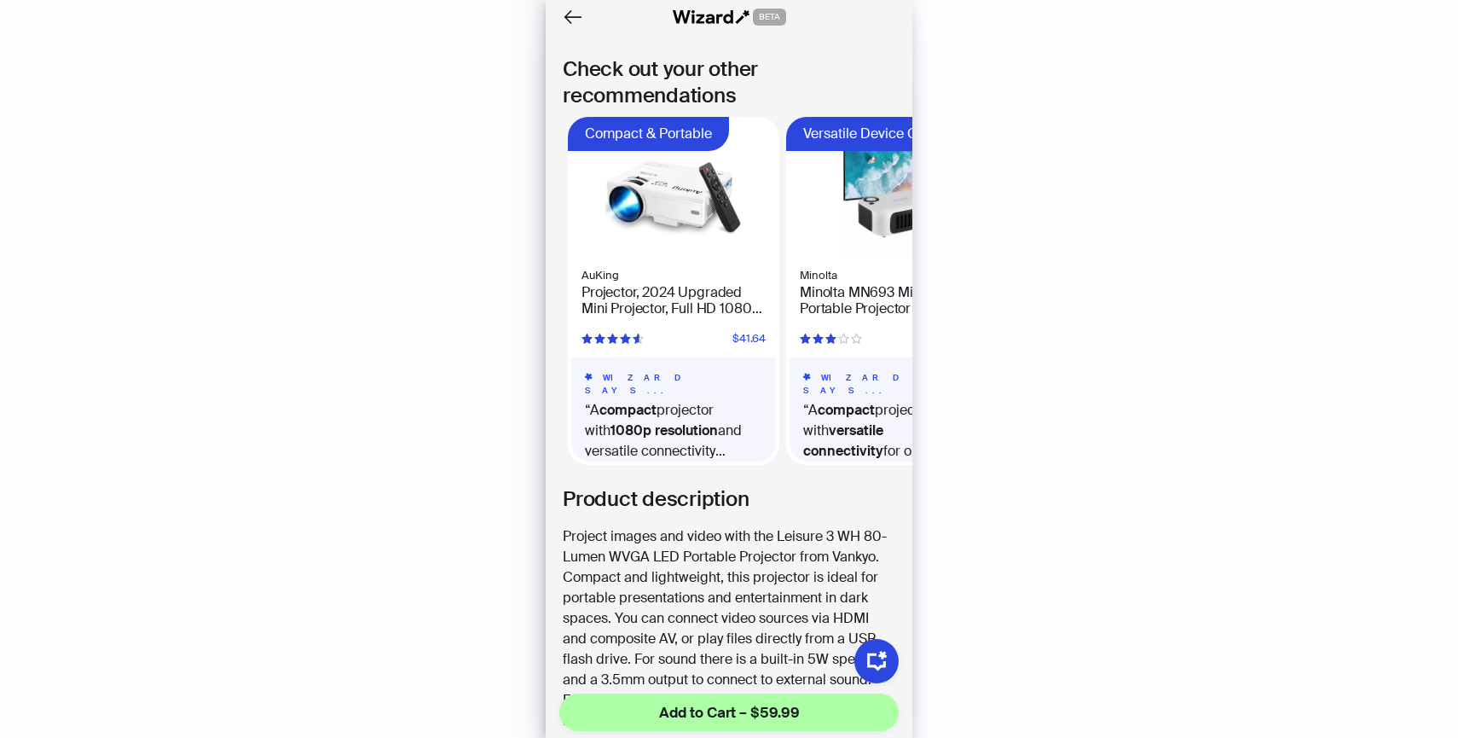
scroll to position [0, 107]
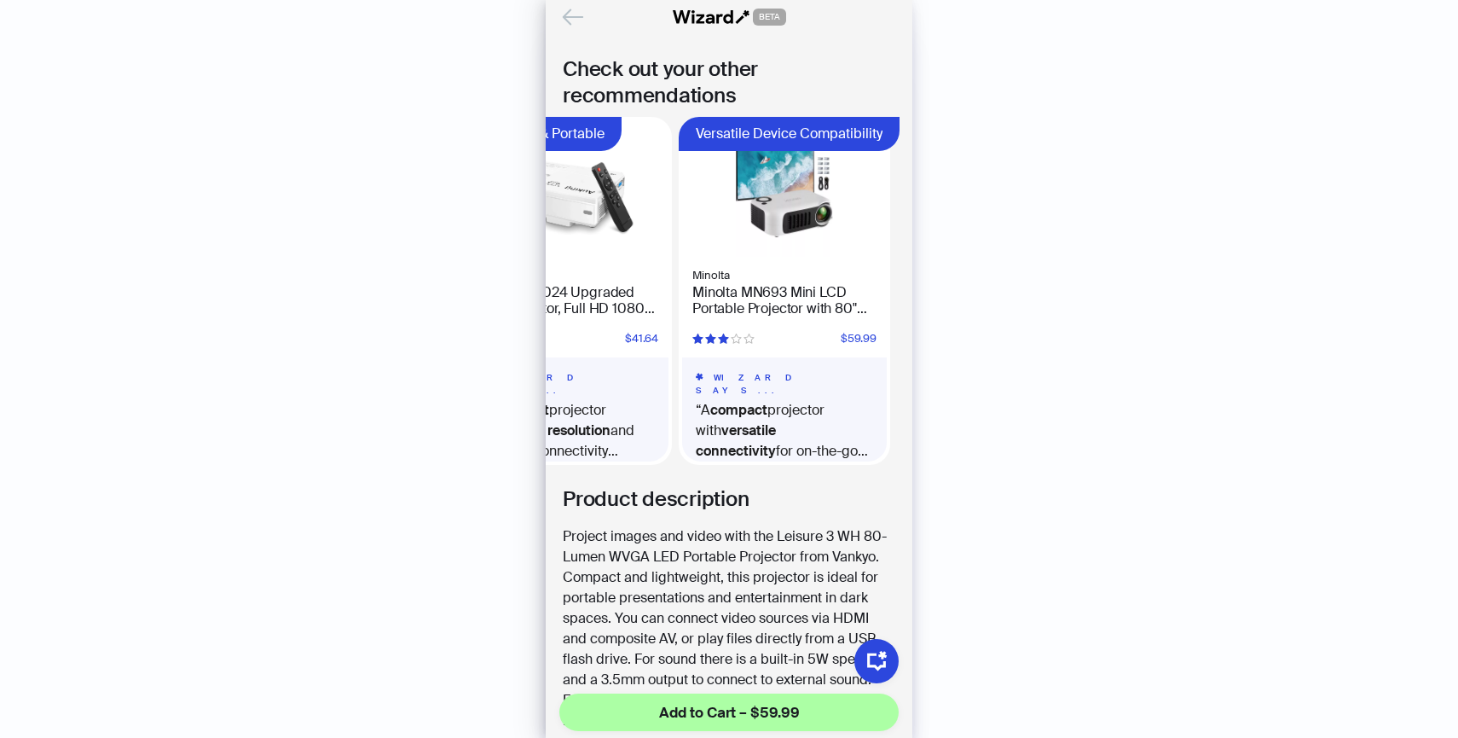
click at [565, 12] on icon "Back" at bounding box center [573, 17] width 29 height 29
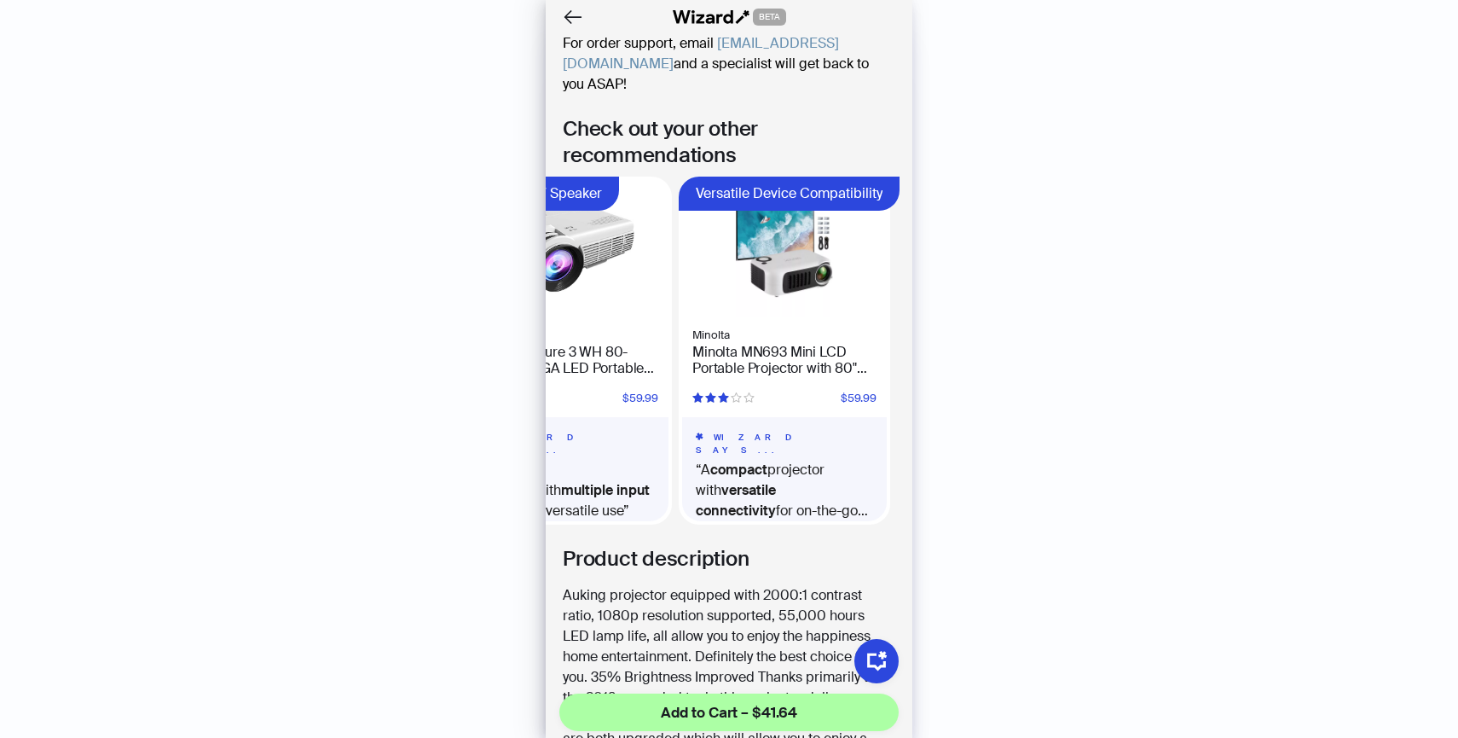
scroll to position [954, 0]
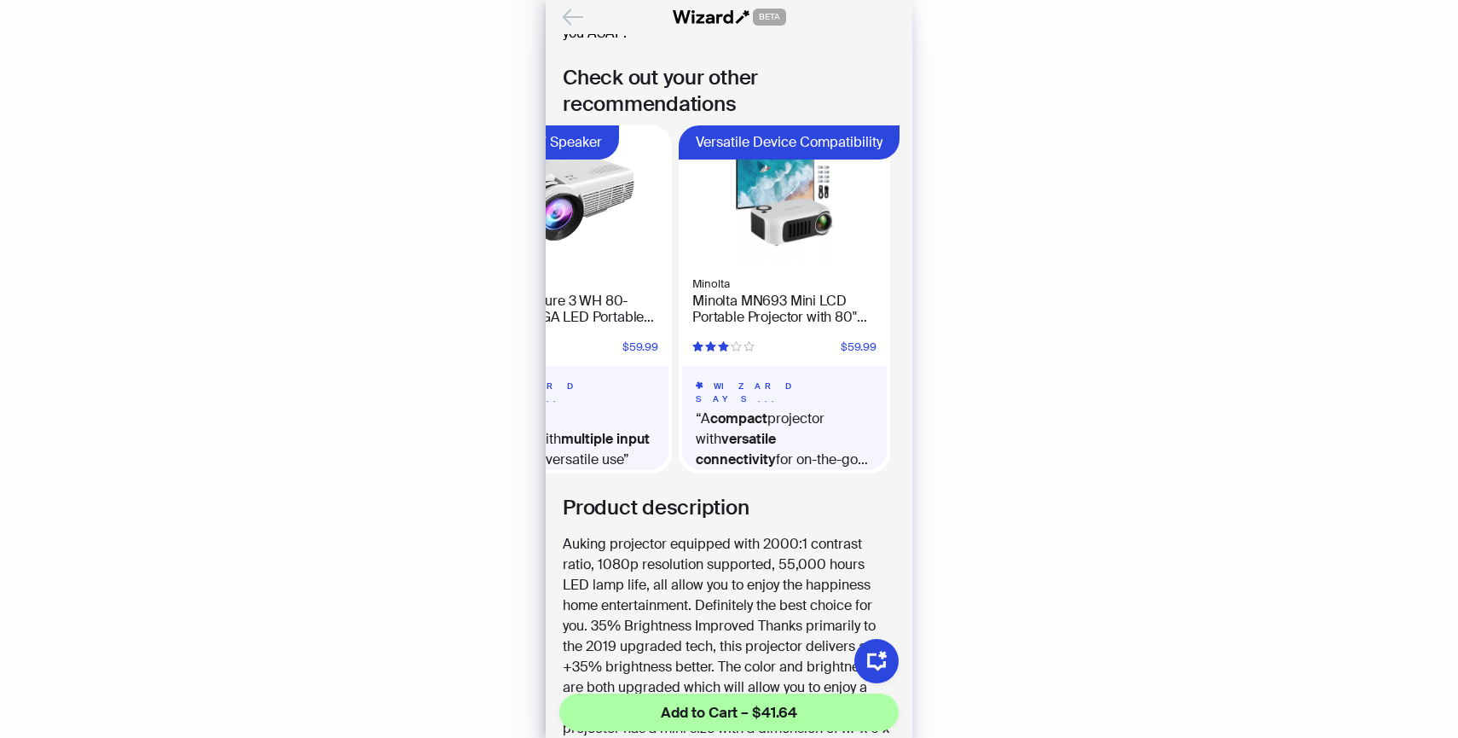
click at [575, 26] on icon "Back" at bounding box center [573, 17] width 29 height 29
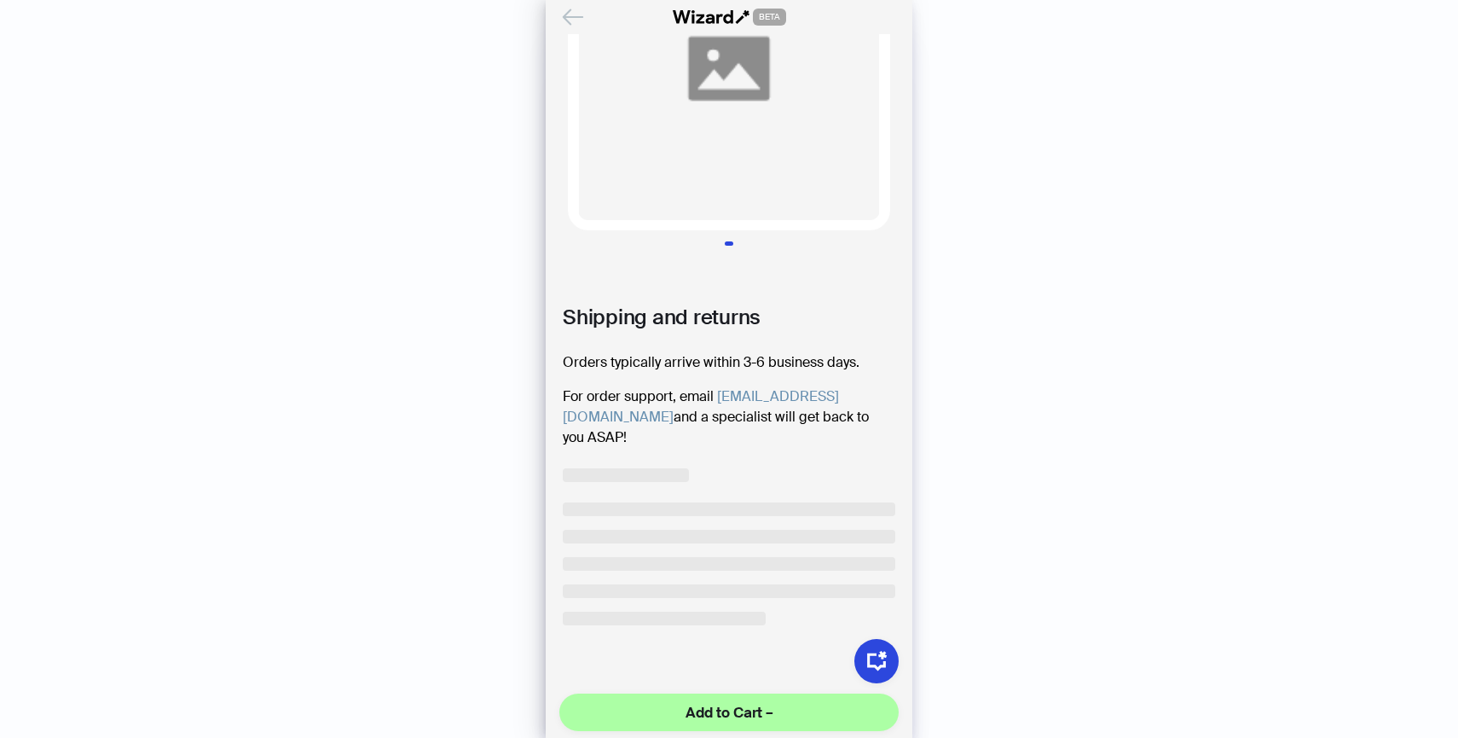
scroll to position [113, 0]
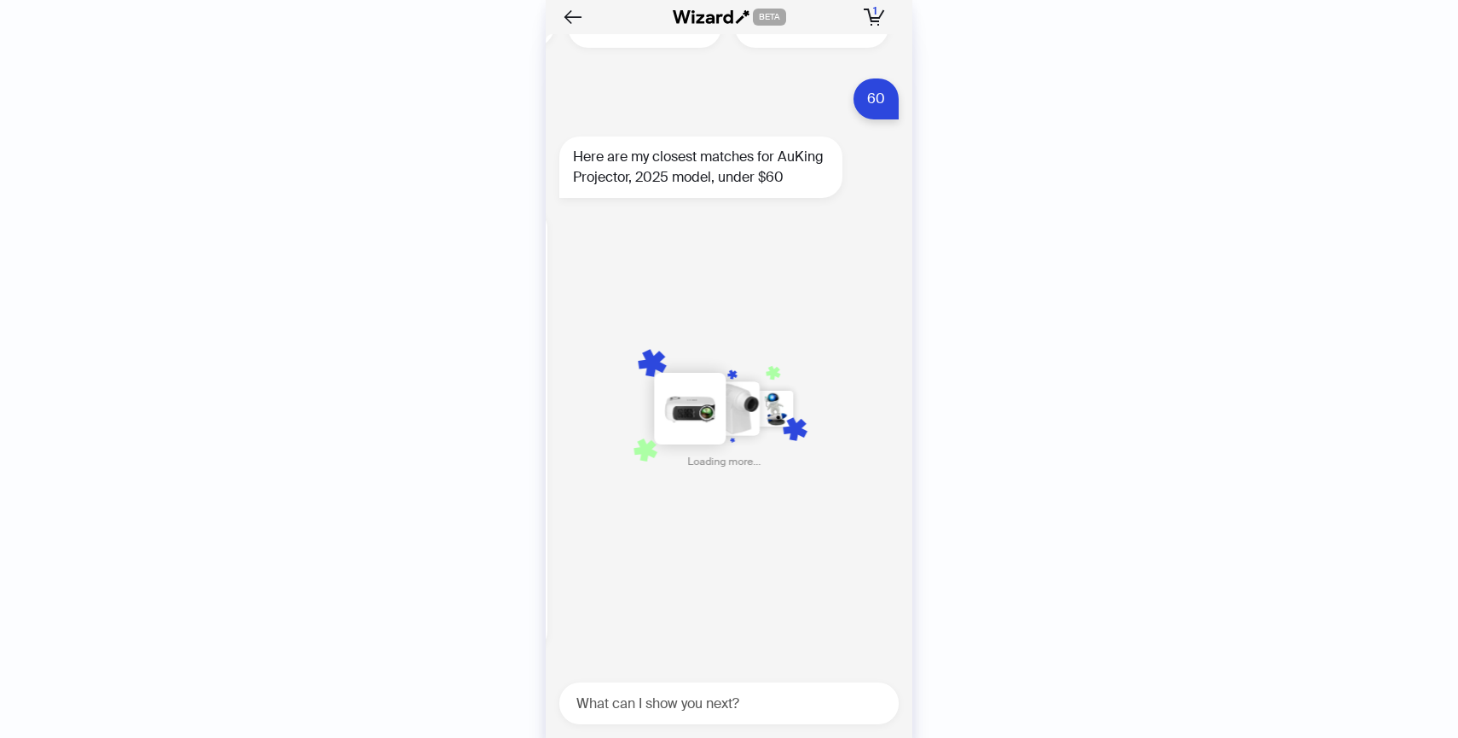
scroll to position [0, 991]
click at [875, 24] on icon "button" at bounding box center [874, 17] width 21 height 17
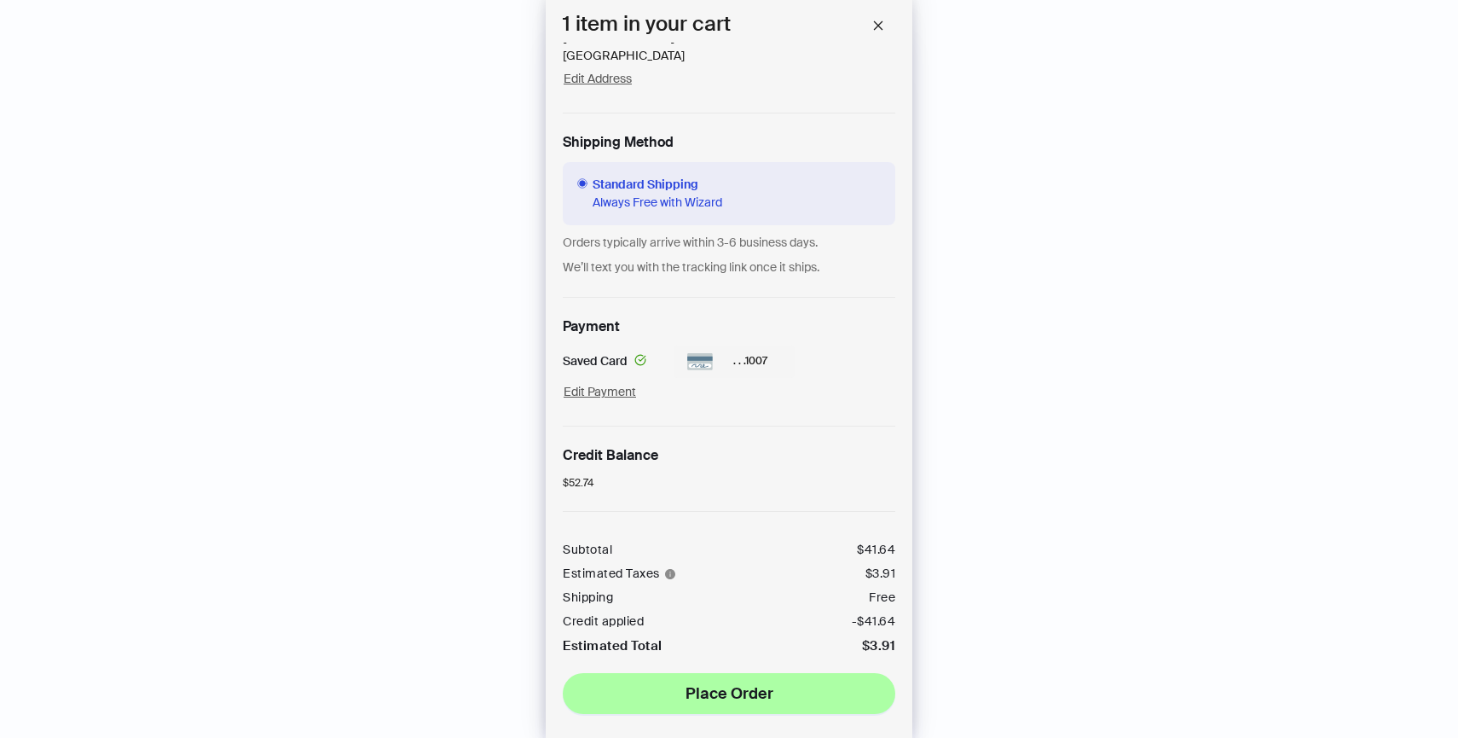
scroll to position [0, 973]
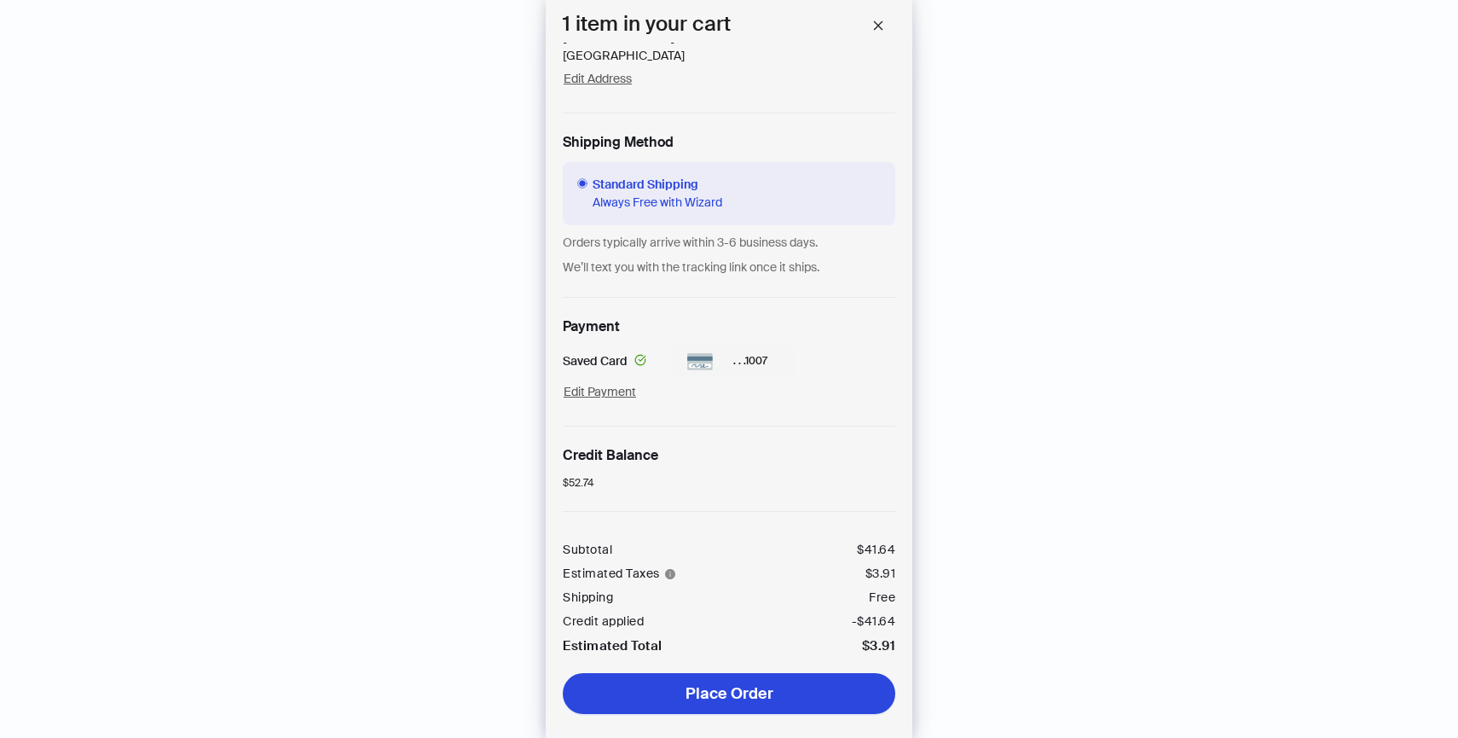
click at [759, 690] on span "Place Order" at bounding box center [730, 693] width 88 height 20
